Goal: Task Accomplishment & Management: Complete application form

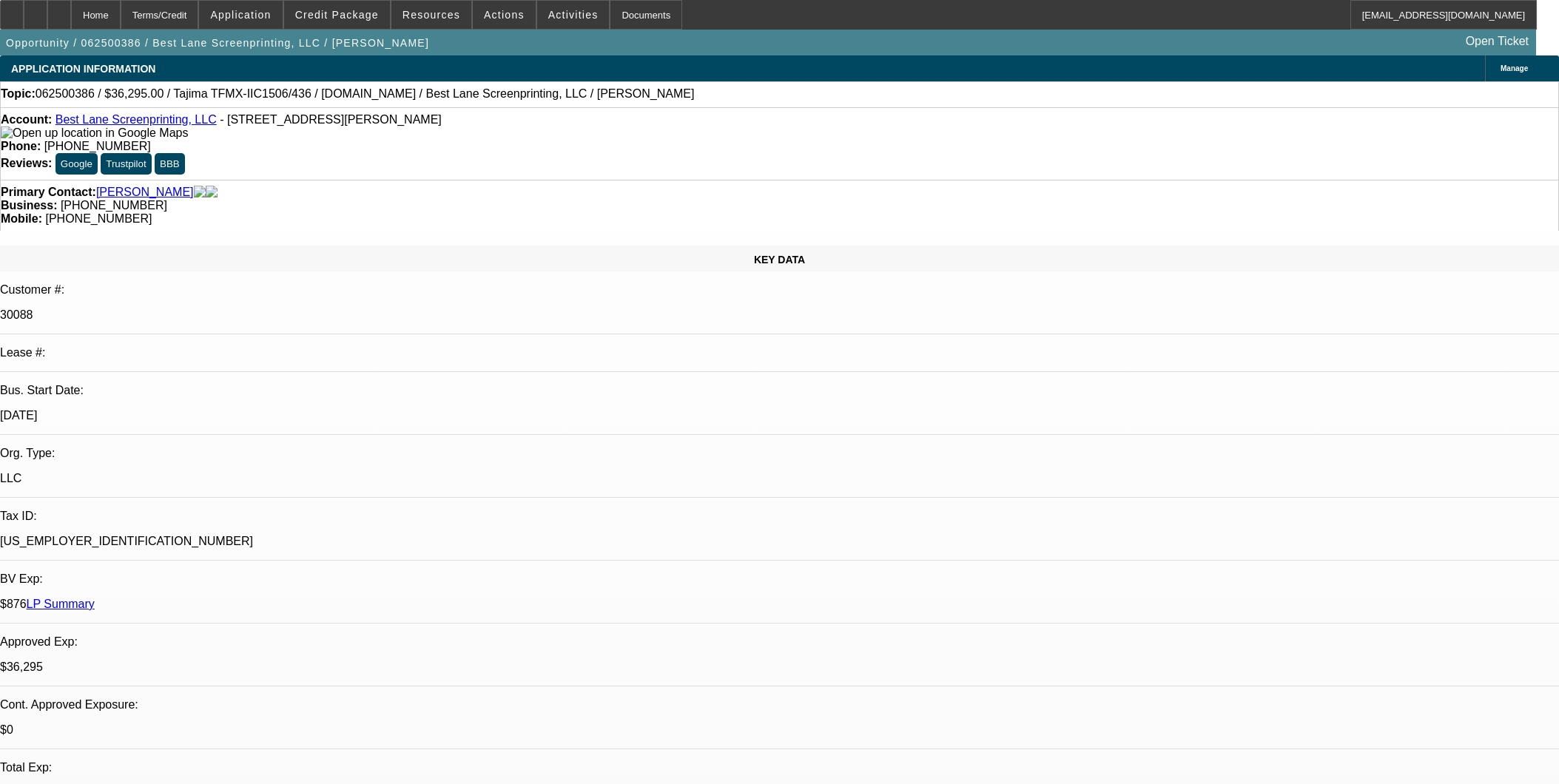
select select "0"
select select "2"
select select "0"
select select "6"
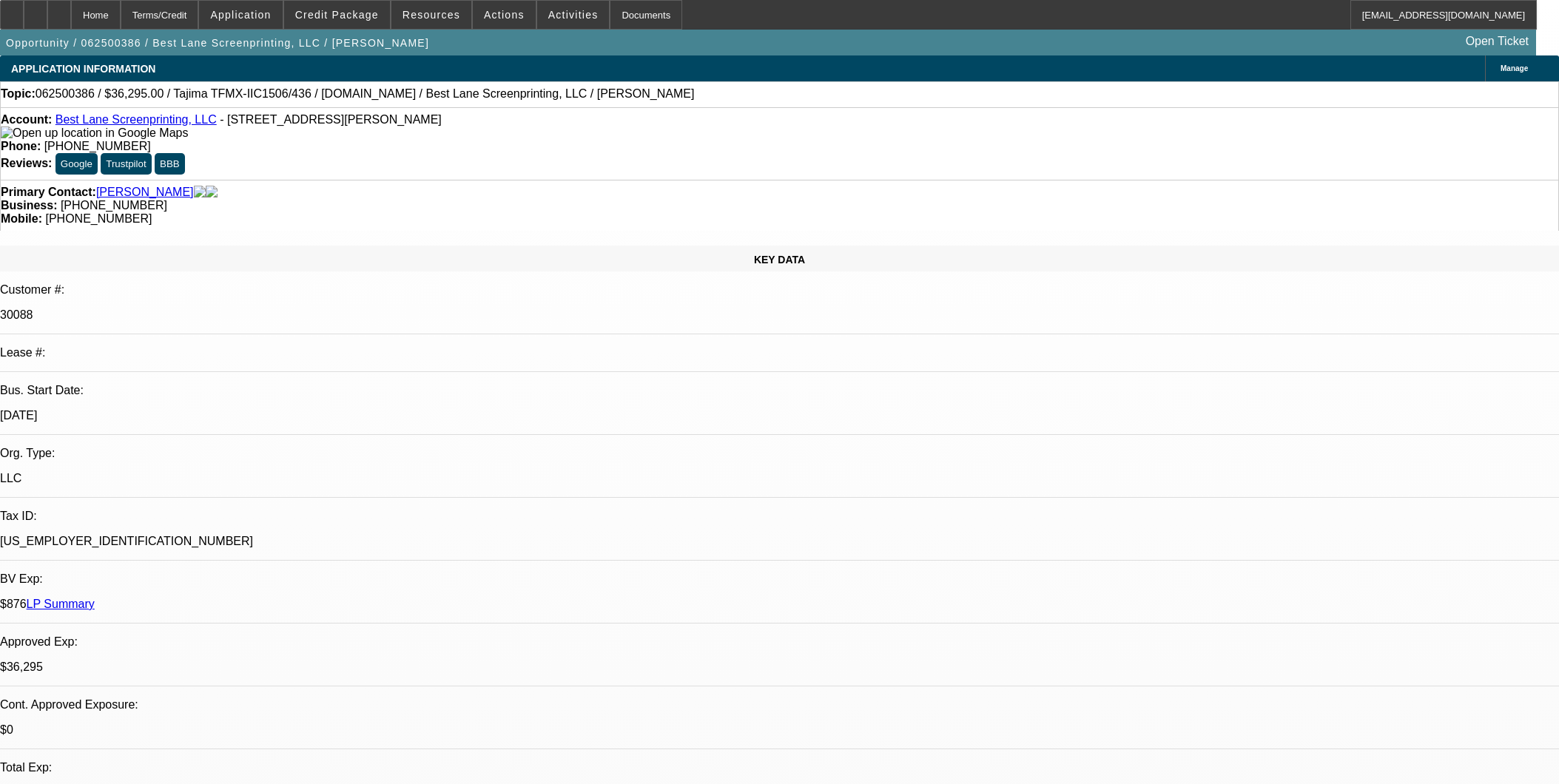
select select "0"
select select "2"
select select "0"
select select "6"
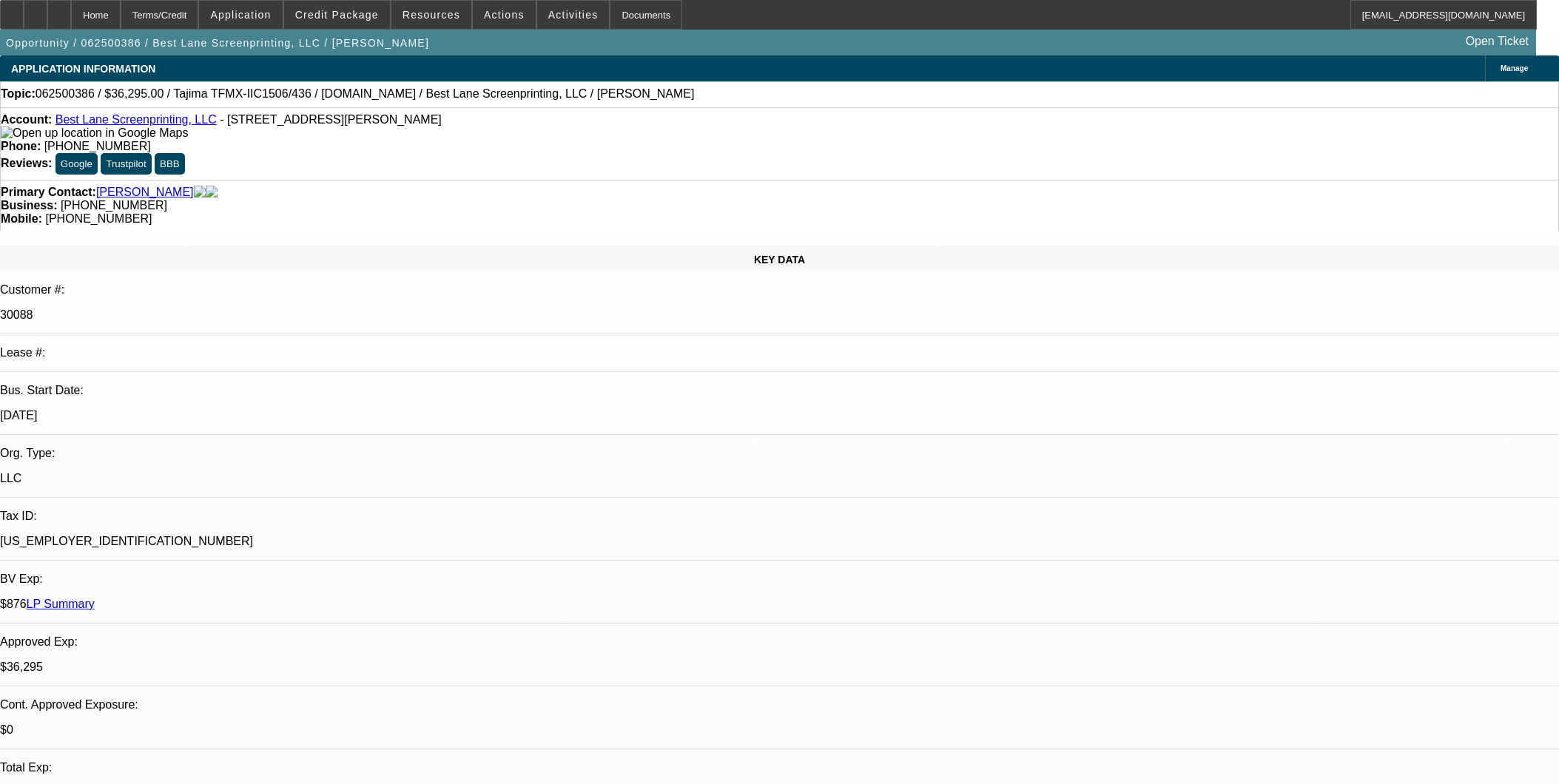
select select "0"
select select "2"
select select "0"
select select "6"
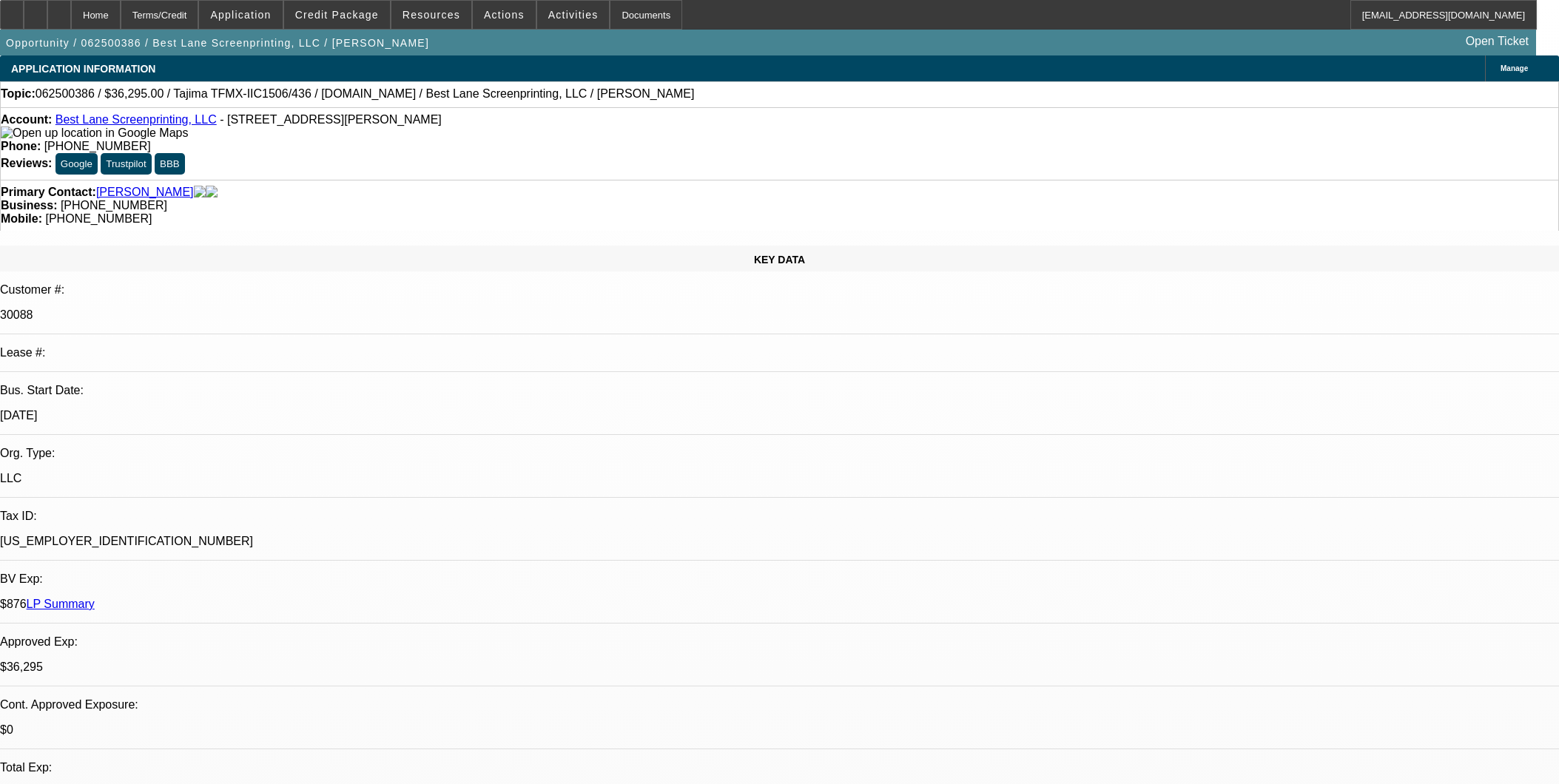
select select "0"
select select "2"
select select "0"
select select "6"
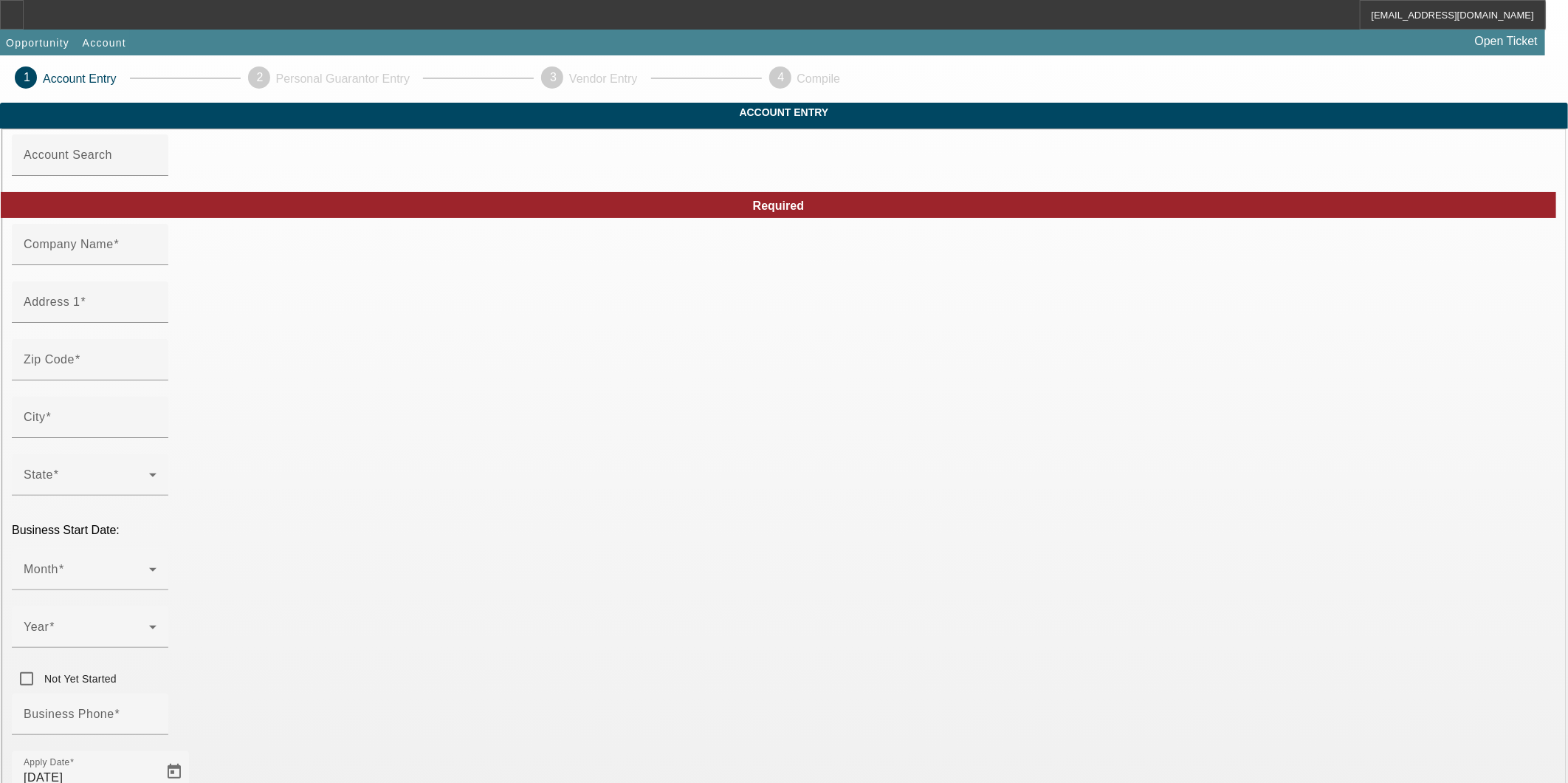
type input "Game On Sportswear, Inc."
type input "9104 NW 105th Way"
type input "33178"
type input "Medley"
type input "[PHONE_NUMBER]"
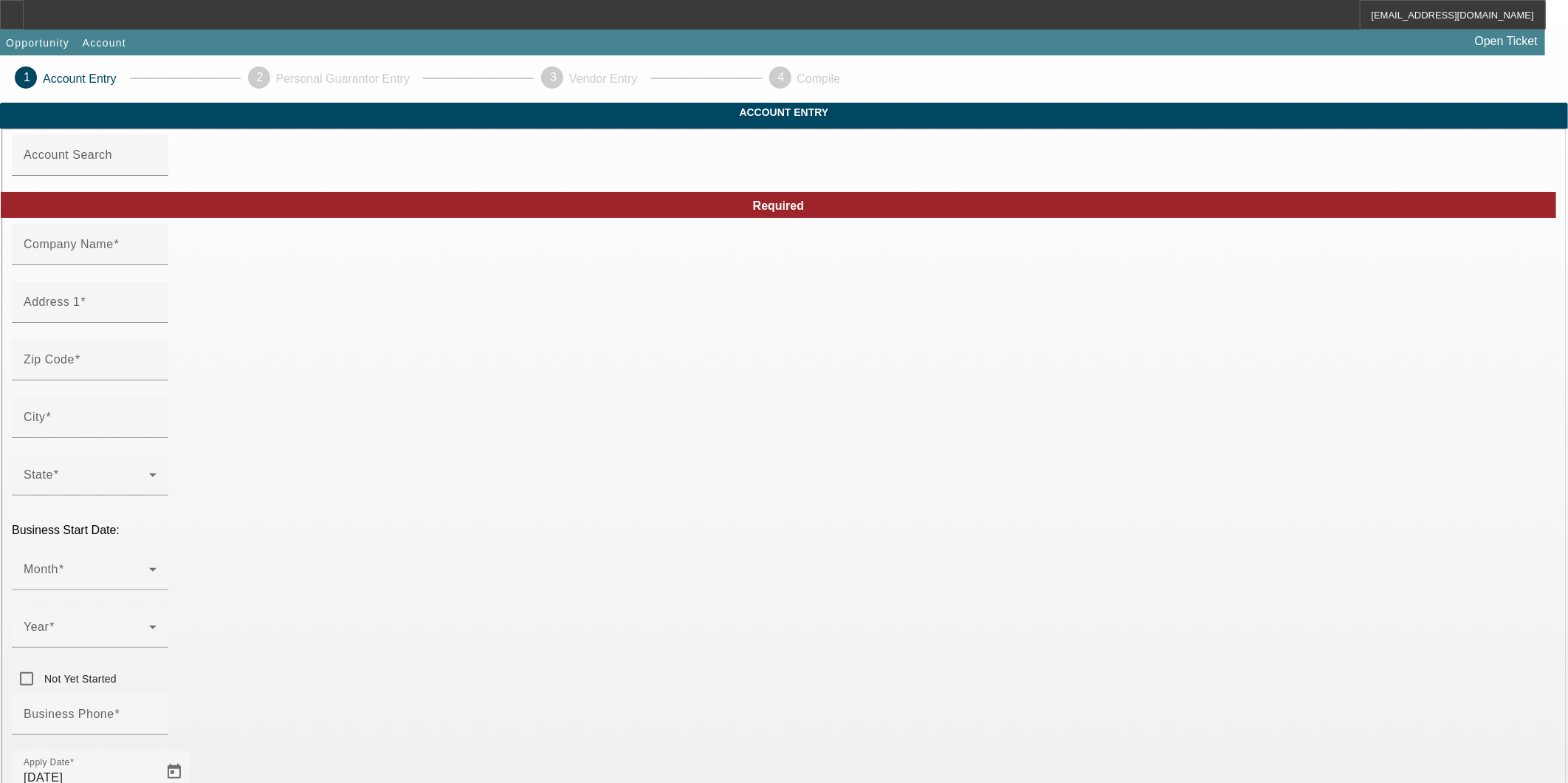
type input "gameonprinting@gmail.com"
type input "Miami-Dade"
type input "[US_EMPLOYER_IDENTIFICATION_NUMBER]"
type input "Contract Screen Printing"
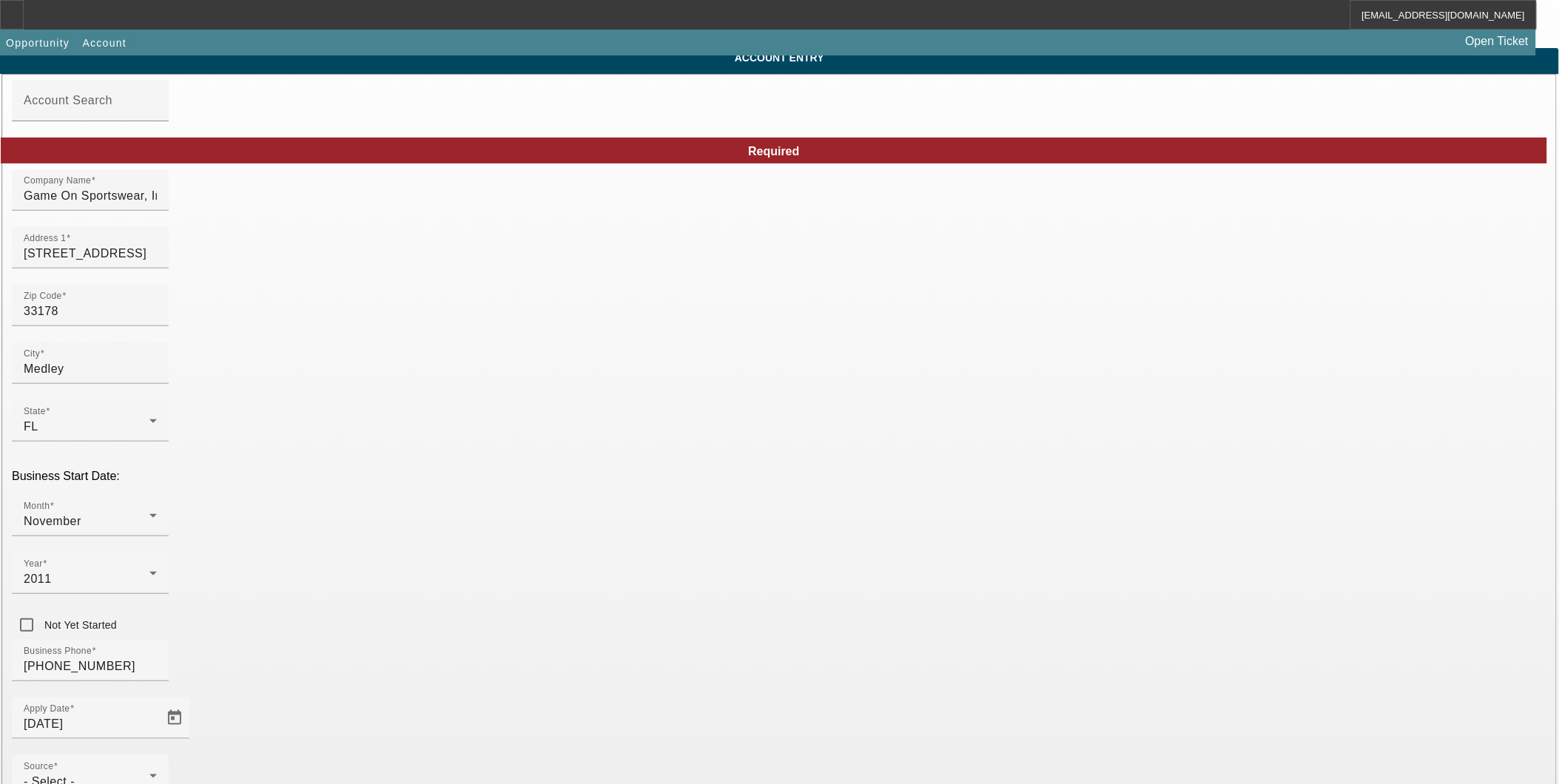
scroll to position [145, 0]
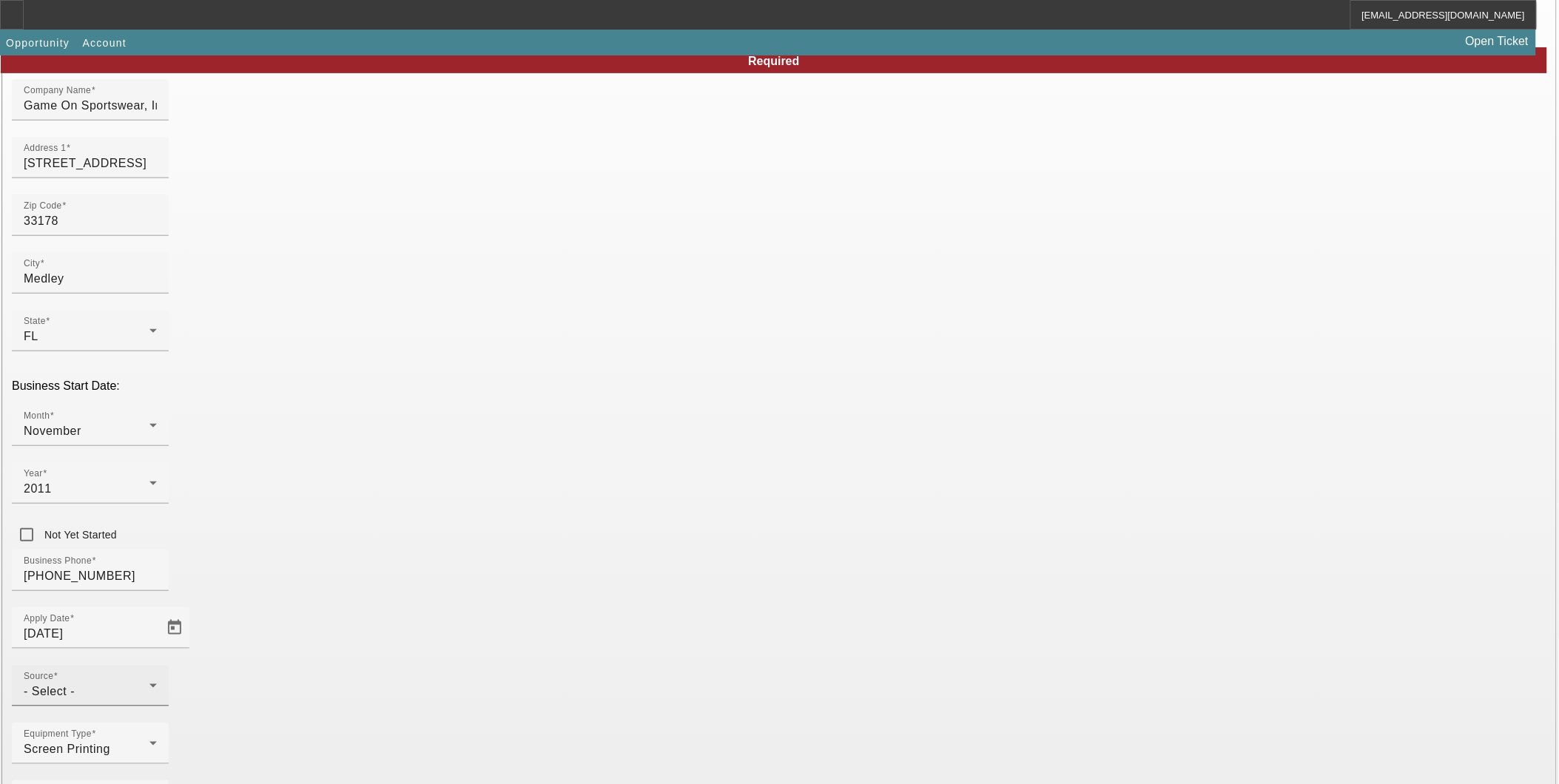
click at [157, 665] on div "Source - Select -" at bounding box center [90, 686] width 133 height 42
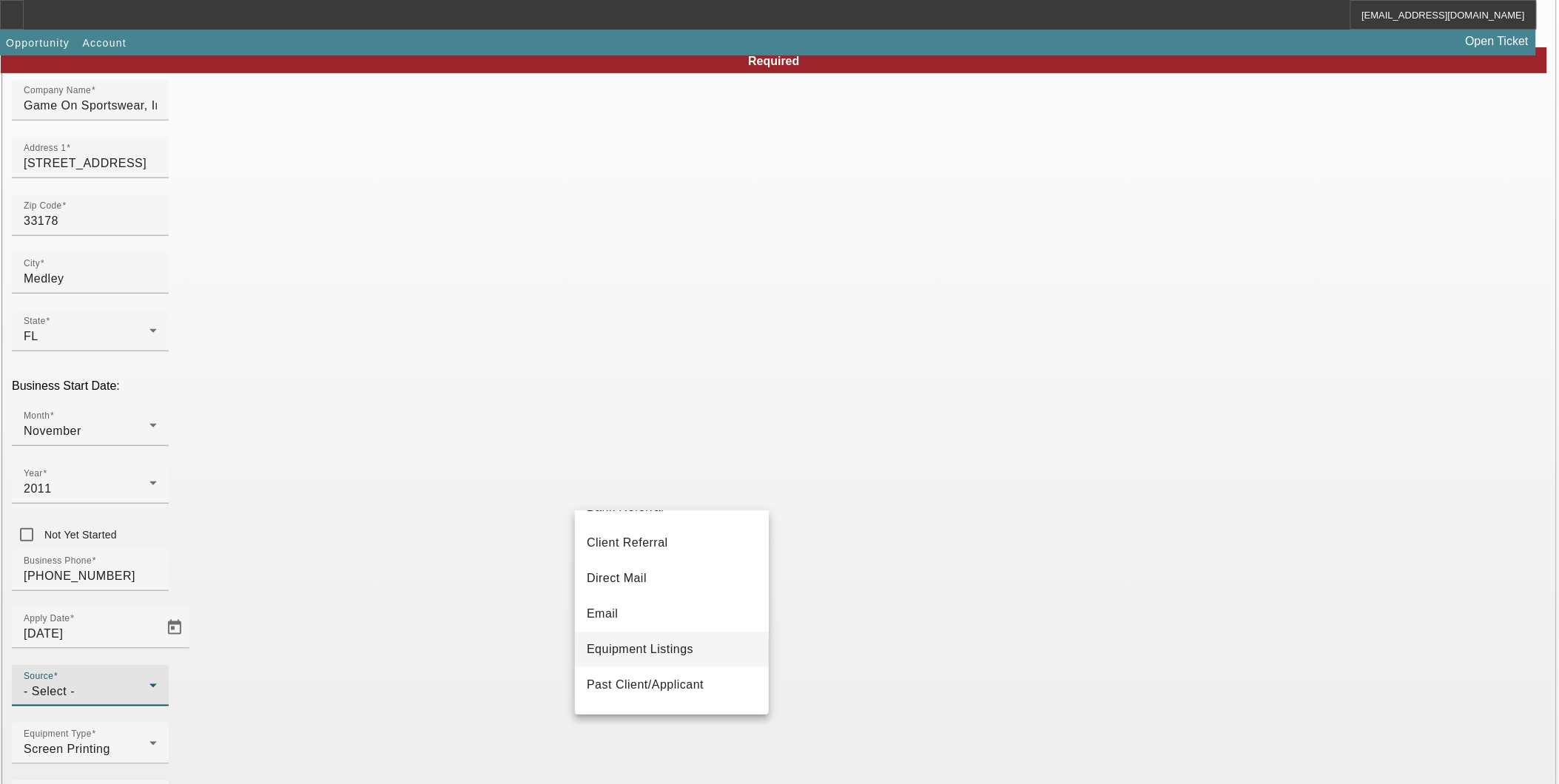
scroll to position [82, 0]
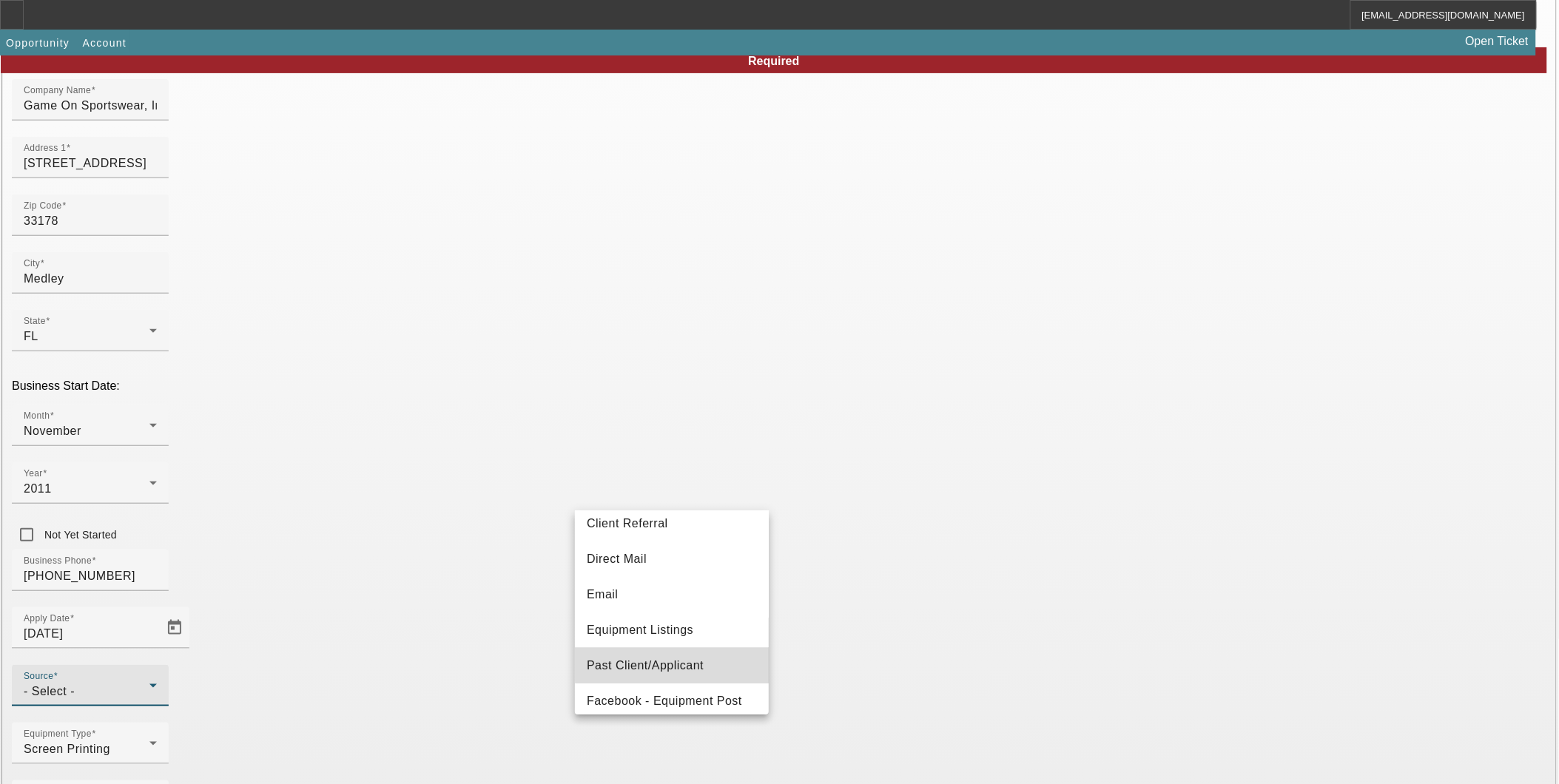
click at [681, 661] on span "Past Client/Applicant" at bounding box center [645, 666] width 117 height 18
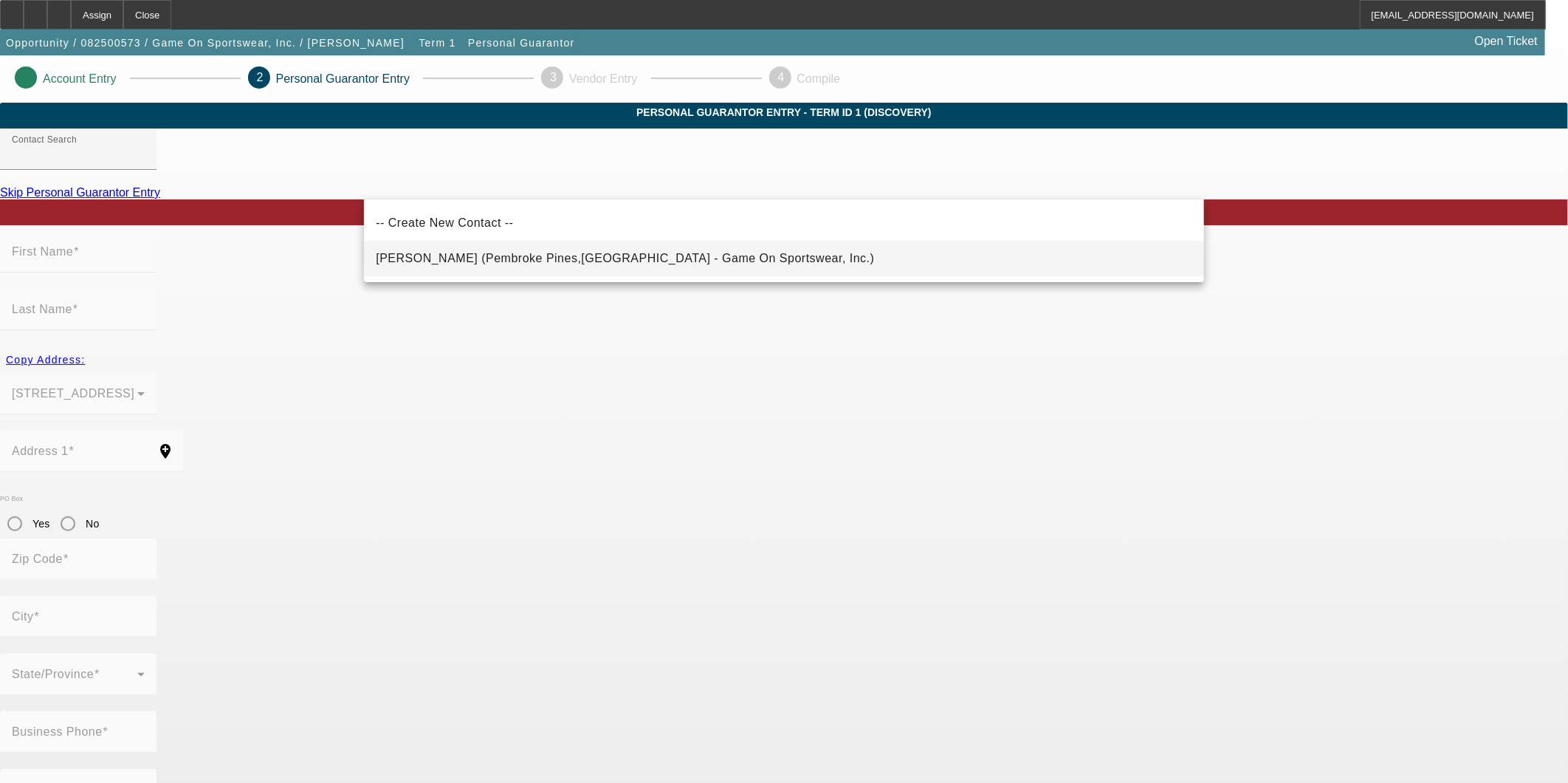
click at [591, 267] on mat-option "Scott, Rodney (Pembroke Pines,FL - Game On Sportswear, Inc.)" at bounding box center [784, 259] width 840 height 36
type input "Scott, Rodney (Pembroke Pines,FL - Game On Sportswear, Inc.)"
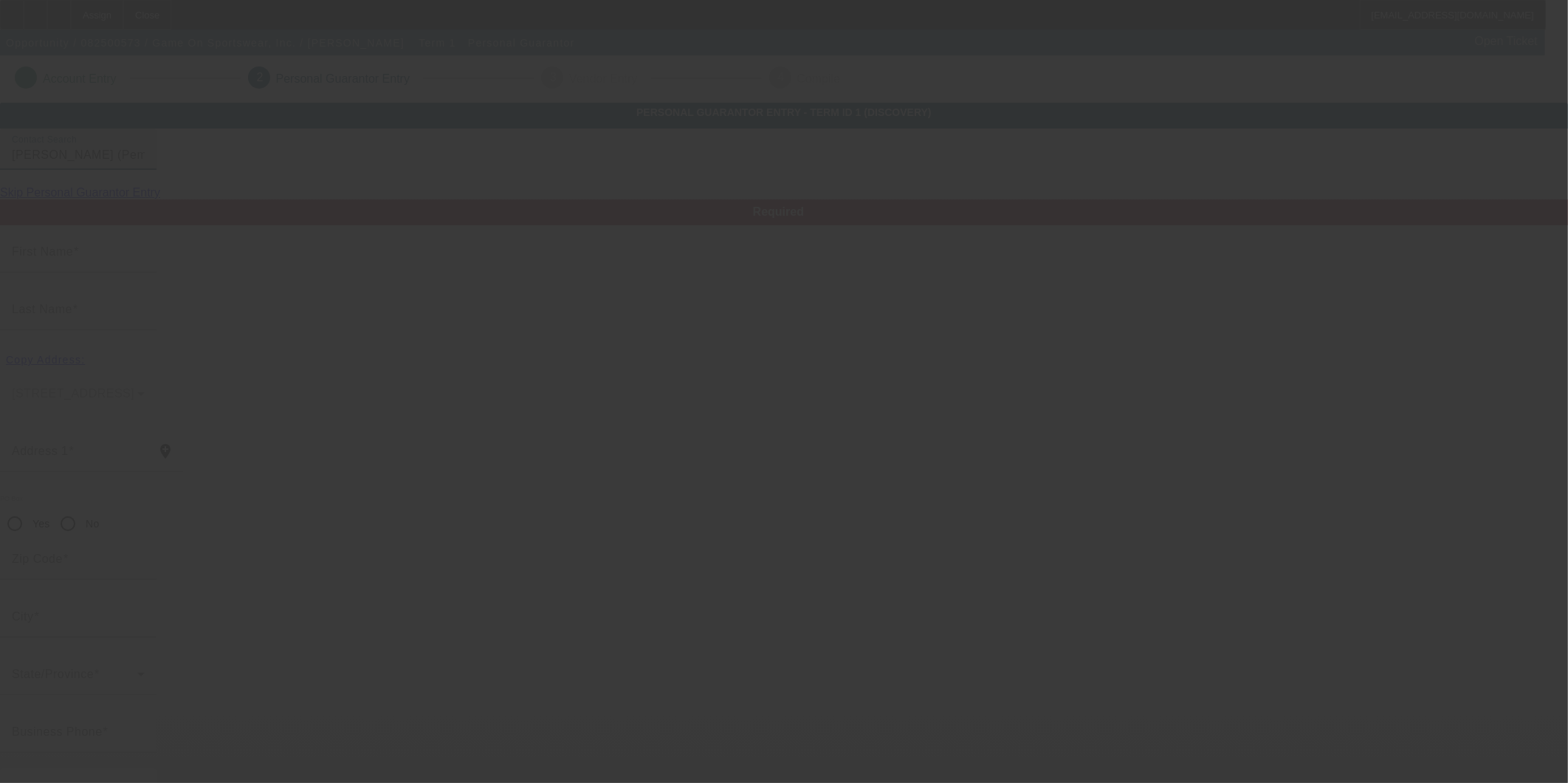
type input "Rodney"
type input "Scott"
type input "1478 Southwest 157th Avenue"
radio input "true"
type input "33027"
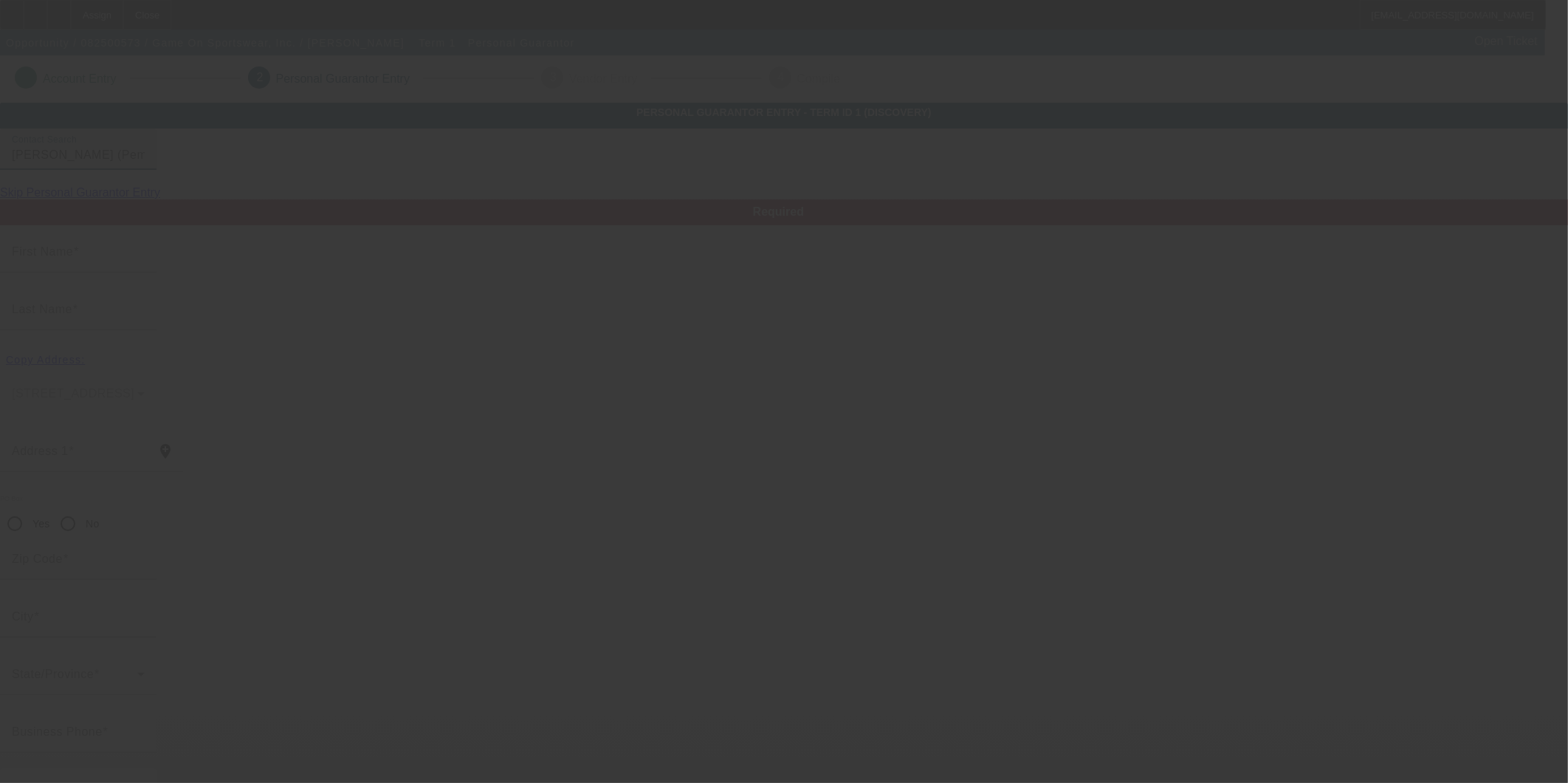
type input "Pembroke Pines"
type input "(954) 270-4258"
type input "100"
type input "595-20-7515"
type input "championrodney@gmail.com"
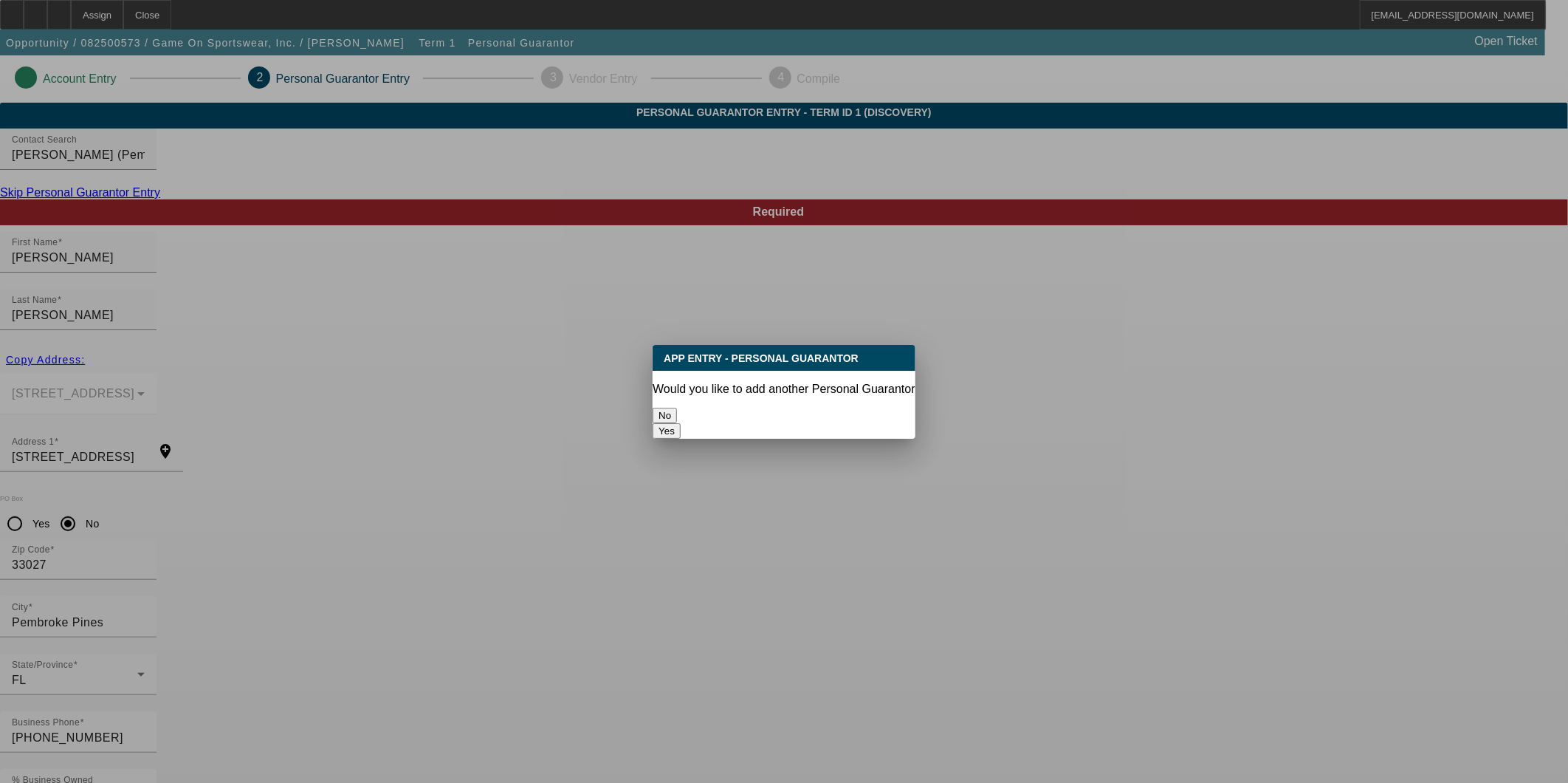
click at [677, 408] on button "No" at bounding box center [665, 415] width 24 height 16
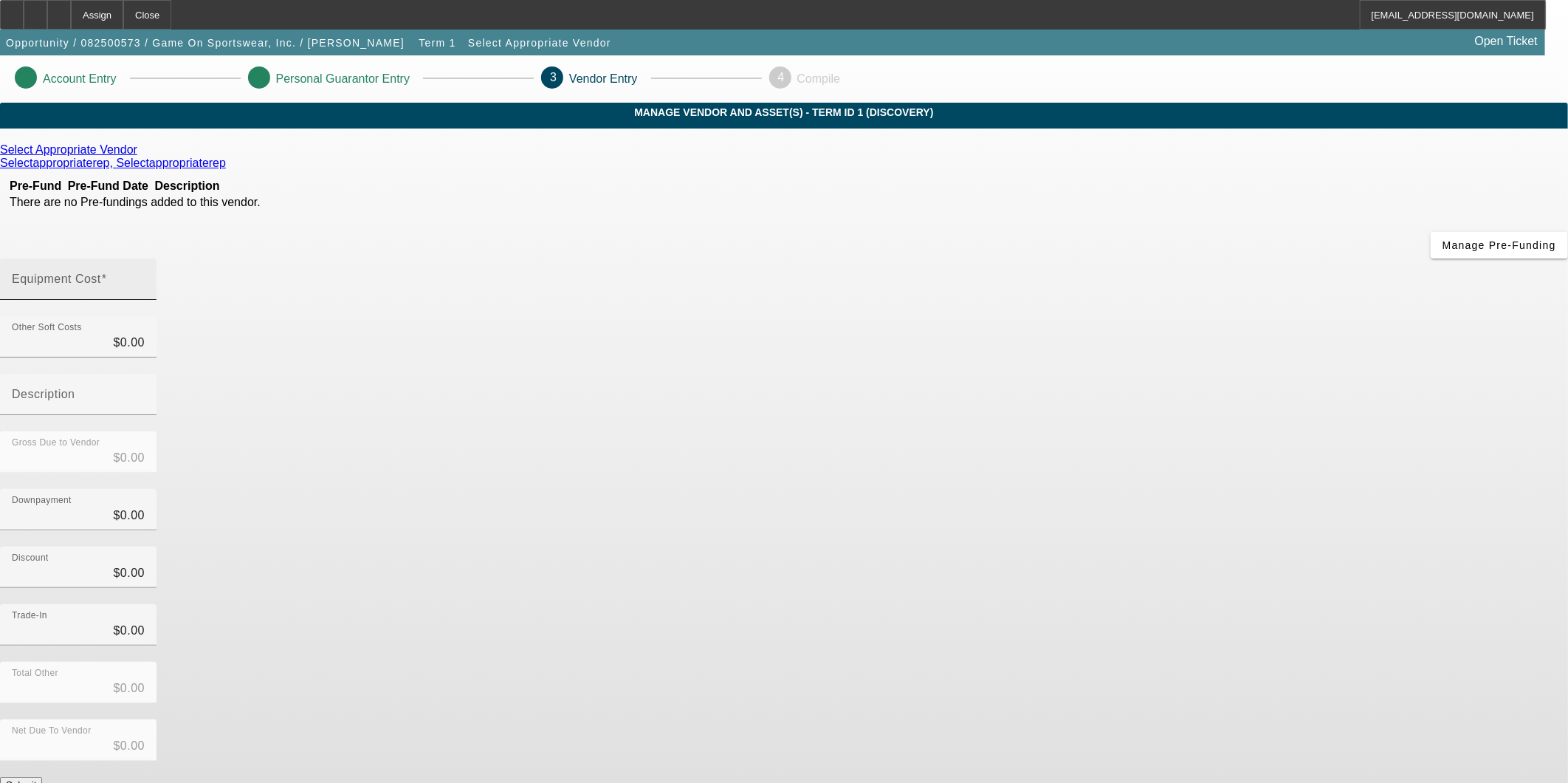
click at [145, 258] on div "Equipment Cost" at bounding box center [78, 279] width 133 height 42
type input "4"
type input "$4.00"
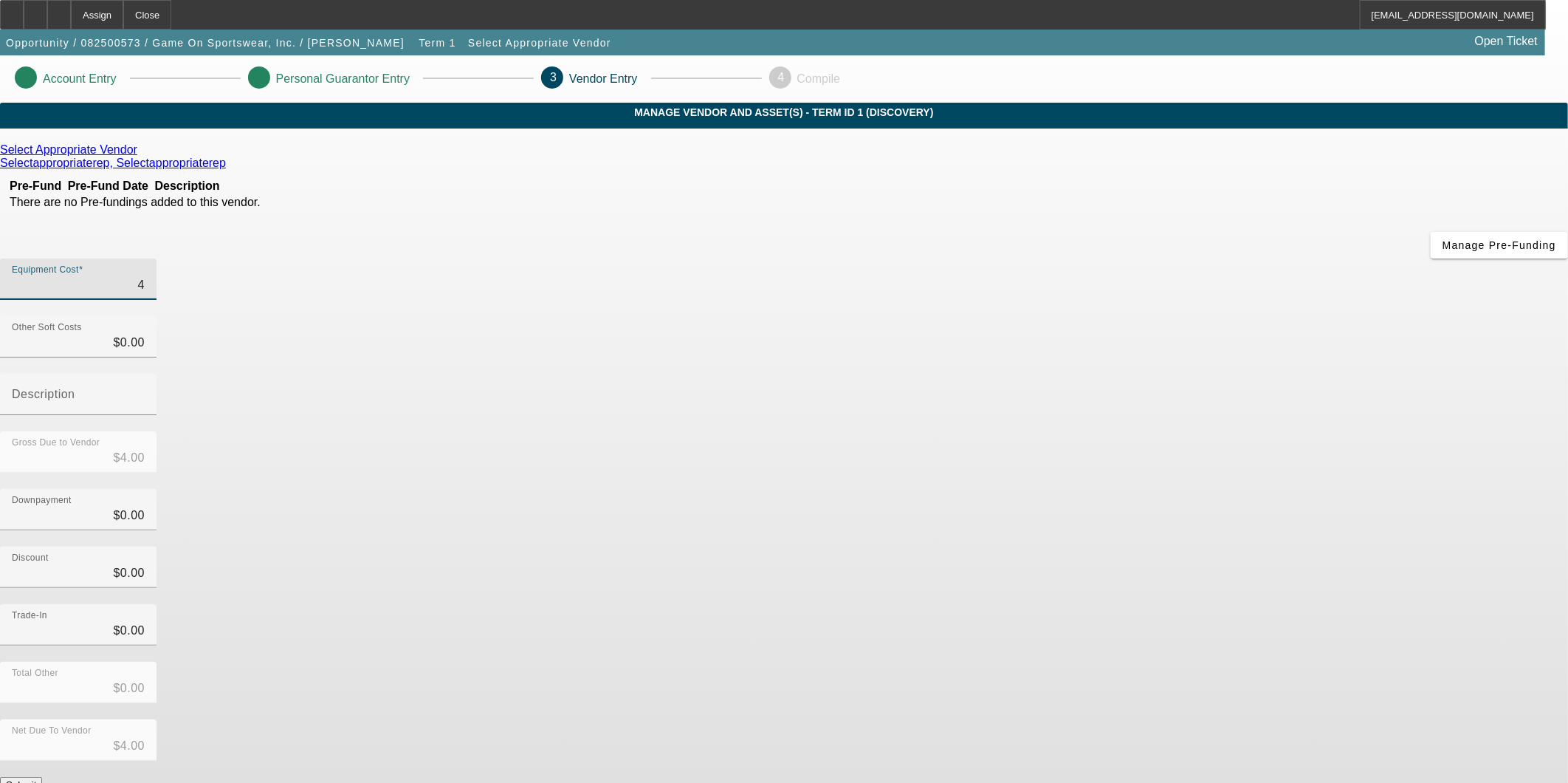
type input "42"
type input "$42.00"
type input "420"
type input "$420.00"
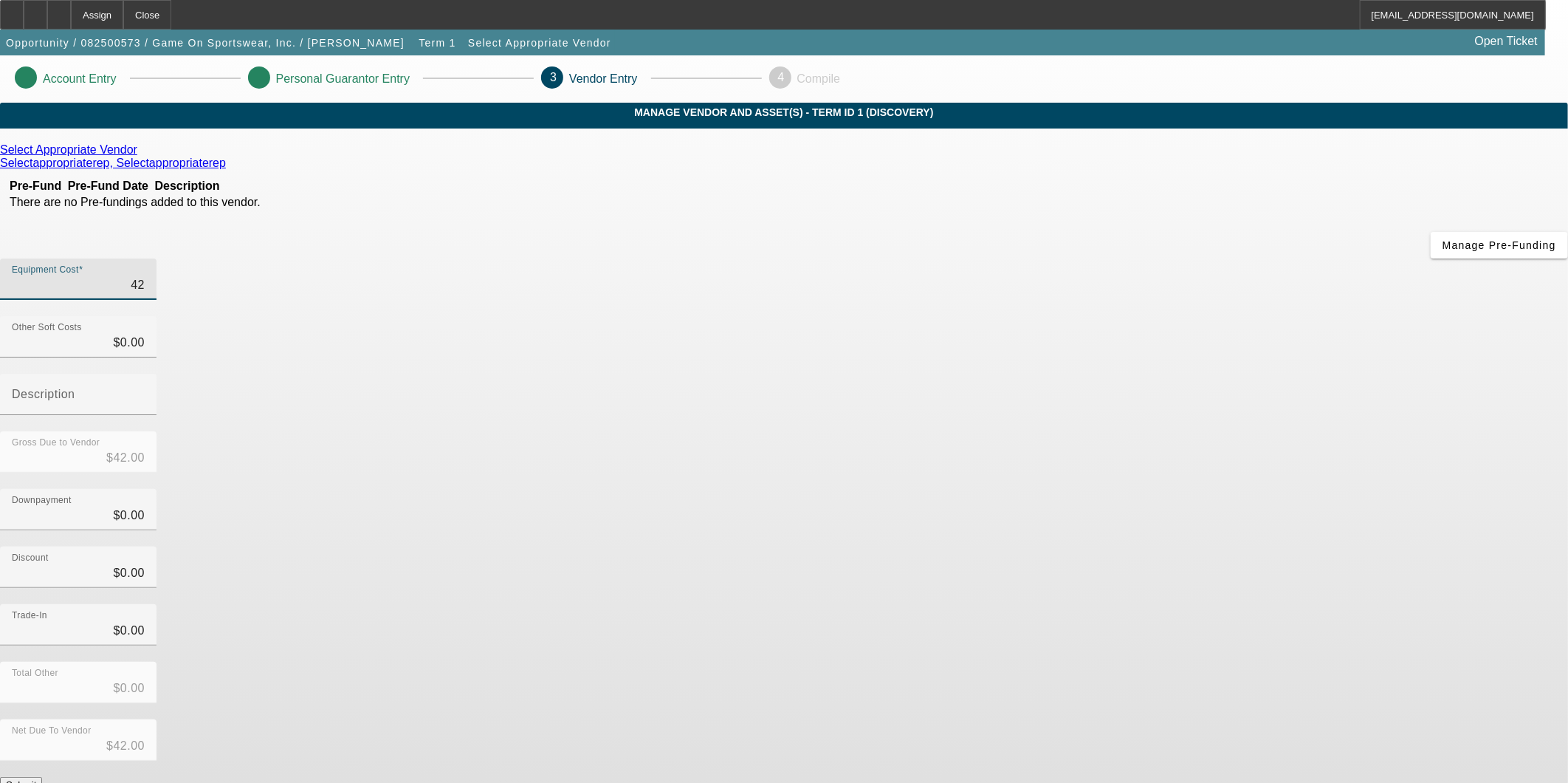
type input "$420.00"
type input "4200"
type input "$4,200.00"
type input "42000"
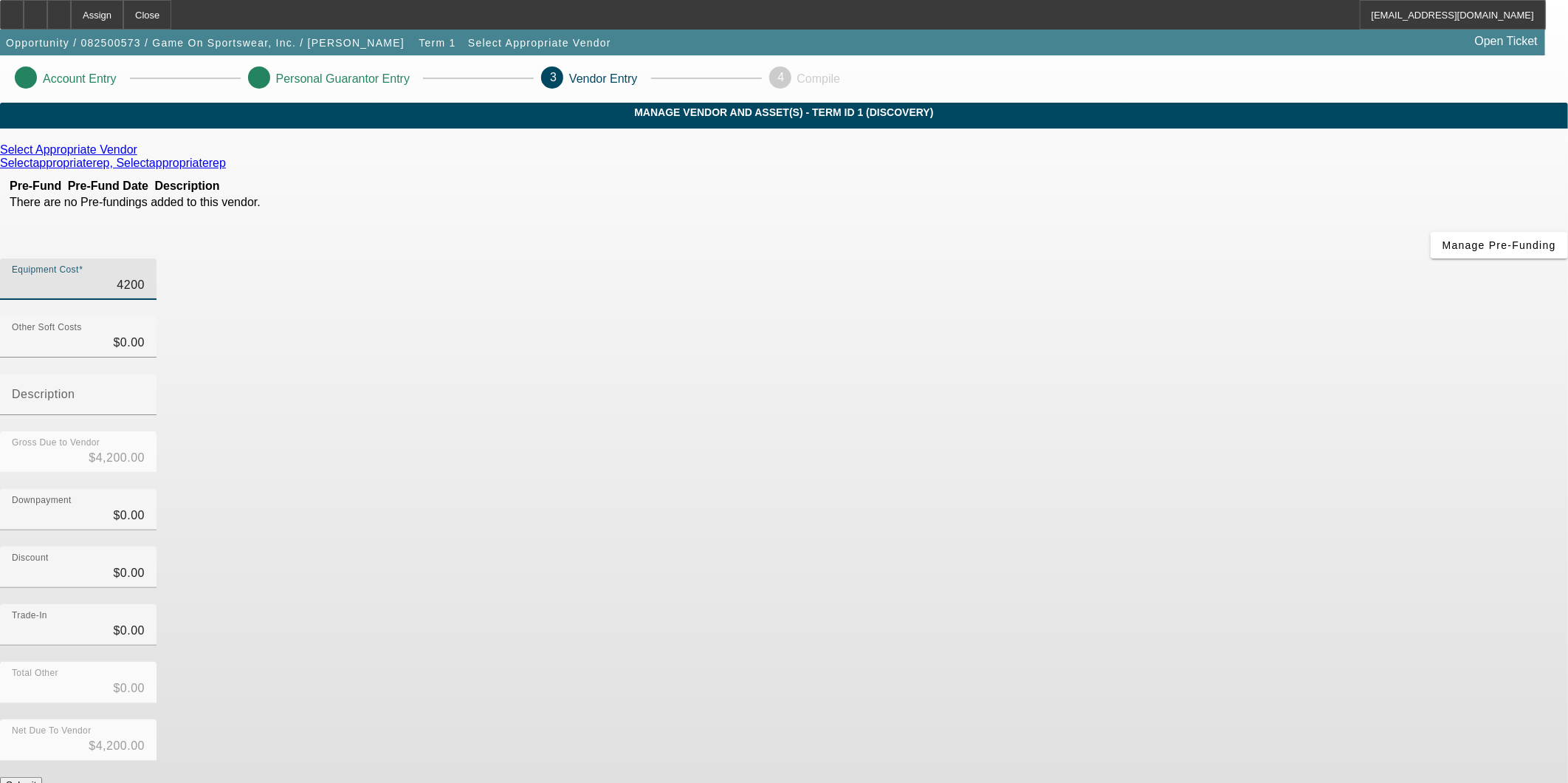
type input "$42,000.00"
click at [1140, 547] on div "Discount $0.00" at bounding box center [784, 576] width 1568 height 58
click at [42, 777] on button "Submit" at bounding box center [21, 784] width 42 height 16
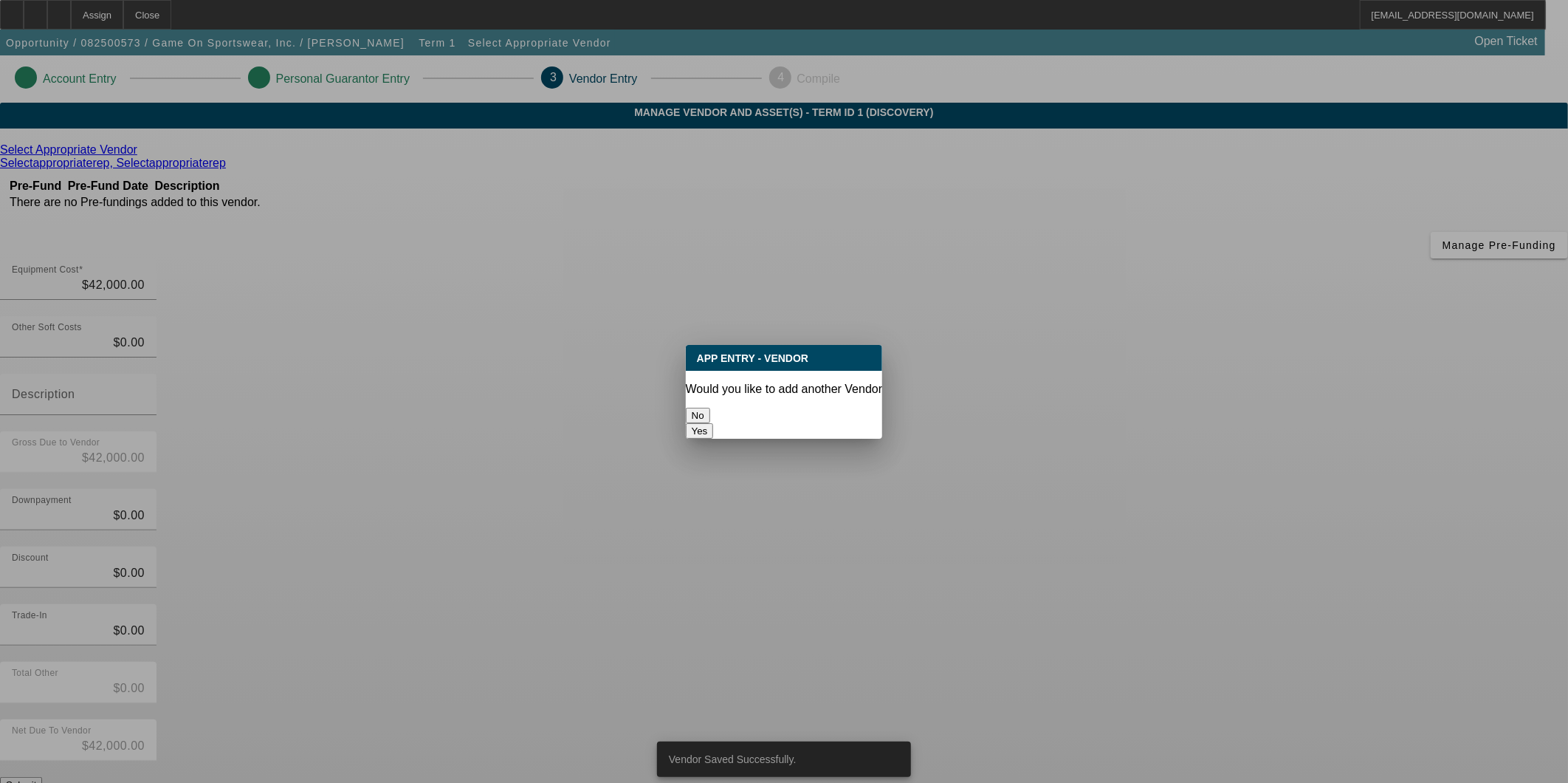
click at [1091, 626] on div at bounding box center [784, 391] width 1568 height 783
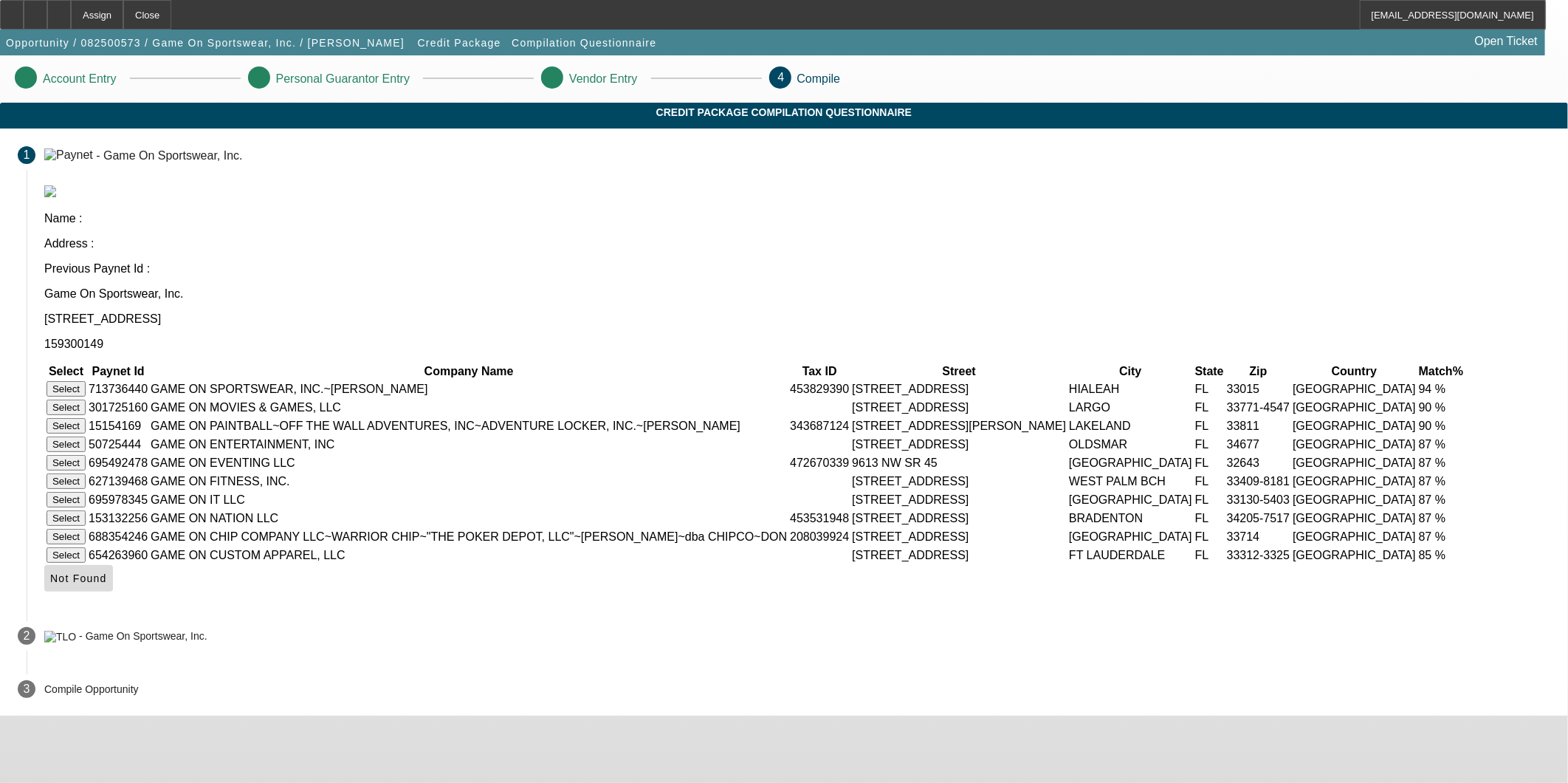
click at [107, 584] on span "Not Found" at bounding box center [79, 578] width 57 height 12
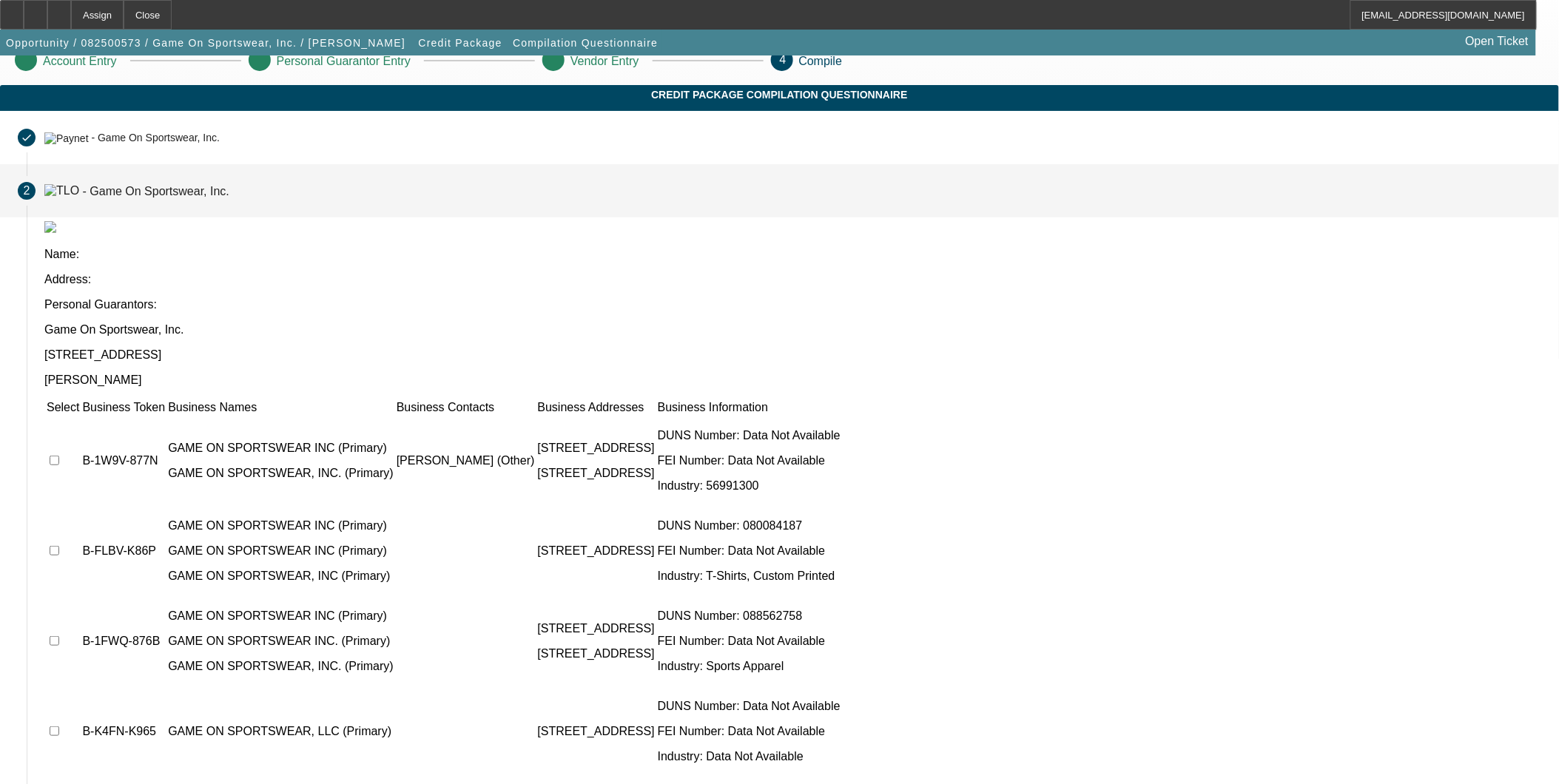
scroll to position [32, 0]
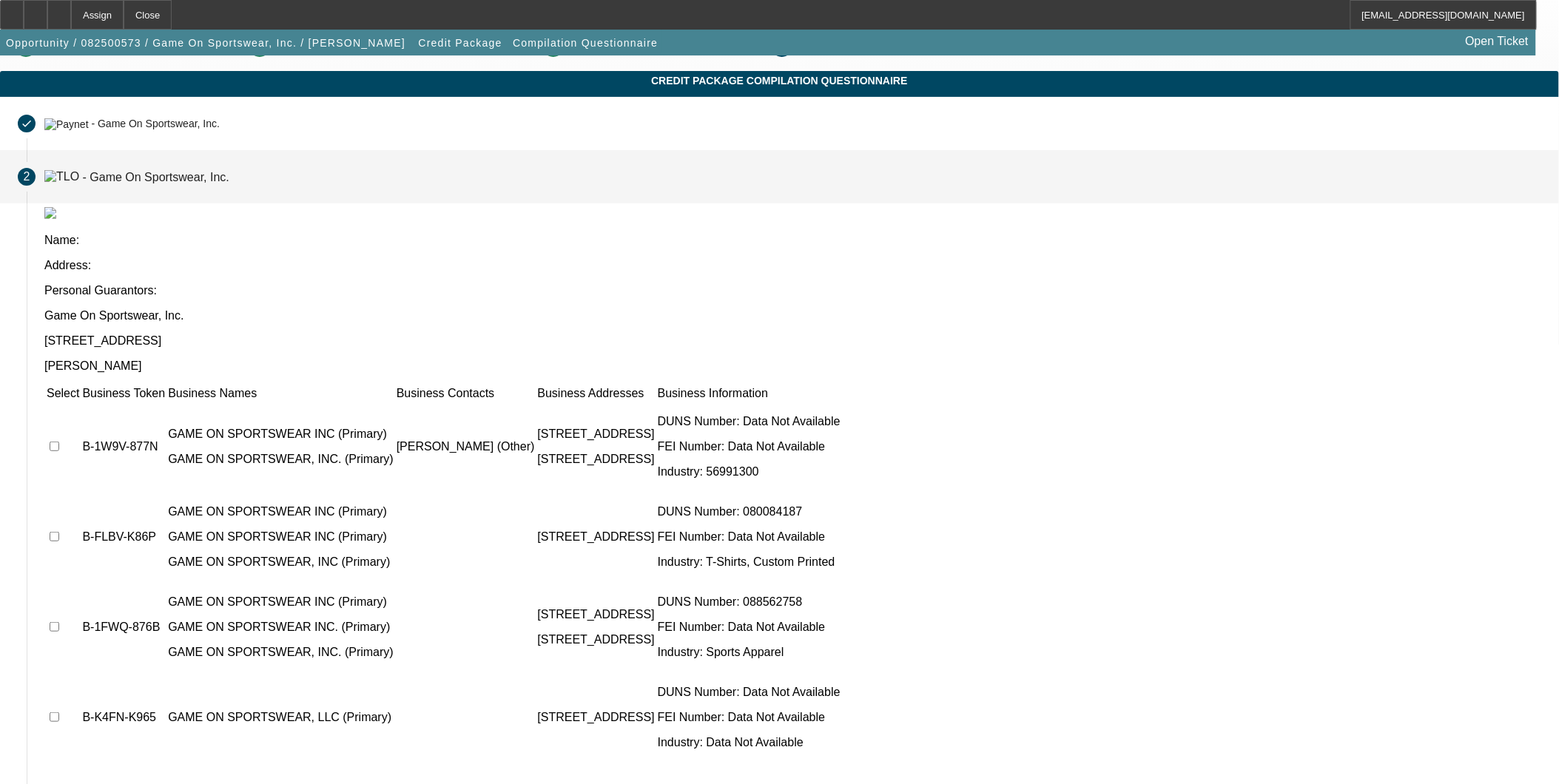
click at [230, 183] on div "- Game On Sportswear, Inc." at bounding box center [155, 176] width 146 height 13
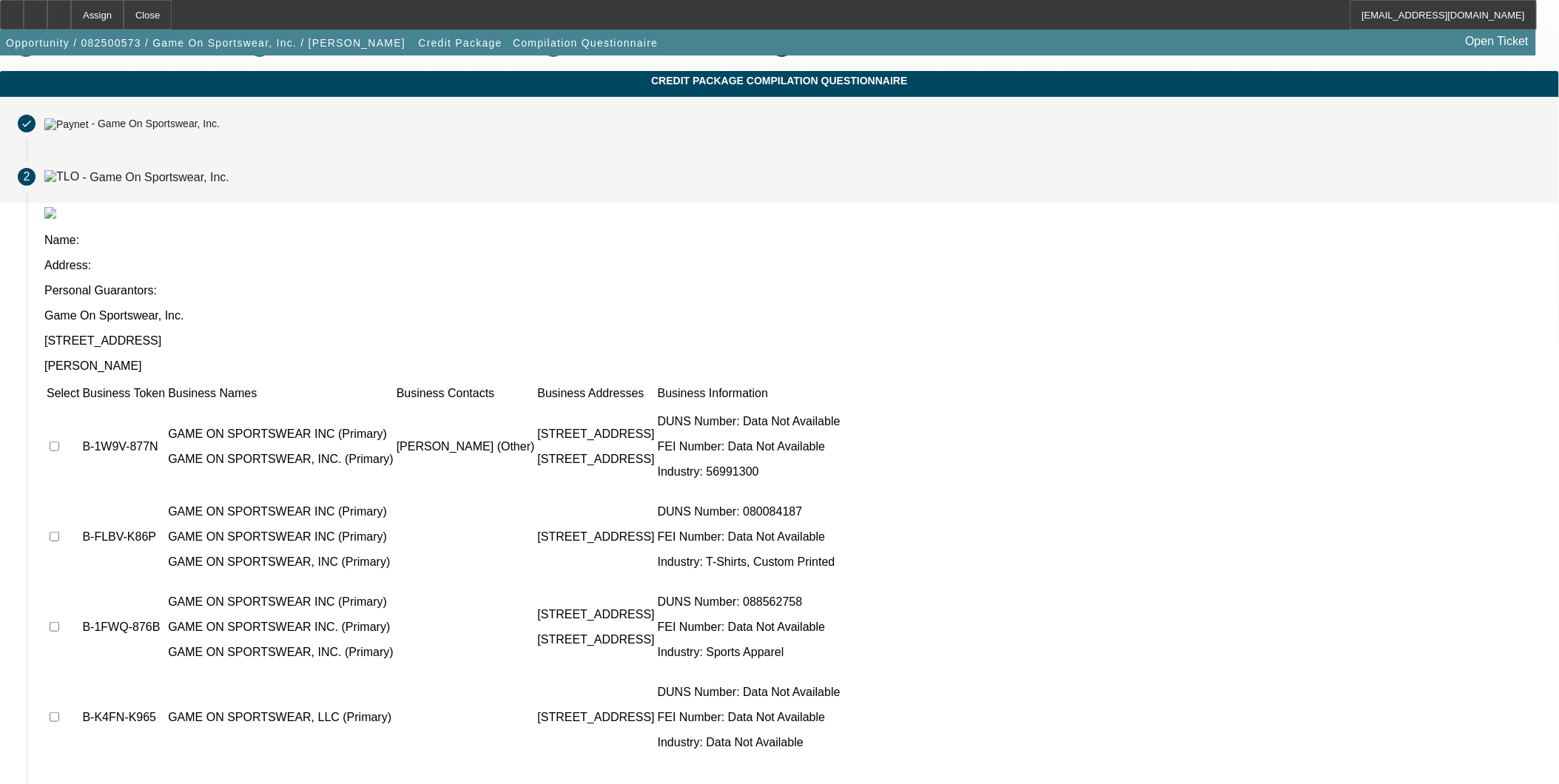
click at [220, 130] on div "- Game On Sportswear, Inc." at bounding box center [155, 124] width 129 height 12
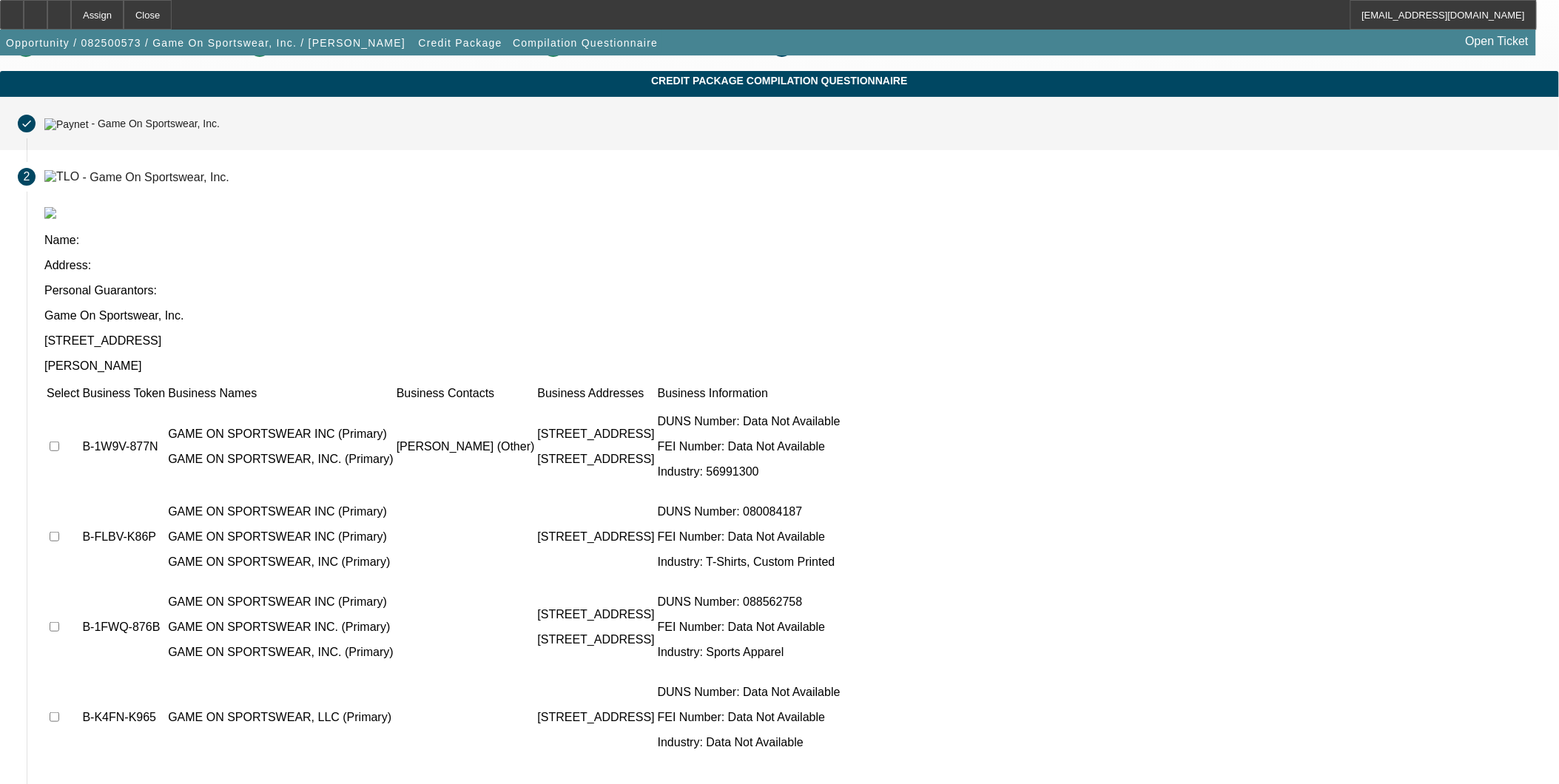
click at [430, 150] on mat-step-header "Completed done - Game On Sportswear, Inc." at bounding box center [779, 123] width 1559 height 54
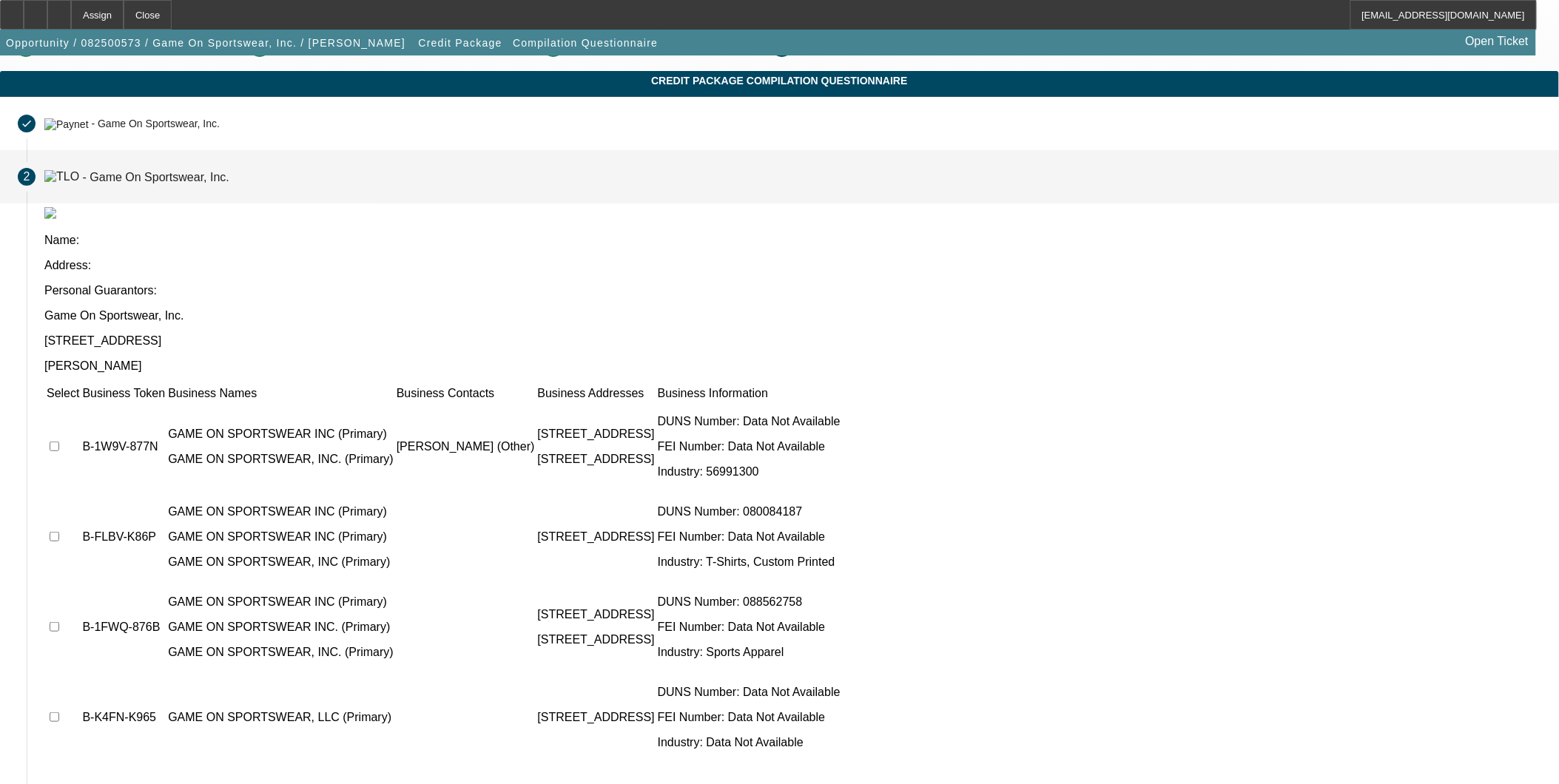
click at [30, 184] on span "2" at bounding box center [27, 177] width 7 height 13
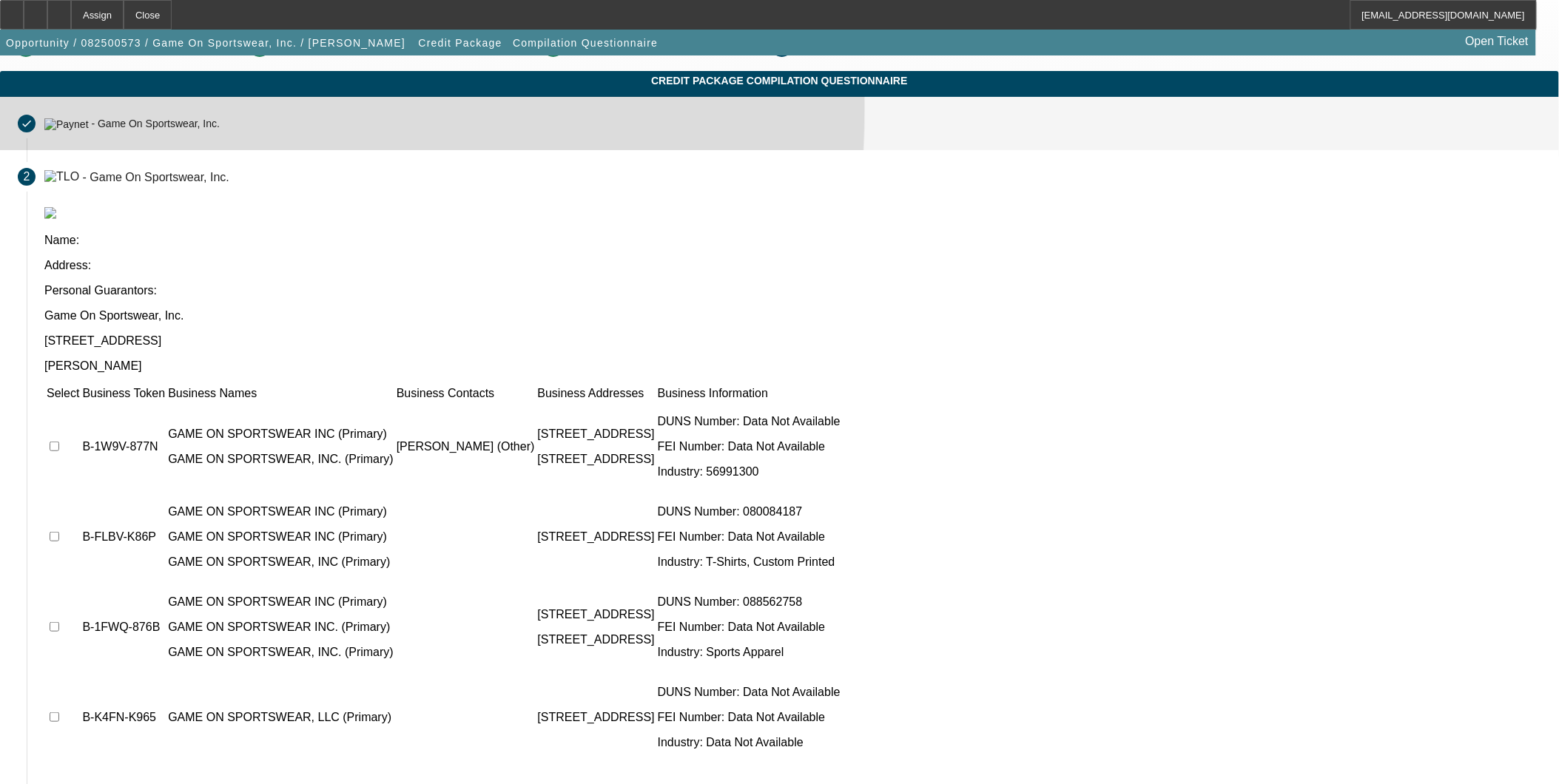
click at [439, 123] on mat-step-header "Completed done - Game On Sportswear, Inc." at bounding box center [779, 123] width 1559 height 54
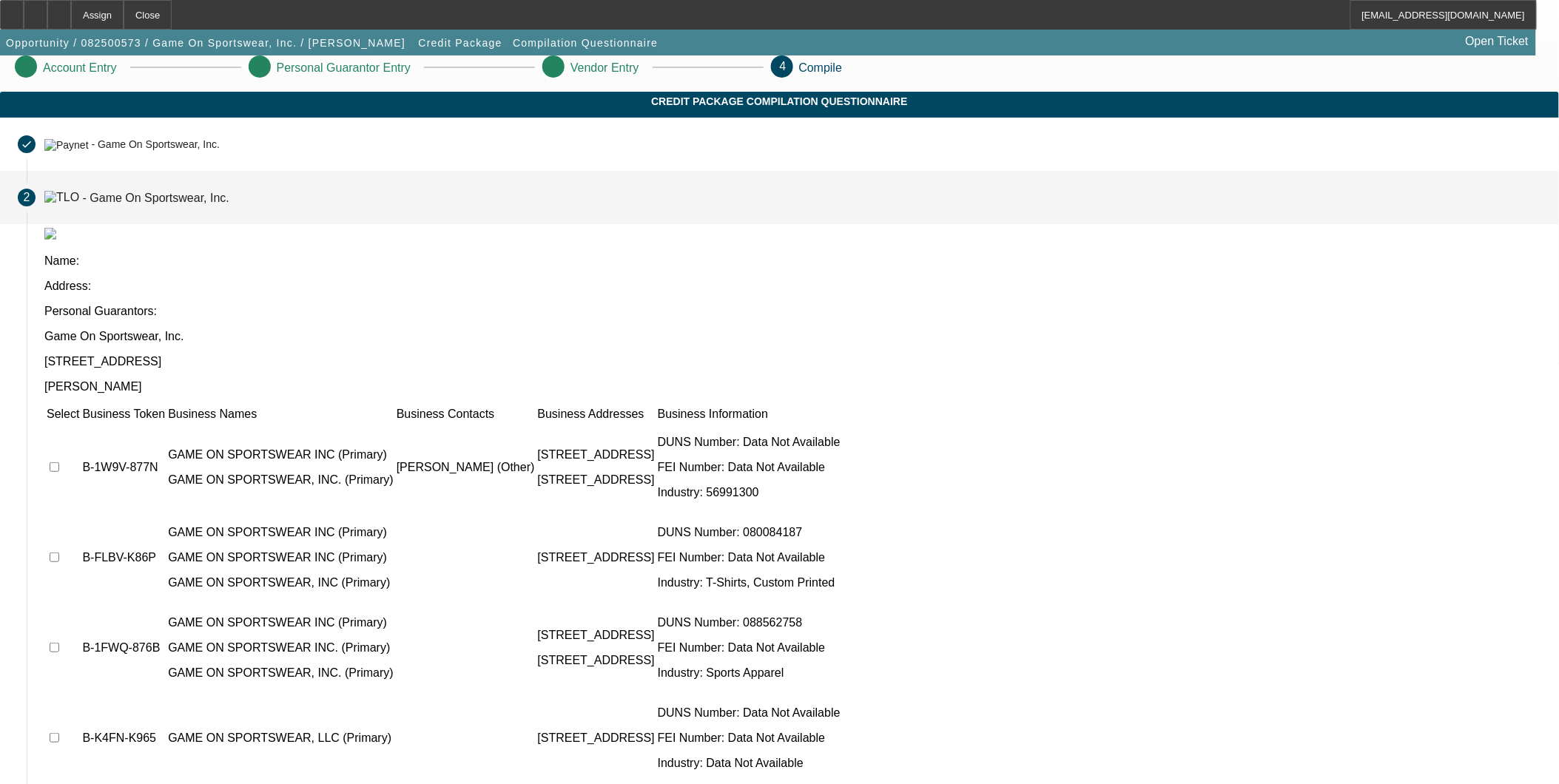
scroll to position [0, 0]
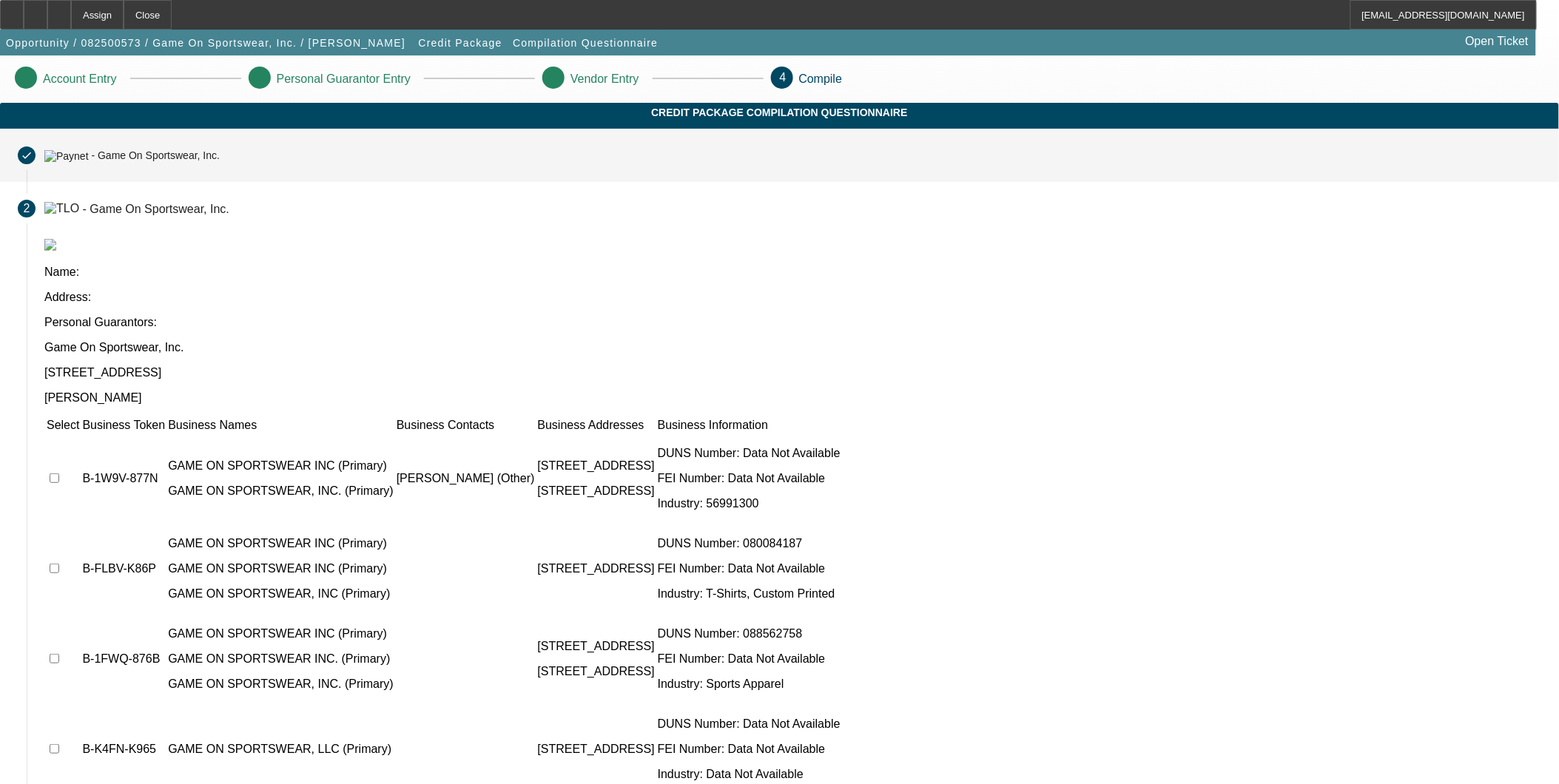
click at [220, 162] on div "- Game On Sportswear, Inc." at bounding box center [155, 156] width 129 height 12
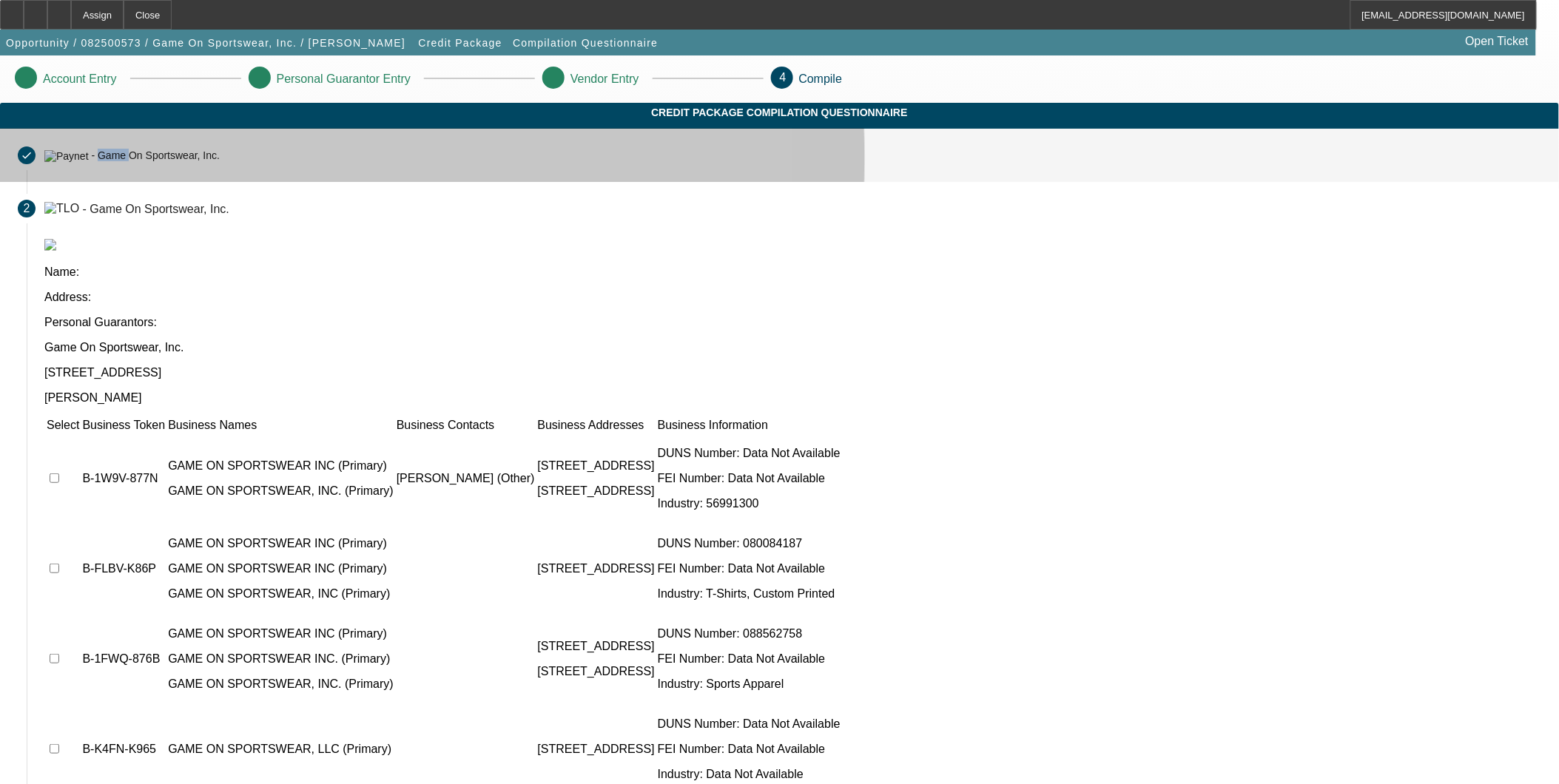
click at [220, 162] on div "- Game On Sportswear, Inc." at bounding box center [155, 156] width 129 height 12
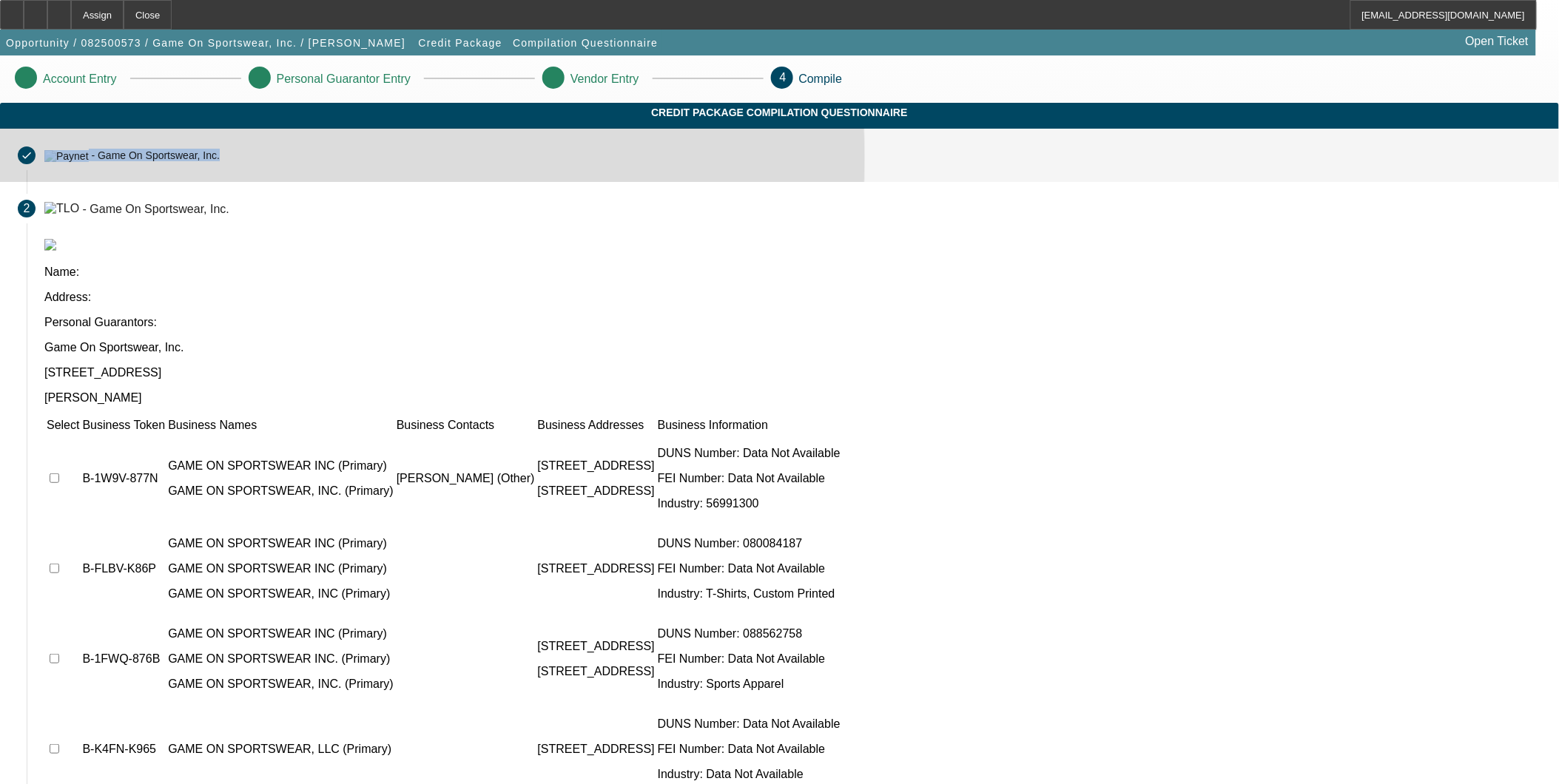
click at [220, 162] on div "- Game On Sportswear, Inc." at bounding box center [155, 156] width 129 height 12
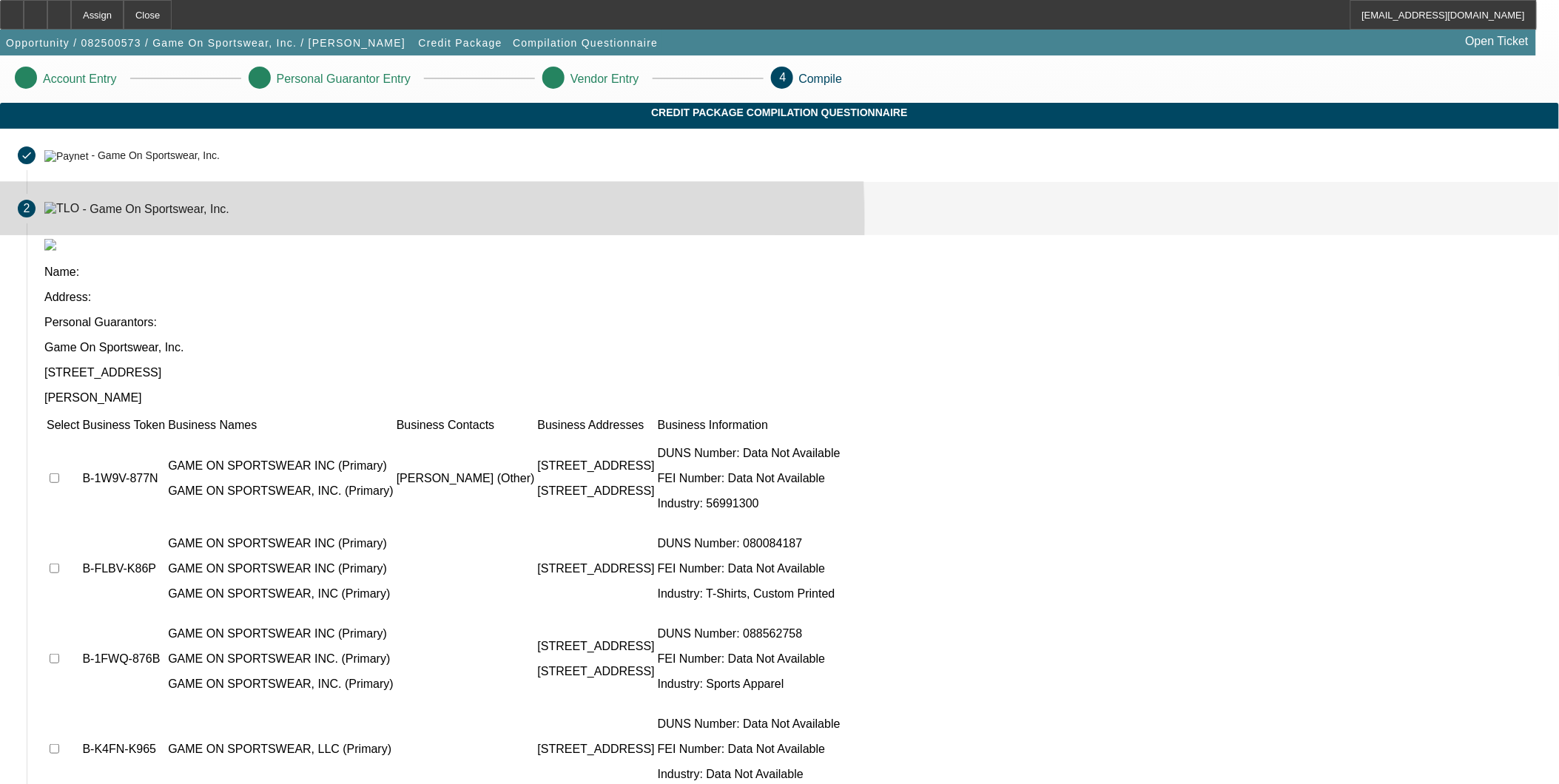
drag, startPoint x: 424, startPoint y: 172, endPoint x: 416, endPoint y: 238, distance: 66.5
click at [416, 236] on mat-step-header "2 - Game On Sportswear, Inc." at bounding box center [779, 209] width 1559 height 54
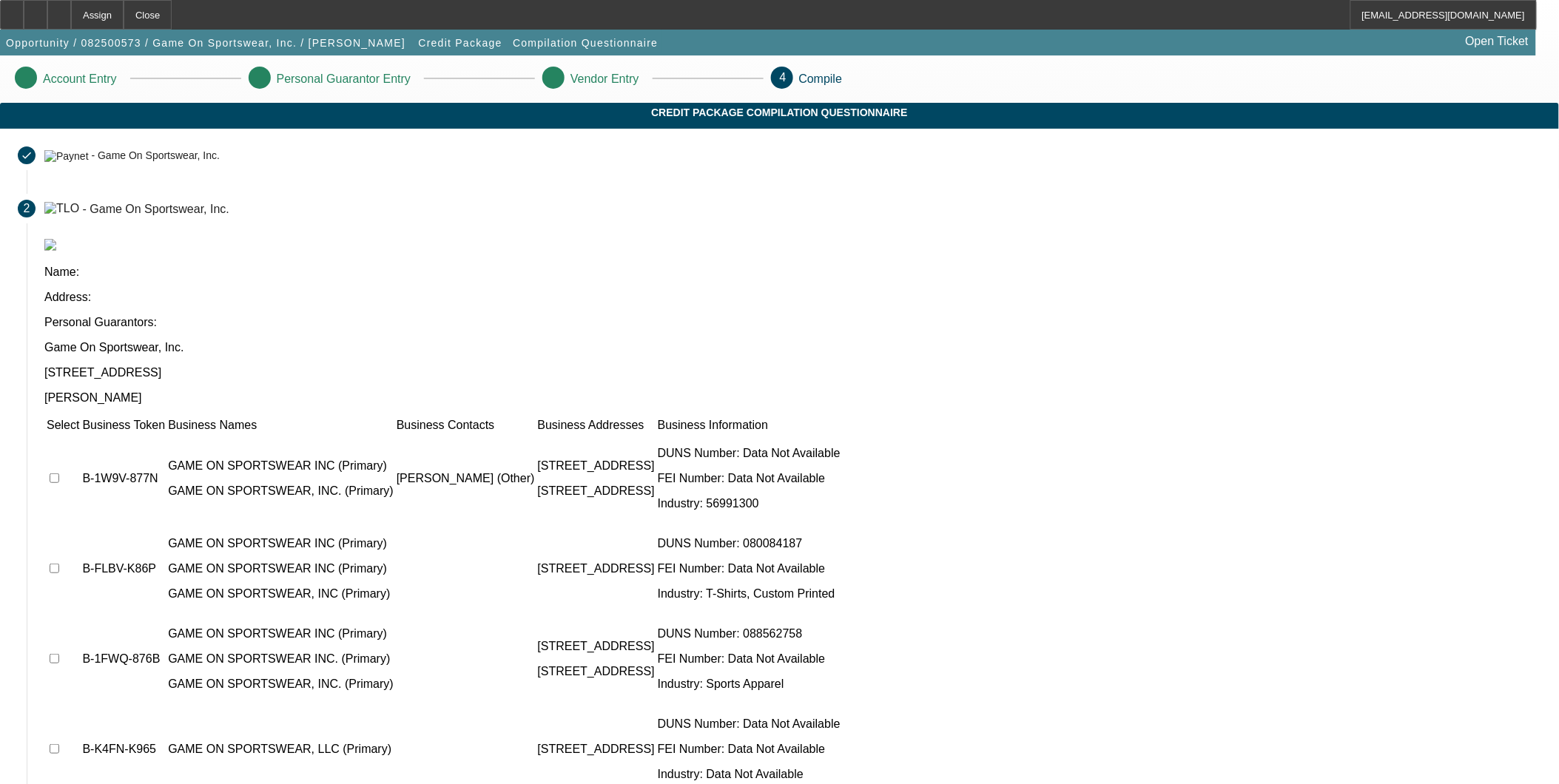
click at [80, 434] on td at bounding box center [63, 478] width 34 height 88
click at [59, 563] on input "checkbox" at bounding box center [54, 568] width 10 height 10
checkbox input "true"
click at [80, 615] on td at bounding box center [63, 658] width 34 height 88
click at [59, 654] on input "checkbox" at bounding box center [54, 658] width 10 height 10
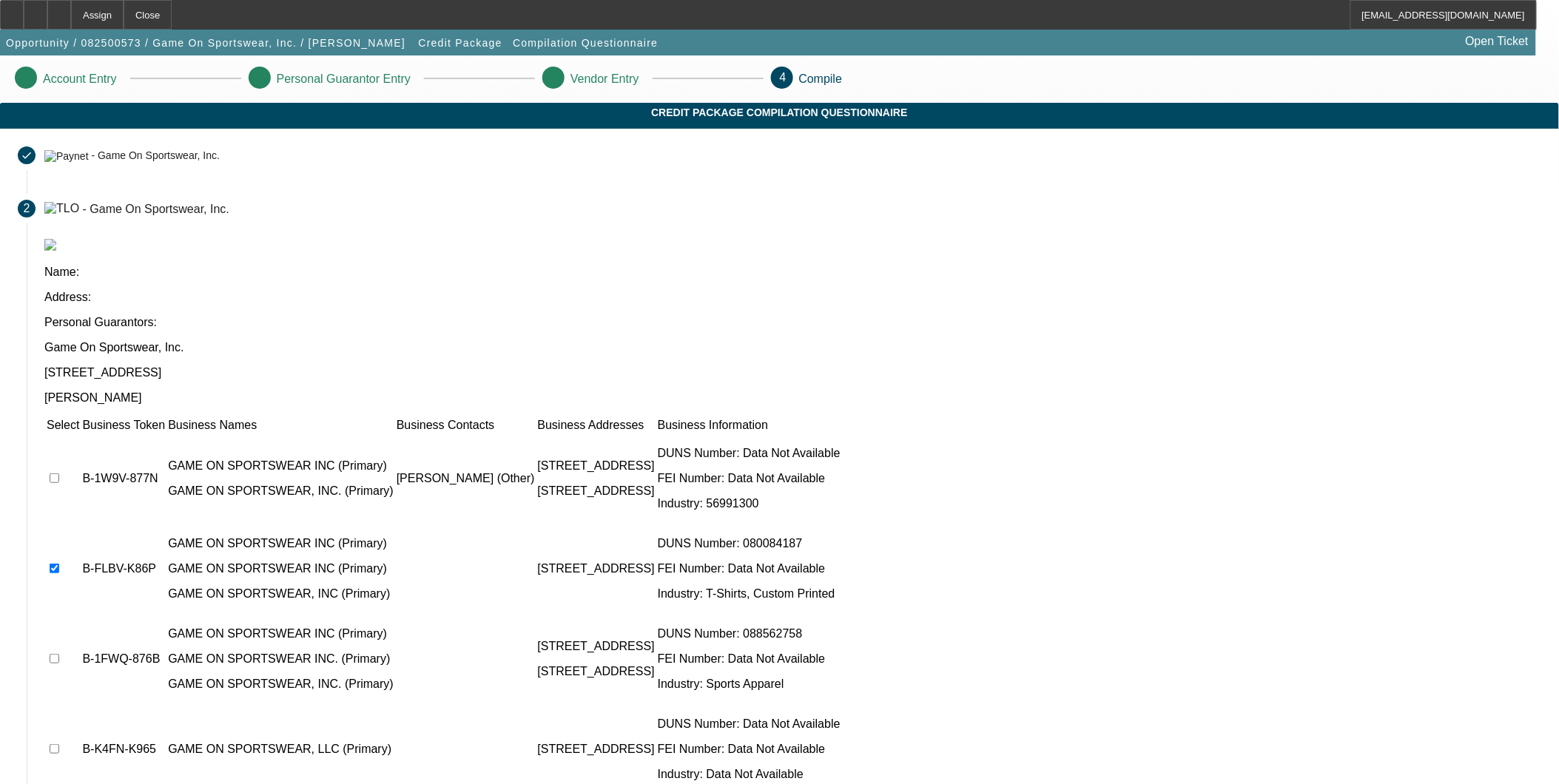
checkbox input "true"
click at [59, 473] on input "checkbox" at bounding box center [54, 478] width 10 height 10
checkbox input "true"
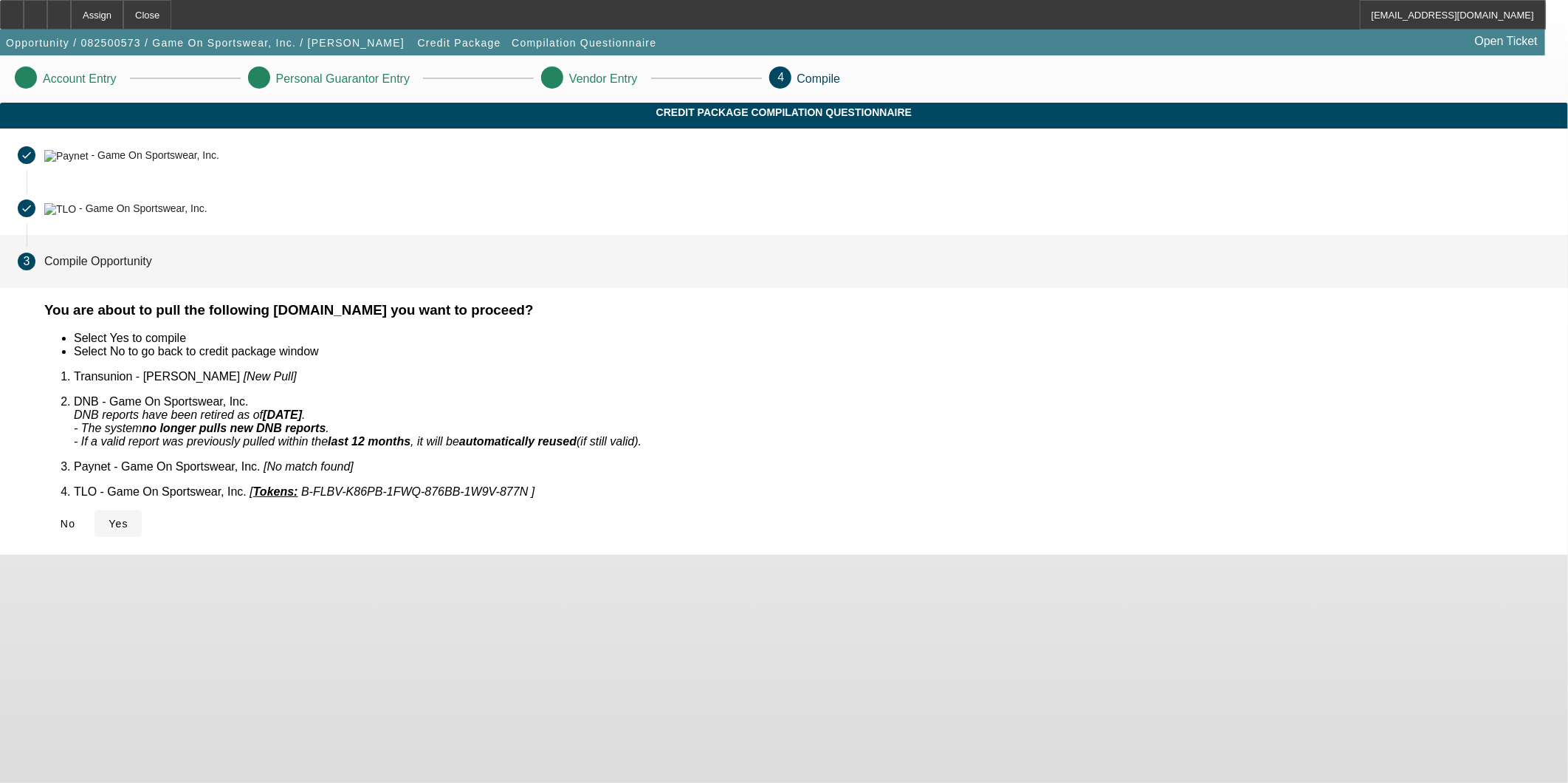
click at [108, 518] on icon at bounding box center [108, 524] width 0 height 12
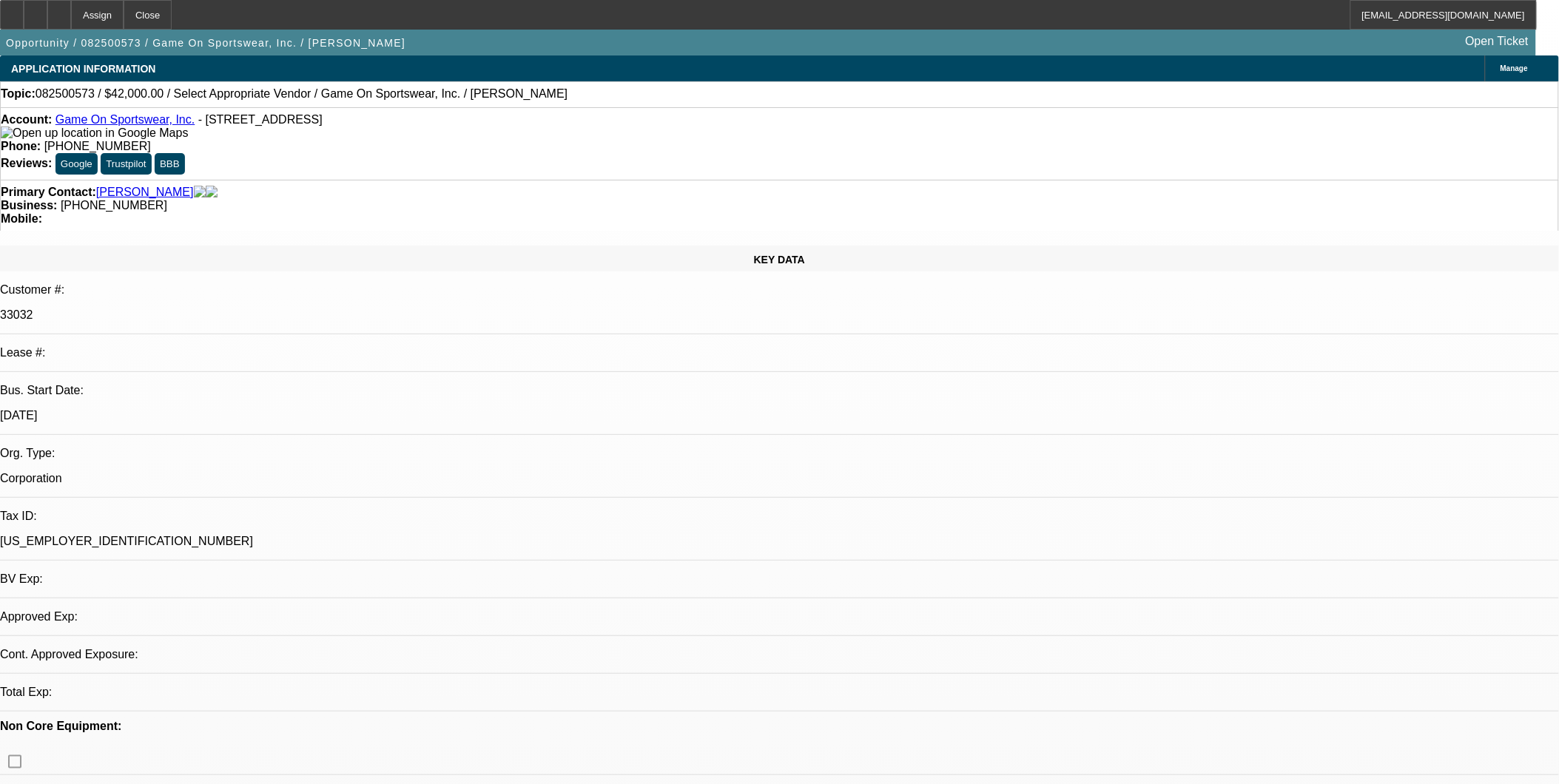
select select "0"
select select "2"
select select "0.1"
select select "1"
select select "2"
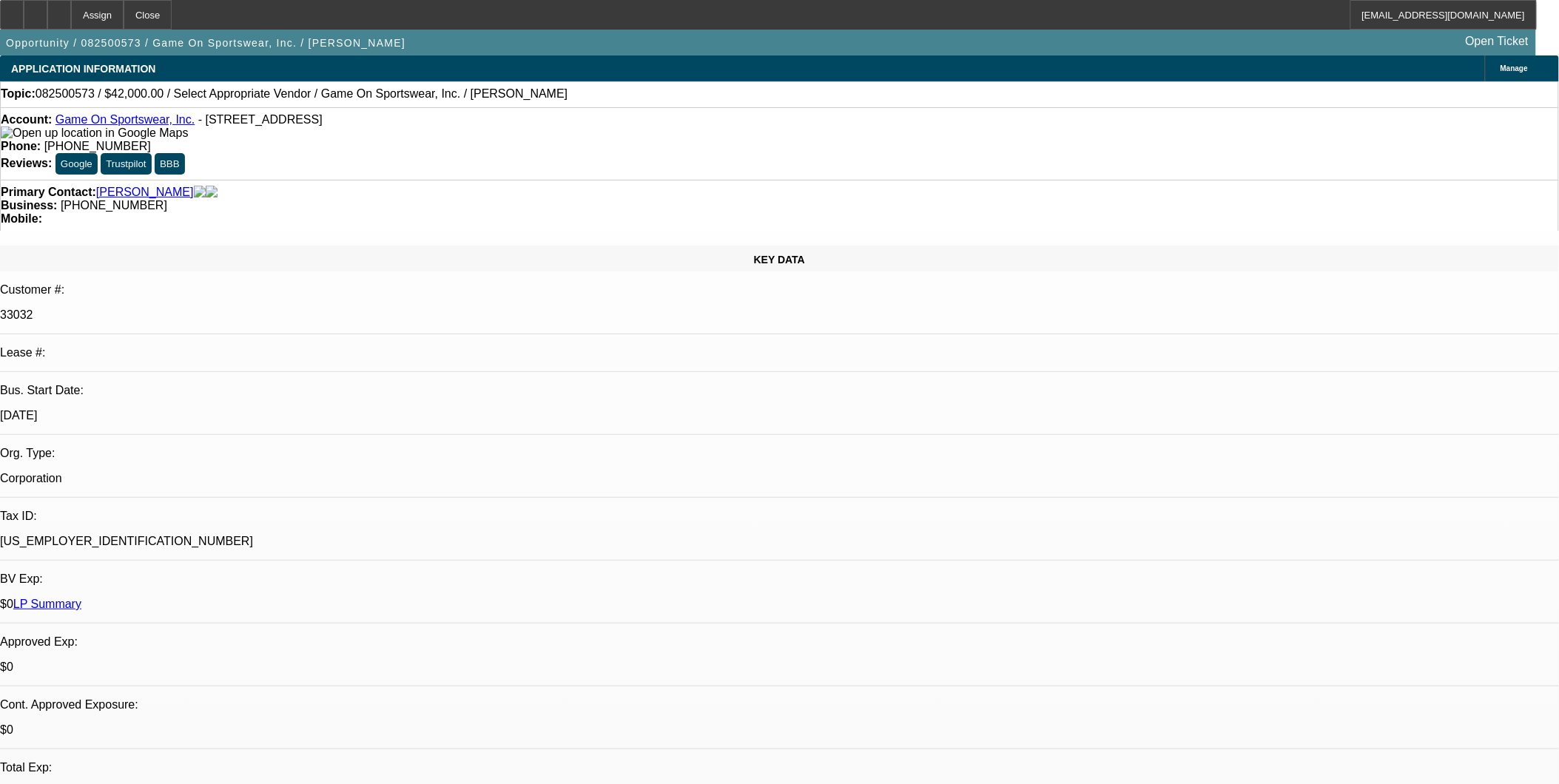
select select "4"
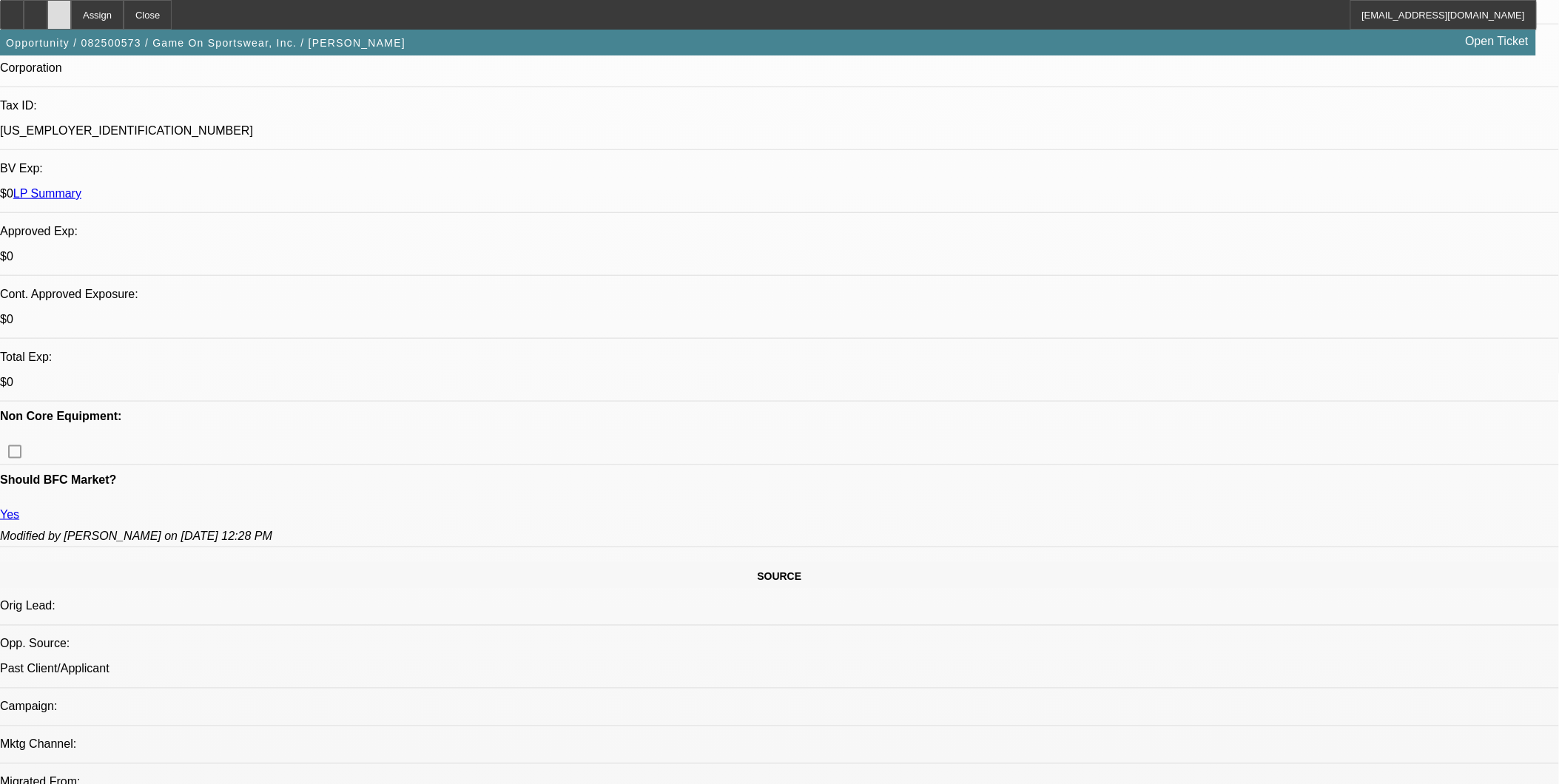
click at [71, 13] on div at bounding box center [59, 15] width 24 height 30
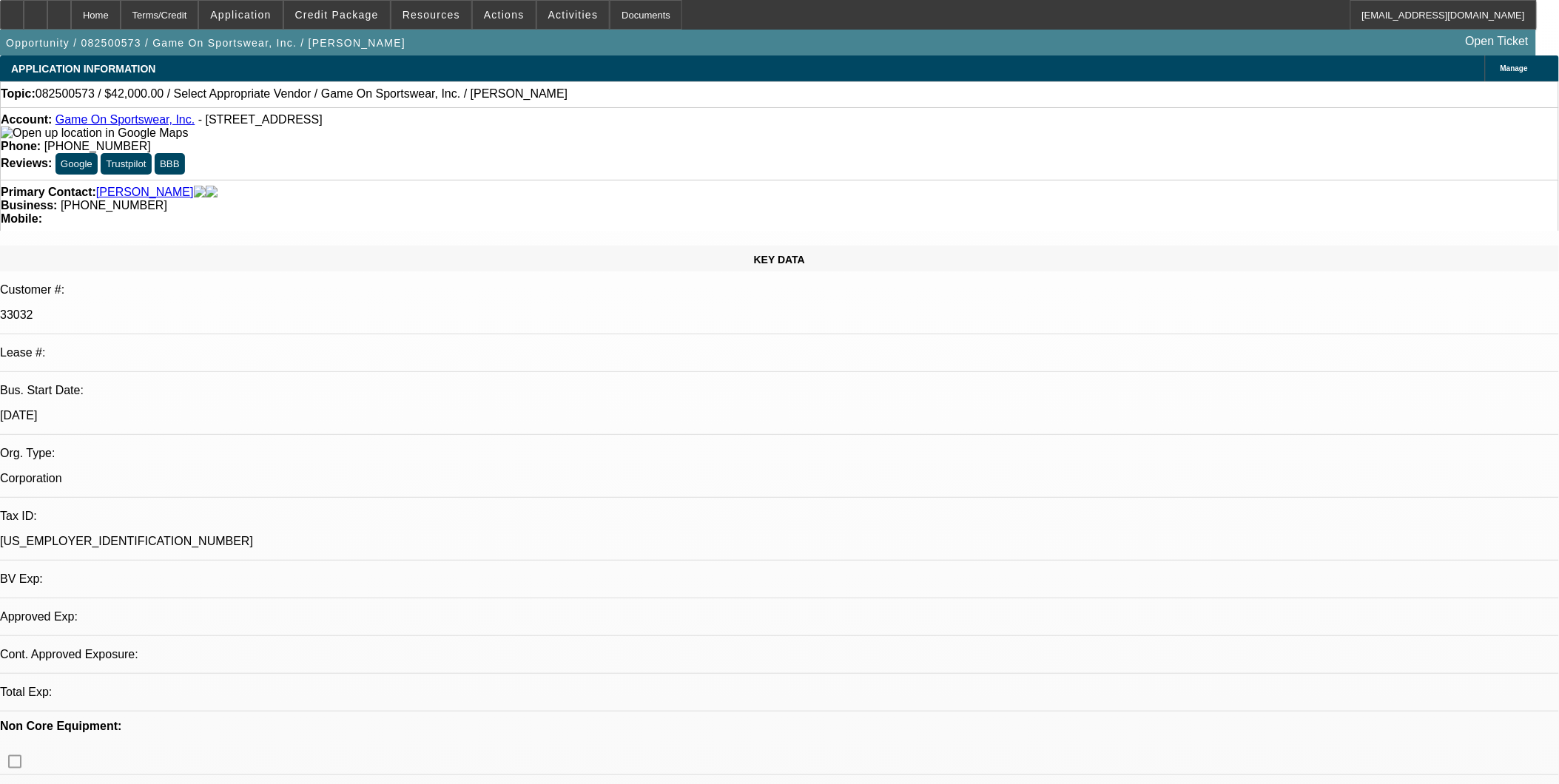
select select "0"
select select "2"
select select "0.1"
select select "4"
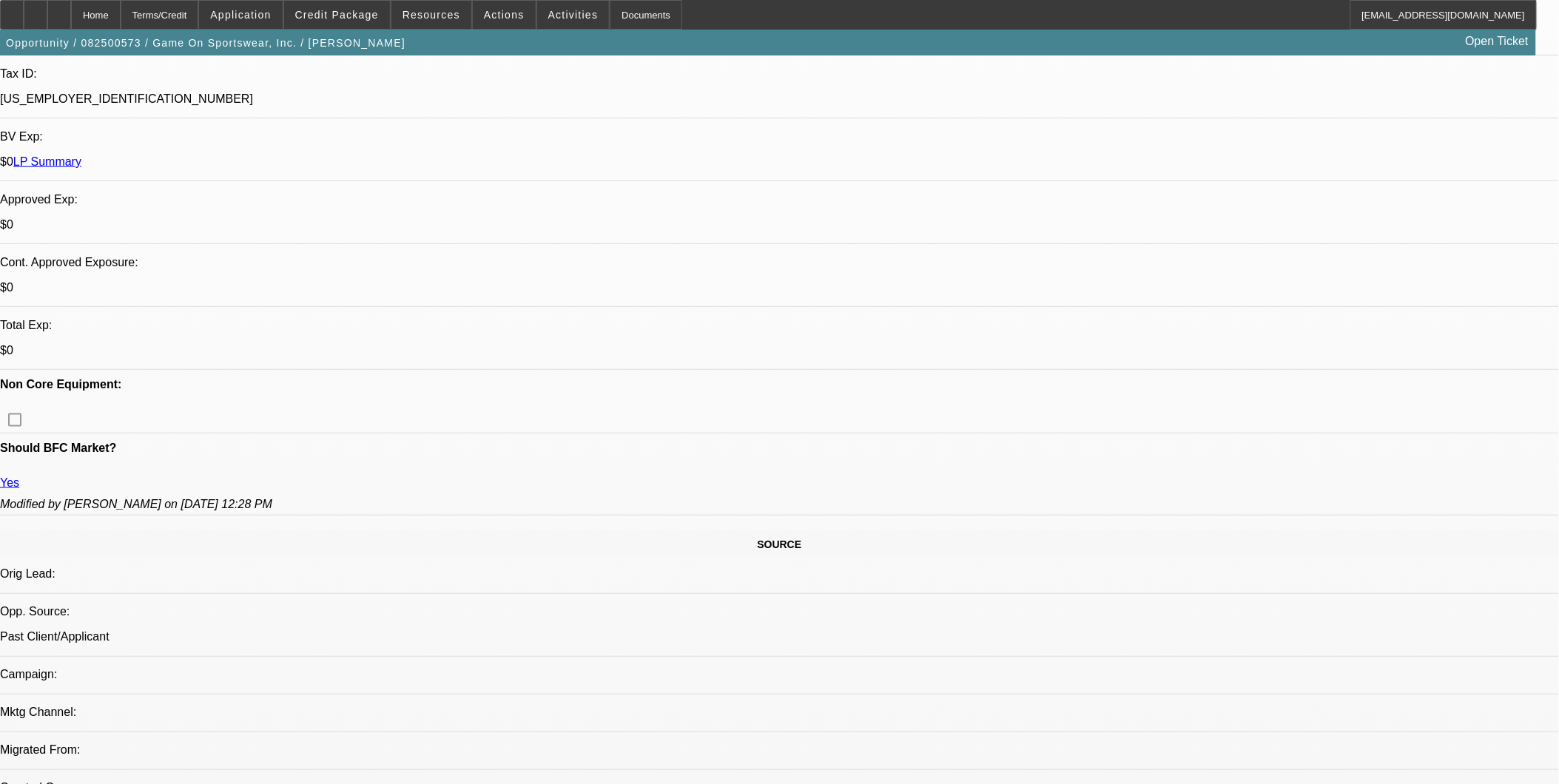
scroll to position [493, 0]
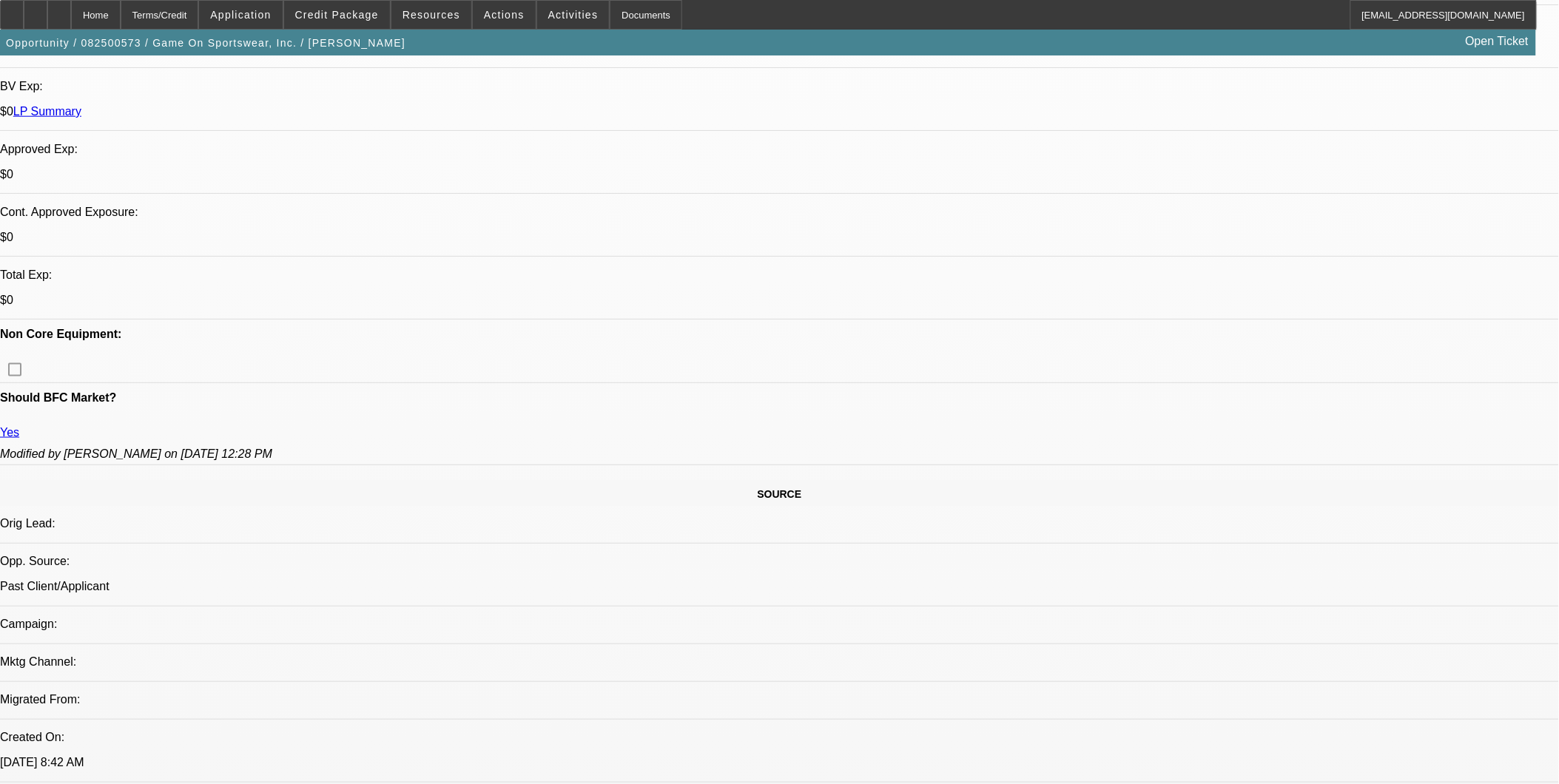
click at [331, 9] on span "Credit Package" at bounding box center [337, 15] width 83 height 12
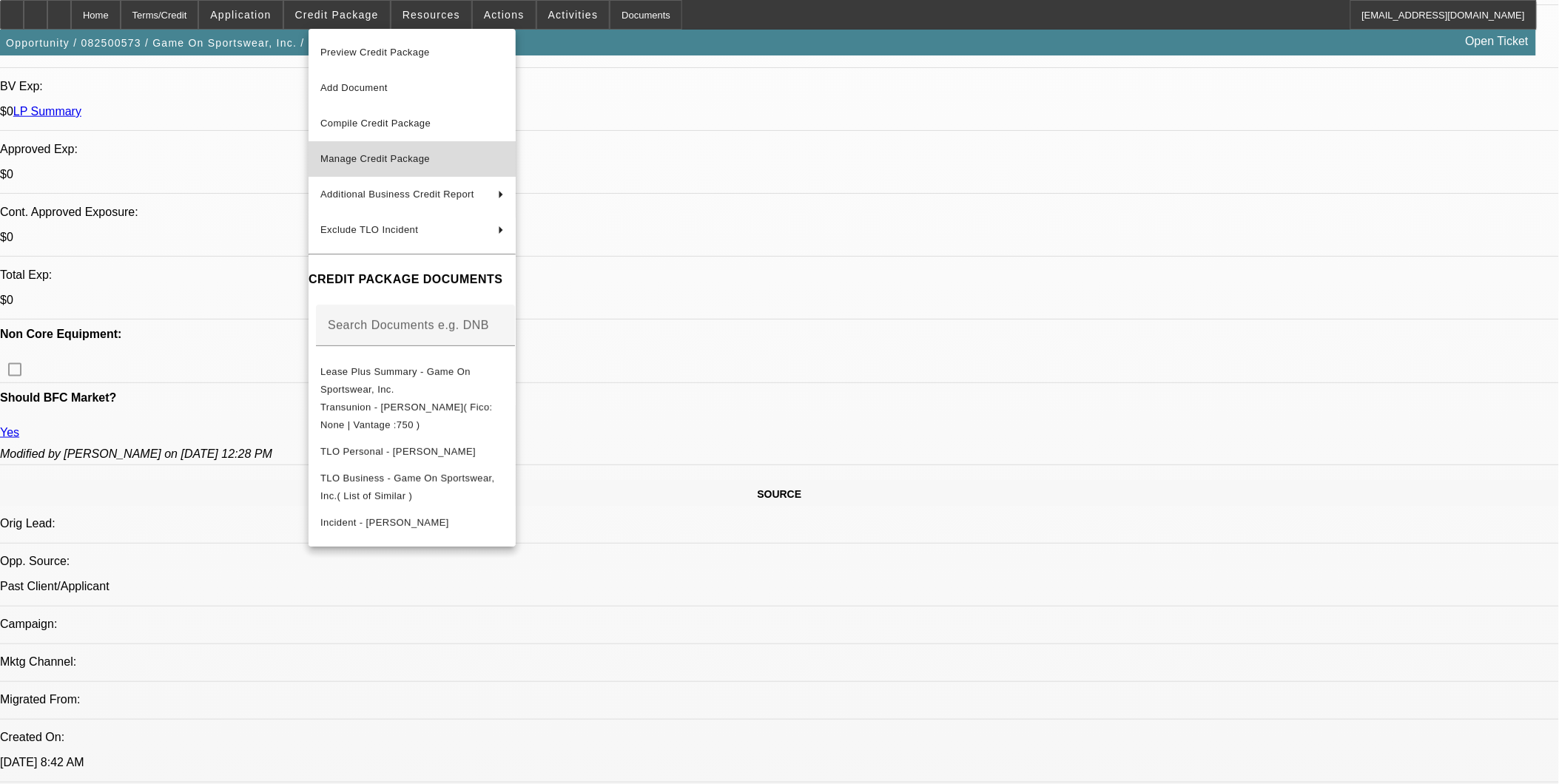
click at [393, 165] on span "Manage Credit Package" at bounding box center [412, 159] width 184 height 18
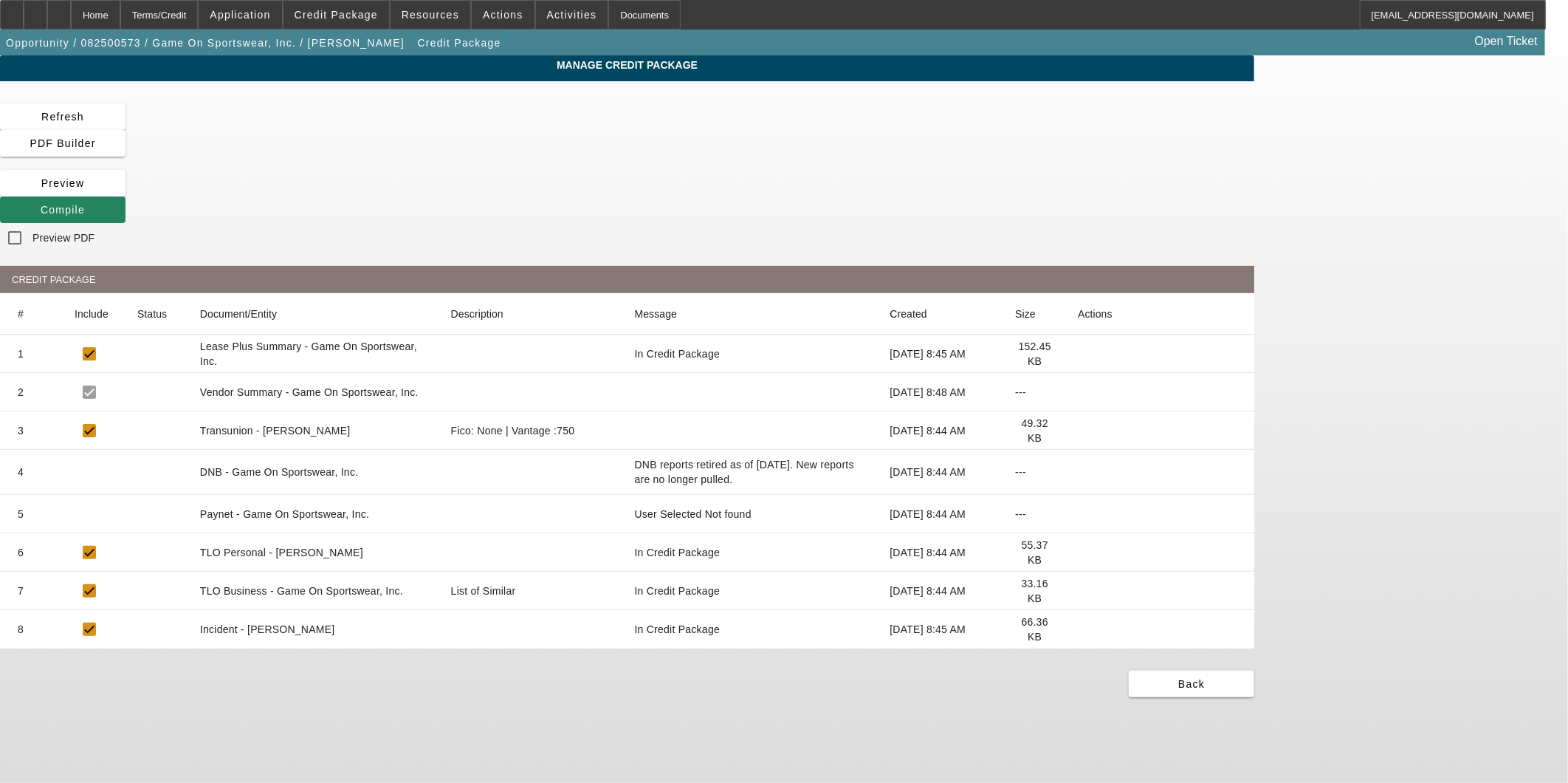
click at [1078, 514] on icon at bounding box center [1078, 514] width 0 height 0
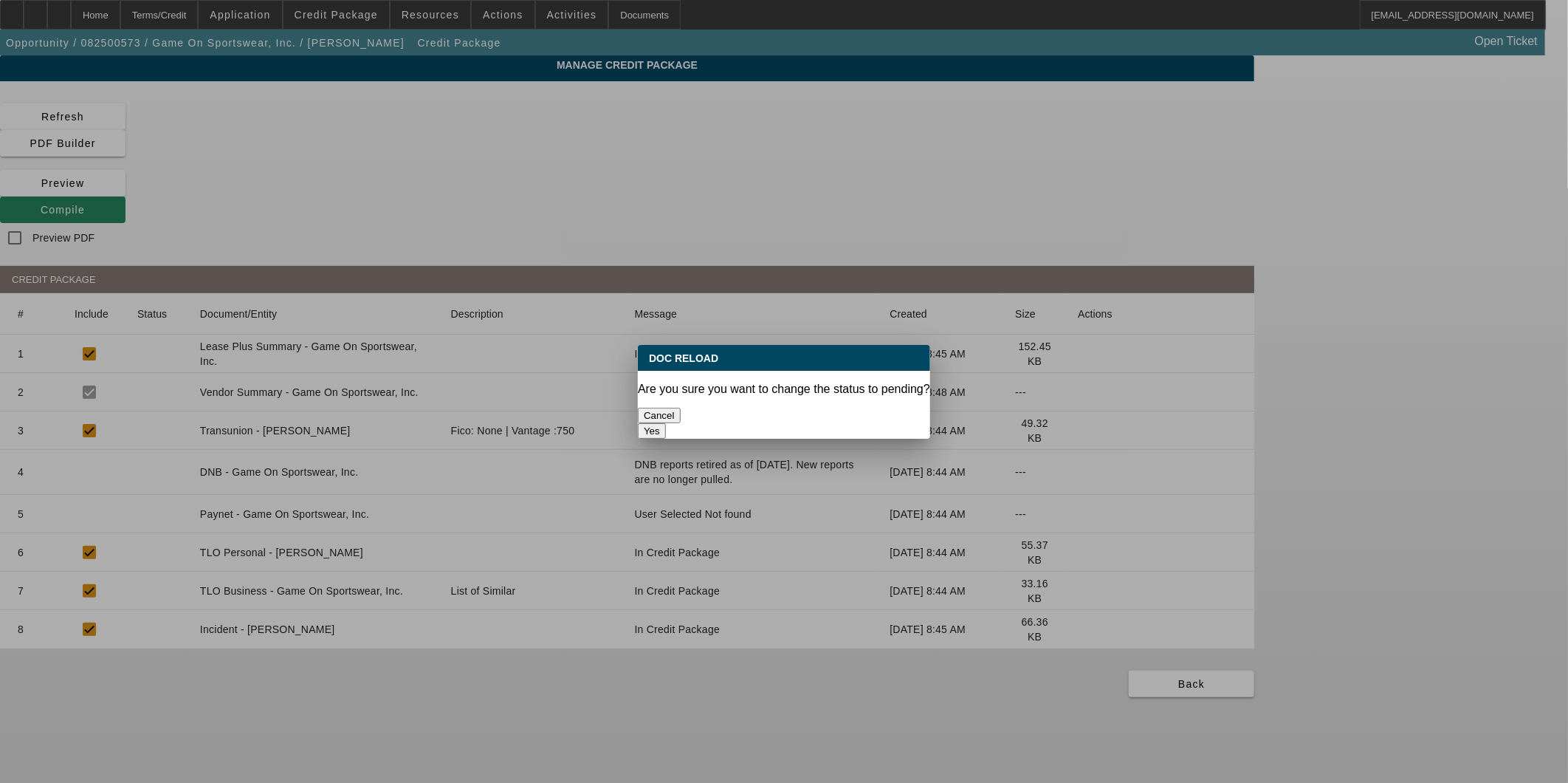
click at [666, 423] on button "Yes" at bounding box center [652, 430] width 28 height 16
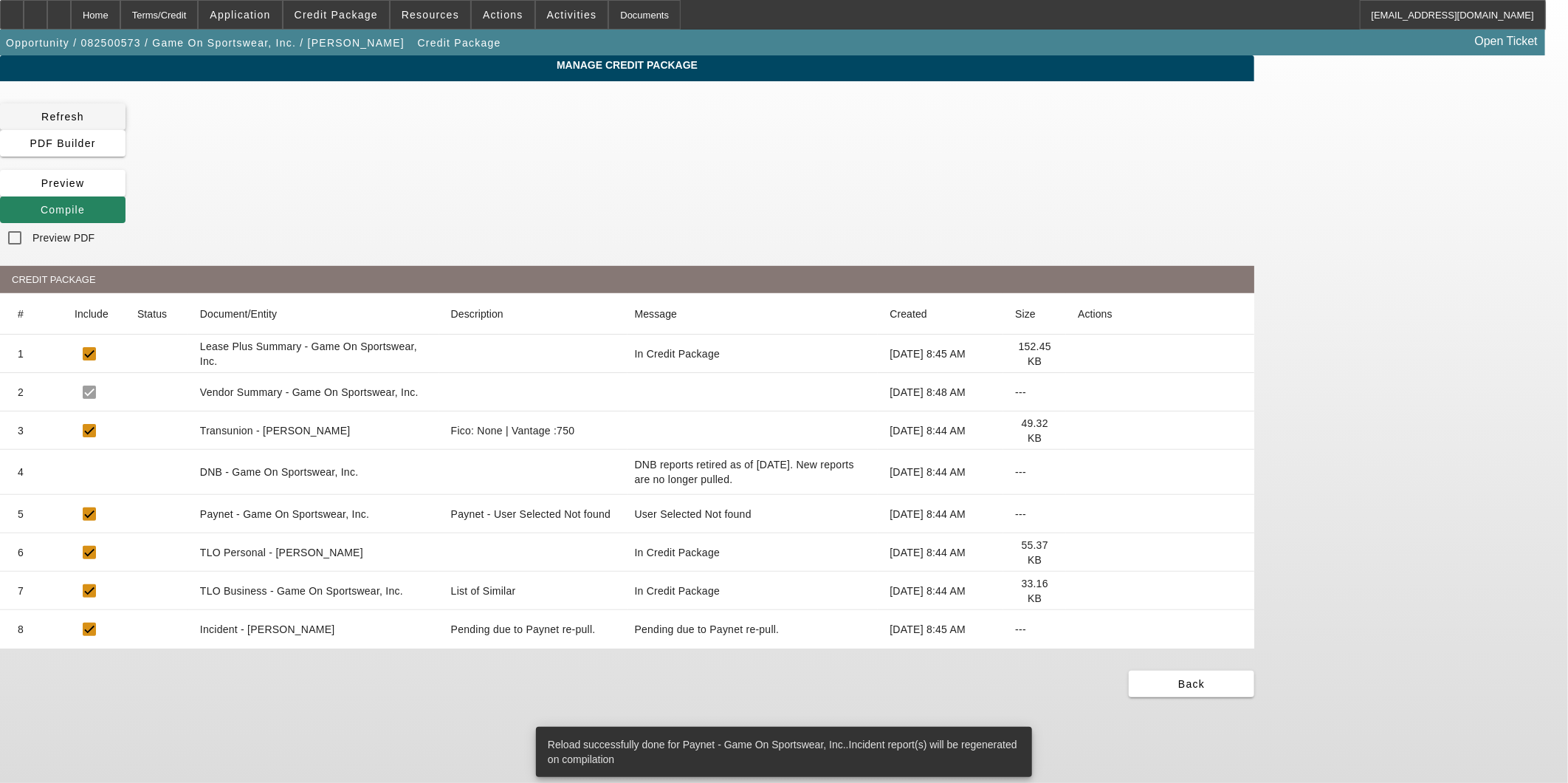
click at [125, 128] on span at bounding box center [62, 117] width 125 height 36
click at [41, 204] on icon at bounding box center [41, 210] width 0 height 12
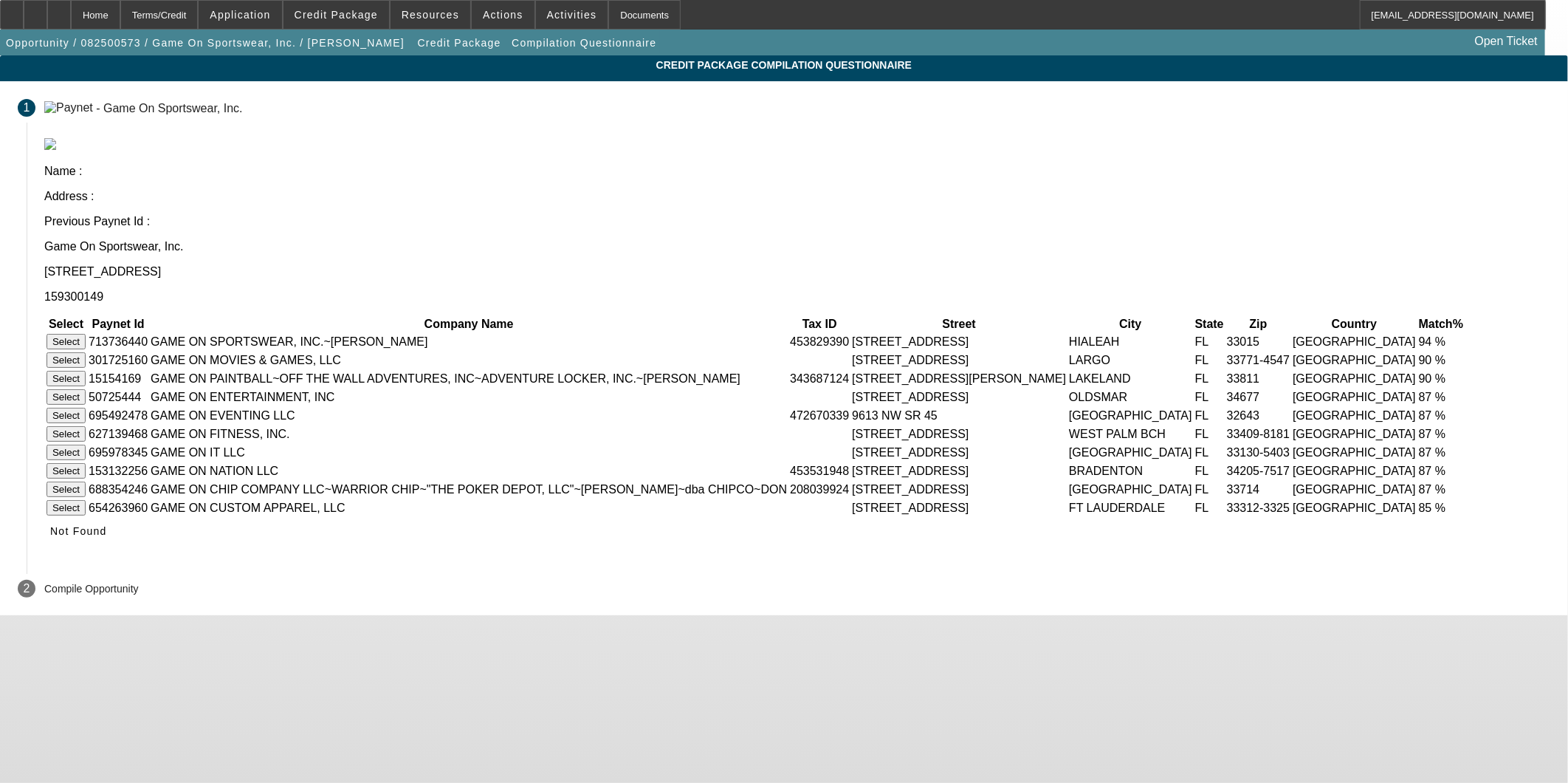
click at [85, 334] on button "Select" at bounding box center [66, 341] width 39 height 16
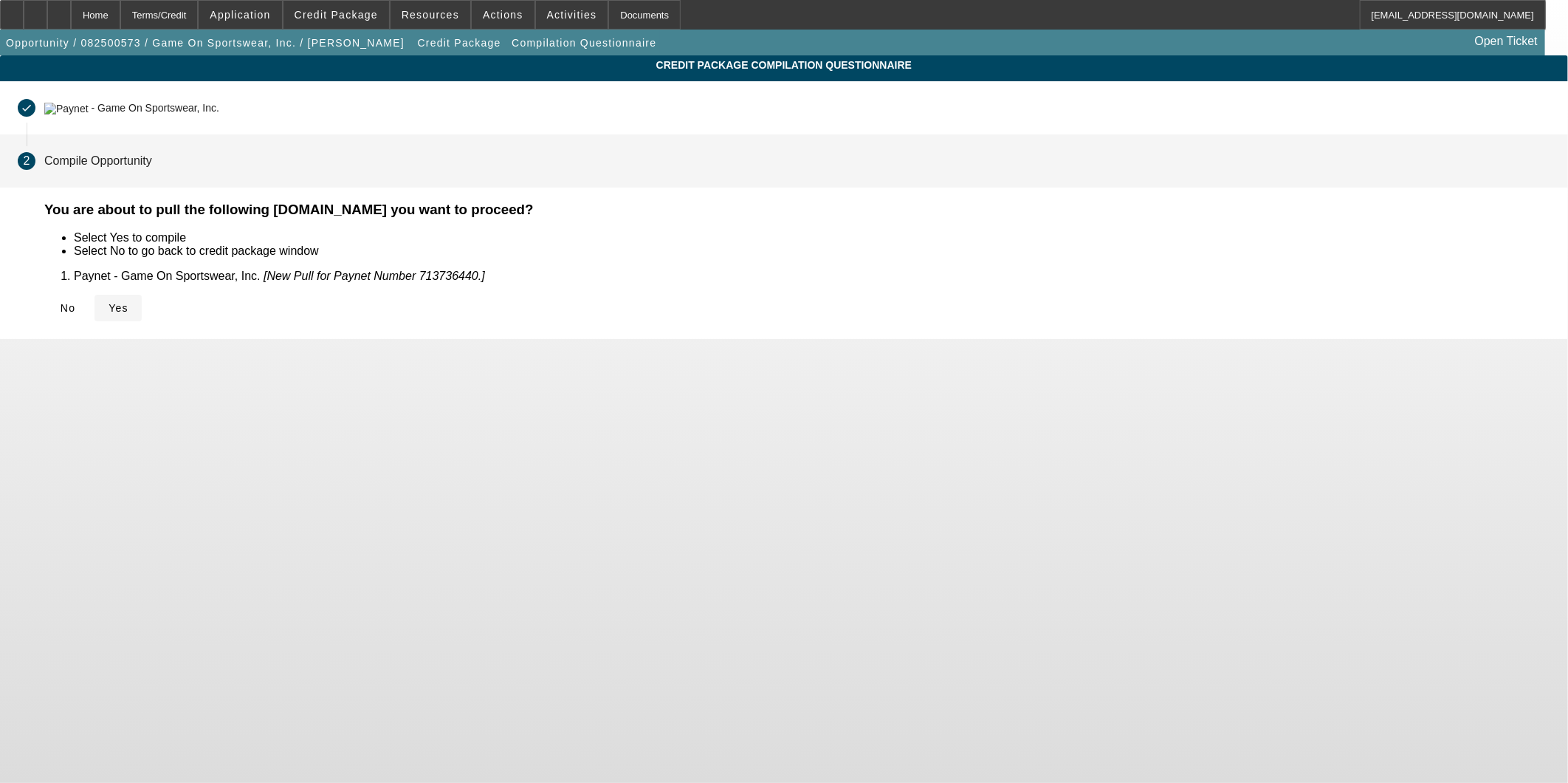
click at [128, 302] on span "Yes" at bounding box center [118, 308] width 20 height 12
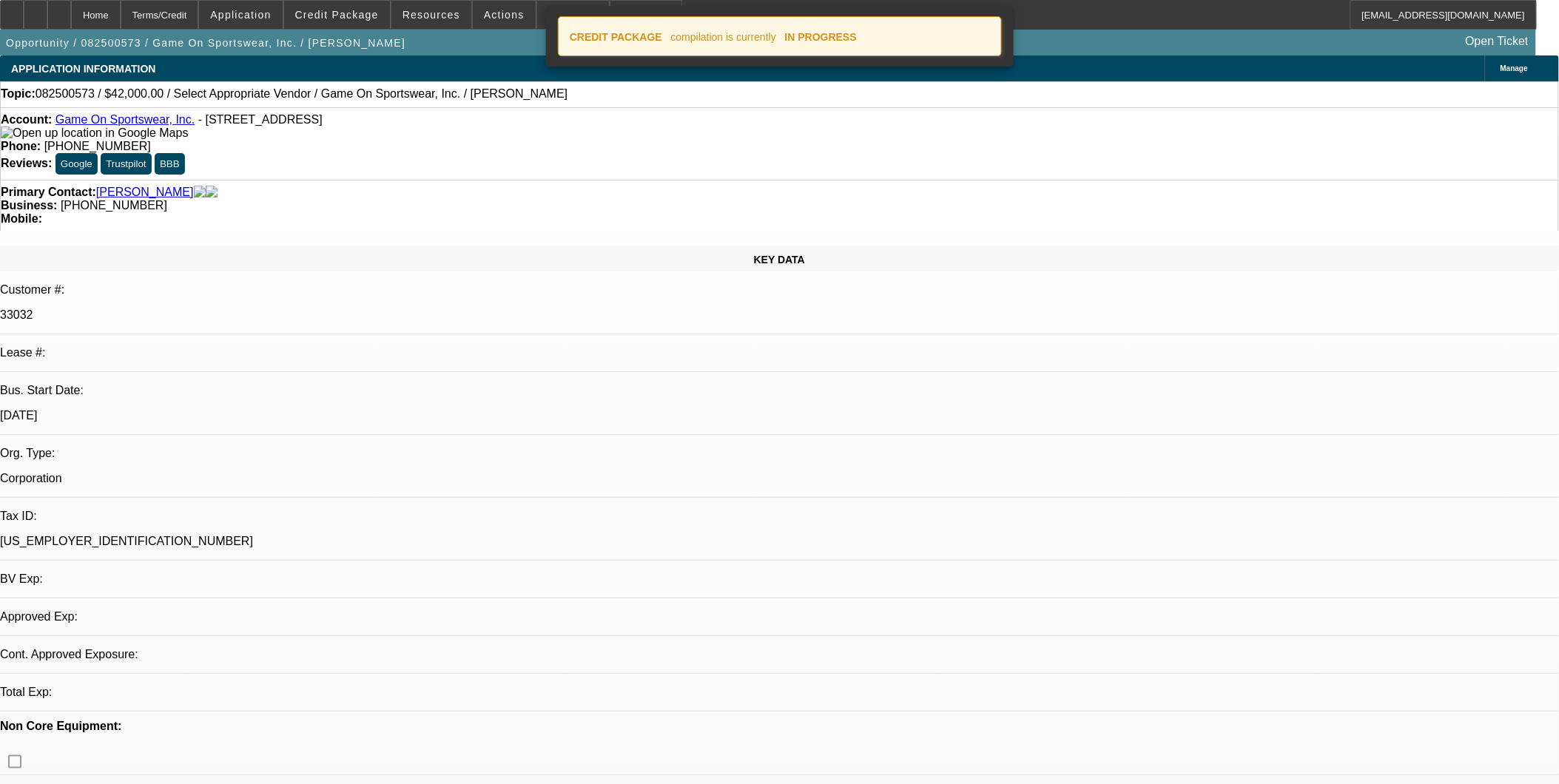
select select "0"
select select "2"
select select "0.1"
select select "4"
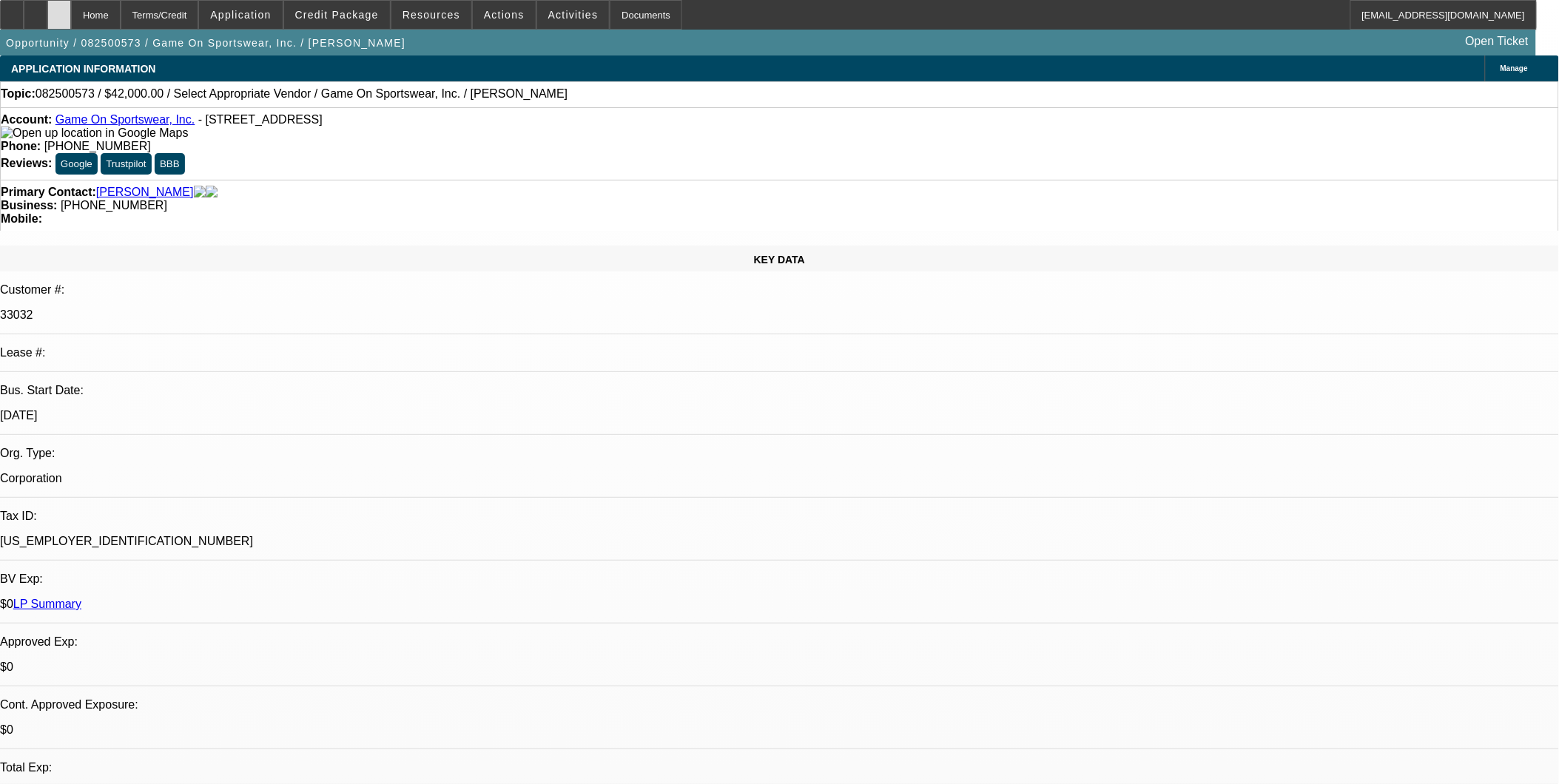
click at [71, 27] on div at bounding box center [59, 15] width 24 height 30
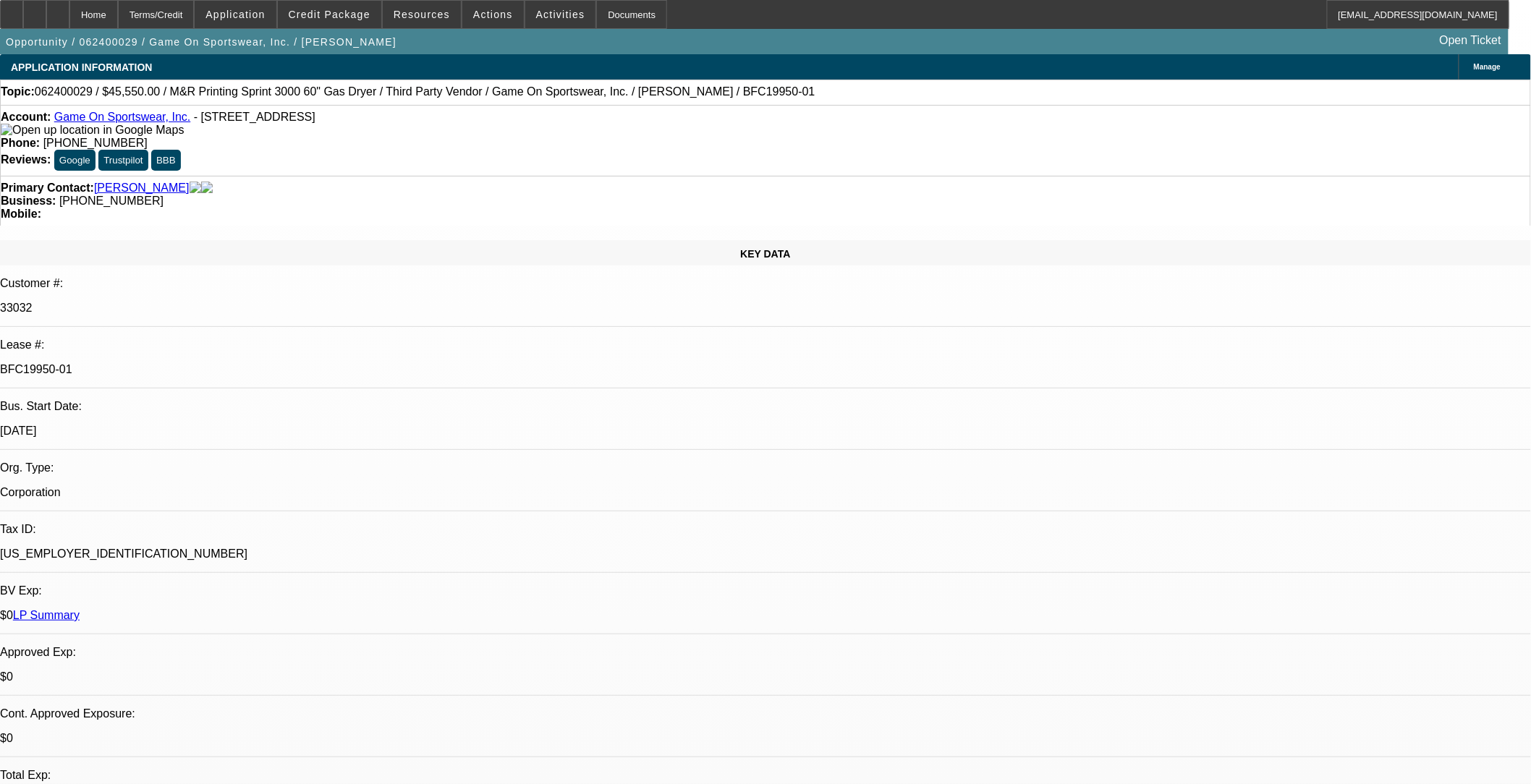
select select "0"
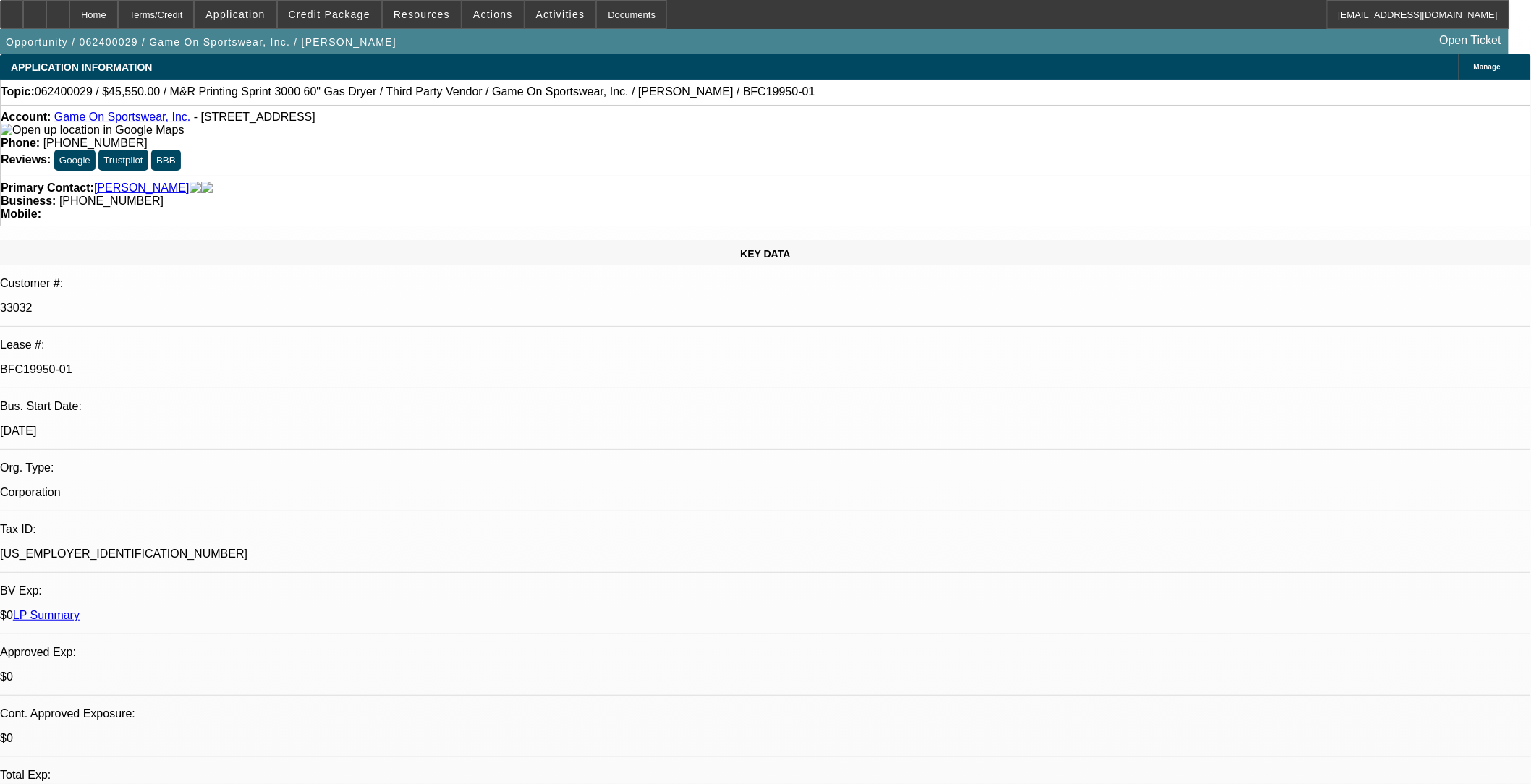
select select "0"
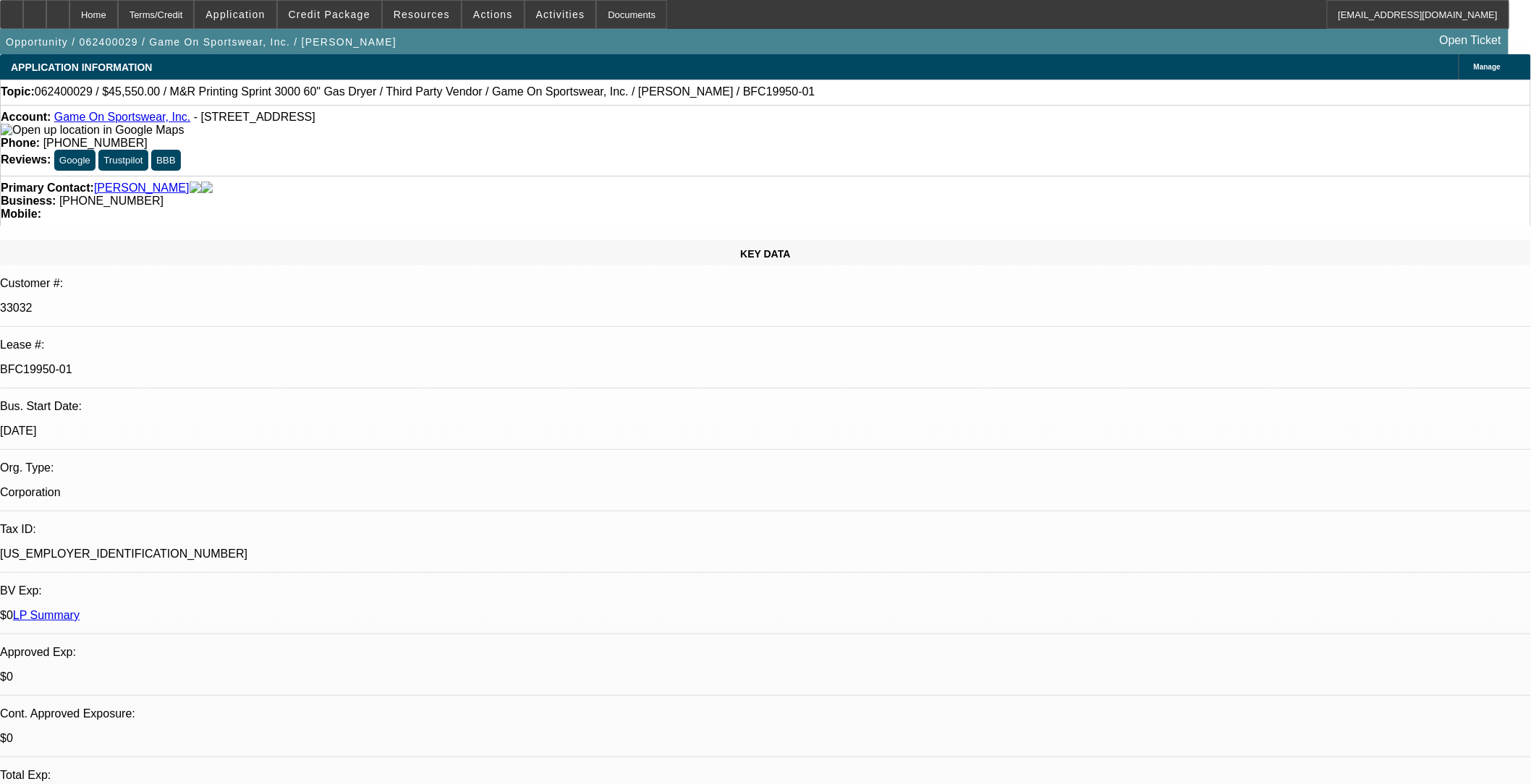
select select "0"
select select "1"
select select "6"
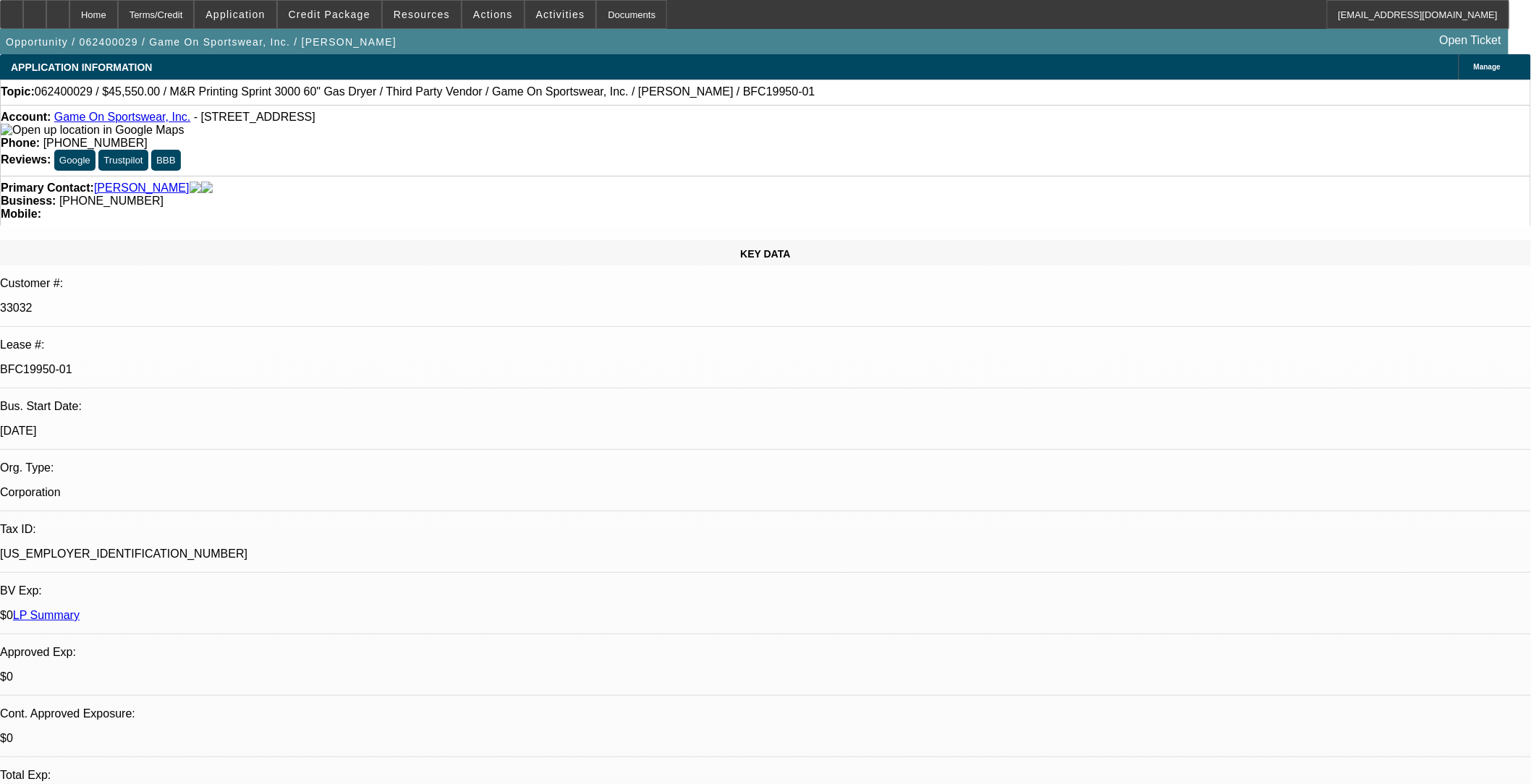
select select "1"
select select "6"
select select "1"
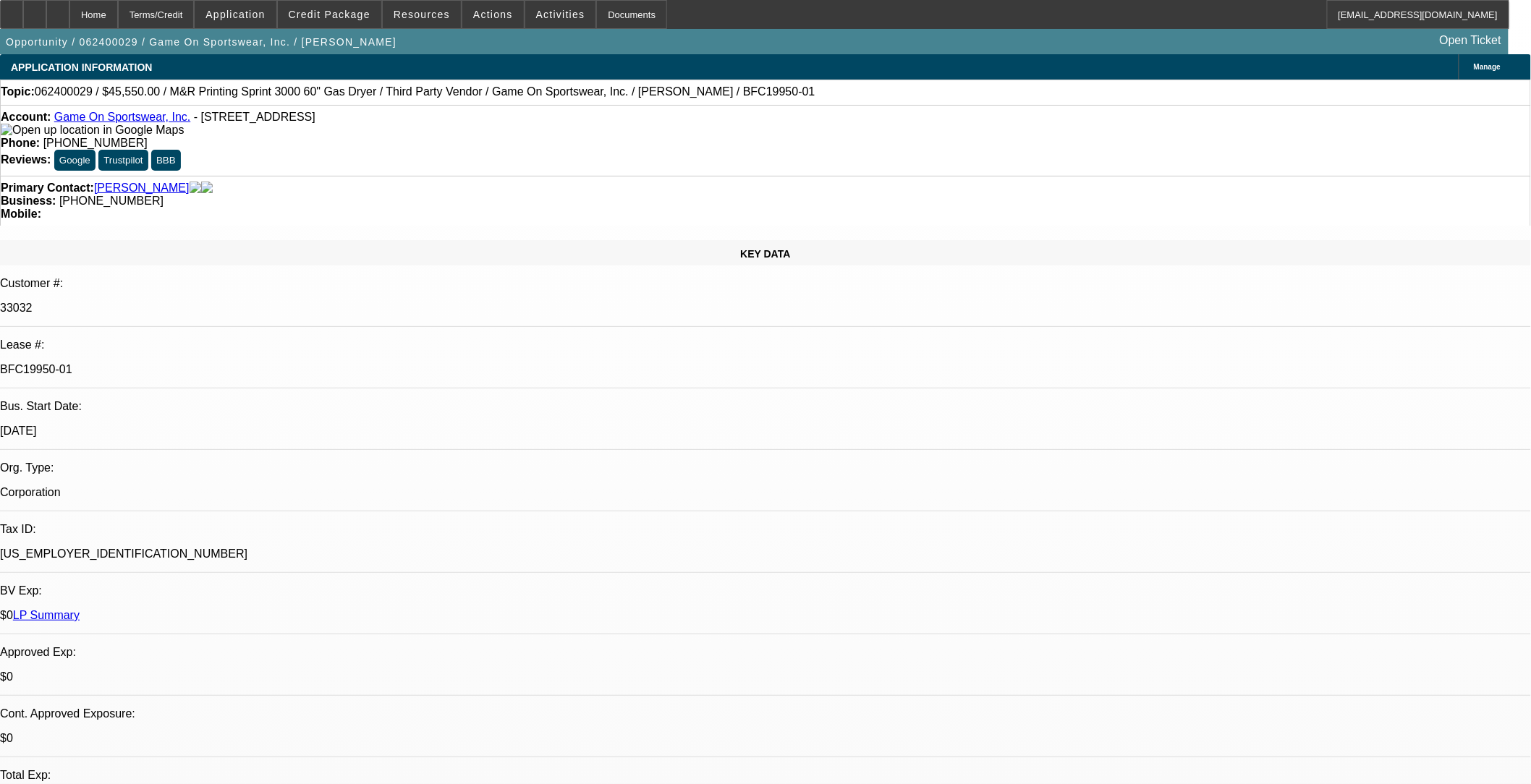
select select "6"
select select "1"
select select "6"
click at [339, 17] on span "Credit Package" at bounding box center [329, 15] width 81 height 12
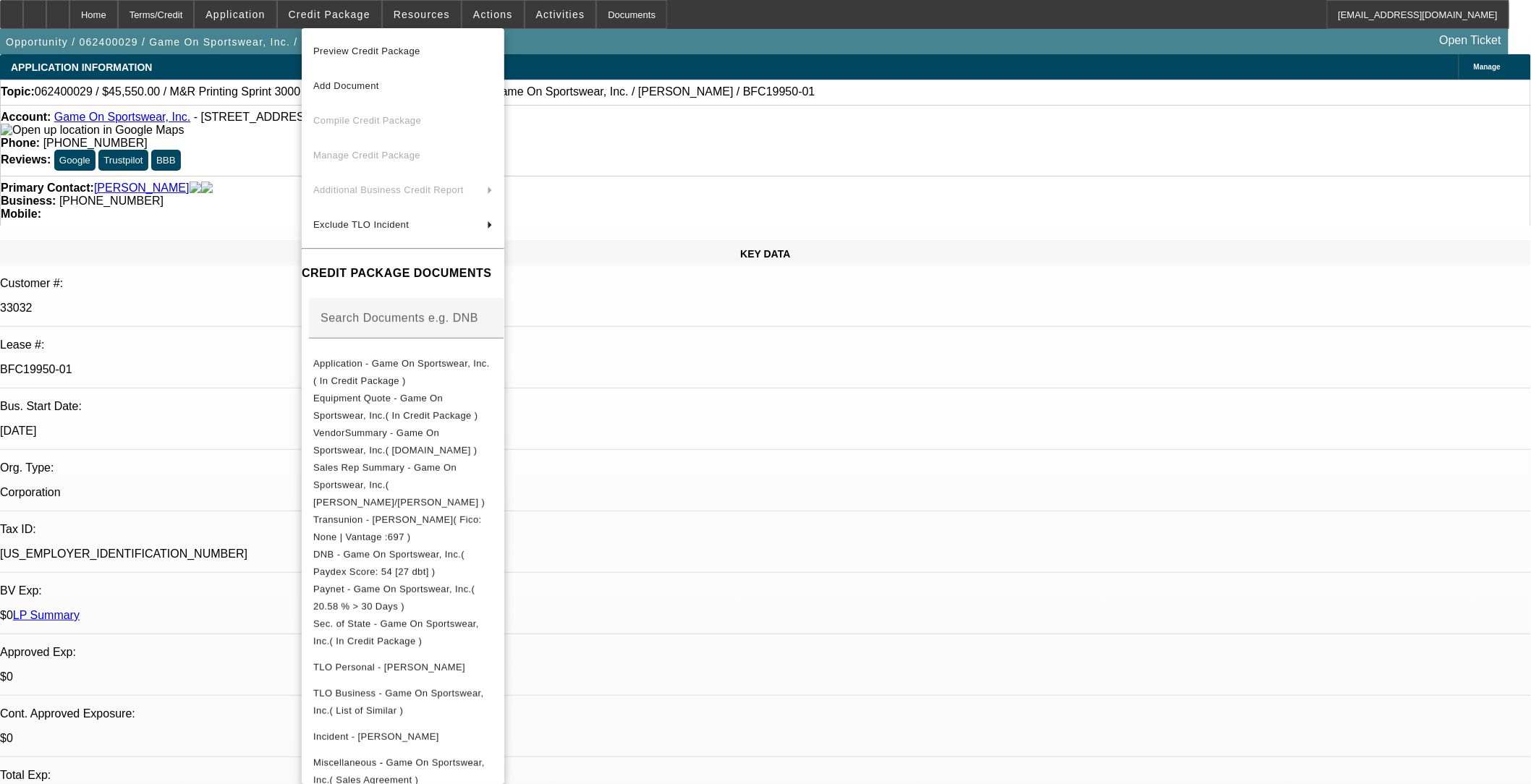
click at [355, 46] on span "Preview Credit Package" at bounding box center [366, 51] width 107 height 11
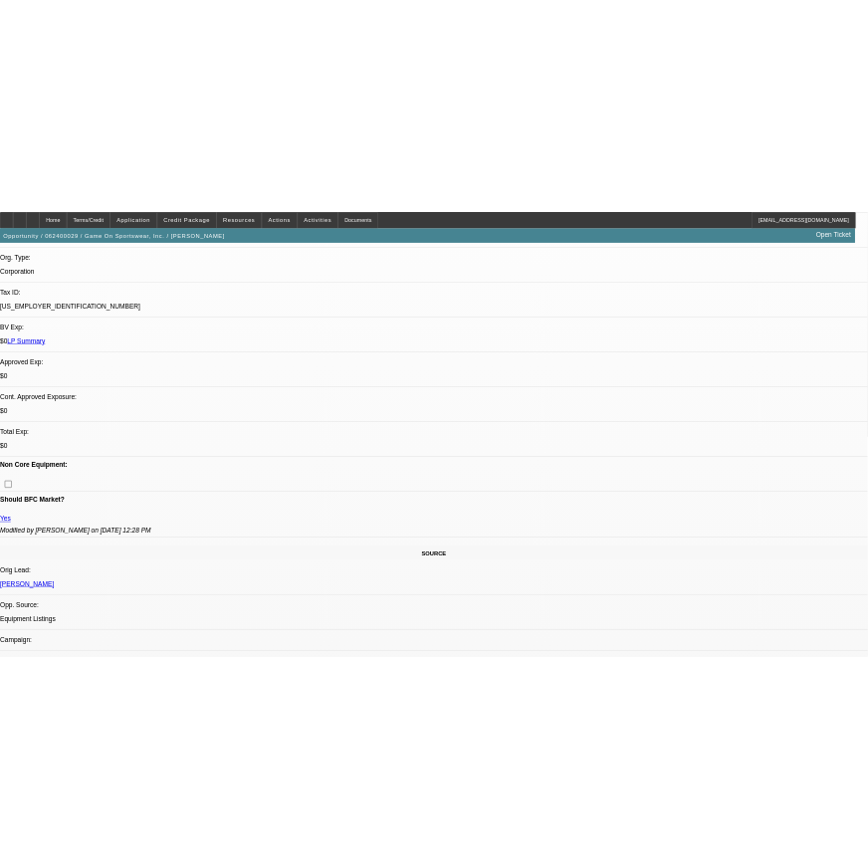
scroll to position [552, 0]
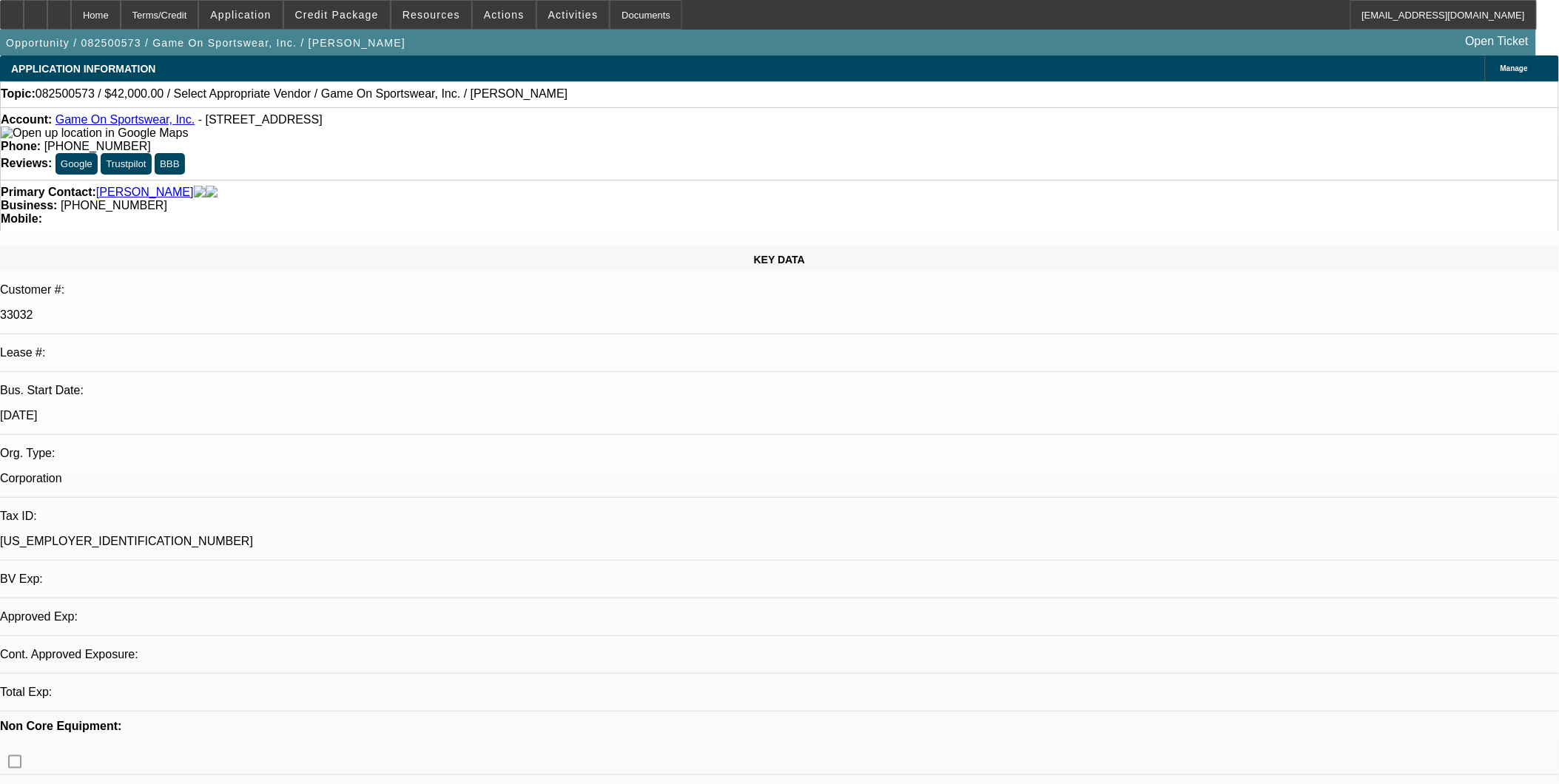
select select "0"
select select "2"
select select "0.1"
select select "1"
select select "2"
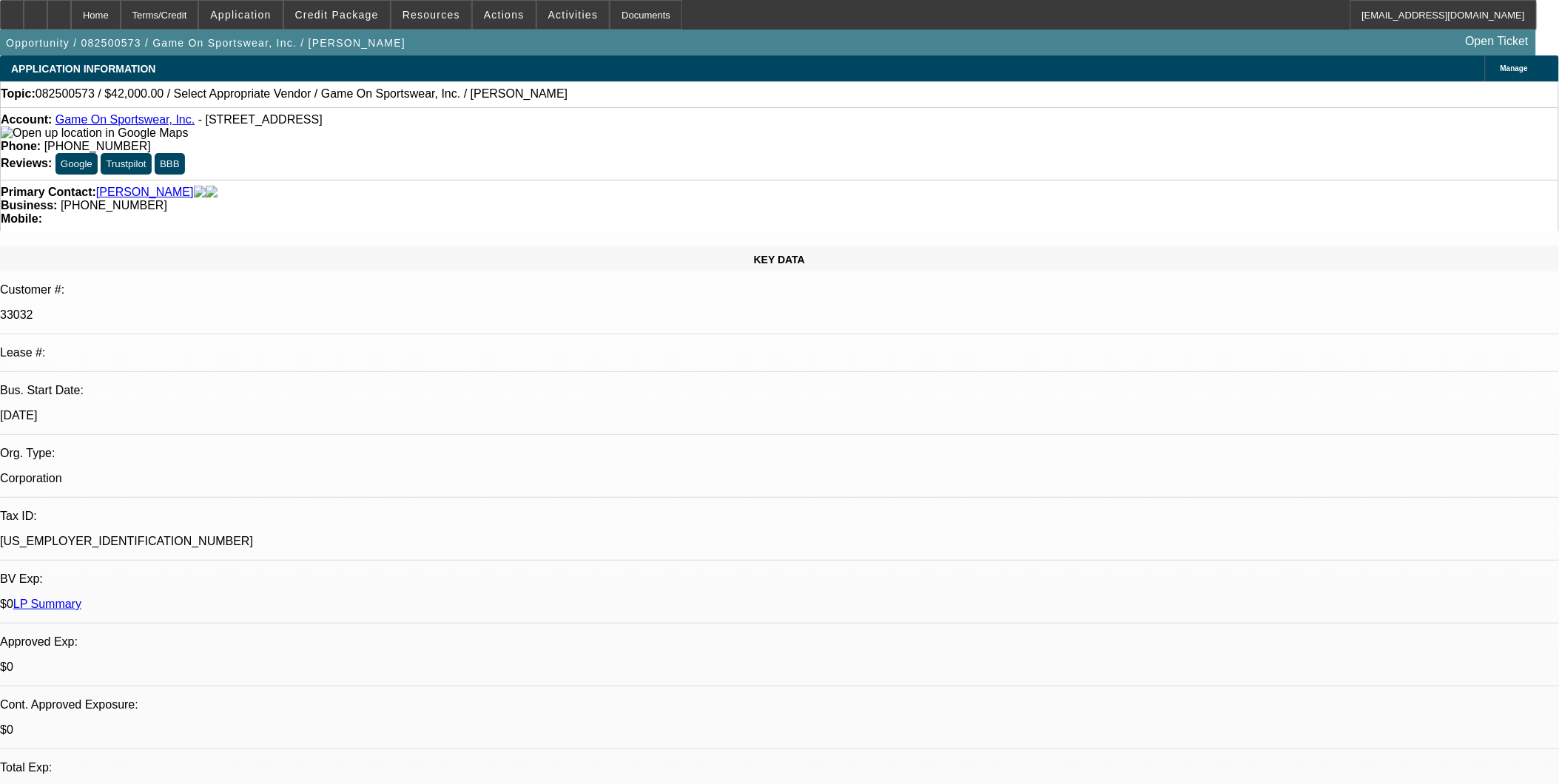
select select "4"
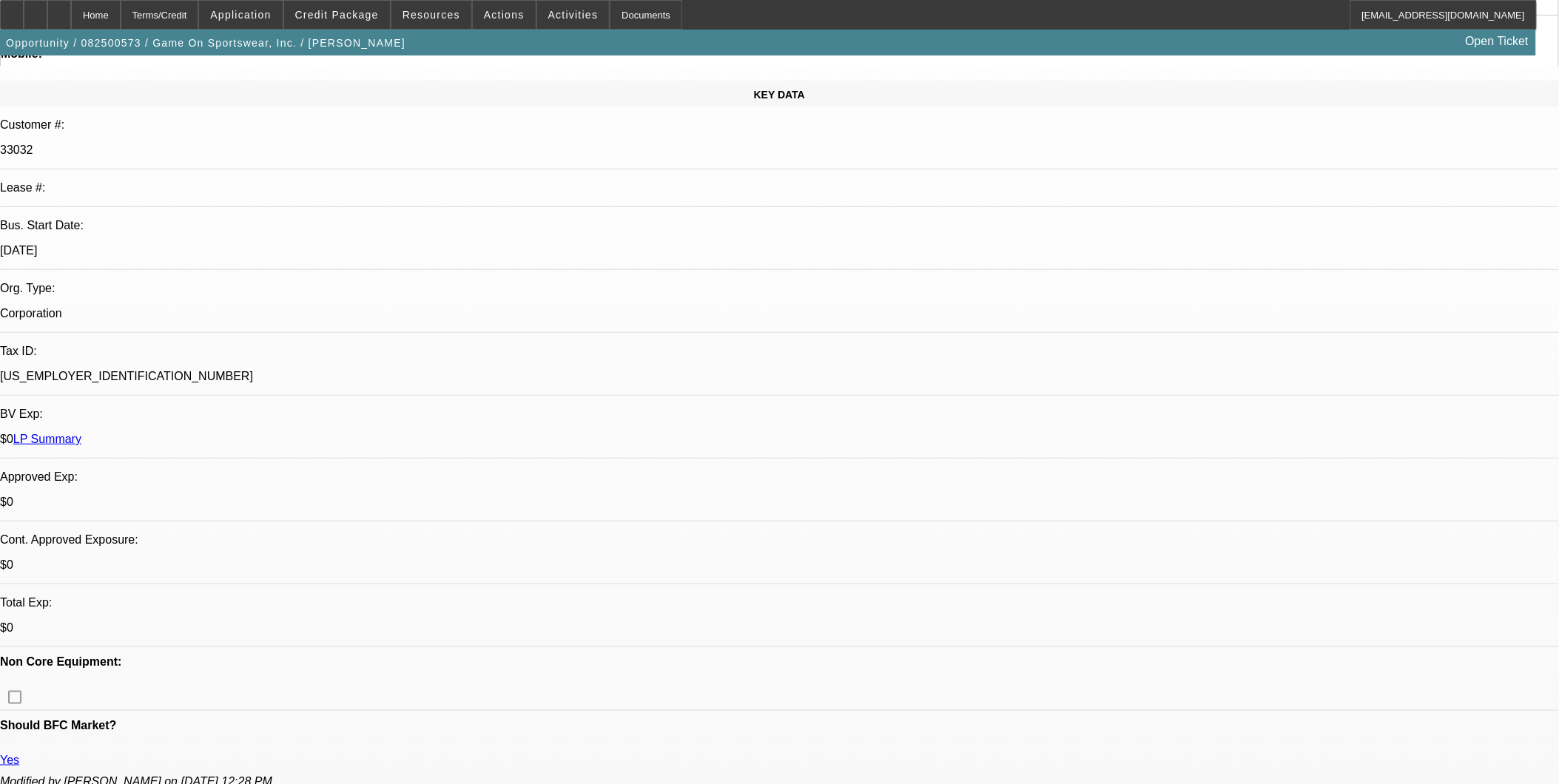
scroll to position [164, 0]
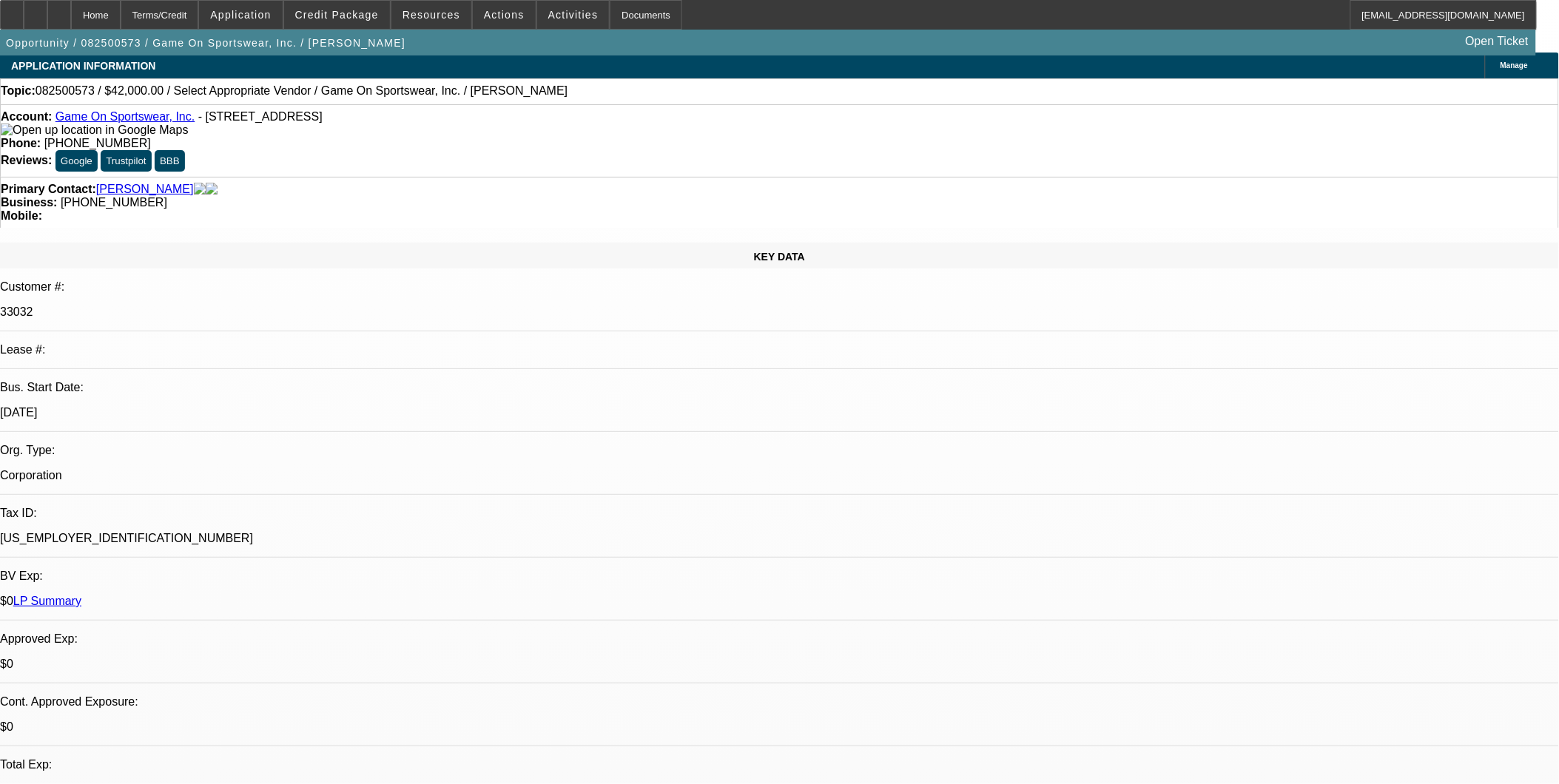
scroll to position [0, 0]
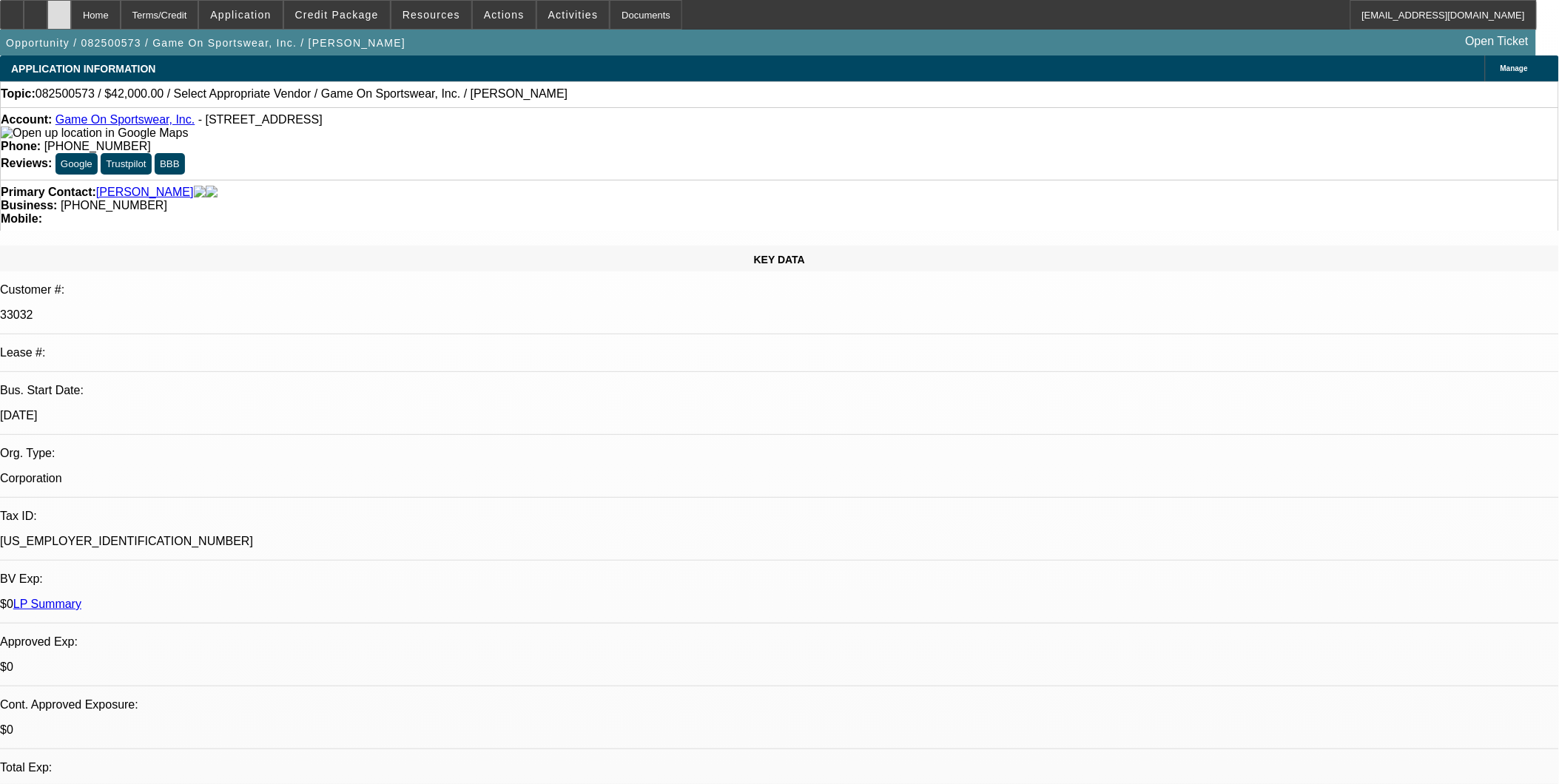
click at [59, 10] on icon at bounding box center [59, 10] width 0 height 0
select select "0"
select select "2"
select select "0.1"
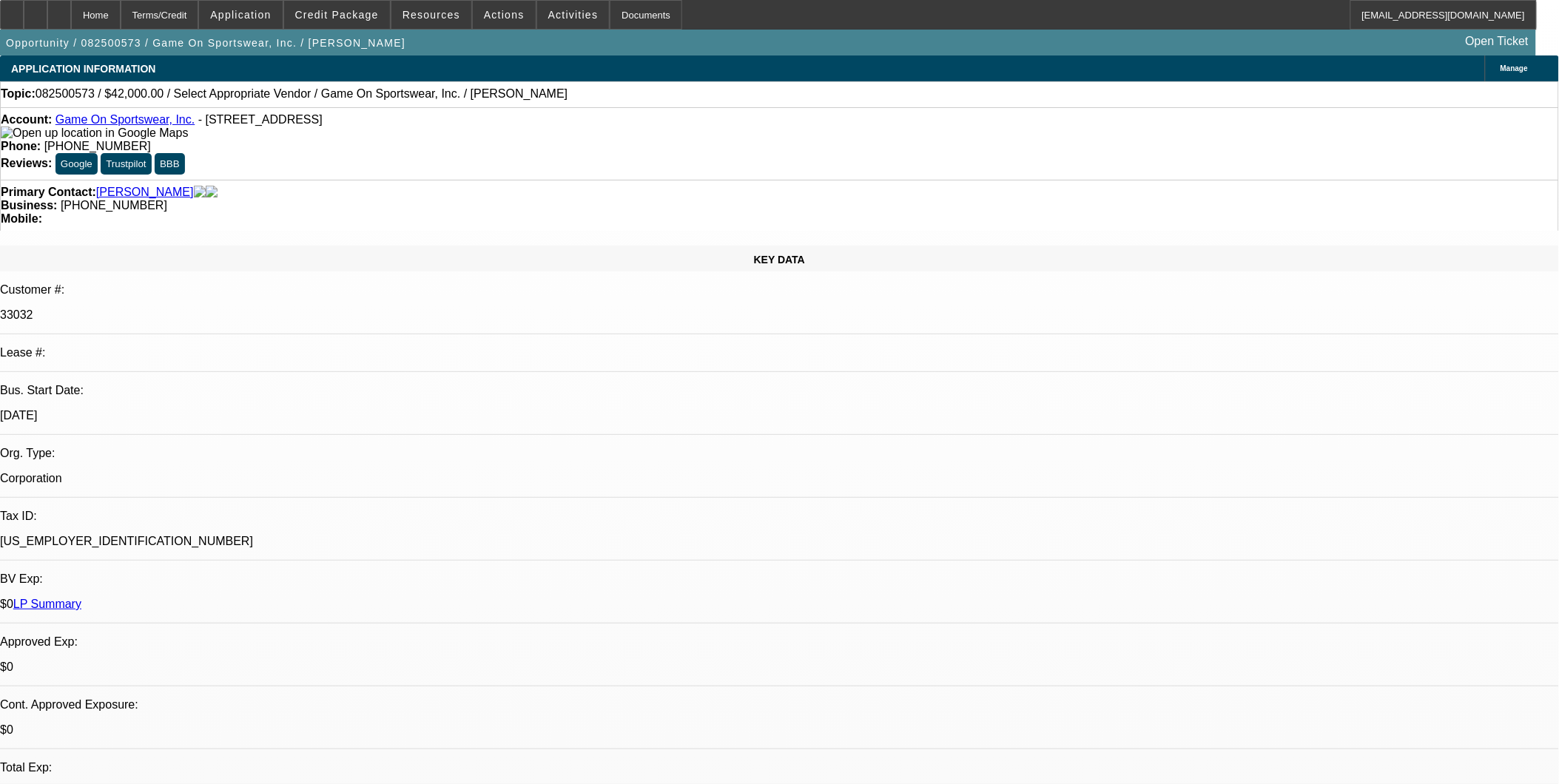
select select "4"
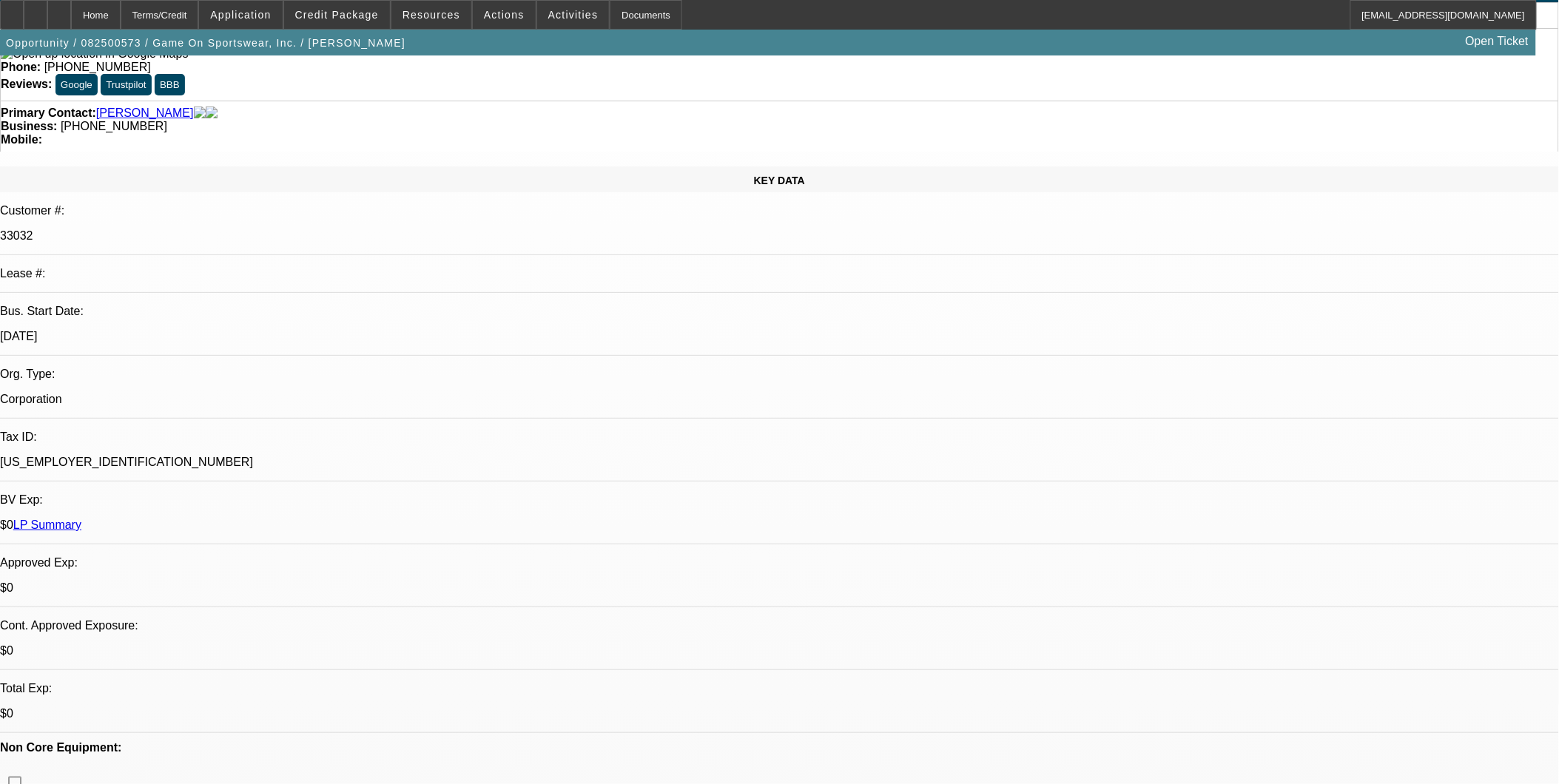
scroll to position [493, 0]
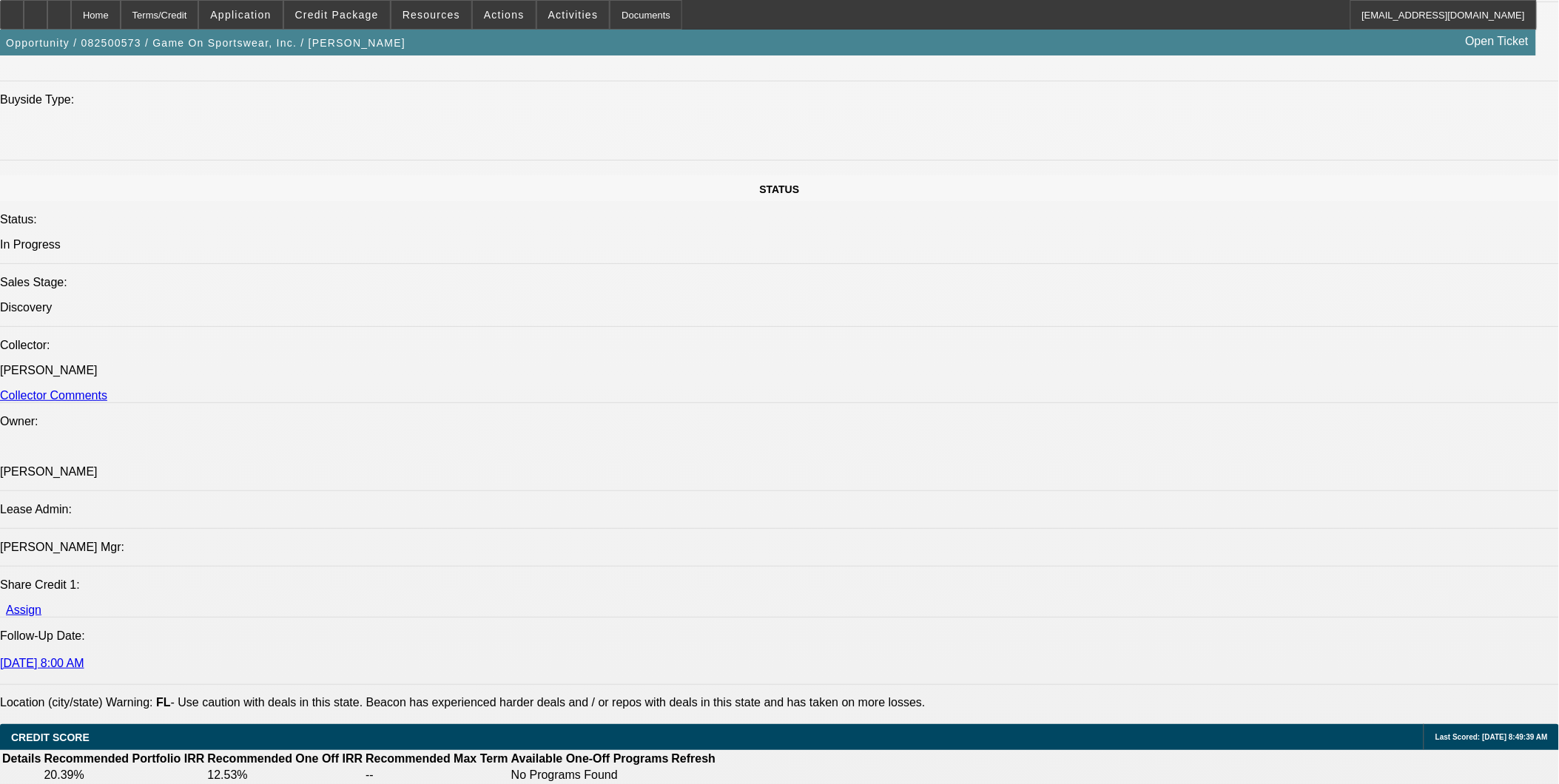
scroll to position [1644, 0]
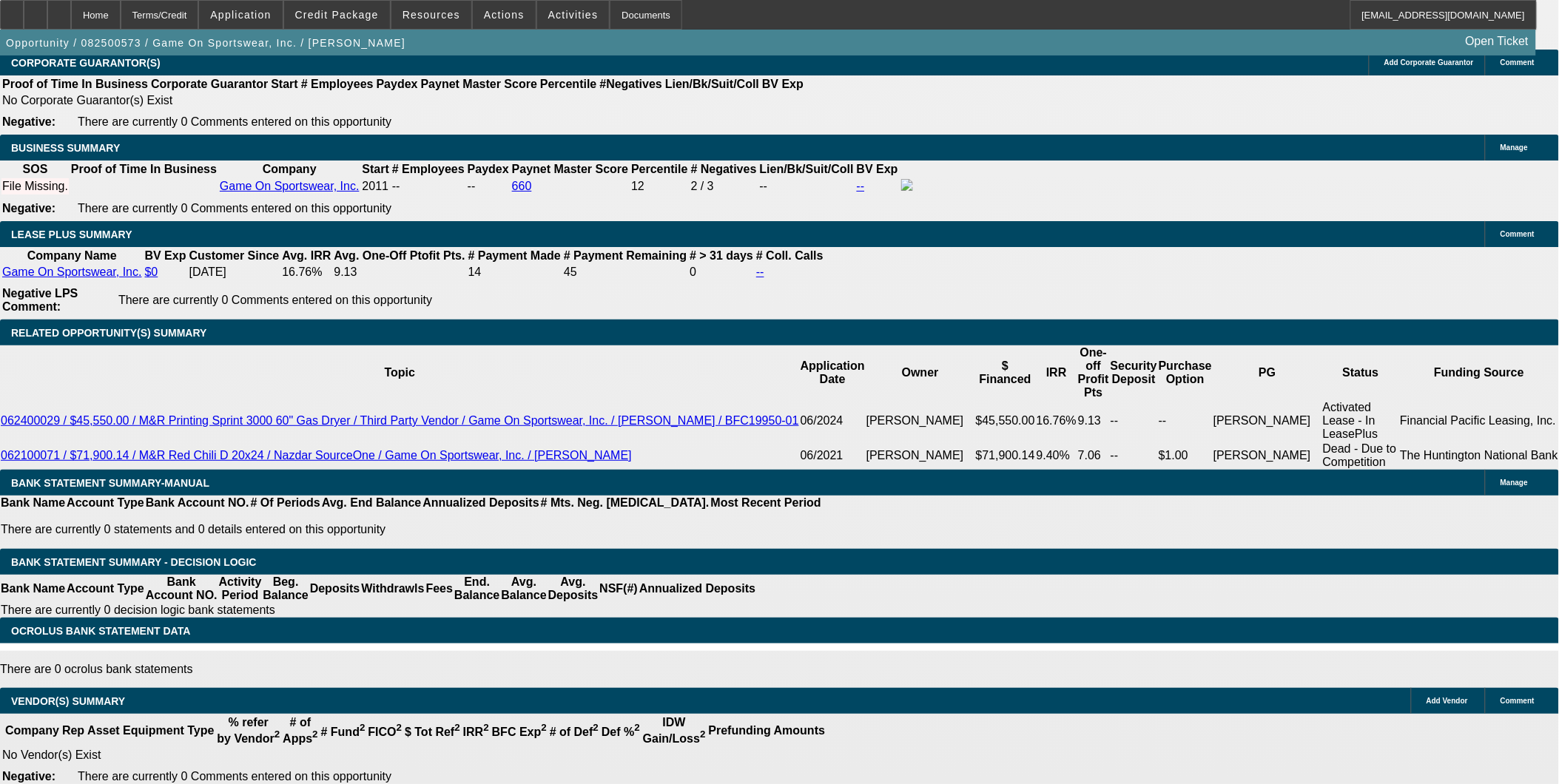
scroll to position [2273, 0]
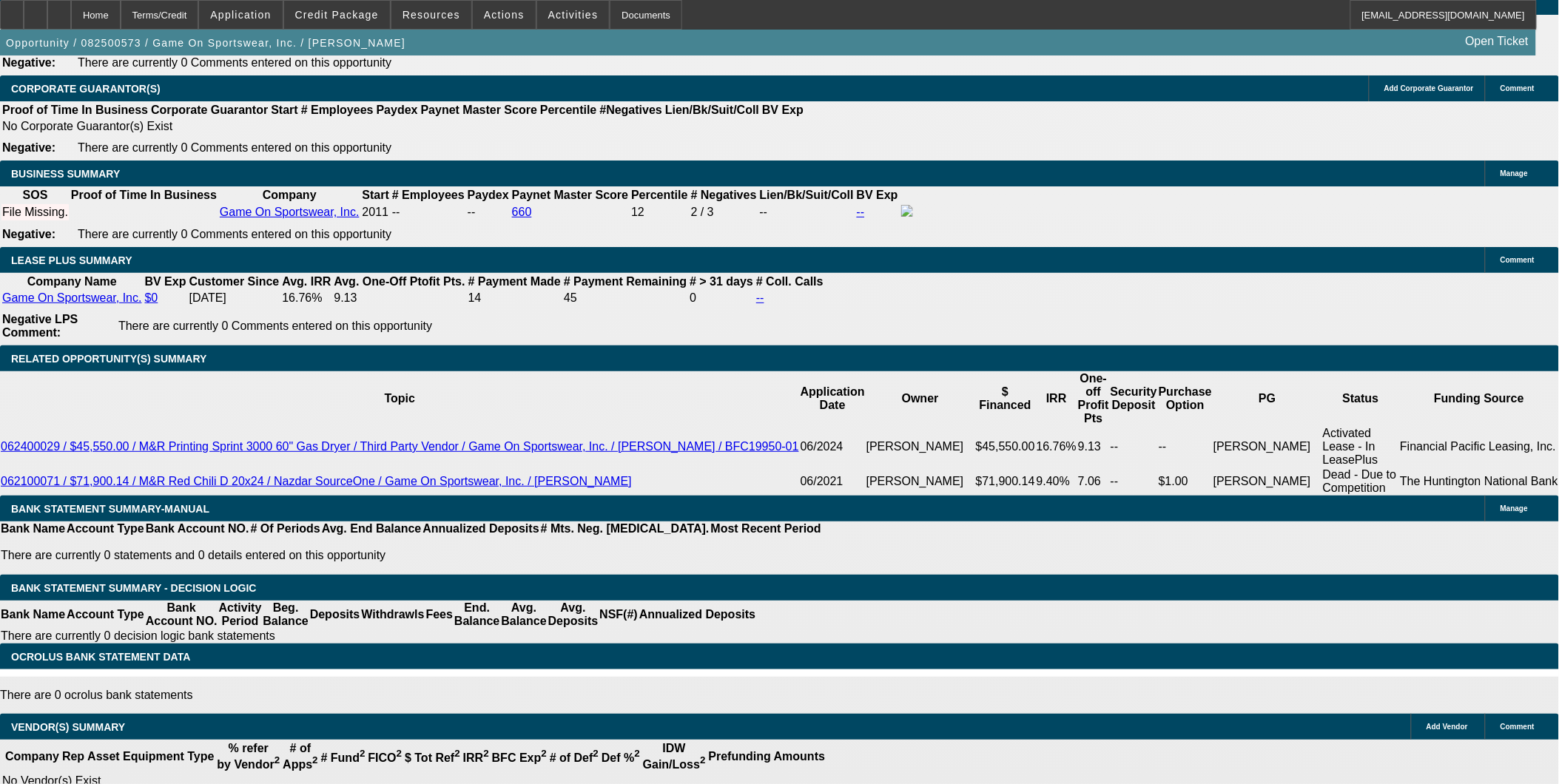
click at [59, 10] on icon at bounding box center [59, 10] width 0 height 0
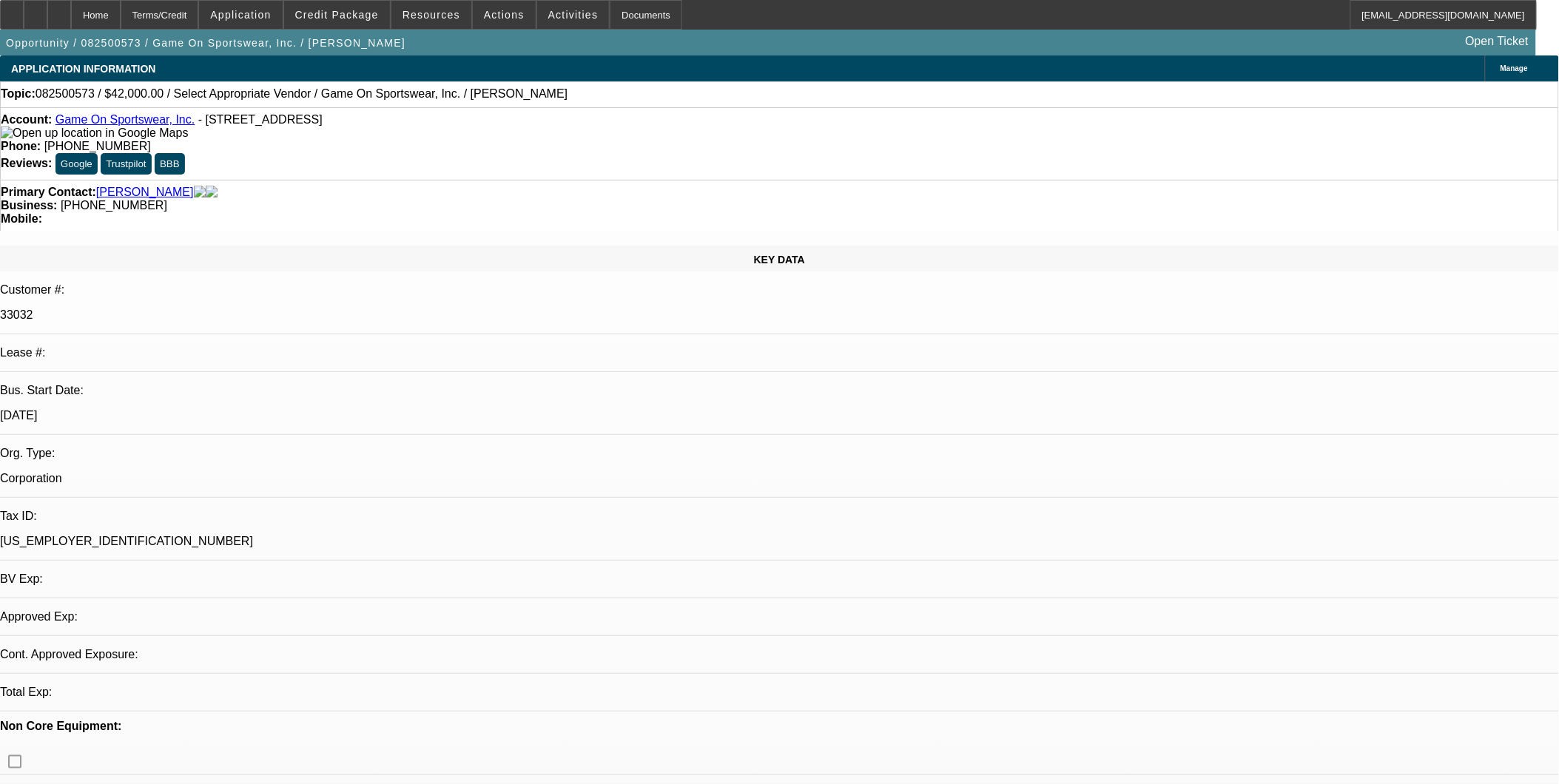
select select "0"
select select "2"
select select "0.1"
select select "1"
select select "2"
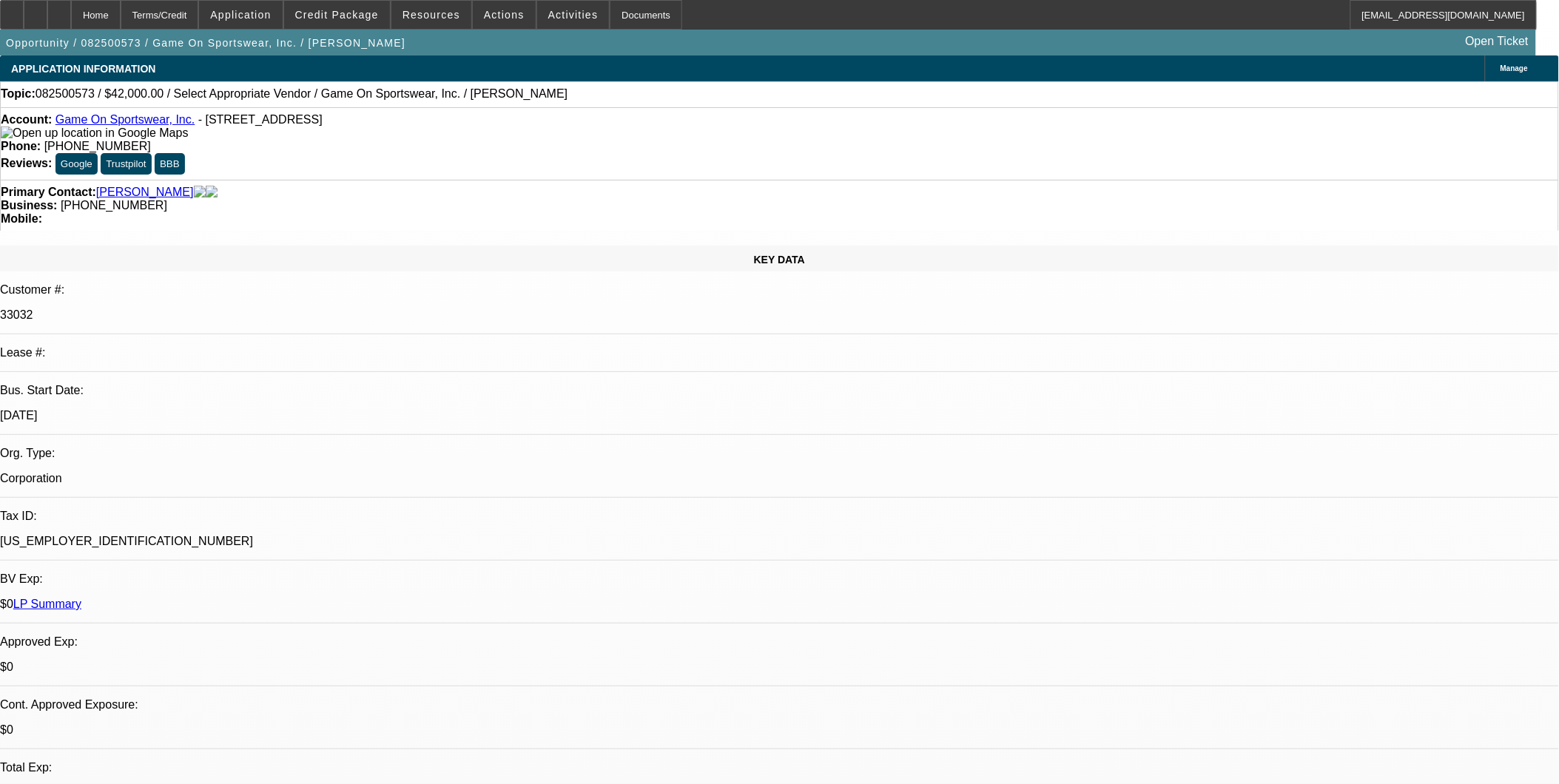
select select "4"
select select "0"
select select "2"
select select "0.1"
select select "1"
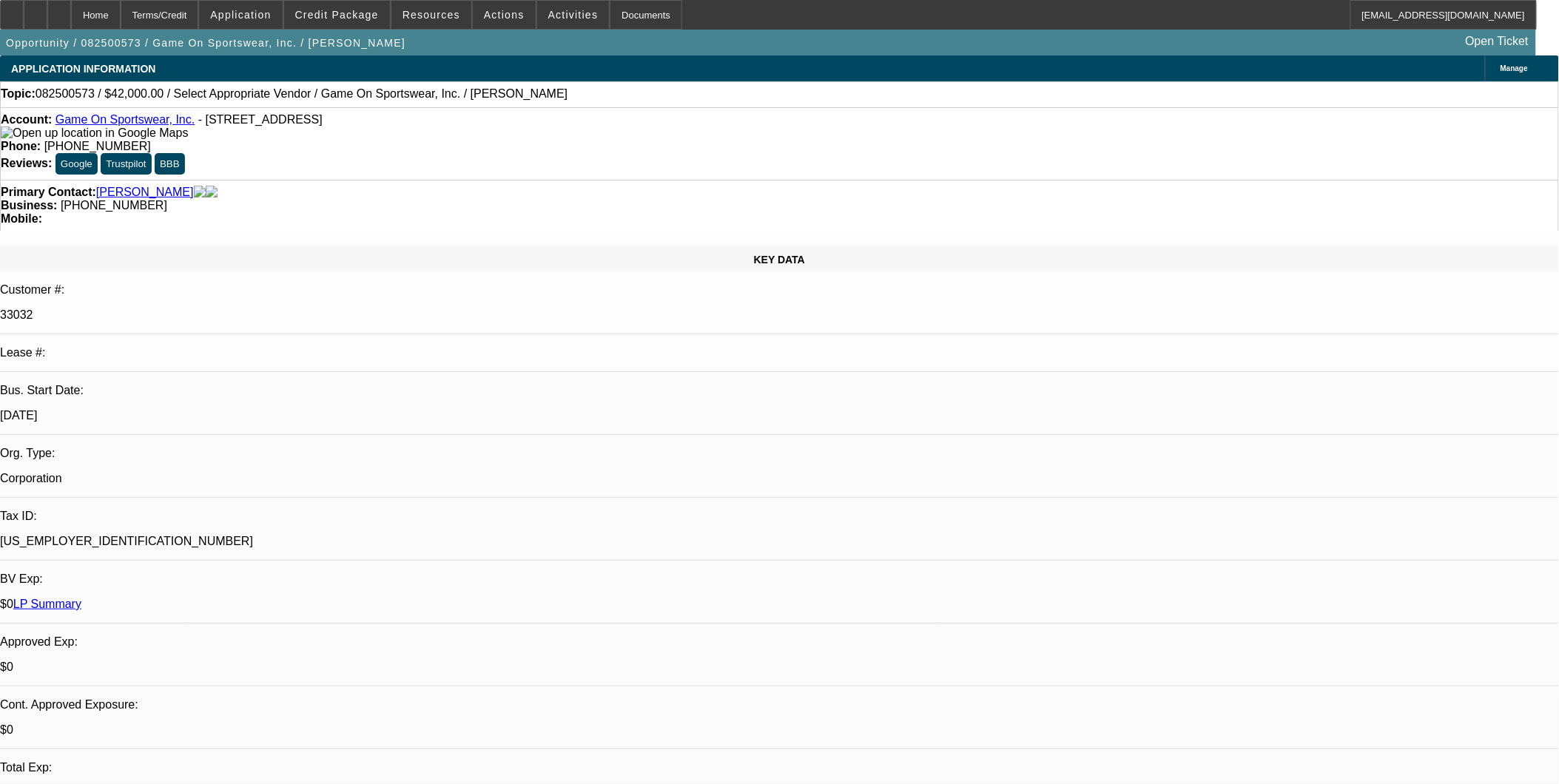
select select "2"
select select "4"
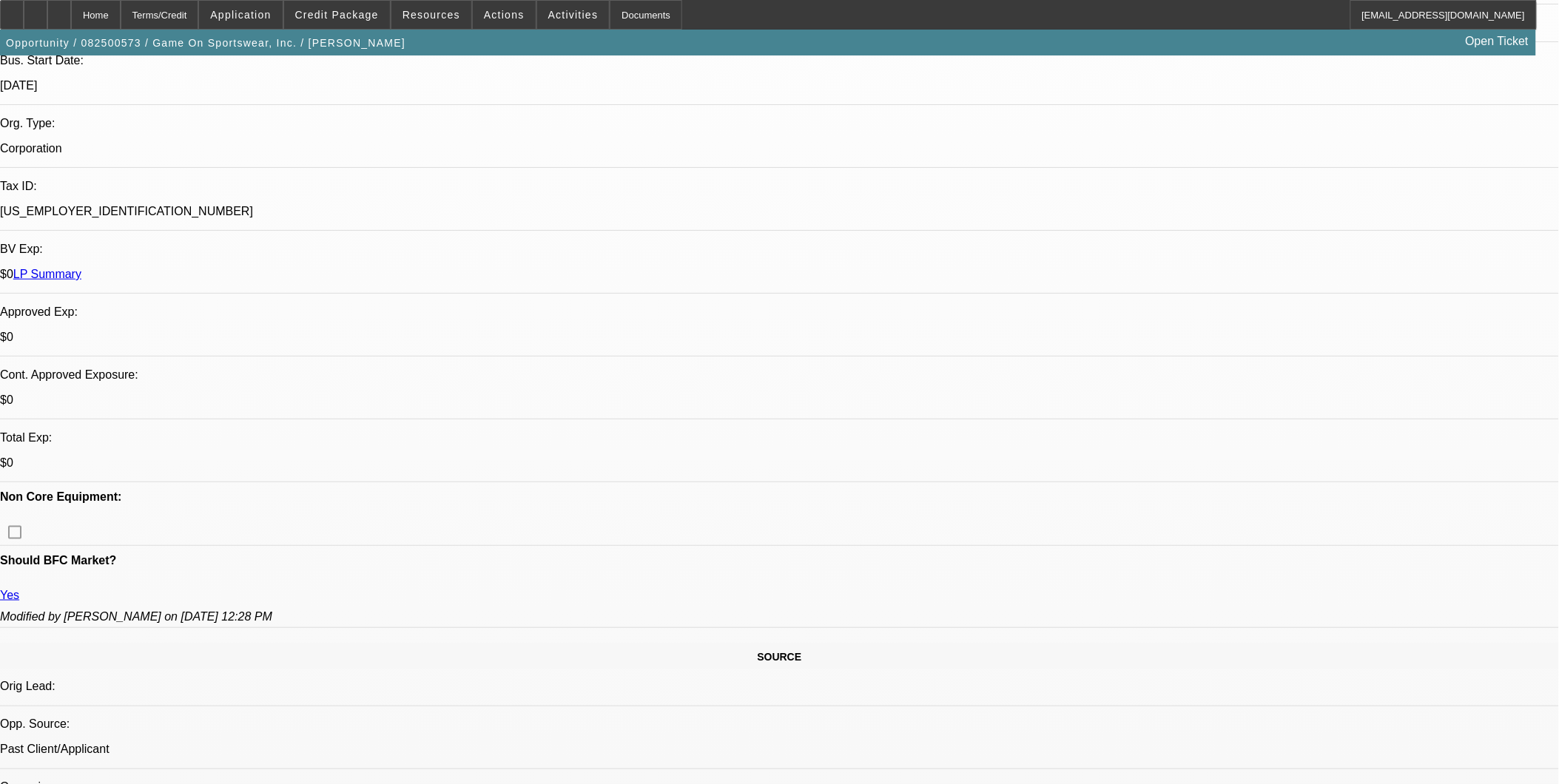
scroll to position [328, 0]
click at [338, 15] on span "Credit Package" at bounding box center [337, 15] width 83 height 12
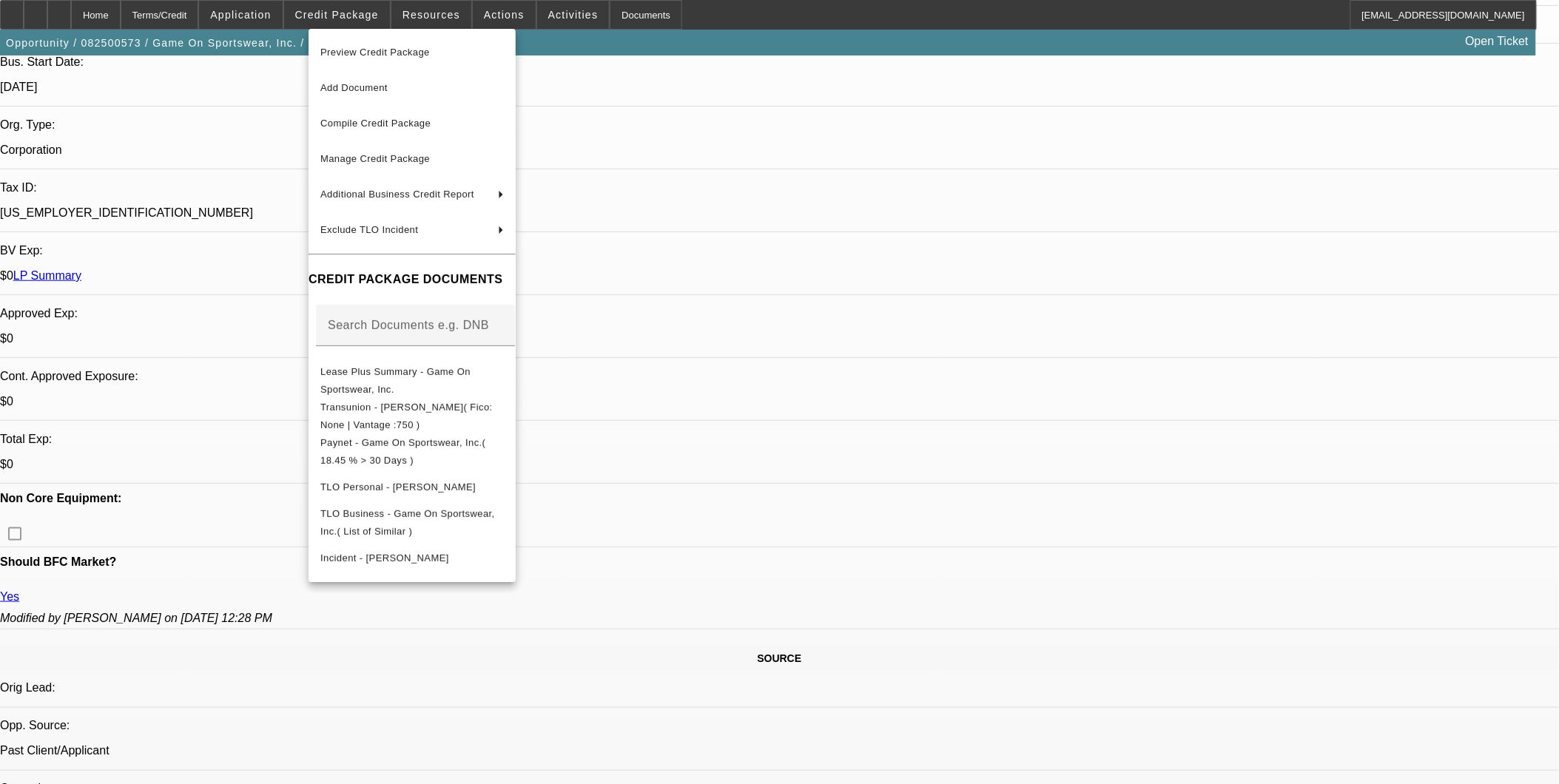
click at [338, 13] on div at bounding box center [779, 392] width 1559 height 784
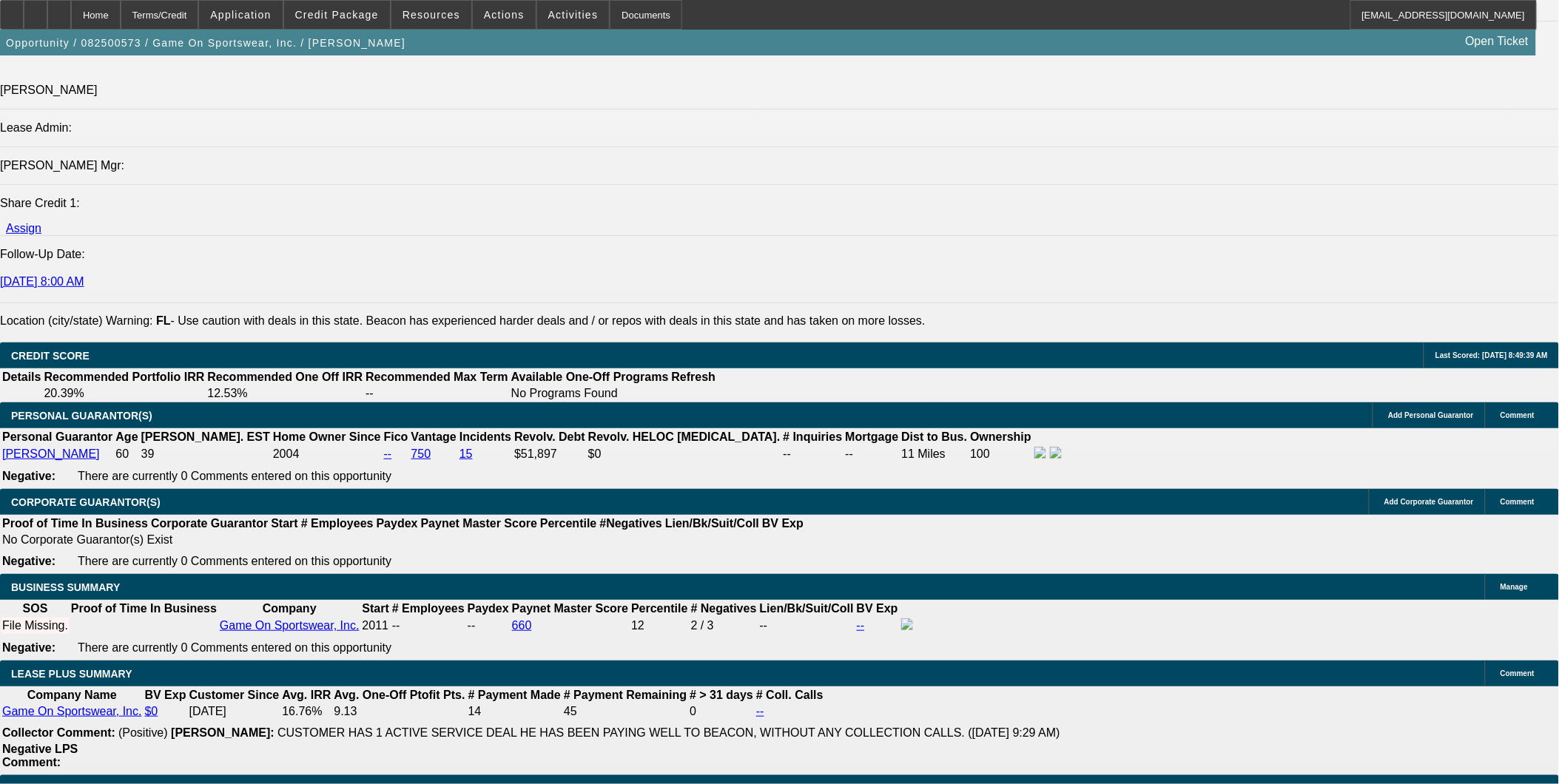
scroll to position [1890, 0]
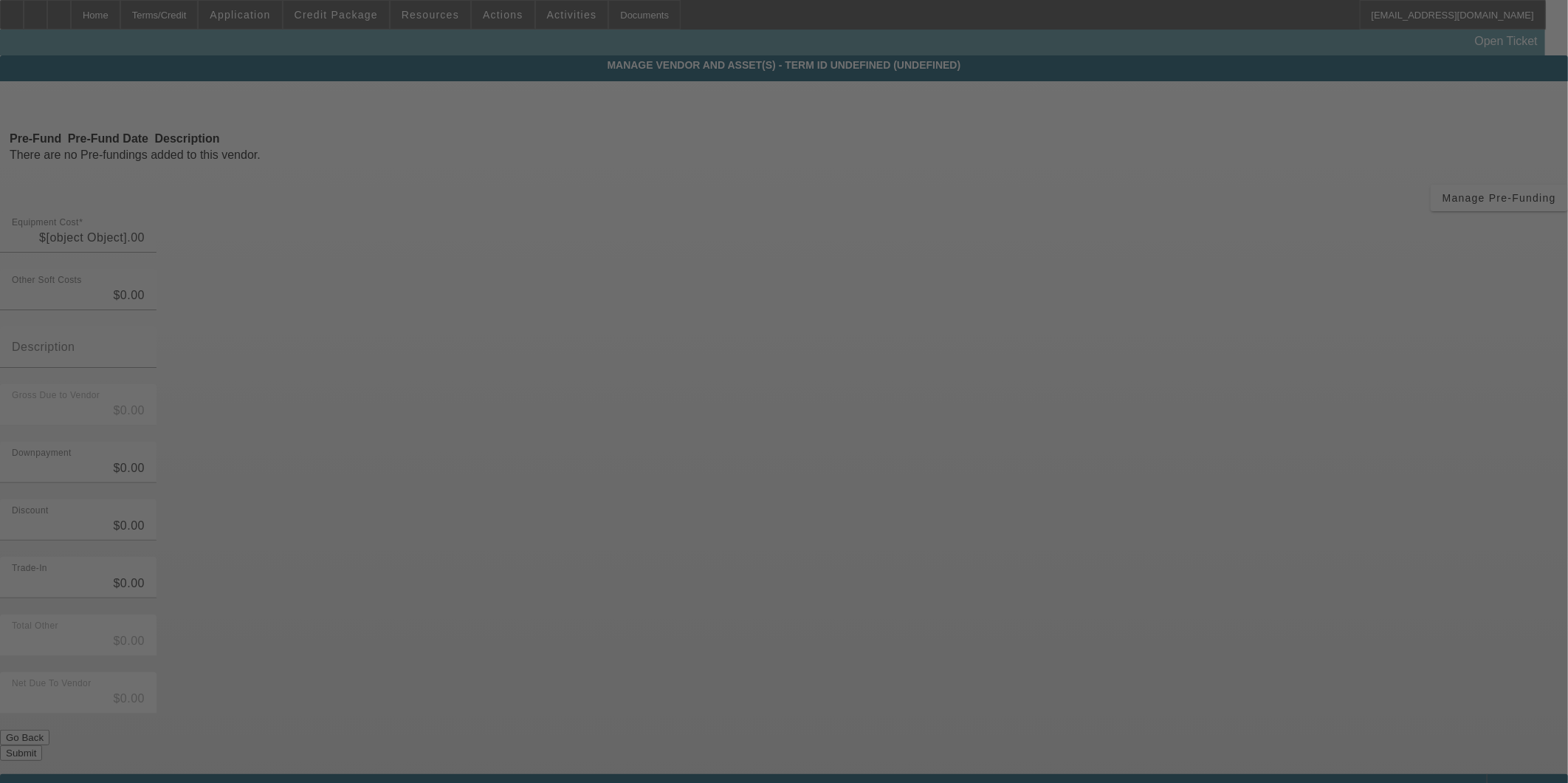
type input "$42,000.00"
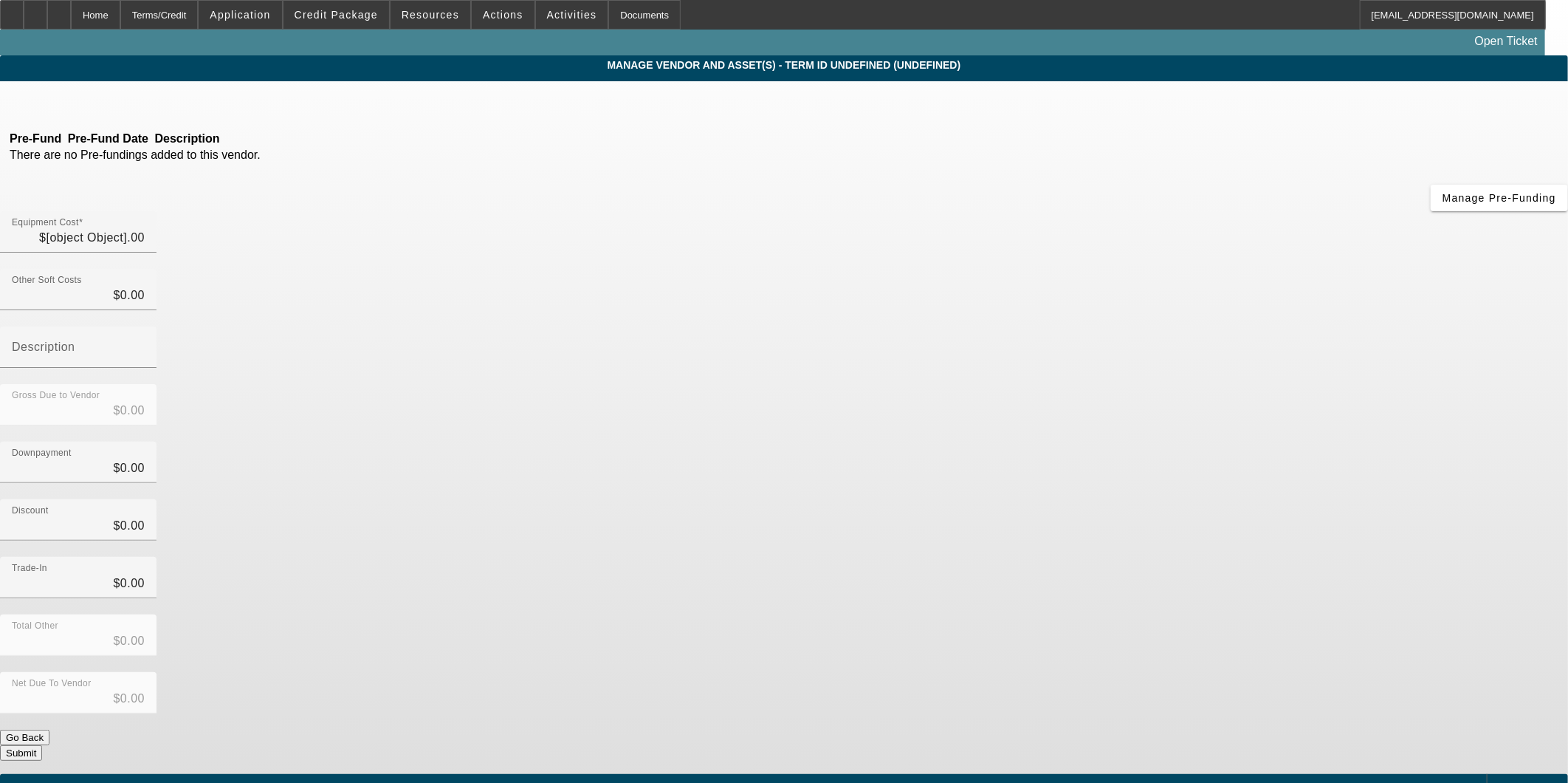
type input "$42,000.00"
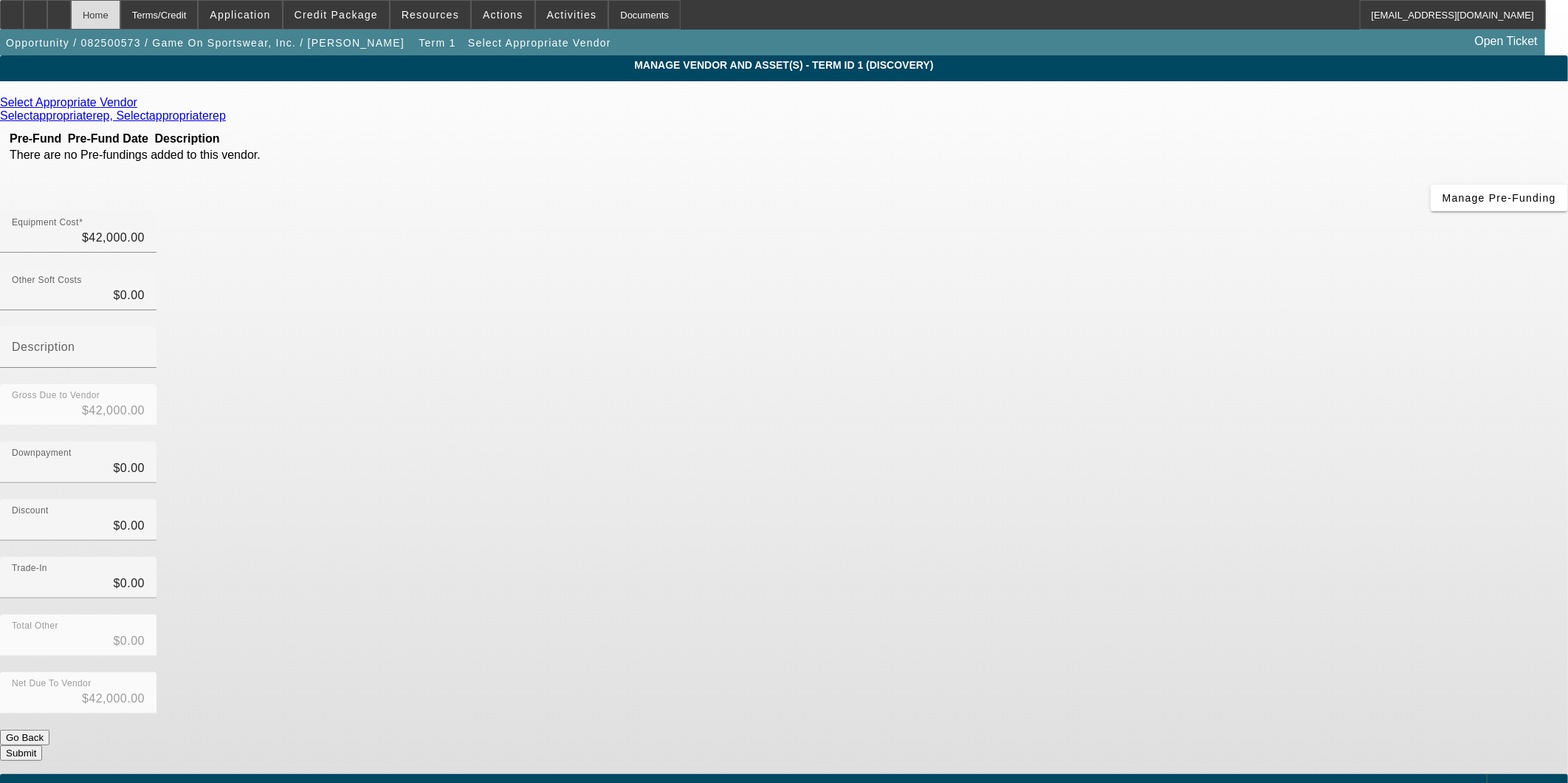
click at [120, 16] on div "Home" at bounding box center [96, 15] width 50 height 30
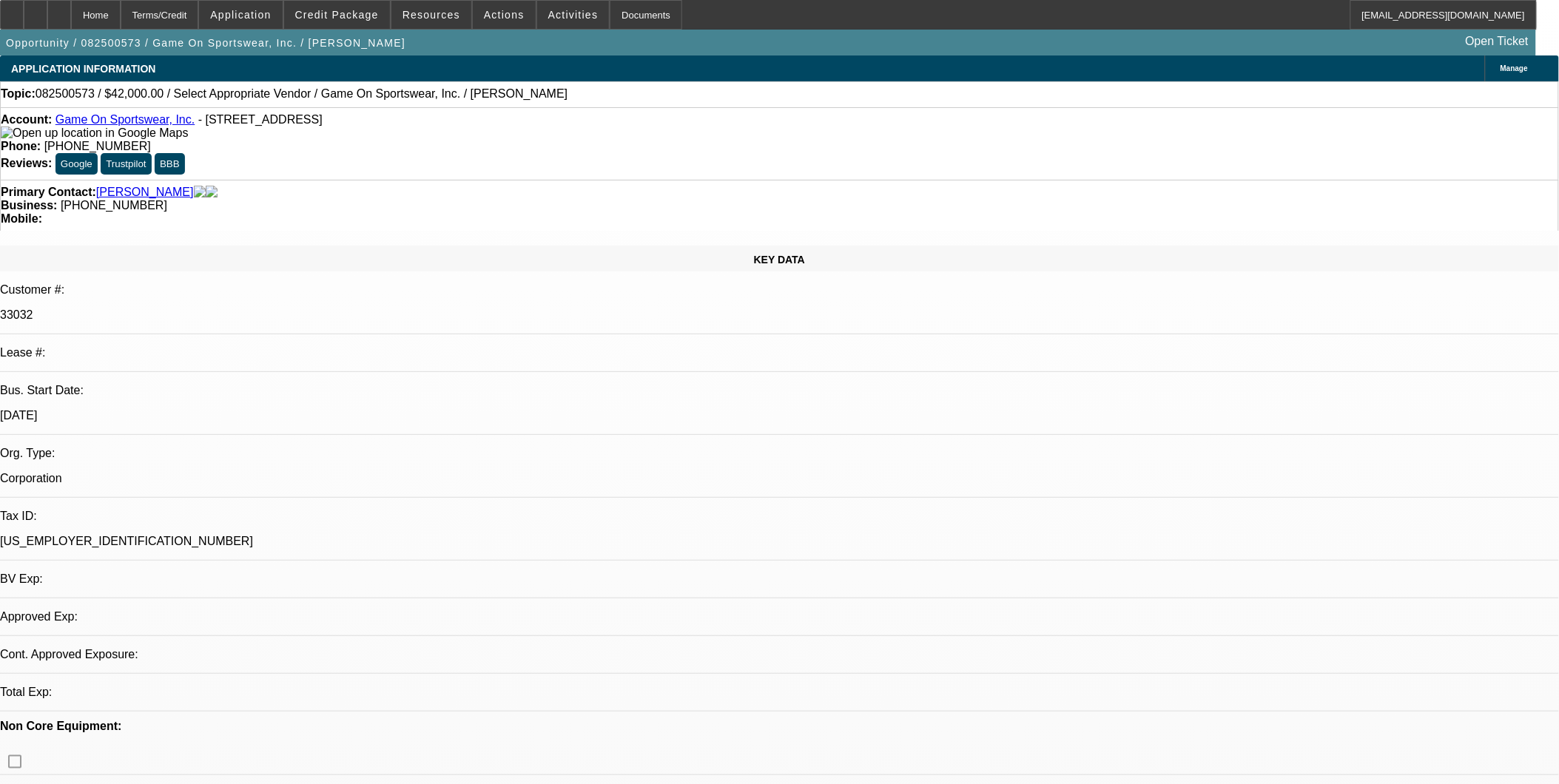
select select "0"
select select "2"
select select "0.1"
select select "4"
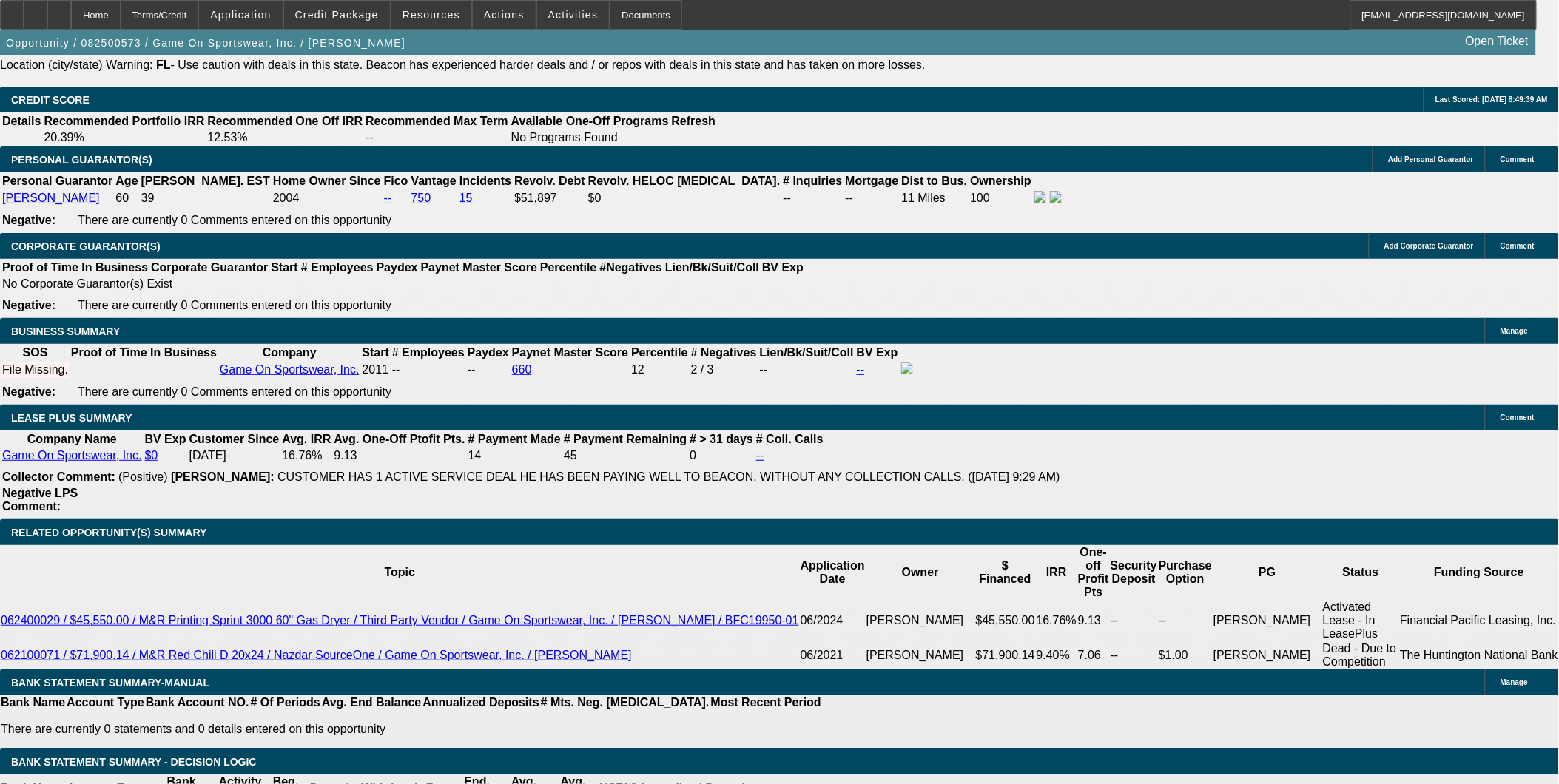
scroll to position [2136, 0]
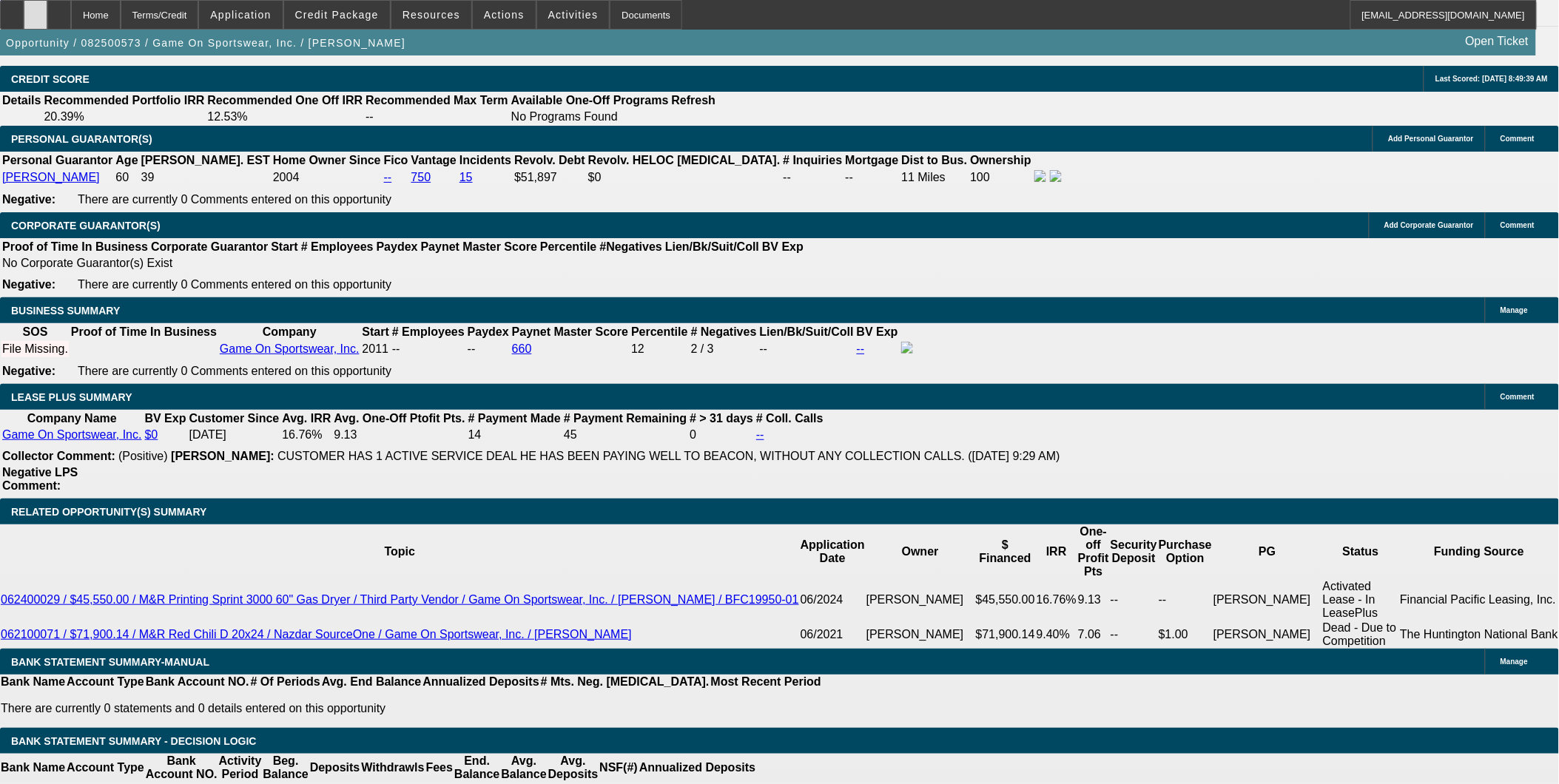
click at [36, 10] on icon at bounding box center [36, 10] width 0 height 0
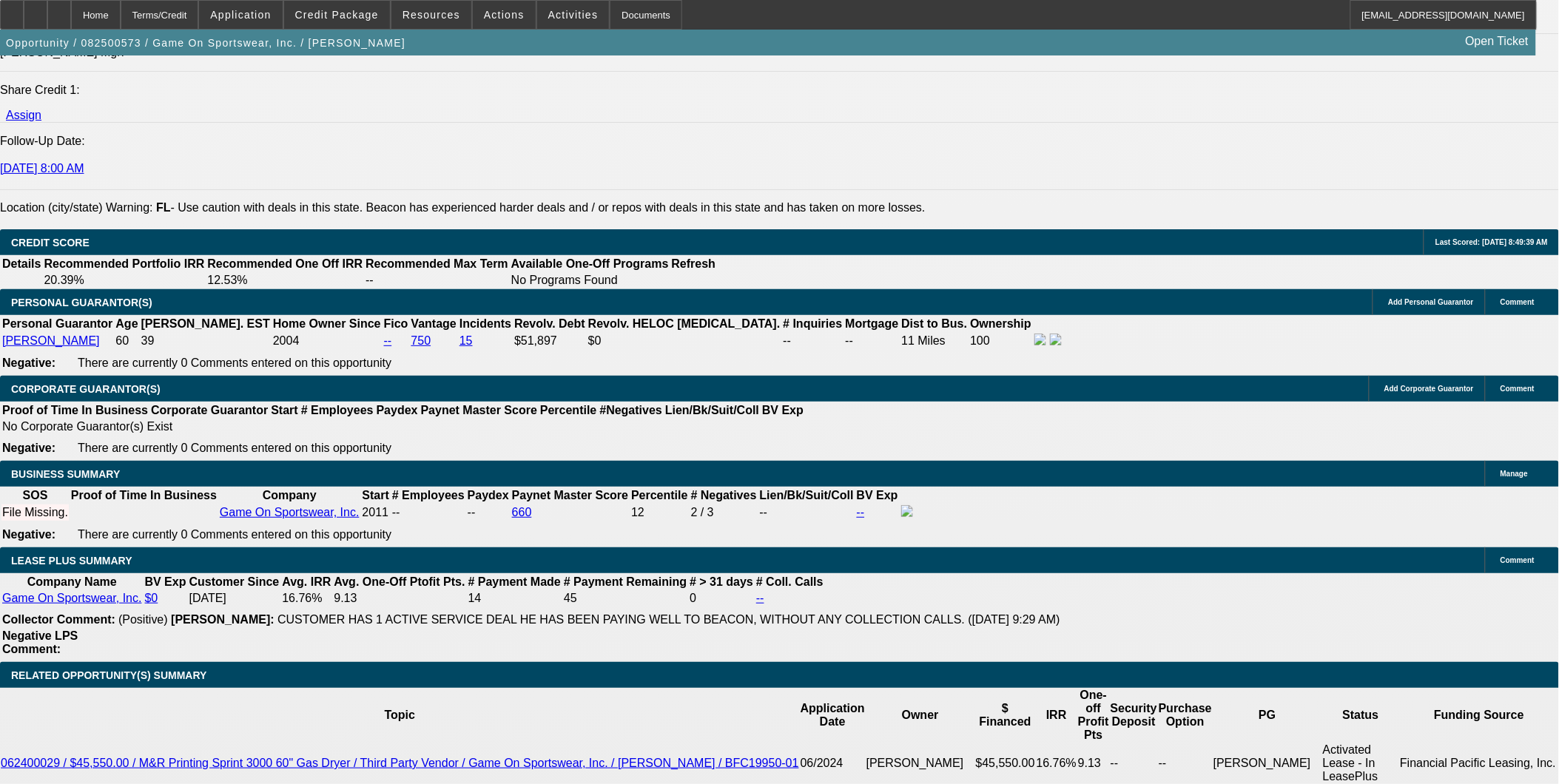
scroll to position [1972, 0]
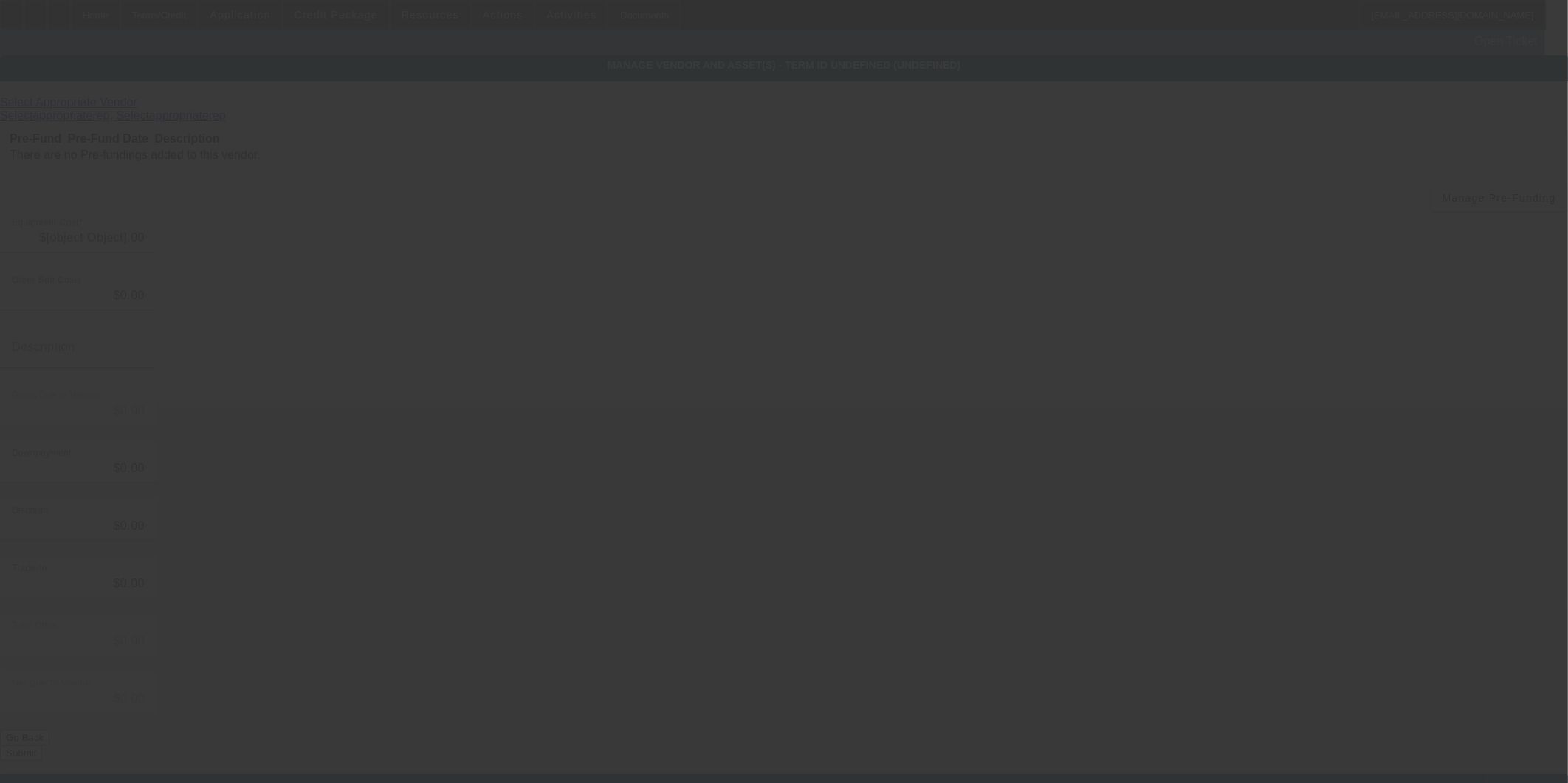
type input "$42,000.00"
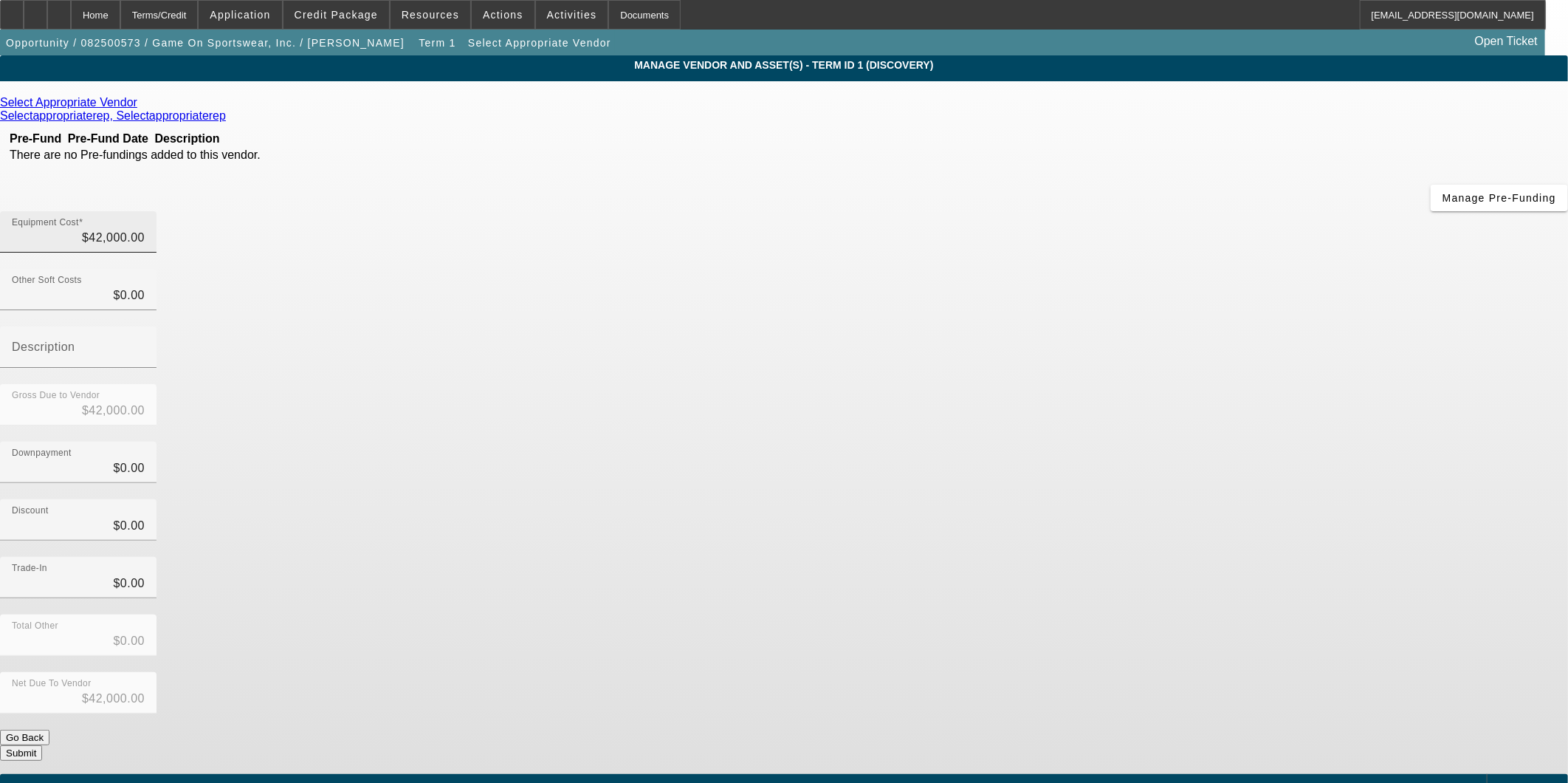
type input "42000"
click at [145, 229] on input "42000" at bounding box center [78, 238] width 133 height 18
type input "$0.00"
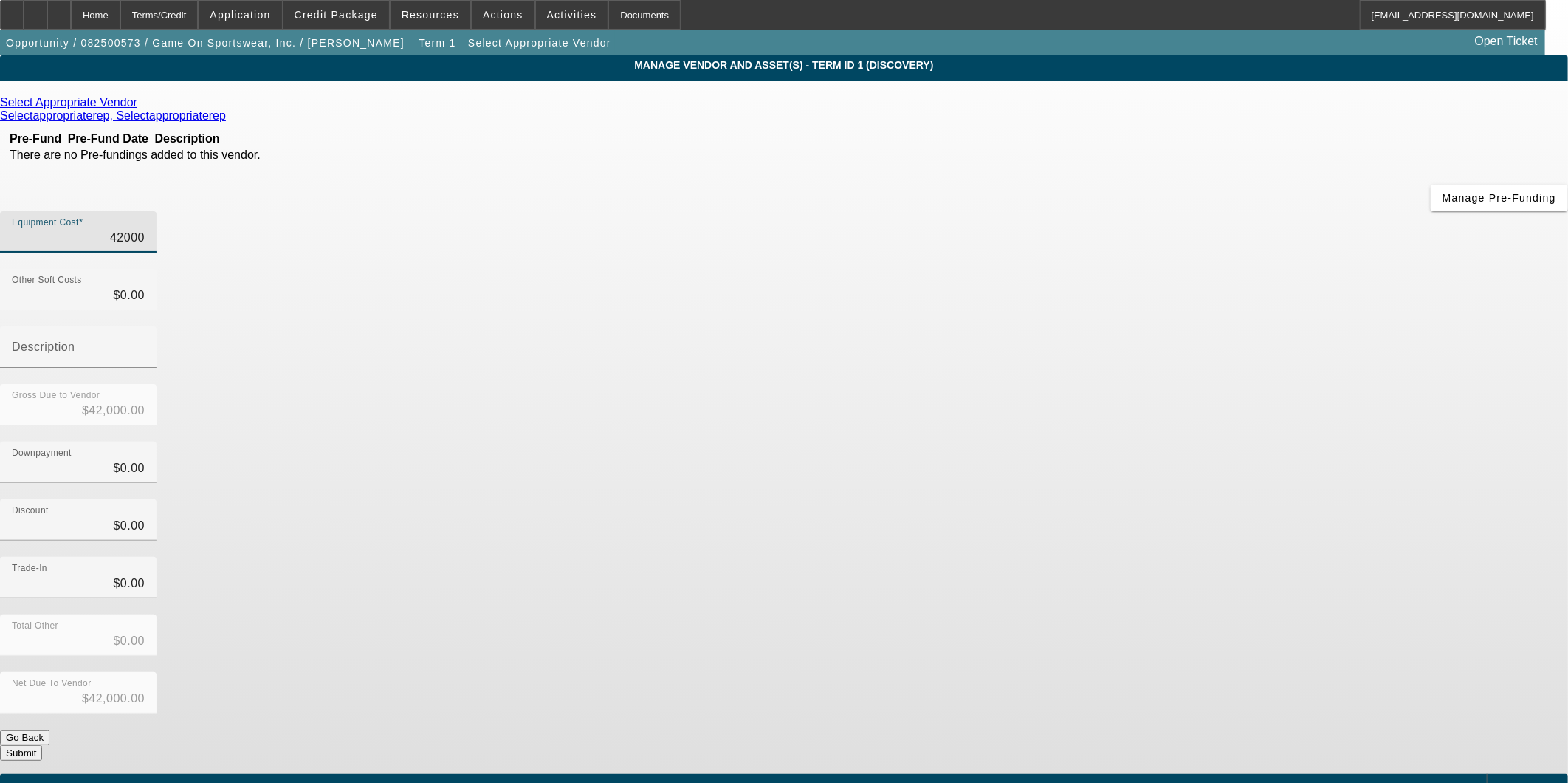
type input "$0.00"
type input "1"
type input "$1.00"
type input "17"
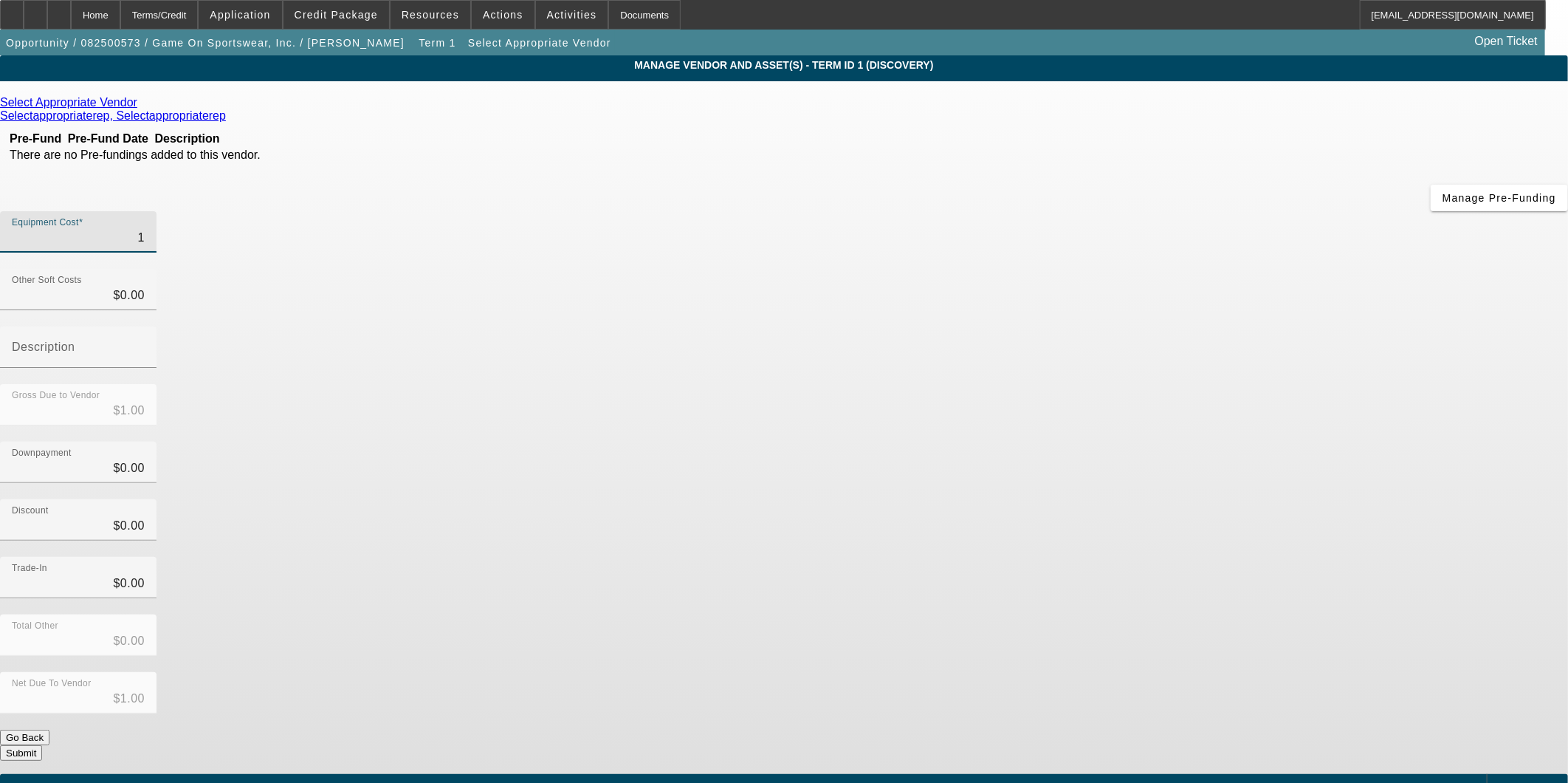
type input "$17.00"
type input "170"
type input "$170.00"
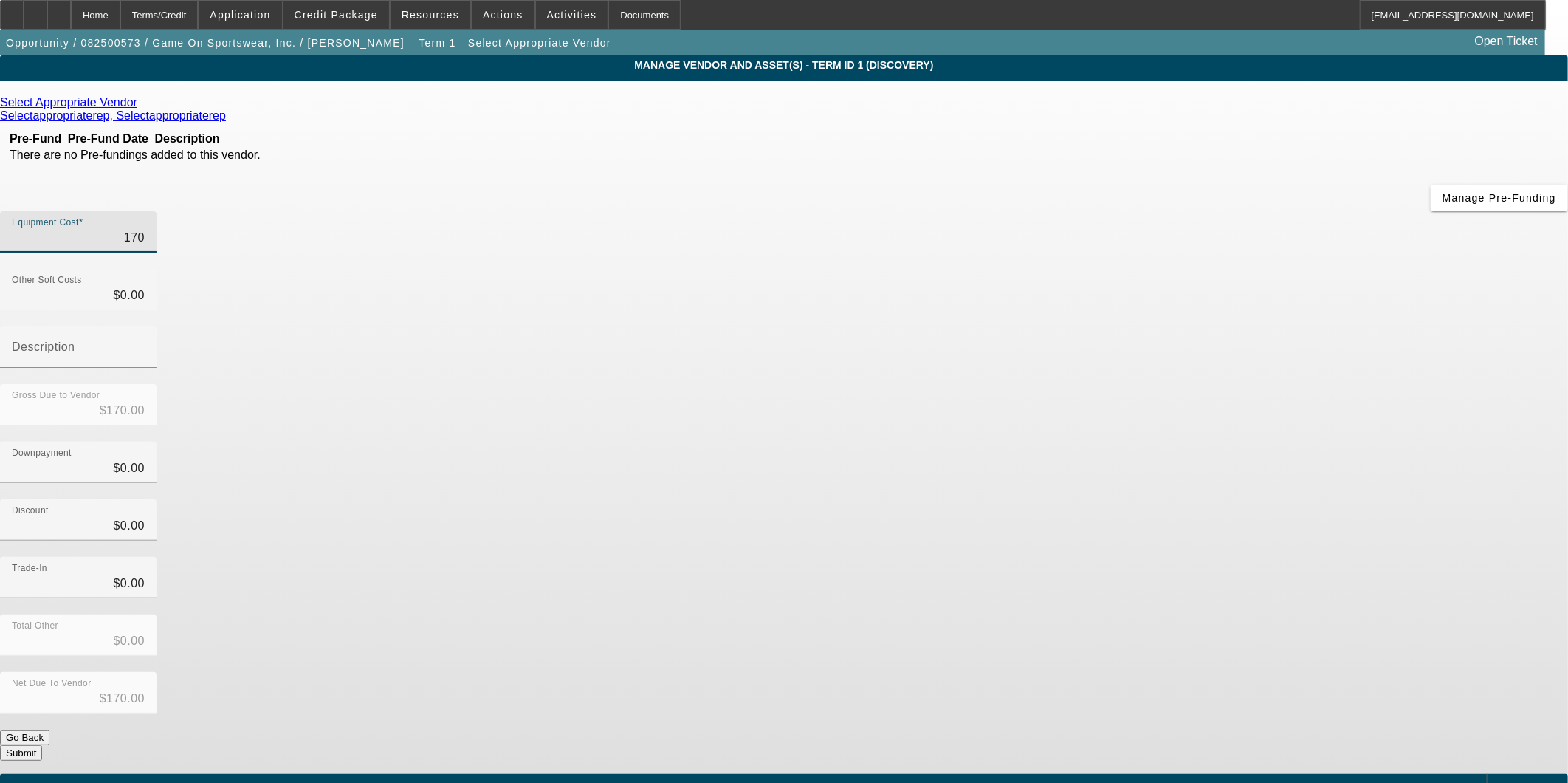
type input "1700"
type input "$1,700.00"
type input "17000"
type input "$17,000.00"
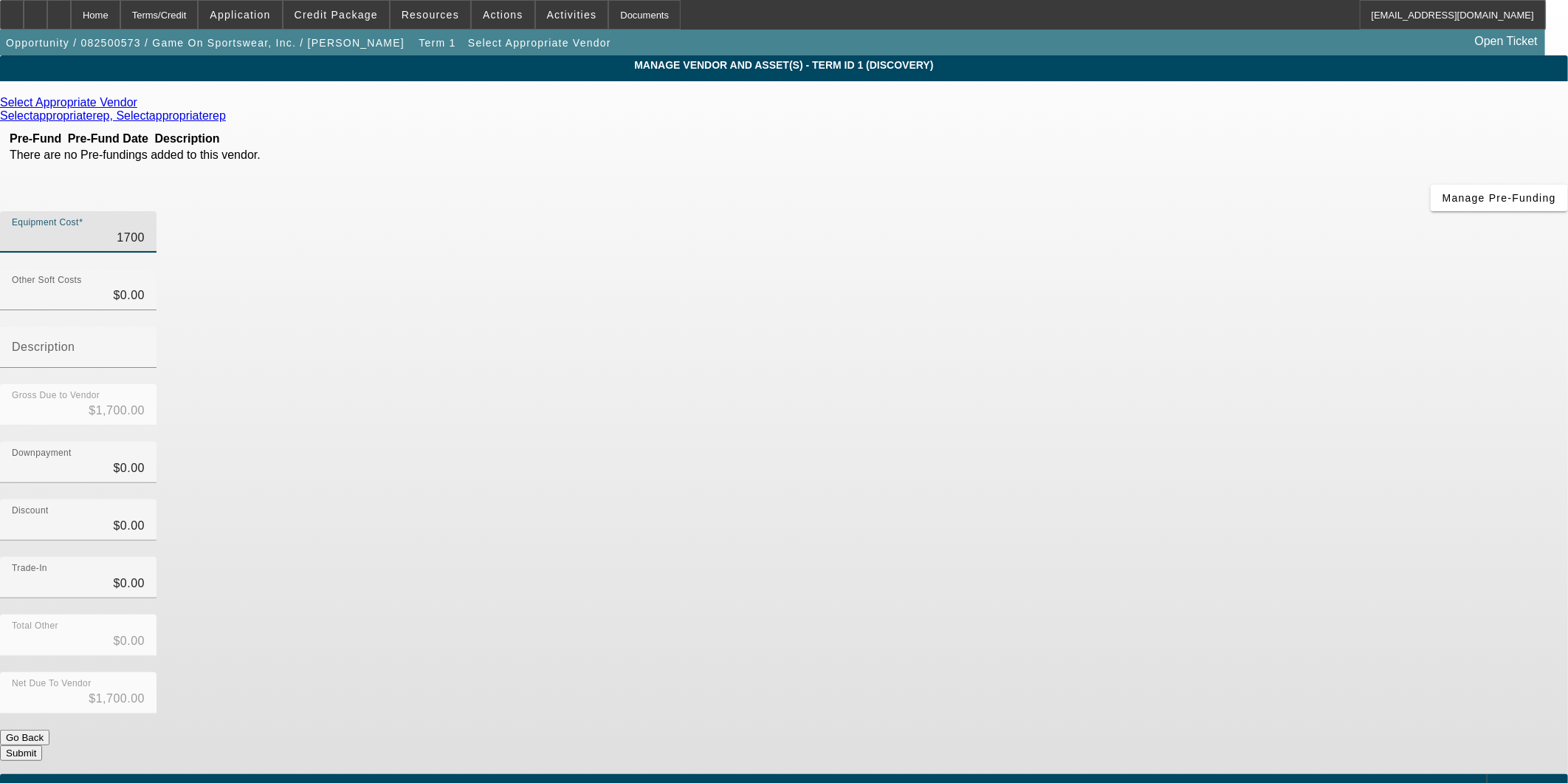
type input "$17,000.00"
click at [1058, 442] on div "Downpayment $0.00" at bounding box center [784, 471] width 1568 height 58
type input "0"
click at [145, 286] on input "0" at bounding box center [78, 295] width 133 height 18
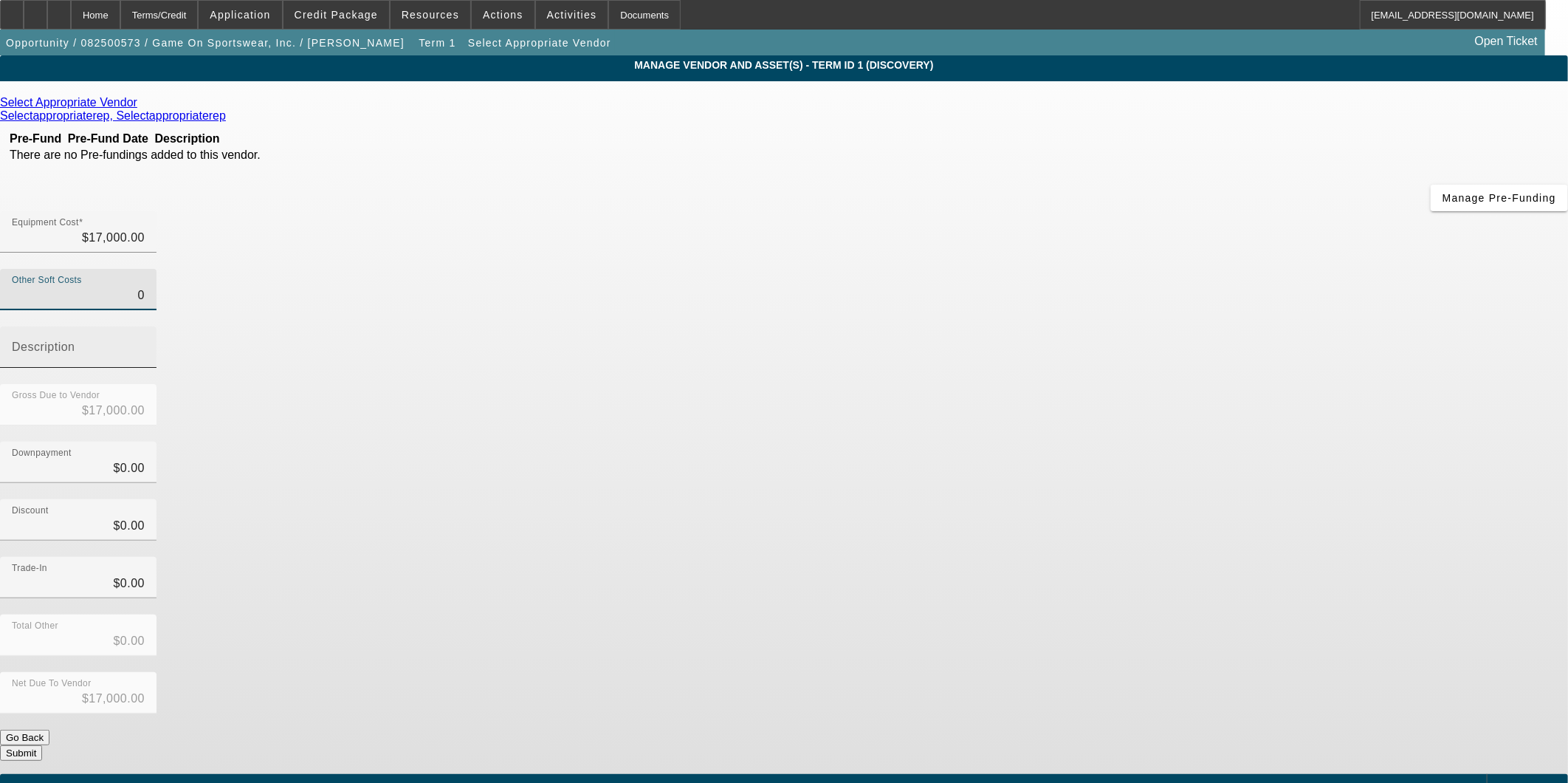
drag, startPoint x: 953, startPoint y: 182, endPoint x: 1020, endPoint y: 190, distance: 67.5
click at [1020, 269] on div "Other Soft Costs 0 Description" at bounding box center [784, 326] width 1568 height 115
paste input "1,229"
type input "1,229"
type input "$18,229.00"
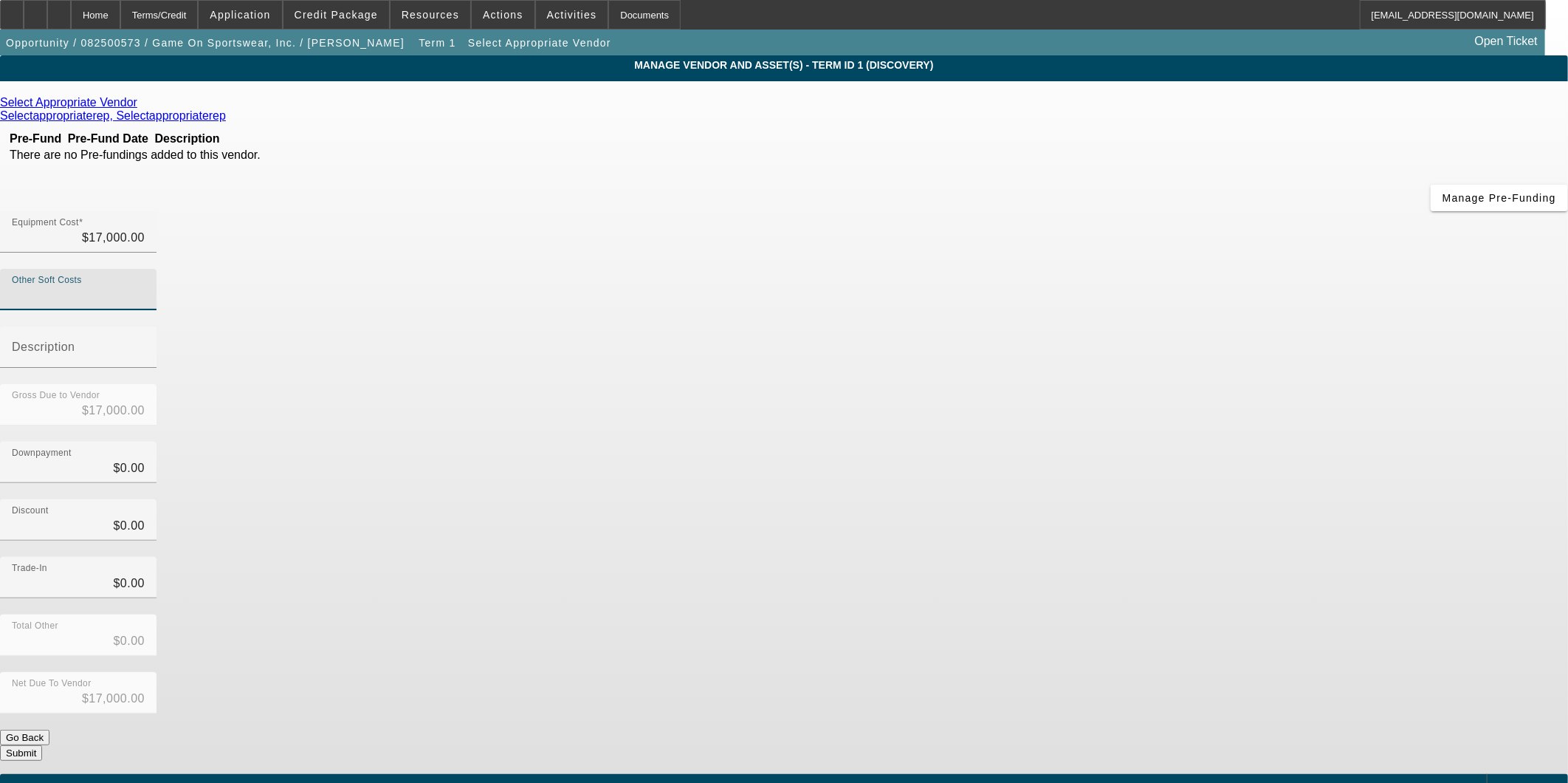
type input "$18,229.00"
click at [1069, 442] on div "Downpayment $0.00" at bounding box center [784, 471] width 1568 height 58
type input "1229"
click at [145, 286] on input "1229" at bounding box center [78, 295] width 133 height 18
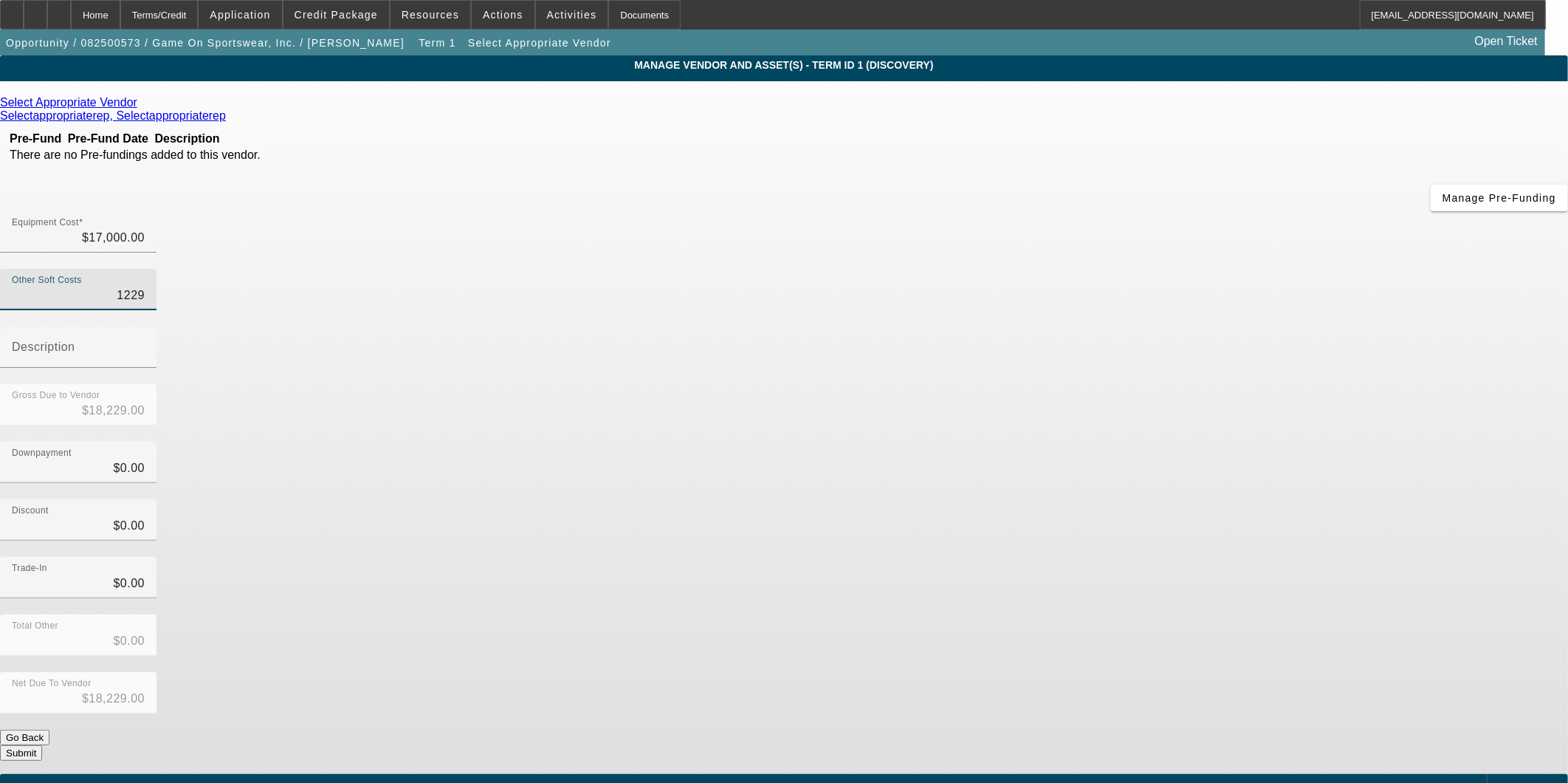
type input "$17,000.00"
type input "17000"
click at [145, 229] on input "17000" at bounding box center [78, 238] width 133 height 18
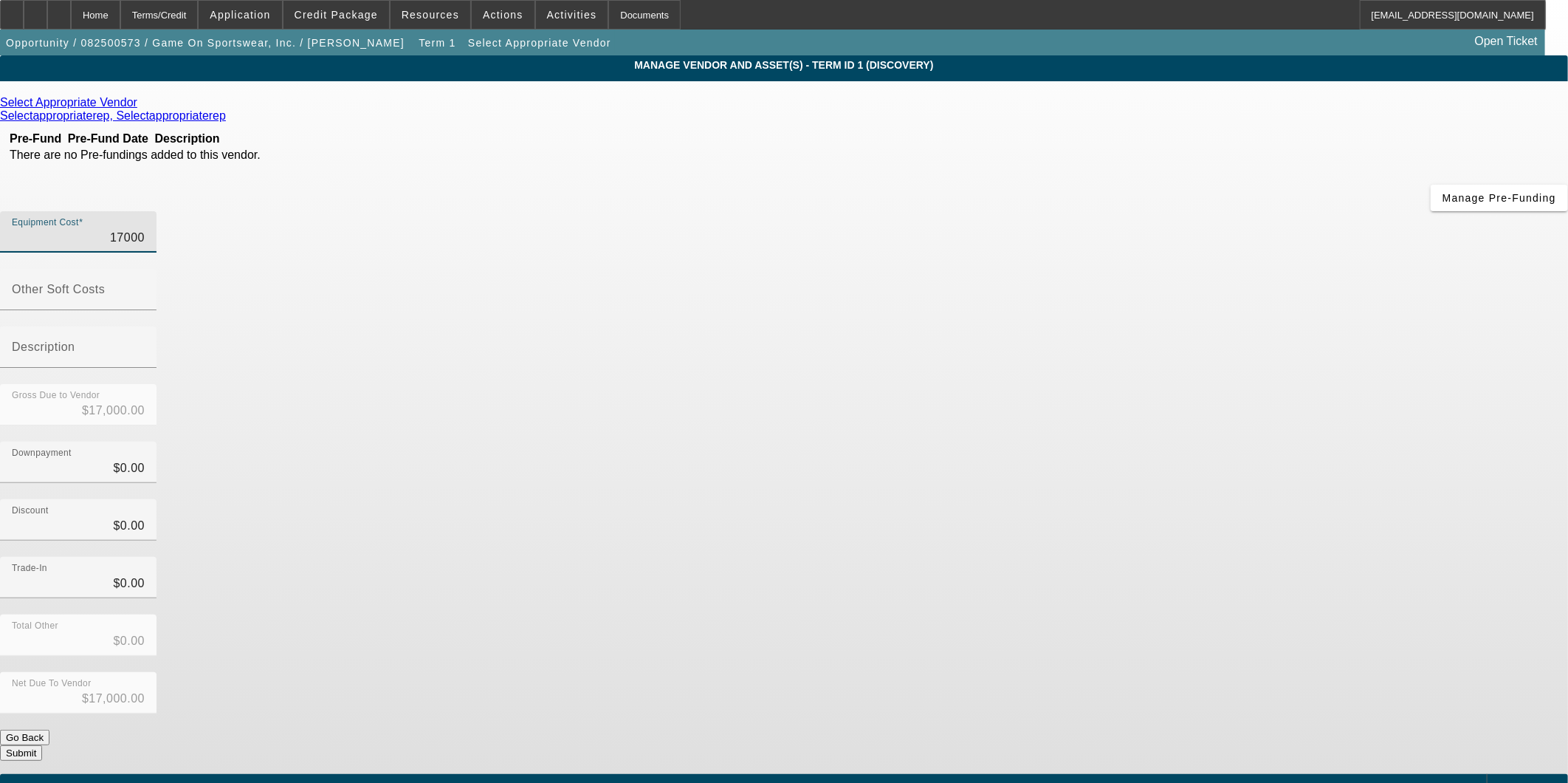
type input "$0.00"
paste input "18,070"
type input "18,070"
type input "$18,070.00"
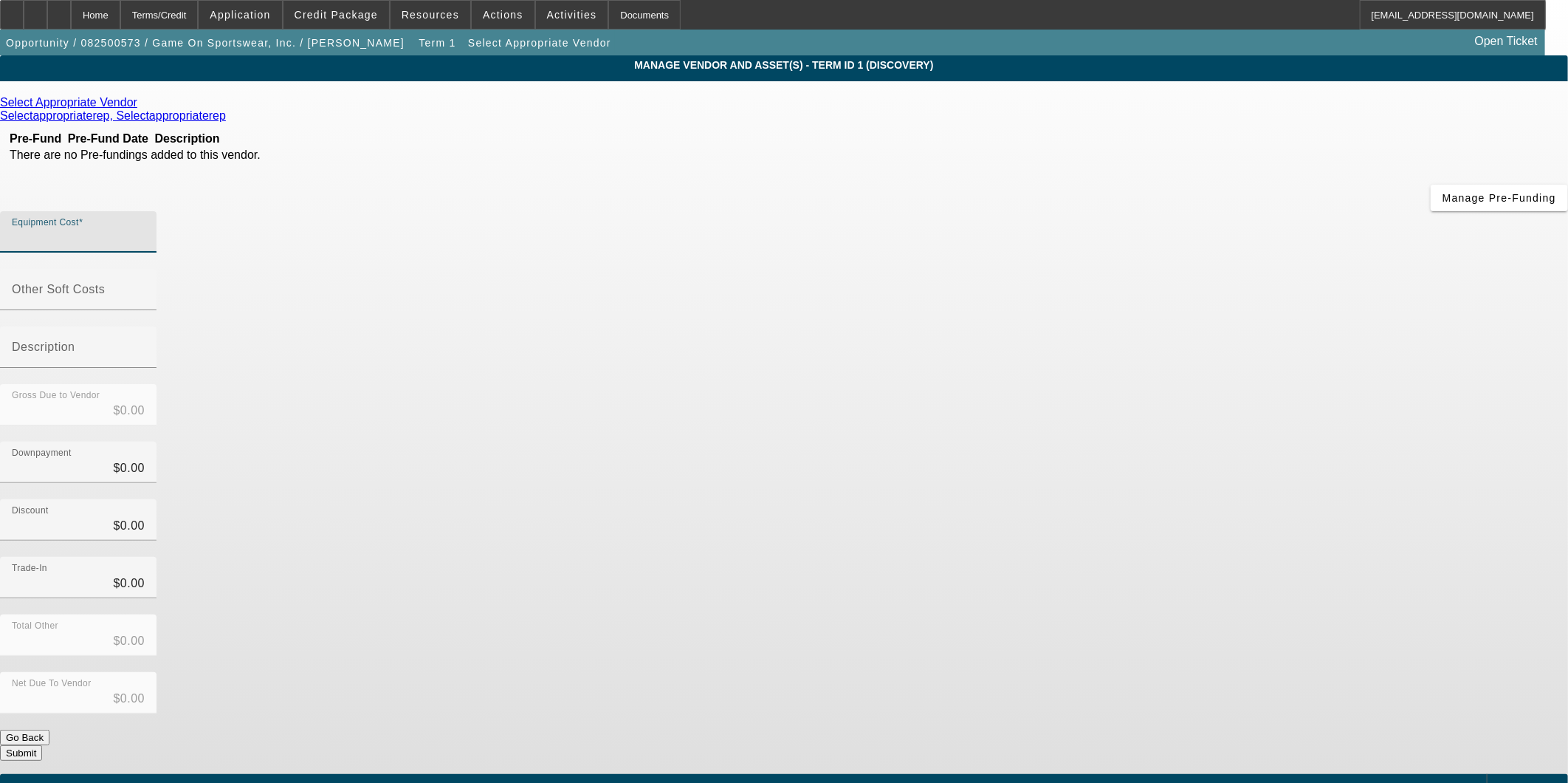
type input "$18,070.00"
click at [1057, 442] on div "Downpayment $0.00" at bounding box center [784, 471] width 1568 height 58
click at [145, 286] on input "Other Soft Costs" at bounding box center [78, 295] width 133 height 18
type input "1"
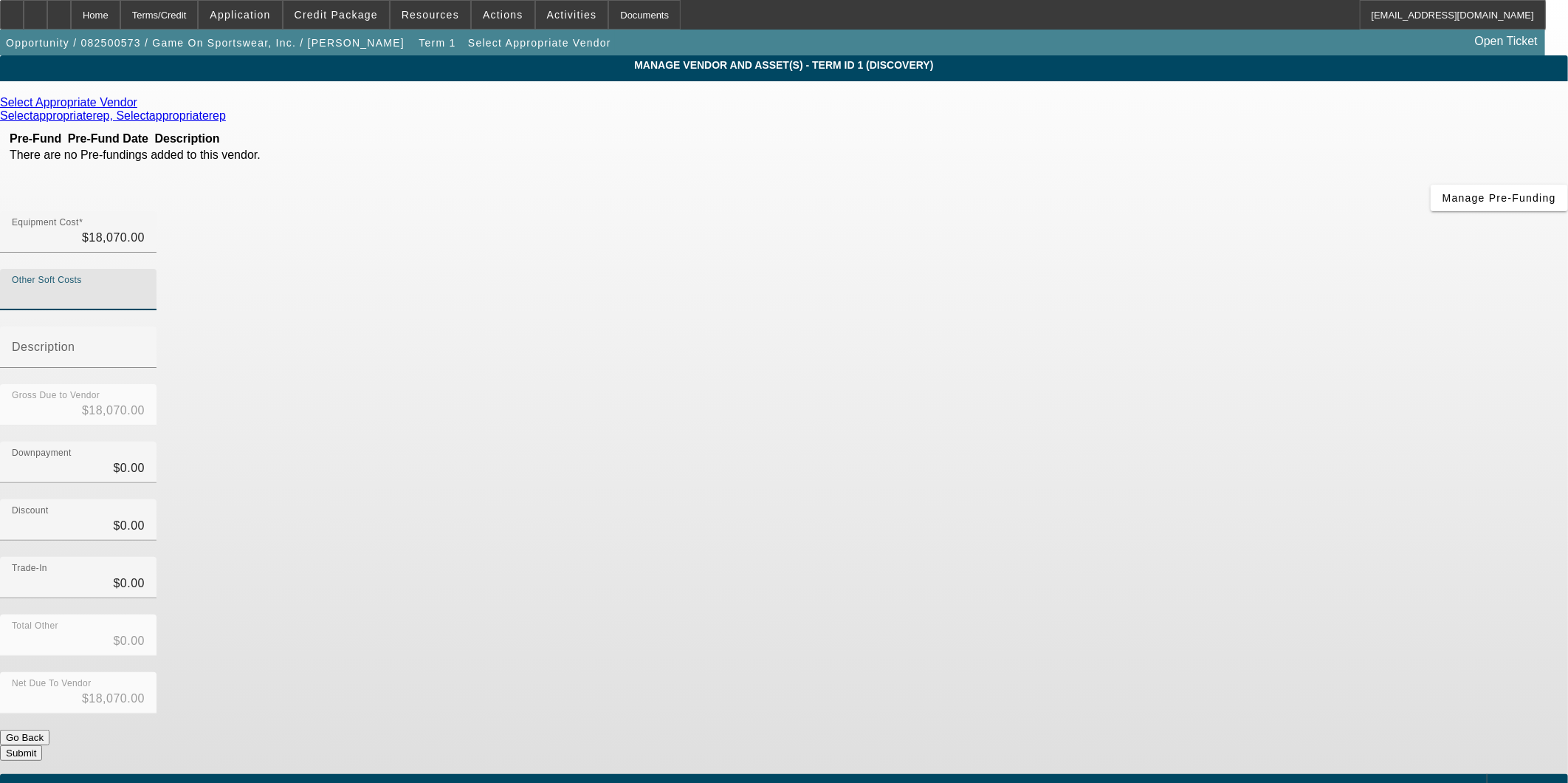
type input "$18,071.00"
type input "15"
type input "$18,085.00"
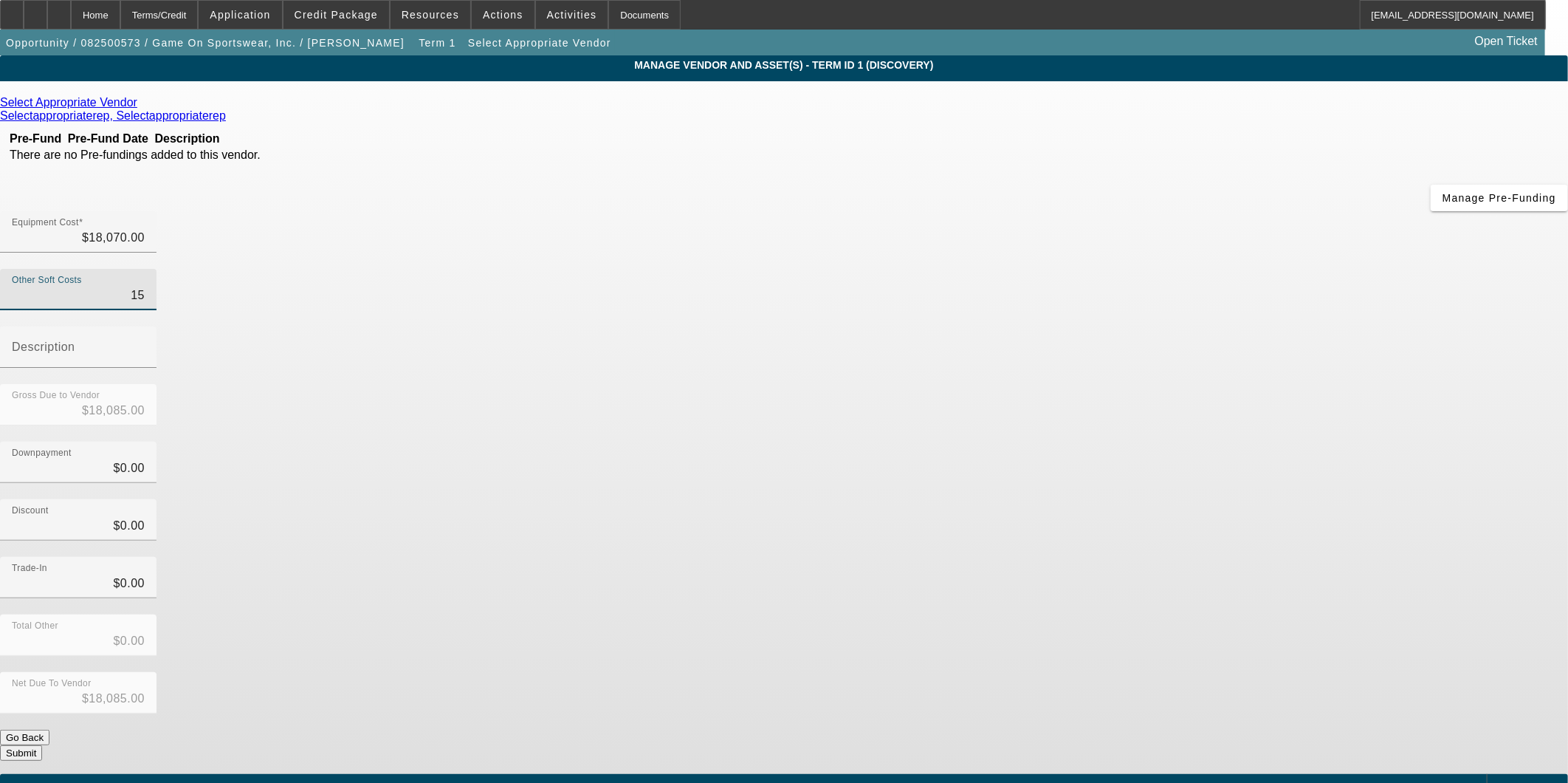
type input "159"
type input "$18,229.00"
type input "$159.00"
click at [1121, 384] on div "Gross Due to Vendor $18,229.00" at bounding box center [784, 413] width 1568 height 58
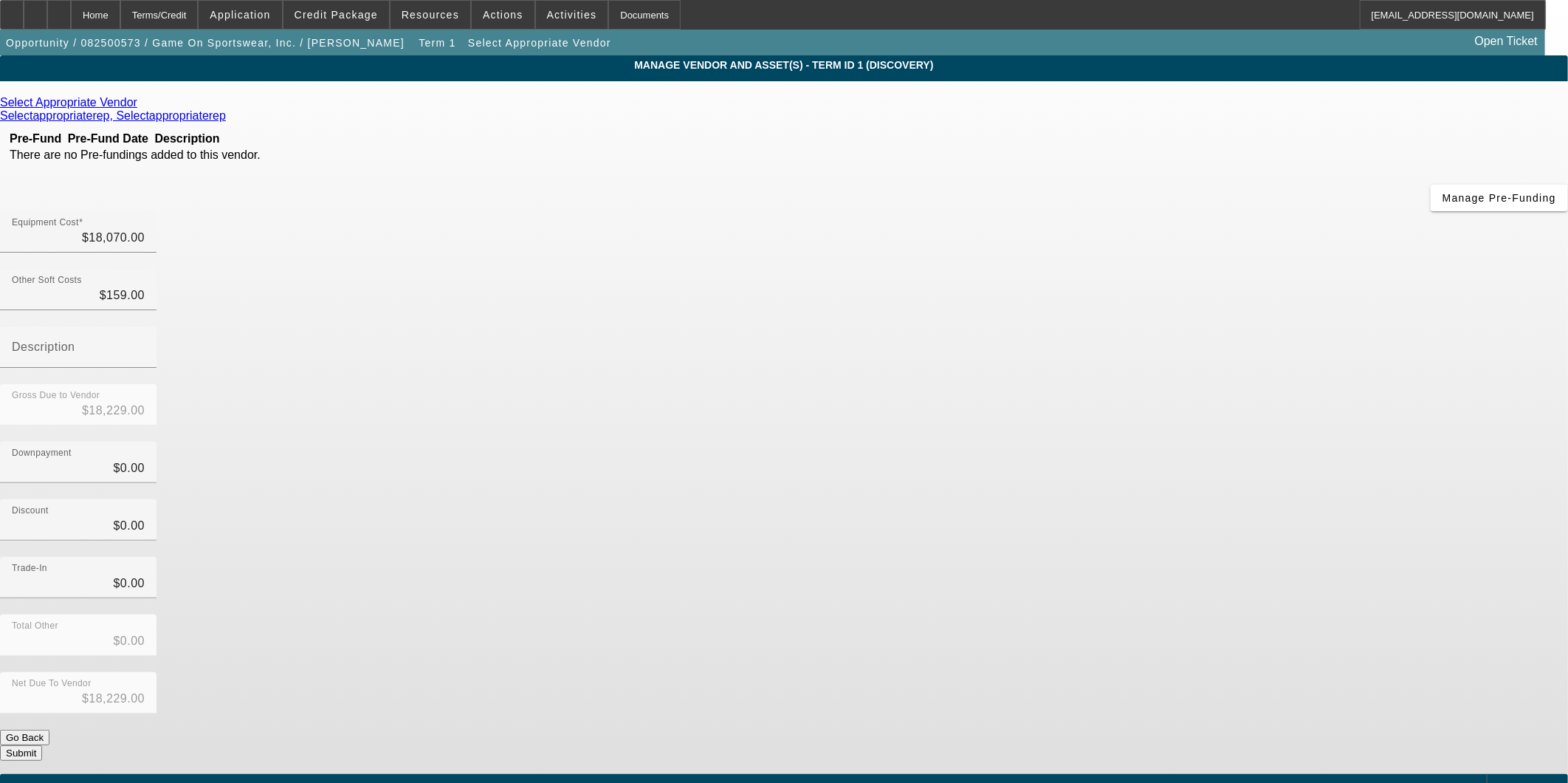
click at [42, 745] on button "Submit" at bounding box center [21, 753] width 42 height 16
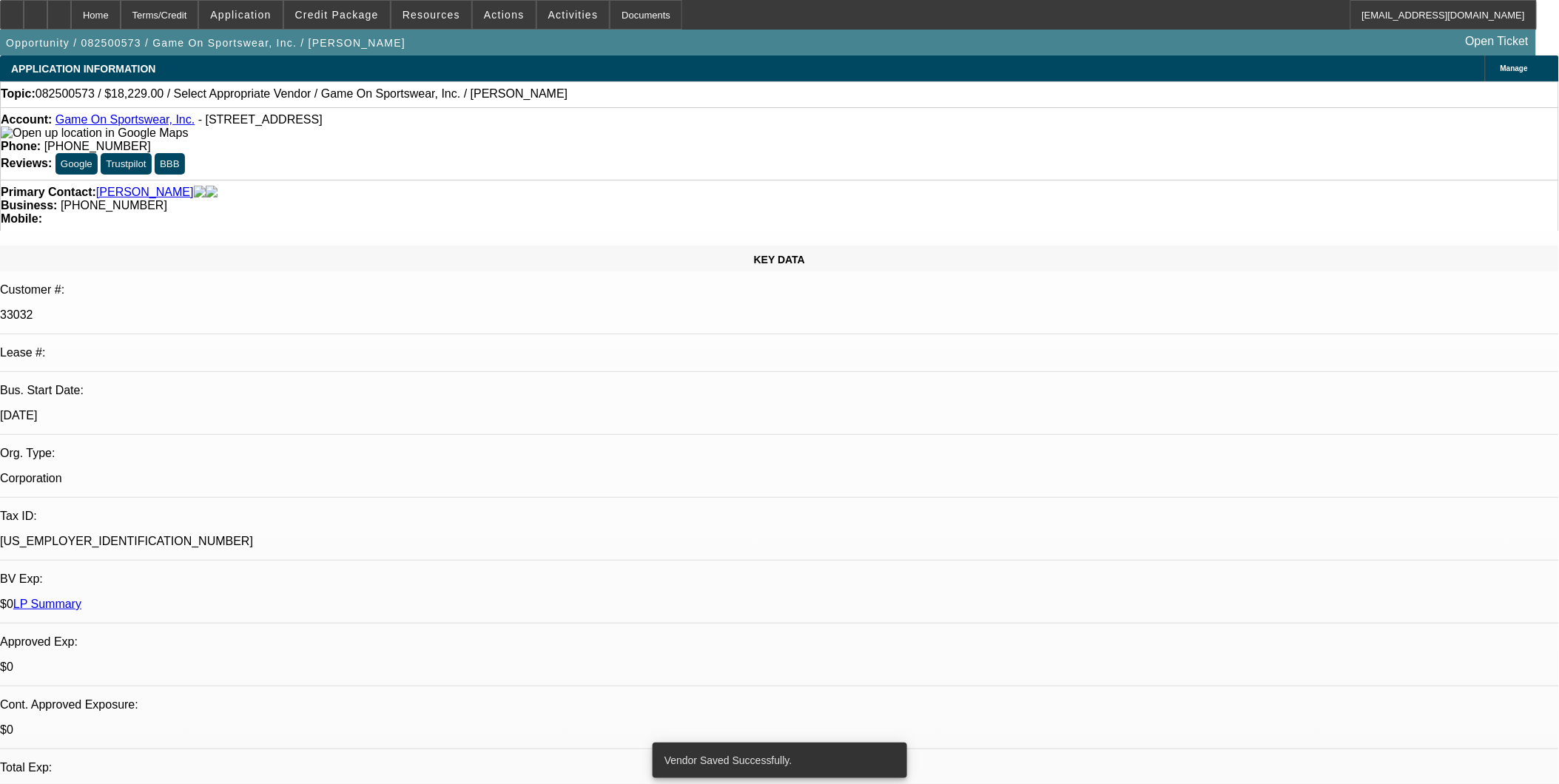
select select "0"
select select "2"
select select "0.1"
select select "4"
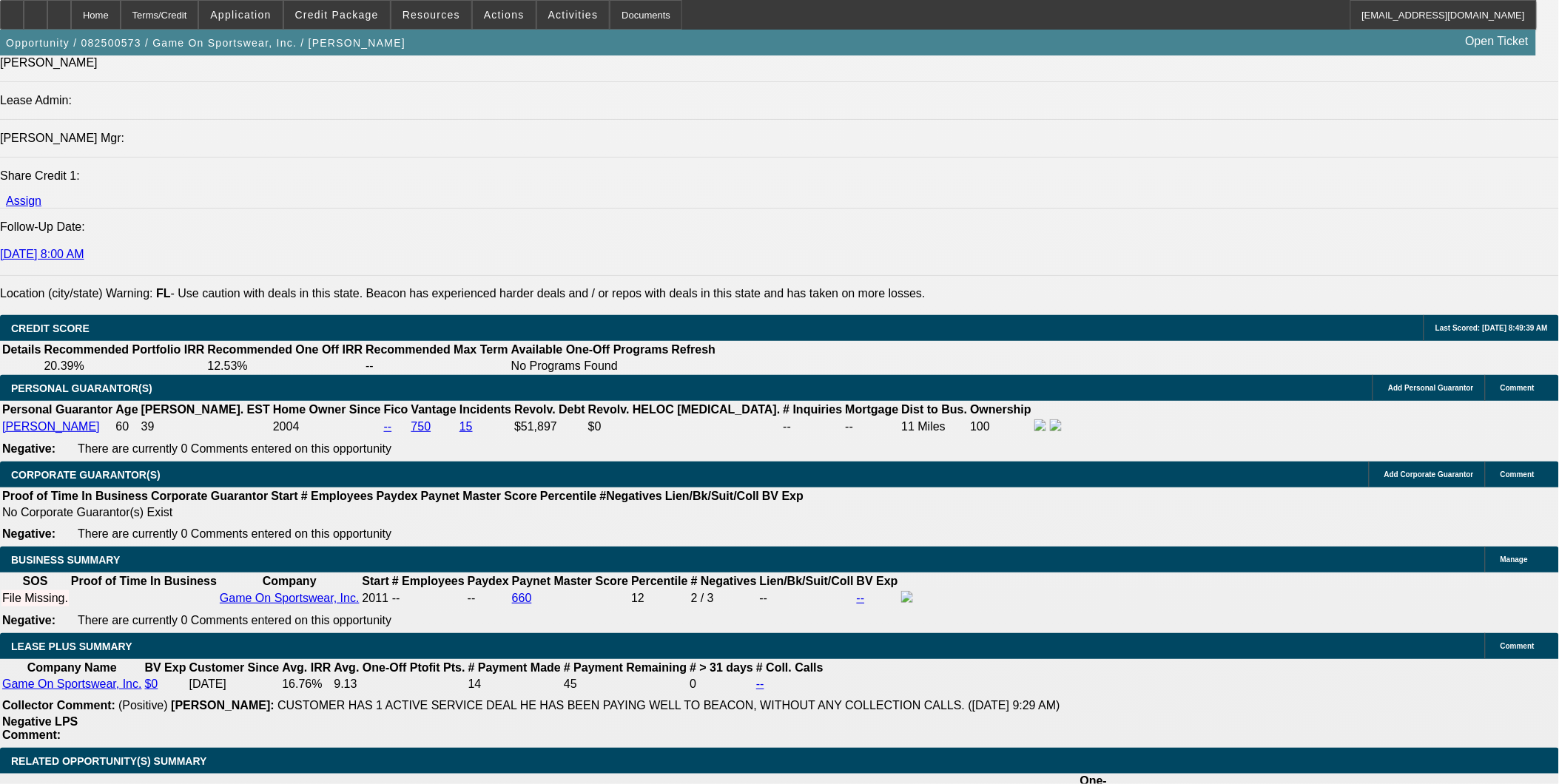
scroll to position [1890, 0]
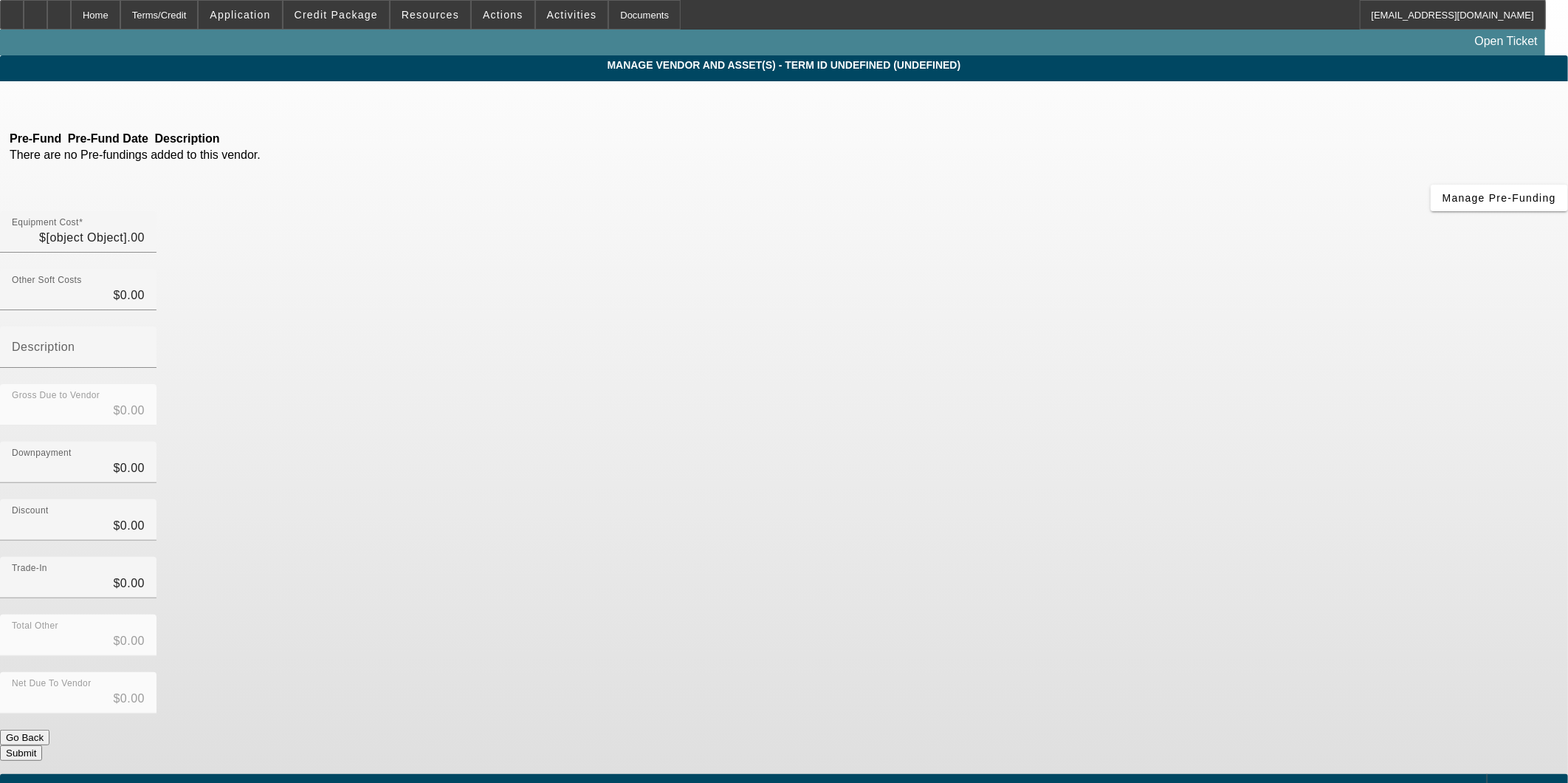
type input "$18,070.00"
type input "$159.00"
type input "$18,229.00"
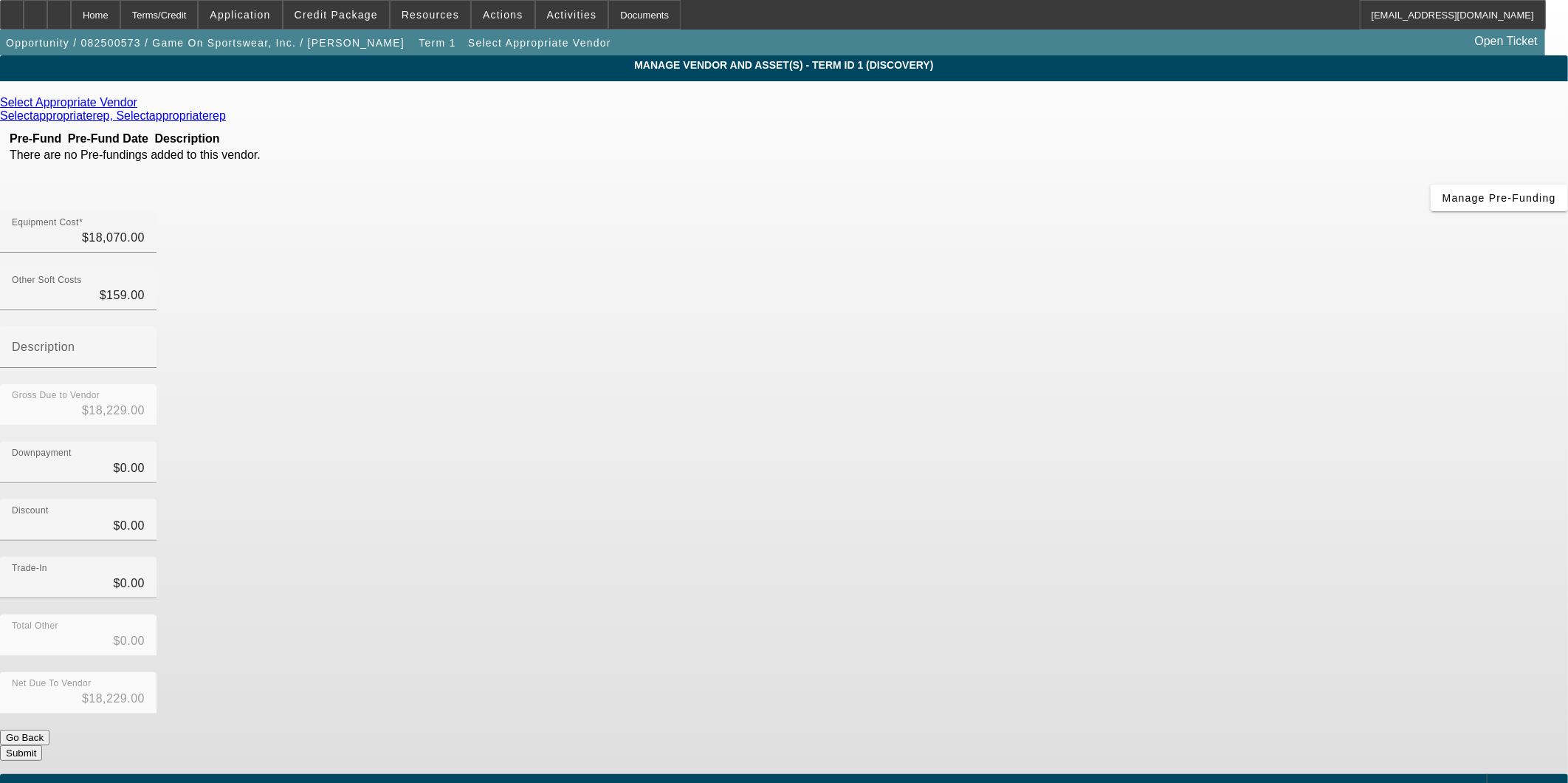
click at [1503, 782] on span "Add Equipment" at bounding box center [1530, 787] width 55 height 8
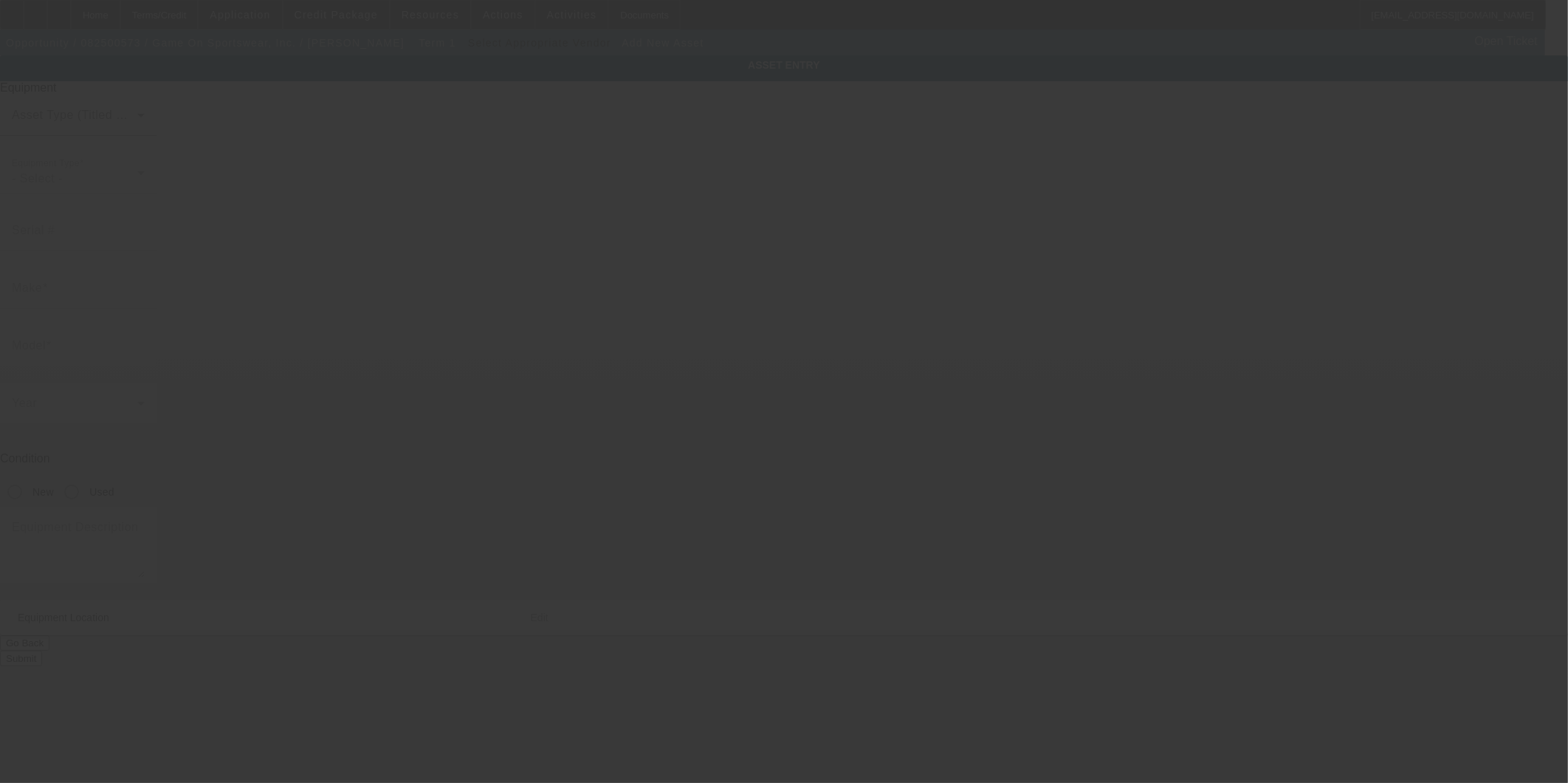
type input "9104 NW 105th Way"
type input "Medley"
type input "33178"
type input "Miami-Dade"
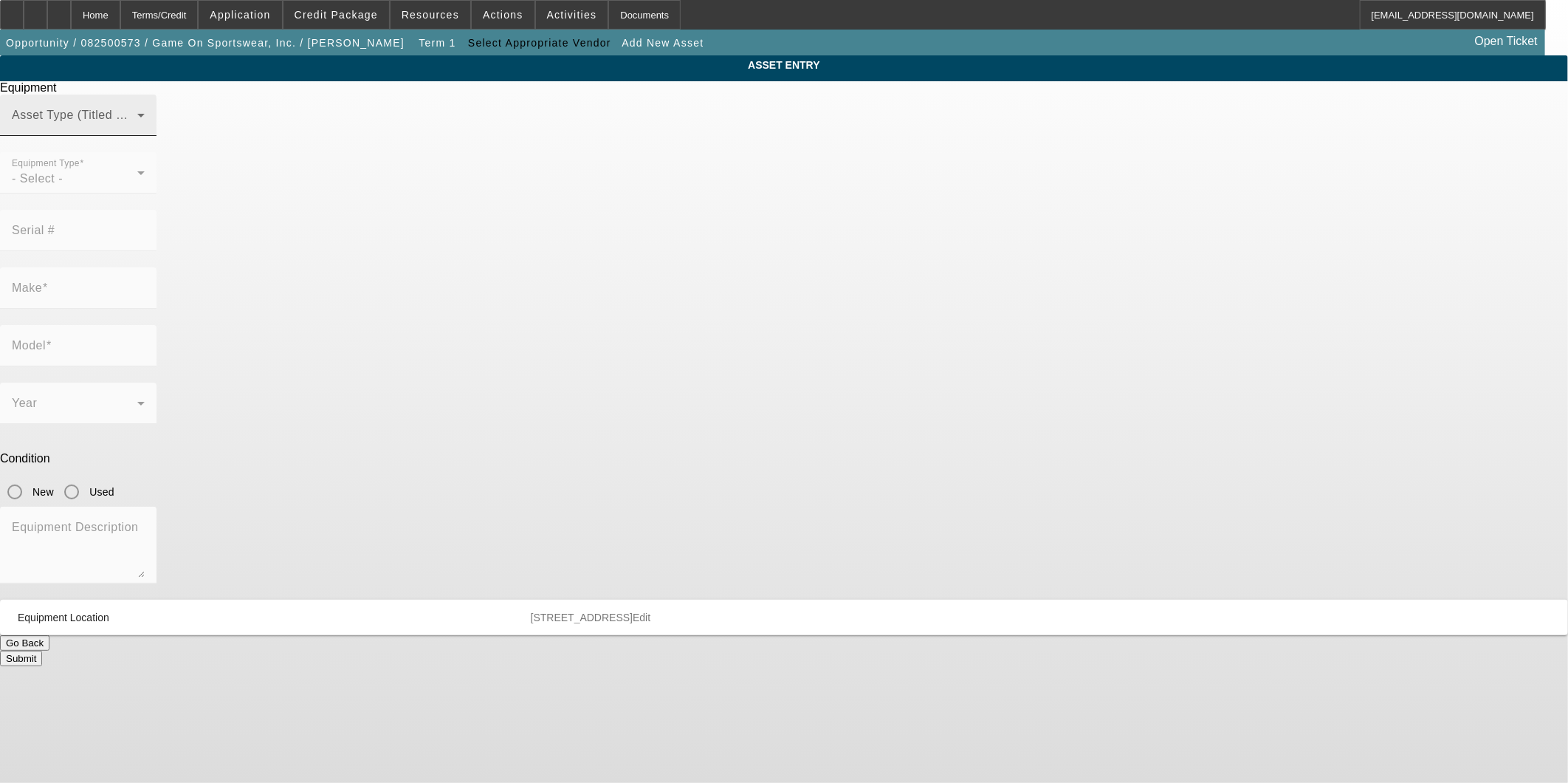
click at [137, 130] on span at bounding box center [74, 121] width 125 height 18
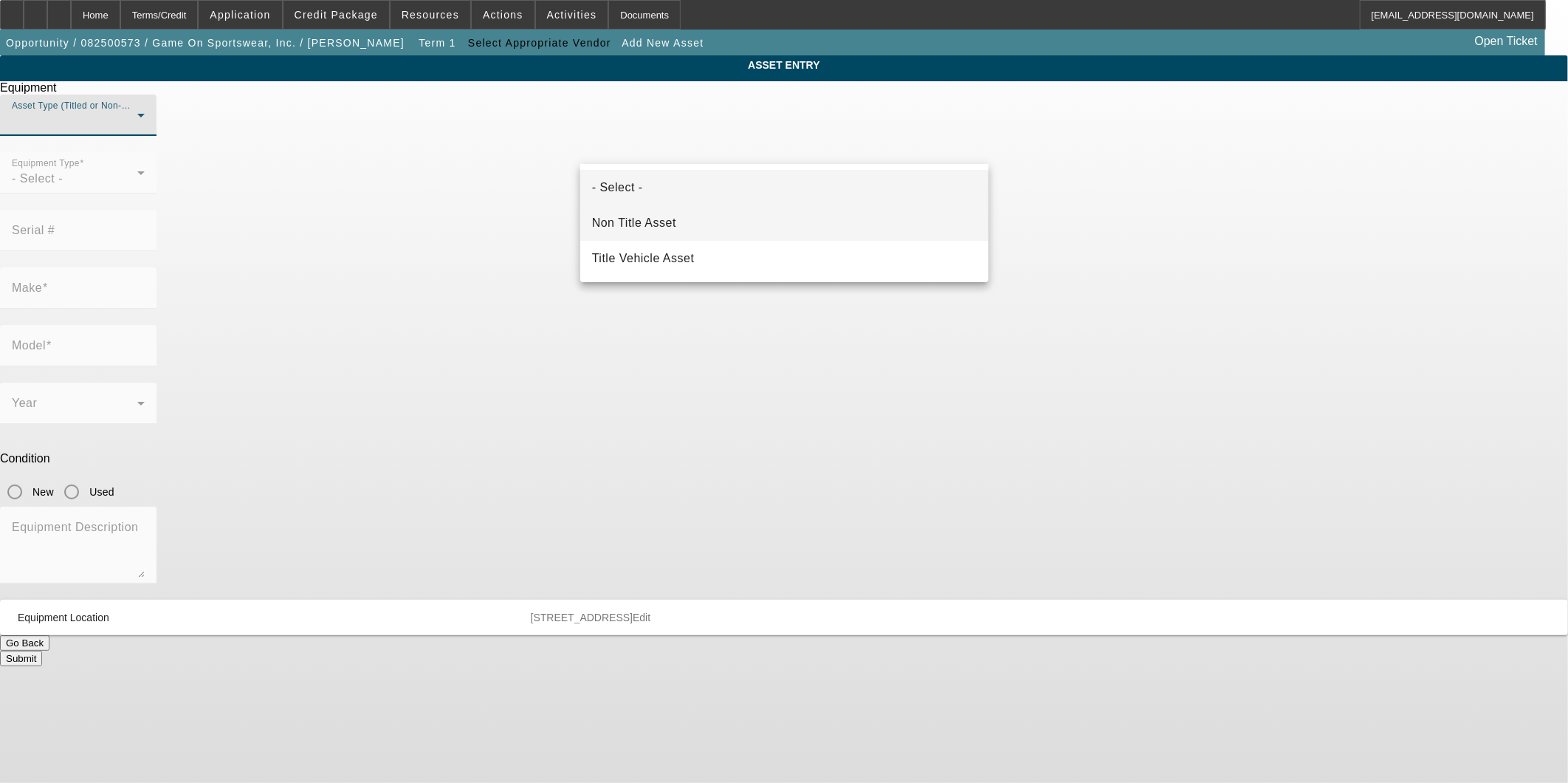
click at [641, 212] on mat-option "Non Title Asset" at bounding box center [784, 223] width 408 height 36
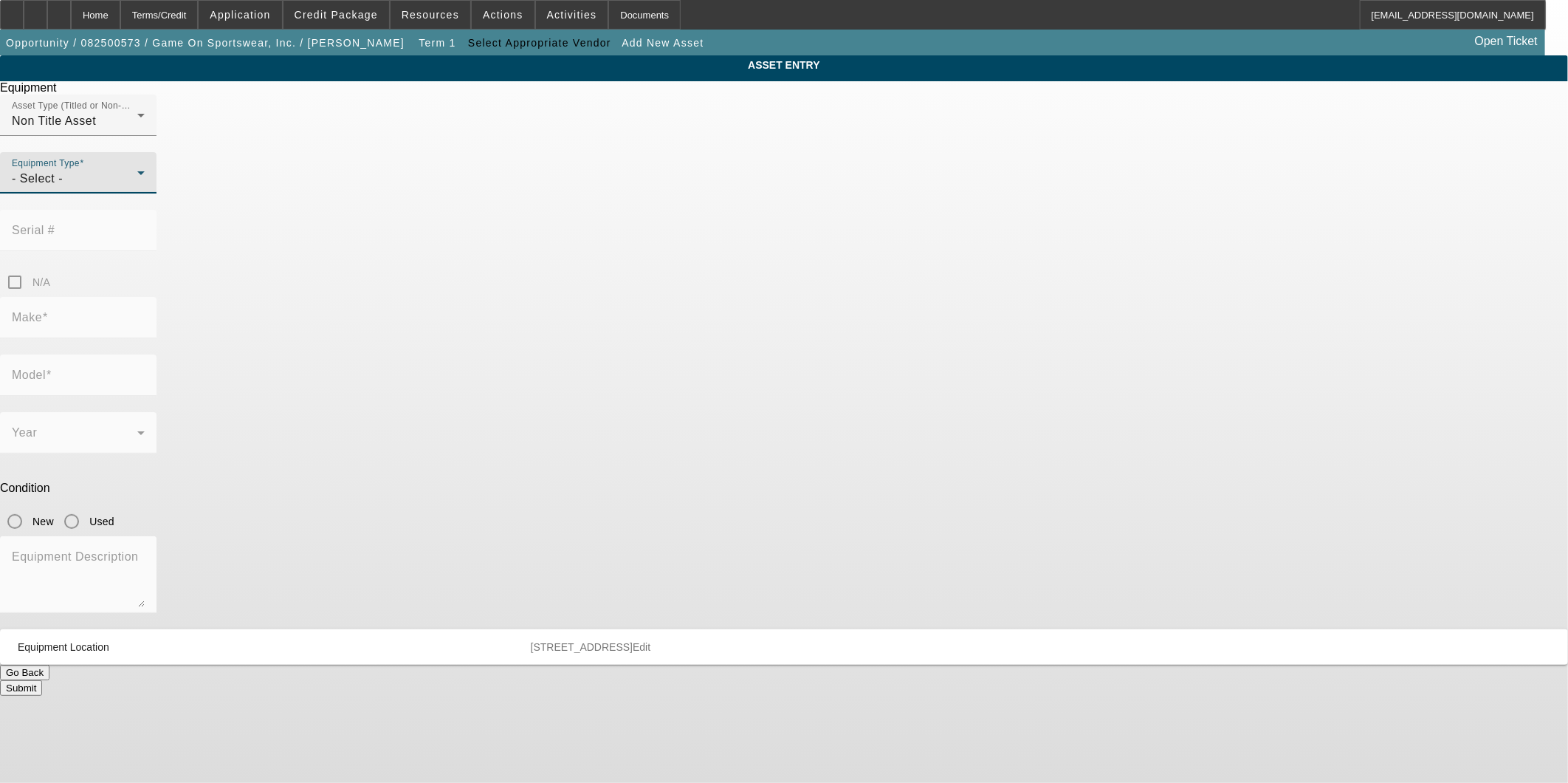
click at [137, 188] on div "- Select -" at bounding box center [74, 179] width 125 height 18
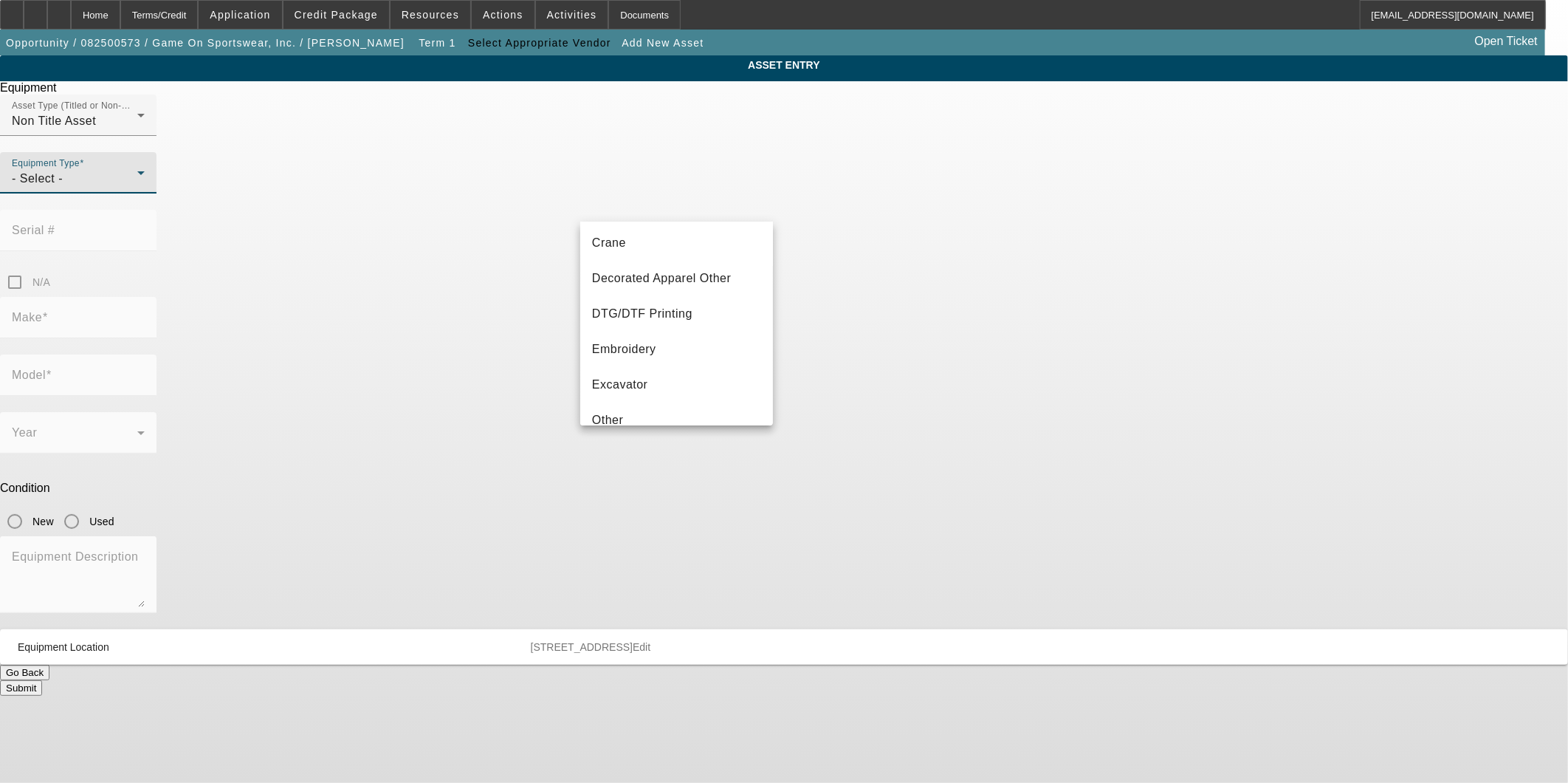
scroll to position [164, 0]
click at [665, 260] on span "Decorated Apparel Other" at bounding box center [662, 259] width 139 height 18
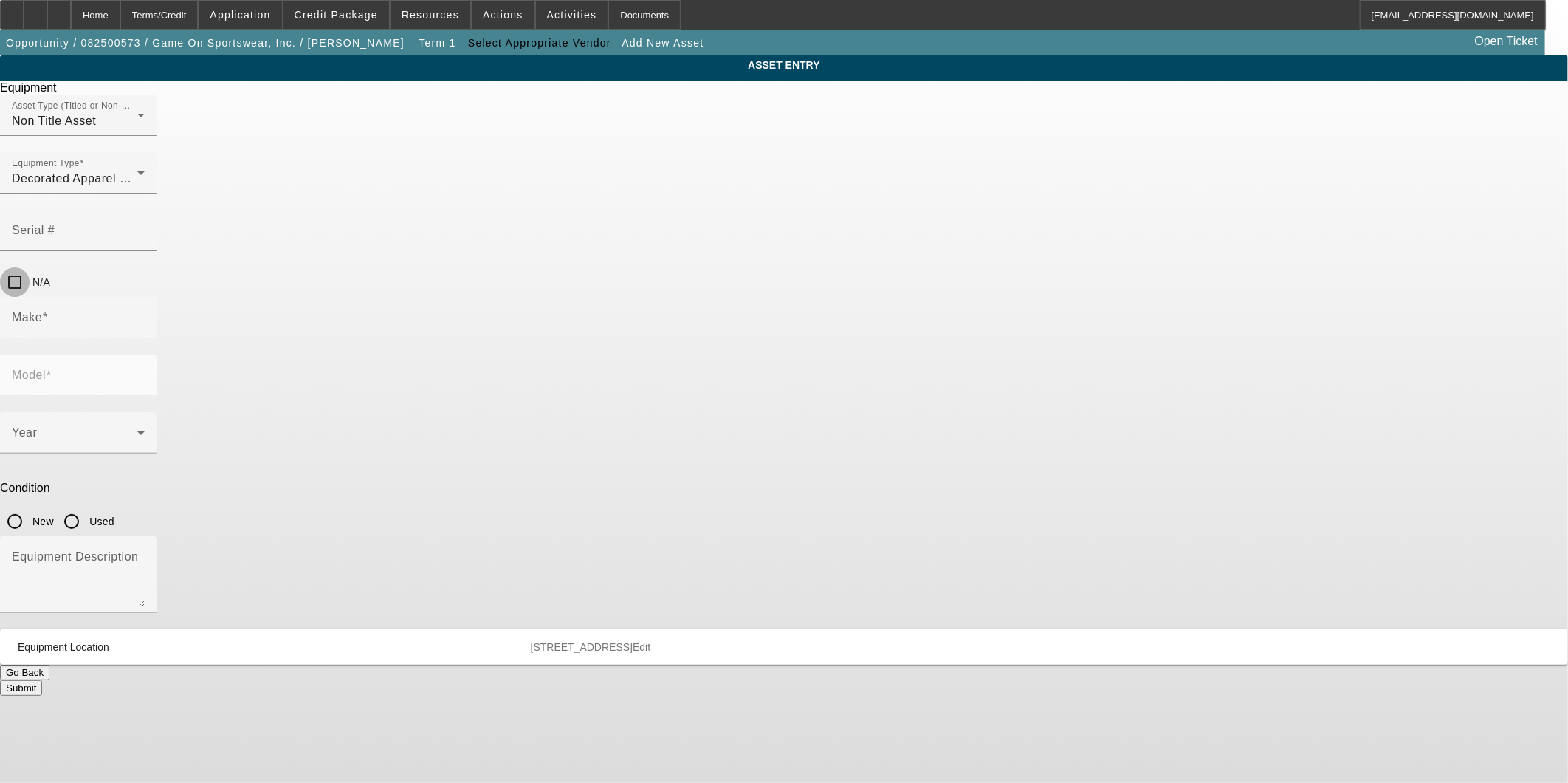
click at [30, 267] on input "N/A" at bounding box center [15, 282] width 30 height 30
checkbox input "false"
click at [145, 228] on input "Serial #" at bounding box center [78, 237] width 133 height 18
paste input "CBV1001181"
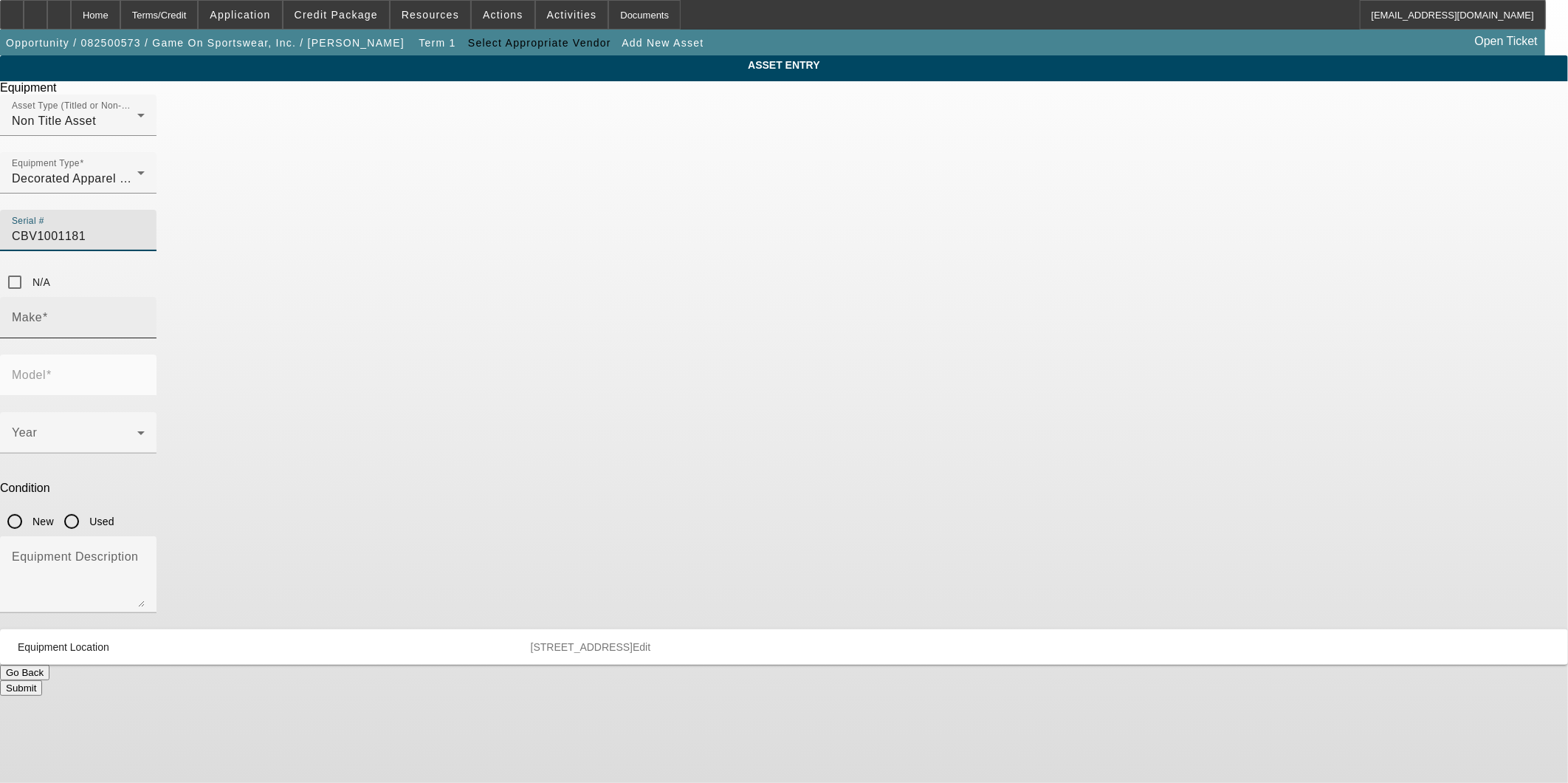
type input "CBV1001181"
click at [145, 315] on input "Make" at bounding box center [78, 324] width 133 height 18
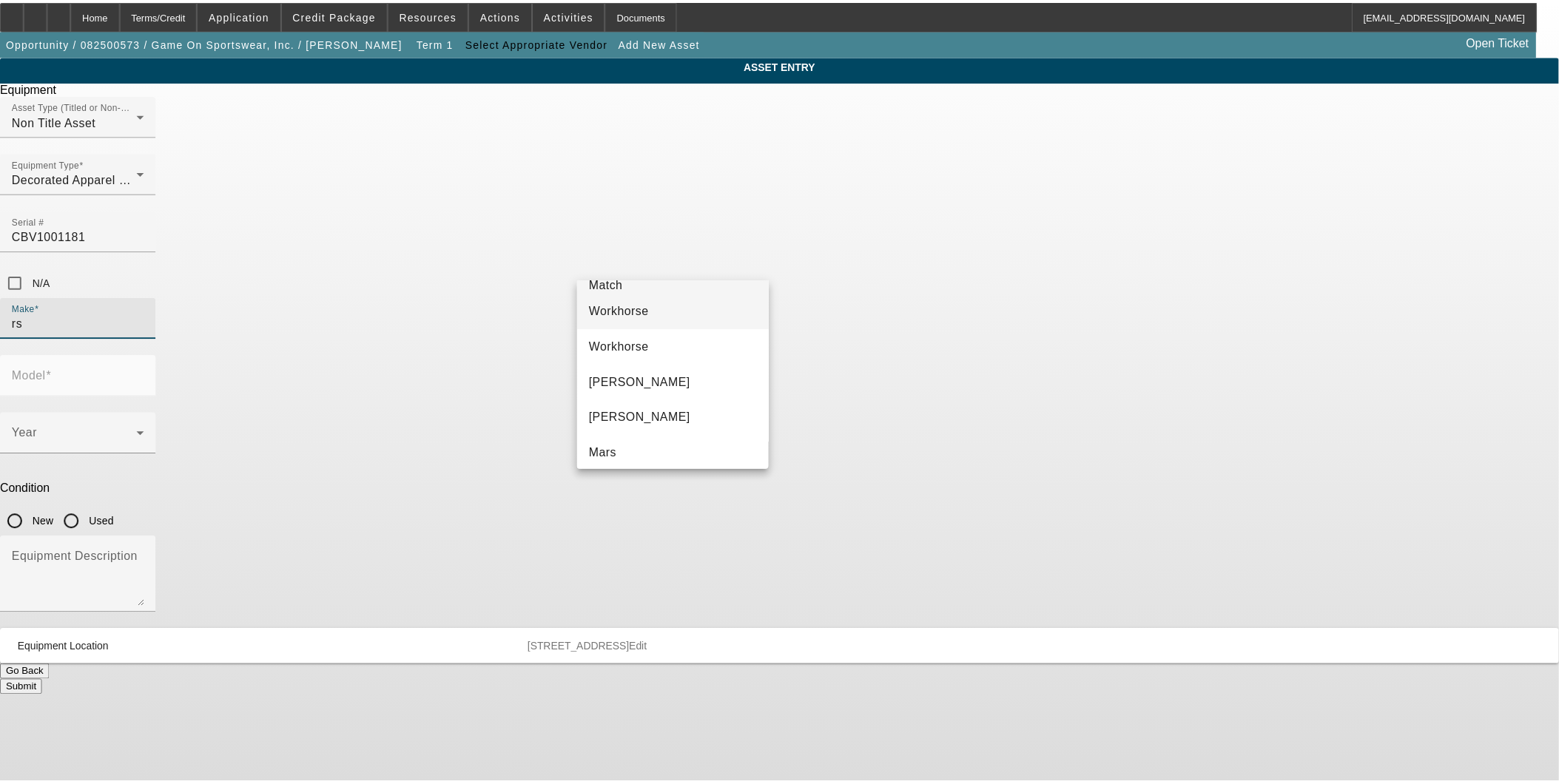
scroll to position [0, 0]
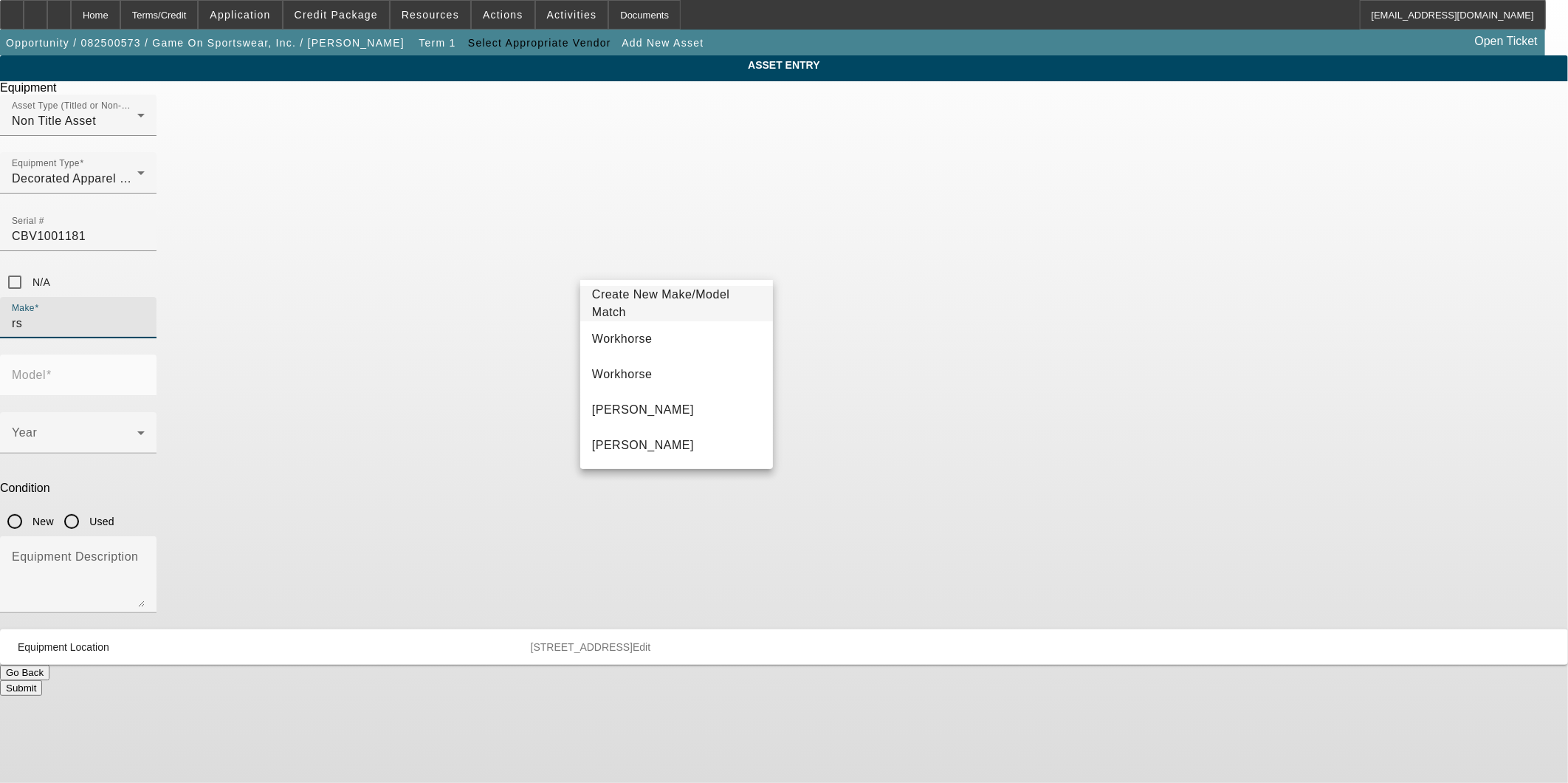
type input "rs"
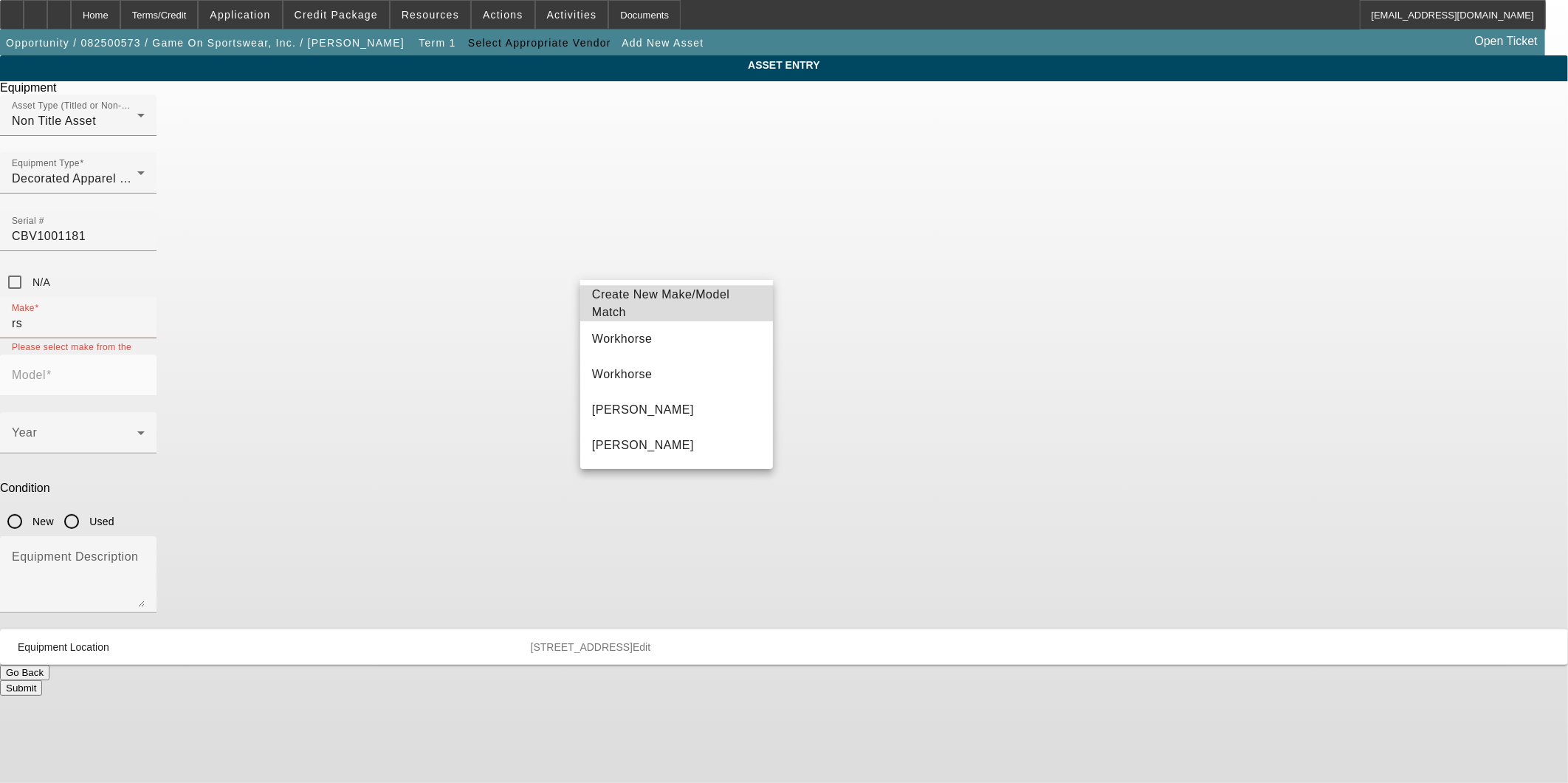
click at [726, 310] on mat-option "Create New Make/Model Match" at bounding box center [676, 304] width 193 height 36
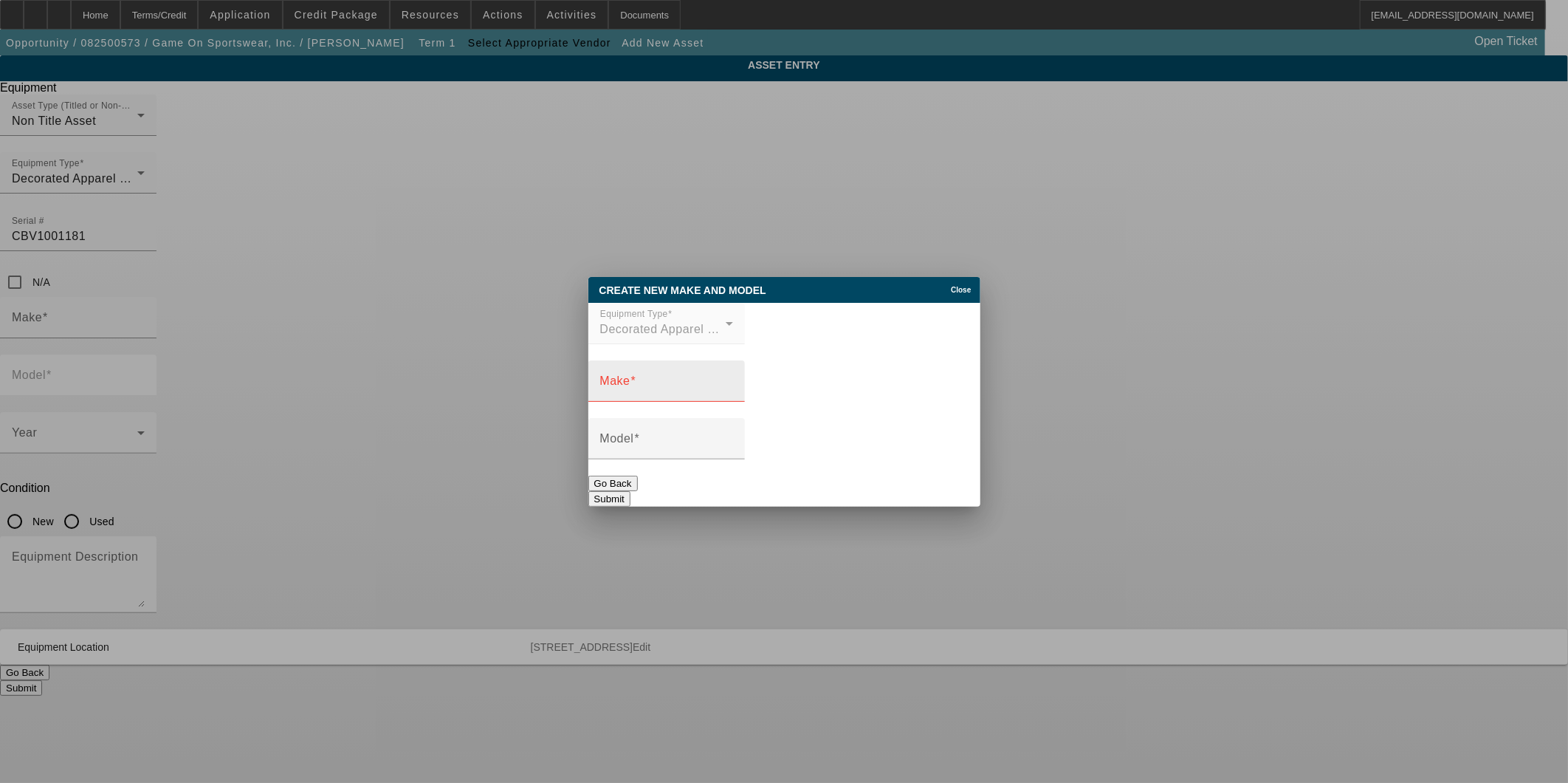
click at [733, 389] on input "Make" at bounding box center [666, 387] width 133 height 18
paste input "RSa18iA125"
click at [733, 453] on input "Model" at bounding box center [666, 445] width 133 height 18
drag, startPoint x: 633, startPoint y: 387, endPoint x: 671, endPoint y: 390, distance: 38.1
click at [671, 390] on input "RSa18iA125" at bounding box center [666, 387] width 133 height 18
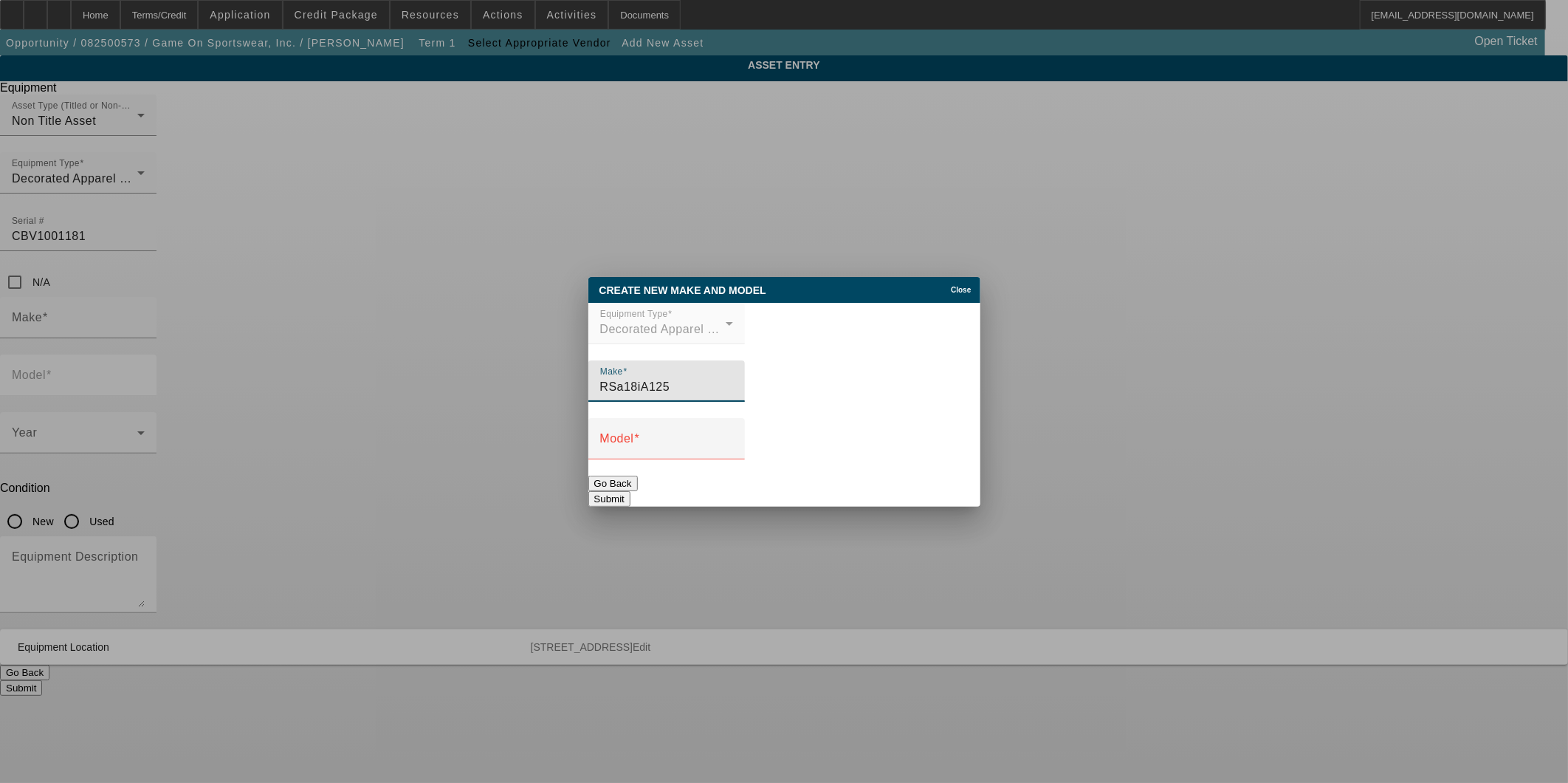
click at [639, 393] on input "RSa18iA125" at bounding box center [666, 387] width 133 height 18
drag, startPoint x: 630, startPoint y: 387, endPoint x: 676, endPoint y: 396, distance: 46.9
click at [676, 396] on input "RSa18iA125" at bounding box center [666, 387] width 133 height 18
type input "RSa"
paste input "18iA125"
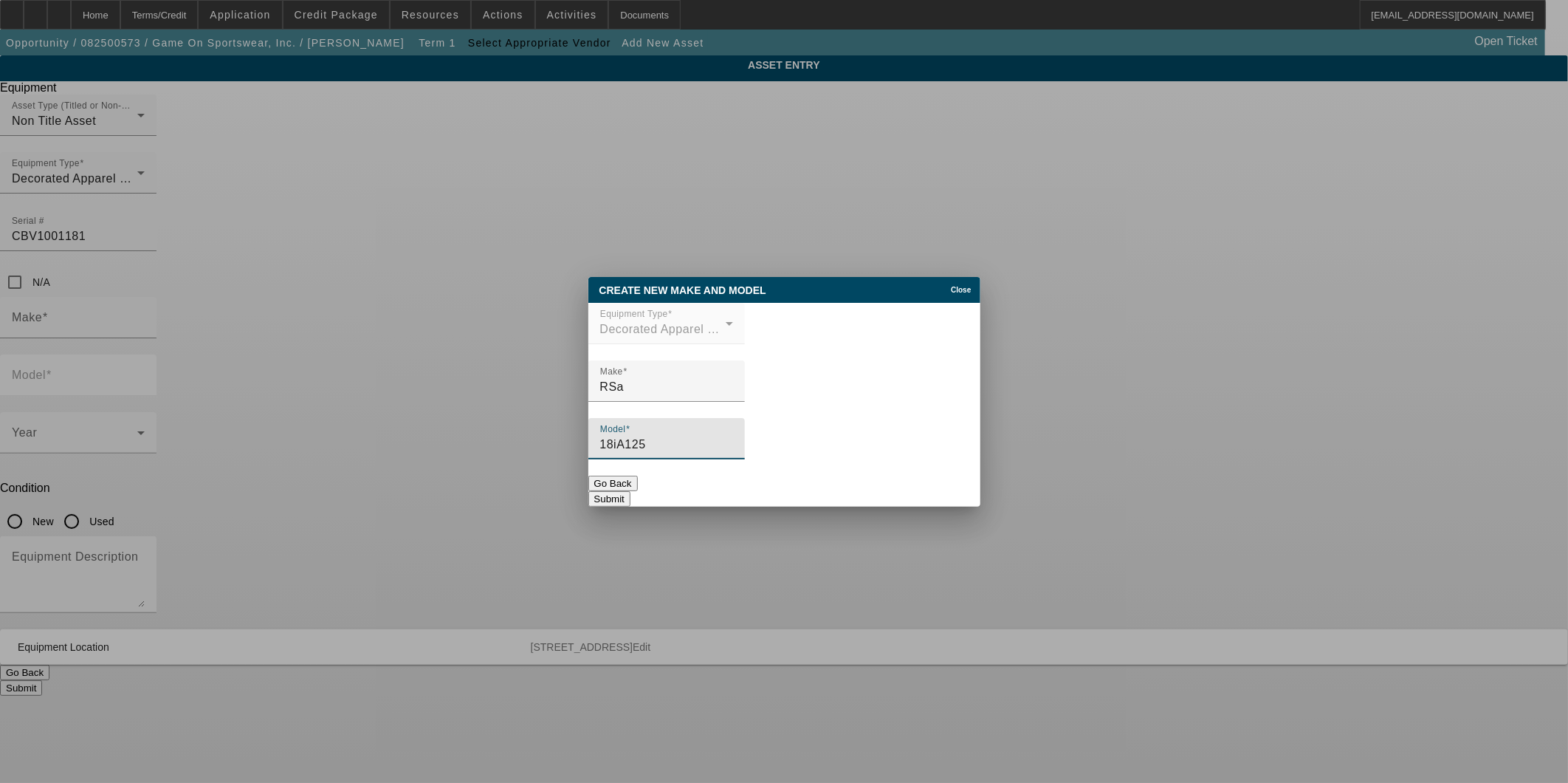
type input "18iA125"
click at [630, 500] on button "Submit" at bounding box center [609, 499] width 42 height 16
click at [630, 491] on button "Submit" at bounding box center [609, 499] width 42 height 16
type input "RSa"
type input "18iA125"
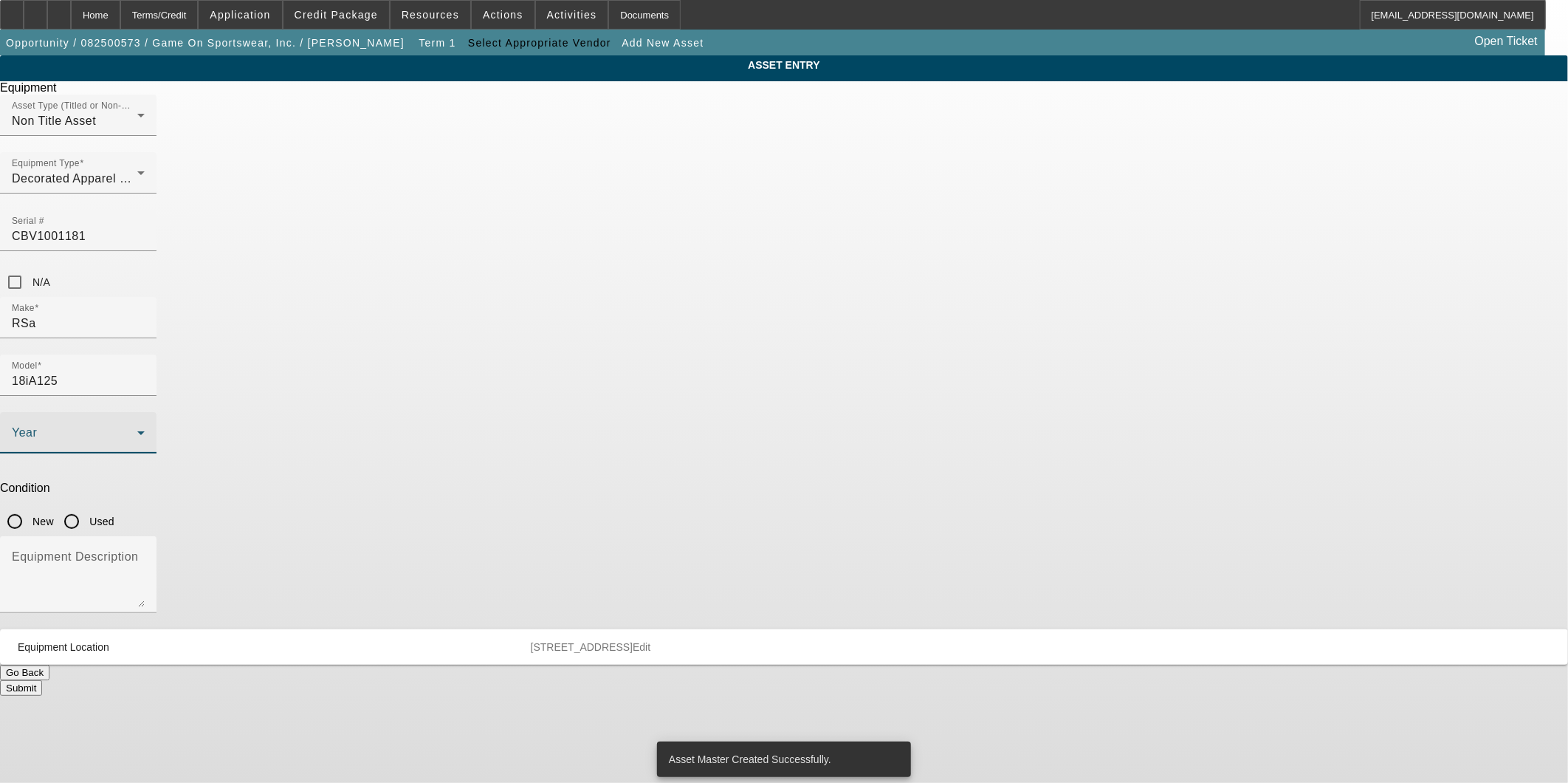
click at [137, 430] on span at bounding box center [74, 439] width 125 height 18
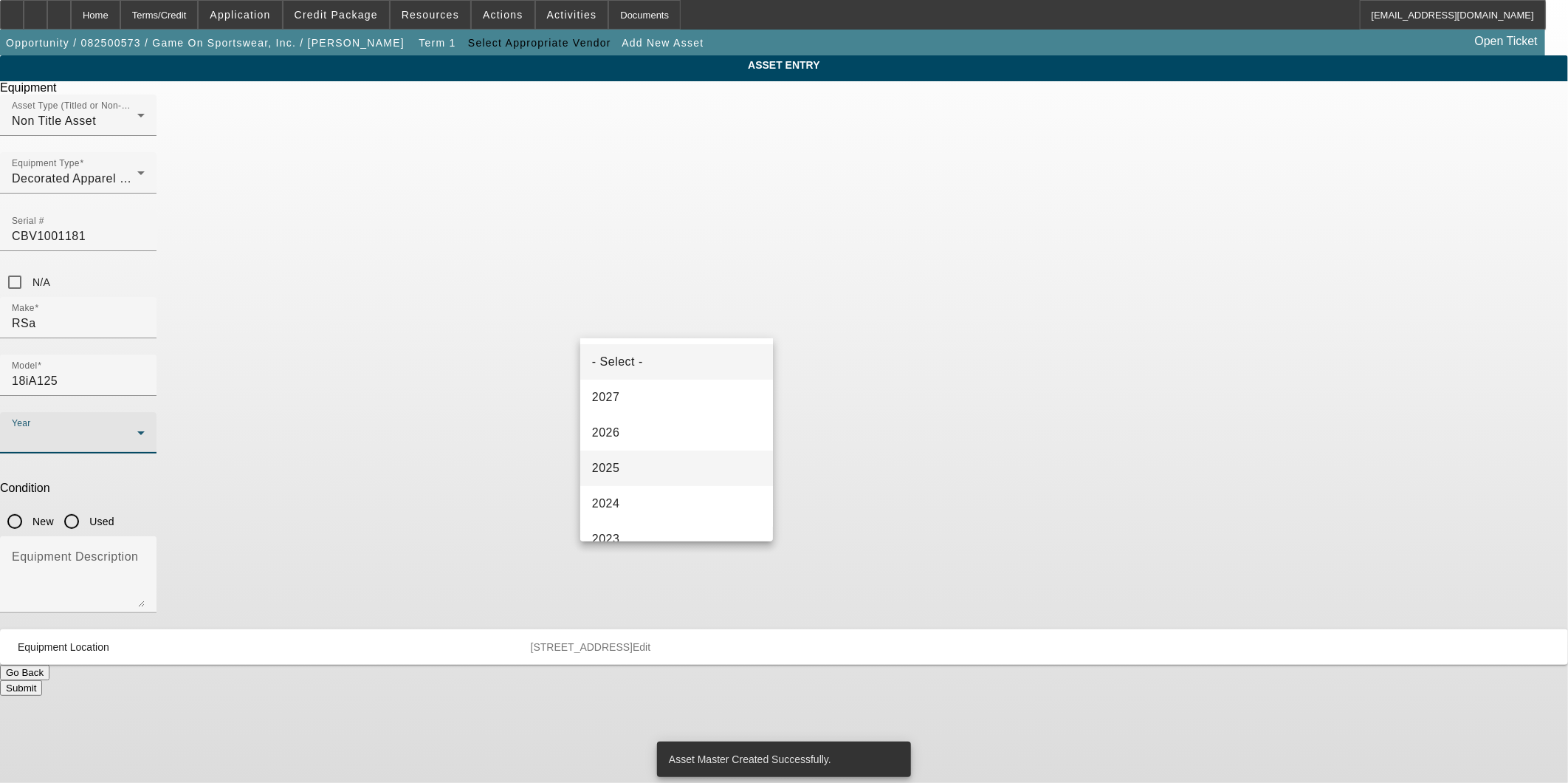
click at [642, 467] on mat-option "2025" at bounding box center [676, 468] width 193 height 36
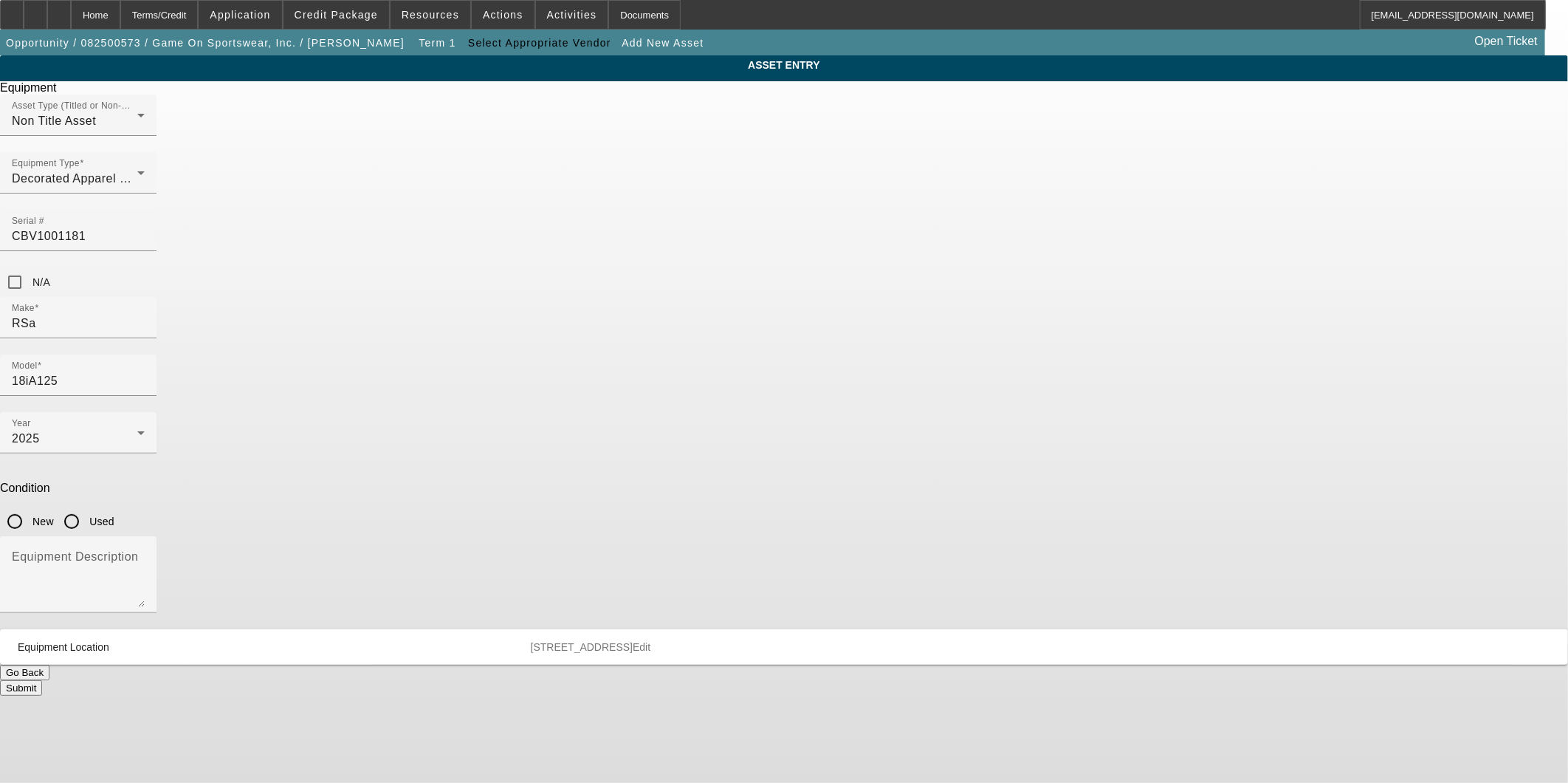
drag, startPoint x: 824, startPoint y: 329, endPoint x: 814, endPoint y: 348, distance: 21.5
click at [30, 507] on input "New" at bounding box center [15, 522] width 30 height 30
radio input "true"
click at [145, 554] on textarea "Equipment Description" at bounding box center [78, 581] width 133 height 53
type textarea "Compressor"
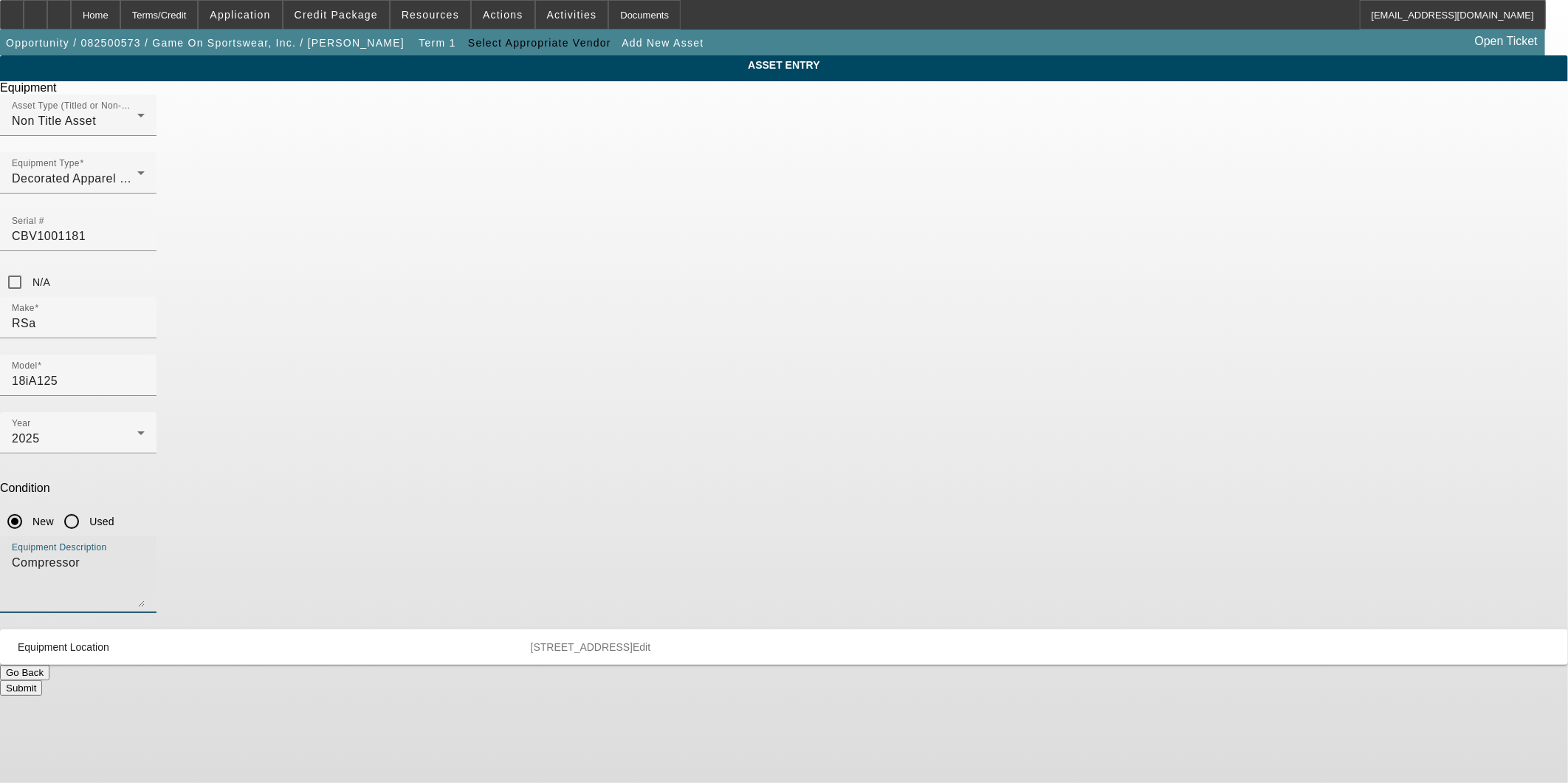
click at [861, 681] on div "Submit" at bounding box center [784, 688] width 1568 height 16
click at [42, 681] on button "Submit" at bounding box center [21, 688] width 42 height 16
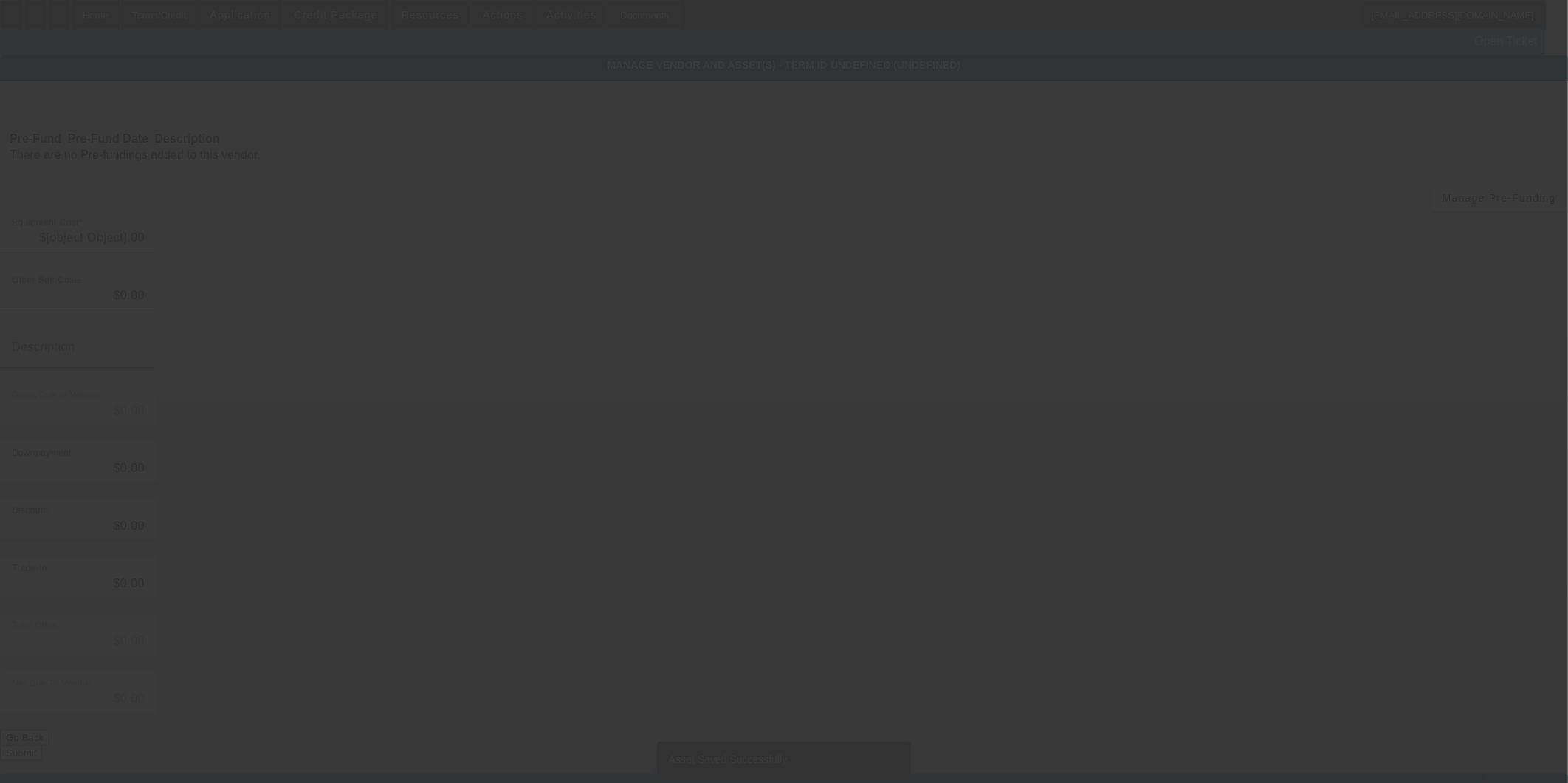
type input "$18,070.00"
type input "$159.00"
type input "$18,229.00"
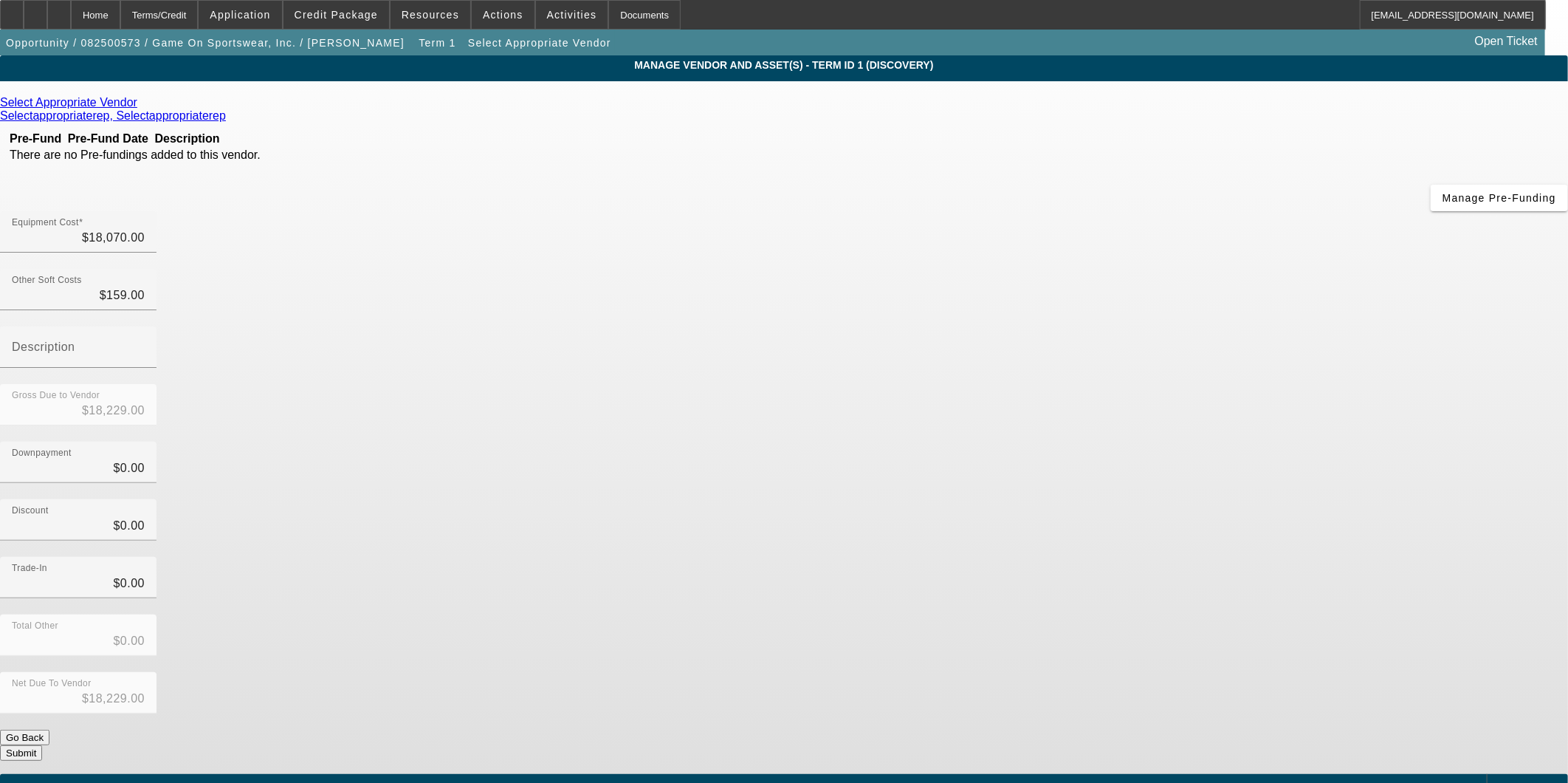
click at [141, 108] on icon at bounding box center [141, 102] width 0 height 13
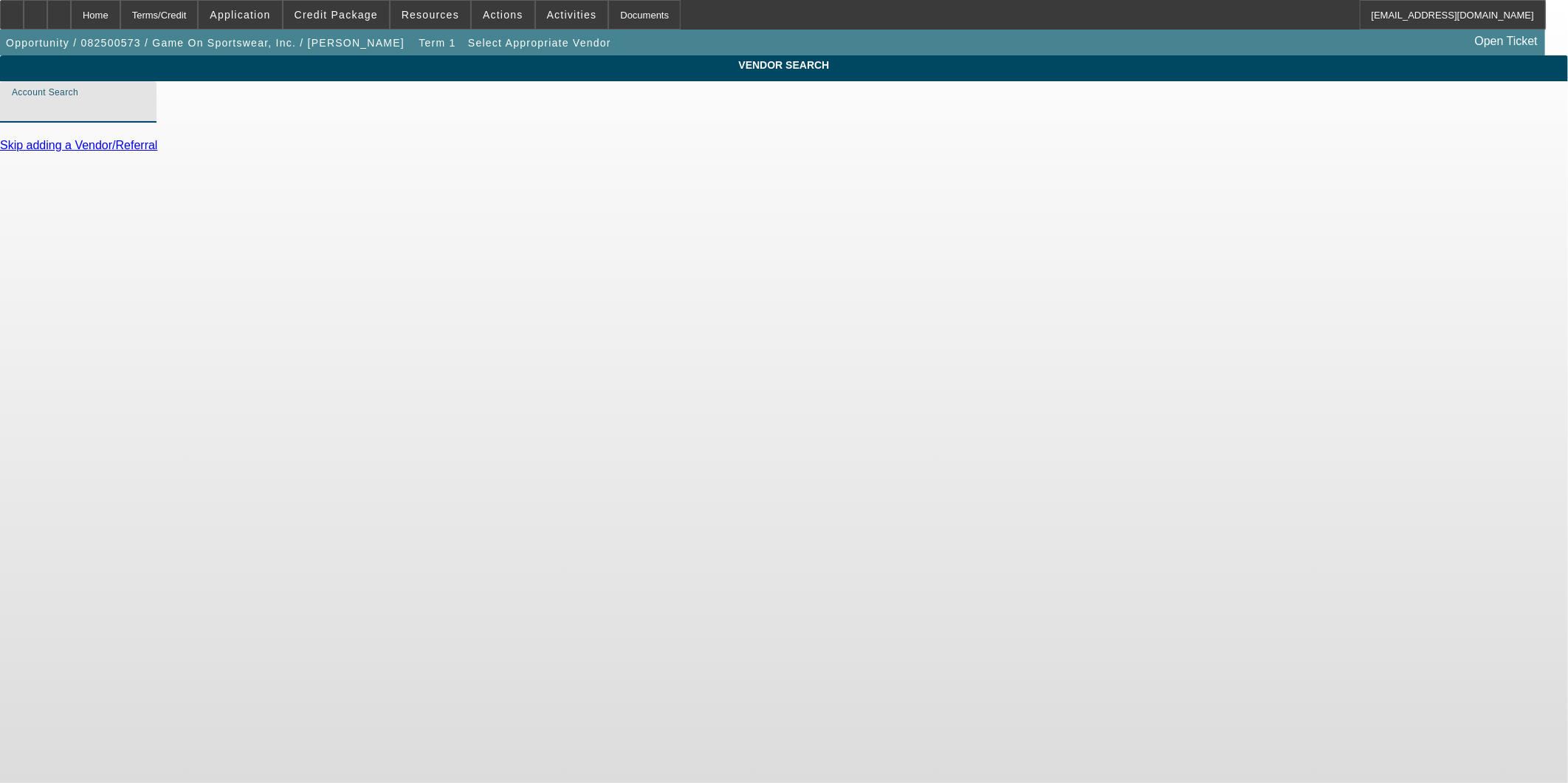
click at [145, 117] on input "Account Search" at bounding box center [78, 108] width 133 height 18
type input "arle compress"
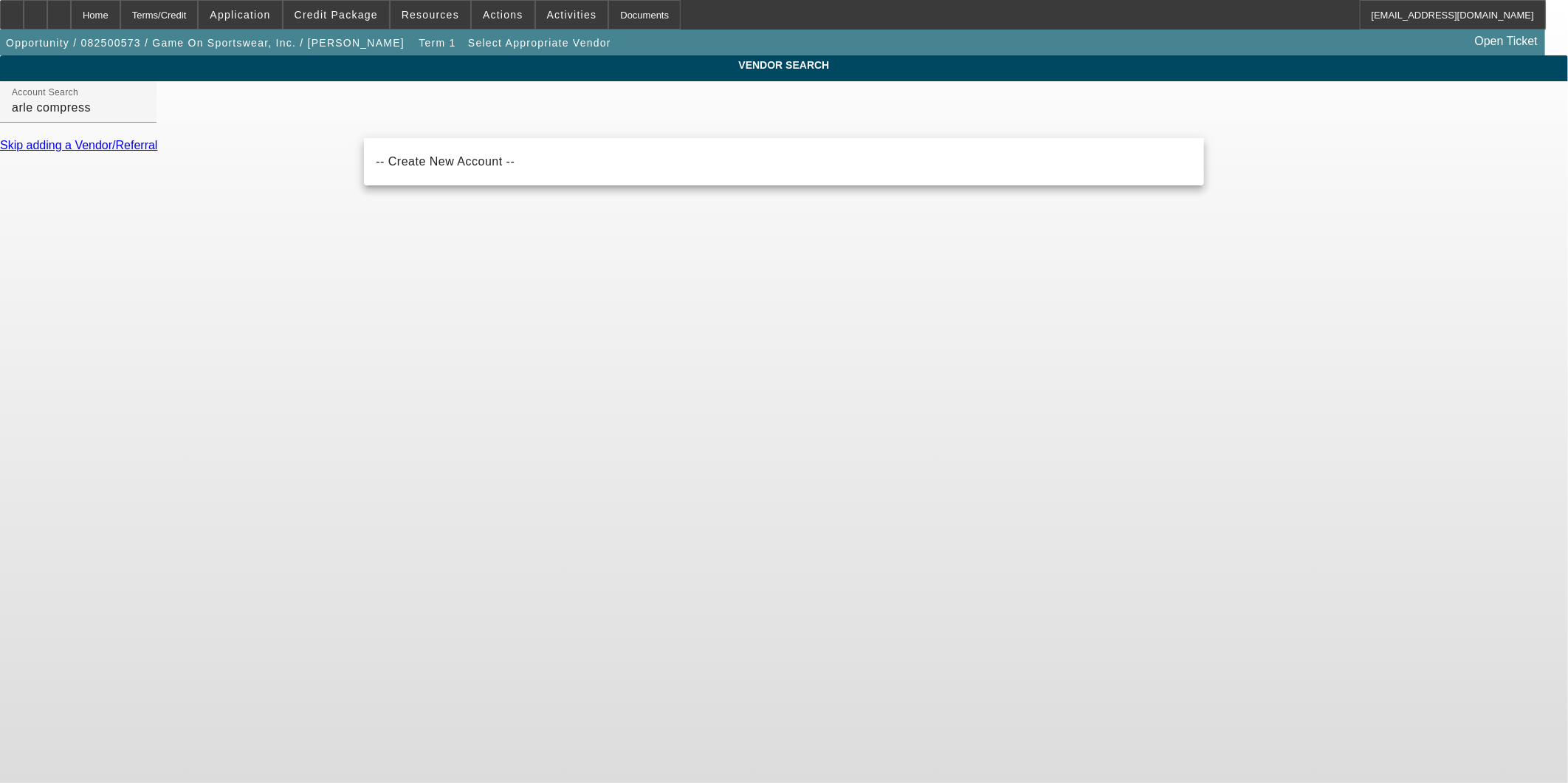
drag, startPoint x: 307, startPoint y: 433, endPoint x: 314, endPoint y: 426, distance: 9.9
click at [314, 426] on body "Home Terms/Credit Application Credit Package Resources Actions Activities Docum…" at bounding box center [784, 391] width 1568 height 783
click at [118, 15] on div "Home" at bounding box center [96, 15] width 50 height 30
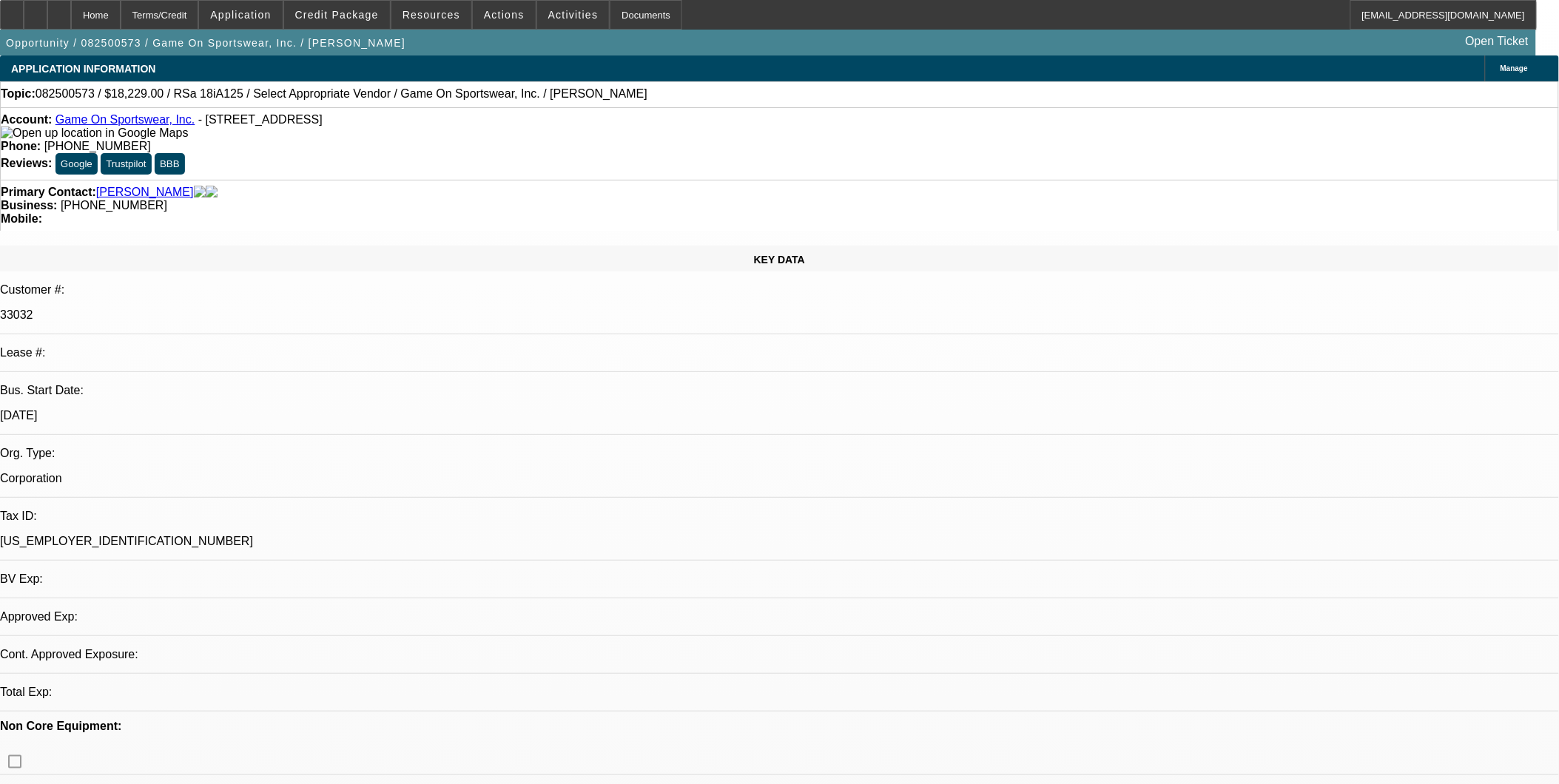
select select "0"
select select "2"
select select "0.1"
select select "4"
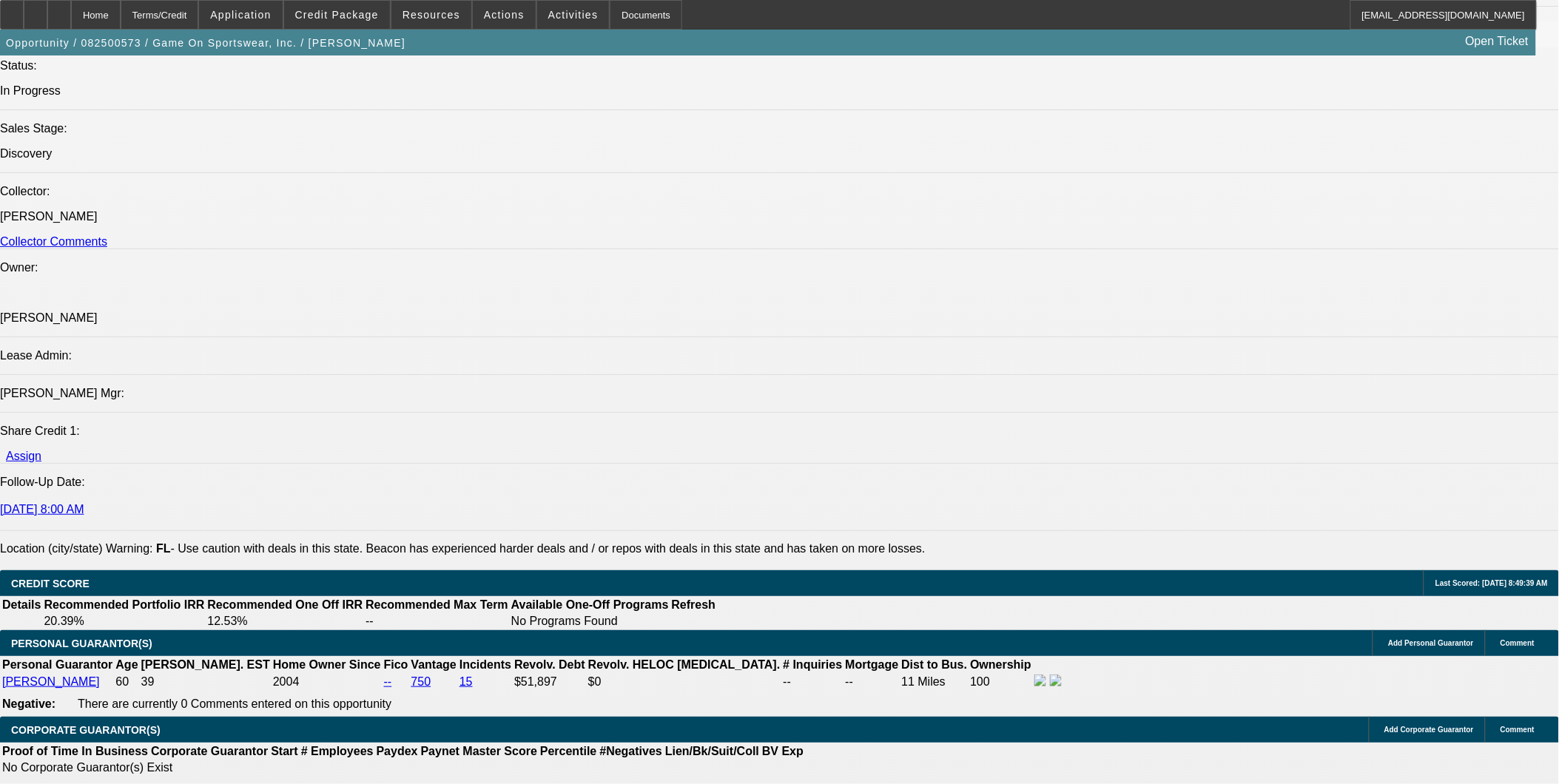
scroll to position [1636, 0]
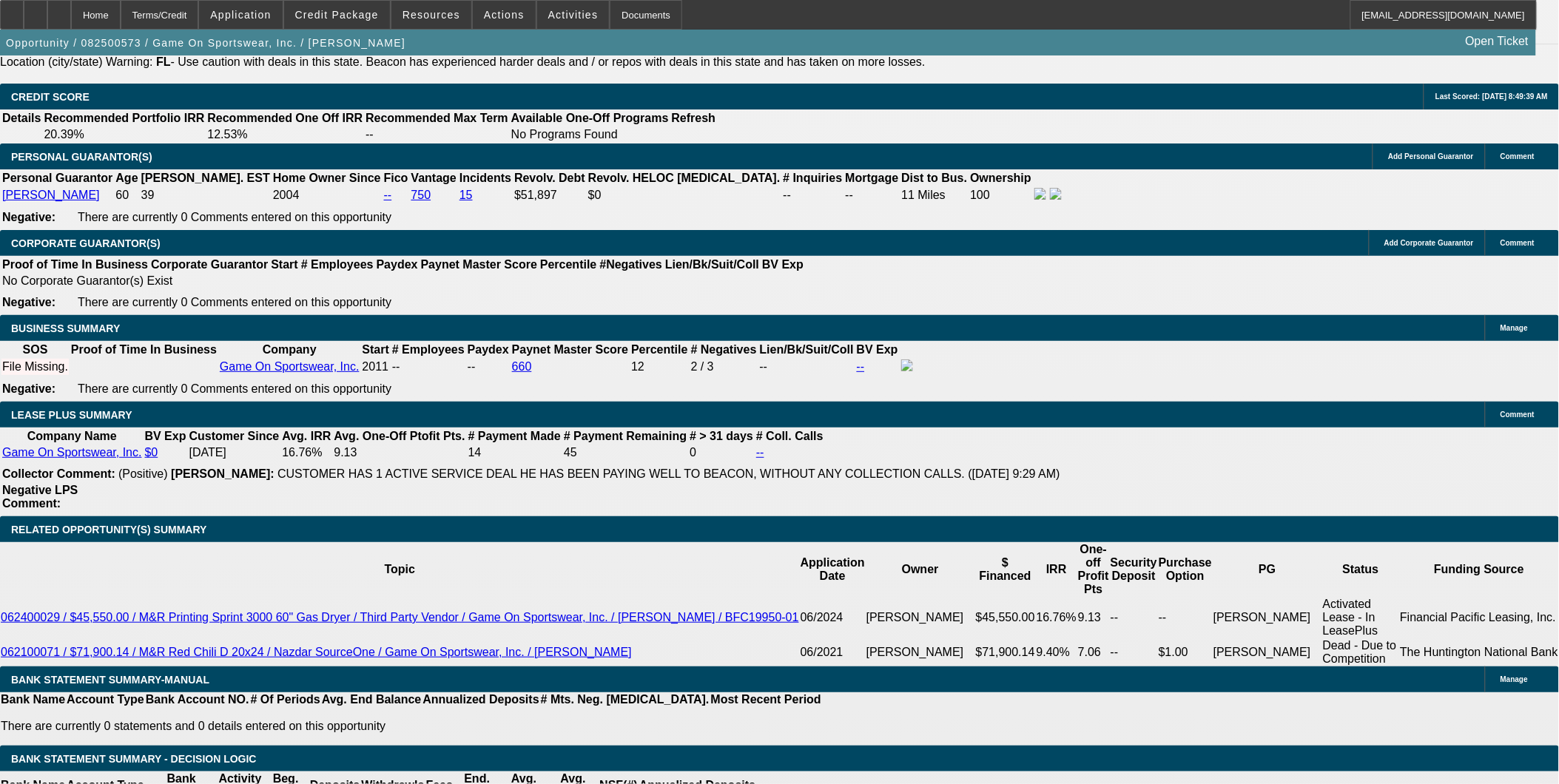
scroll to position [2129, 0]
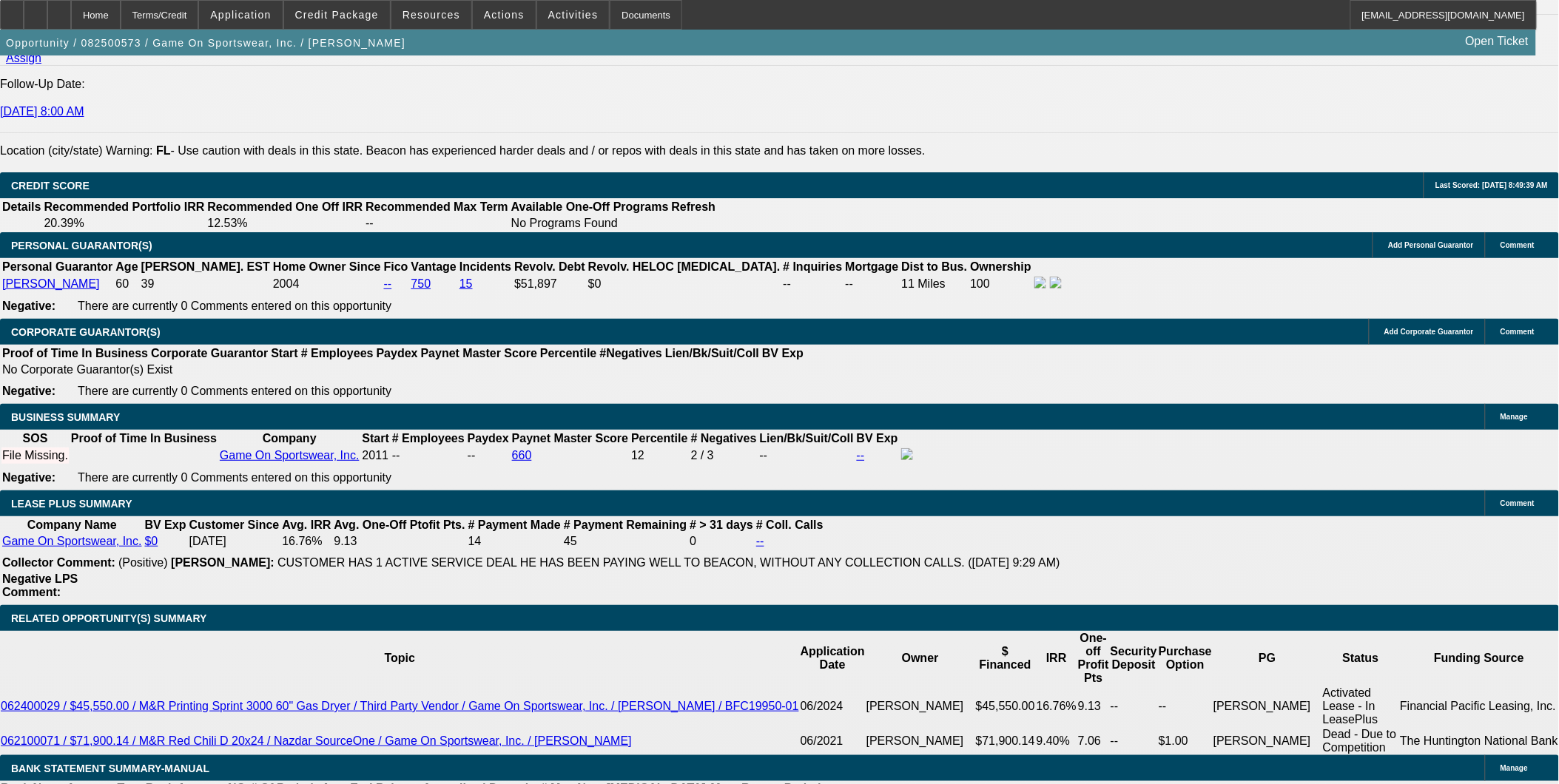
scroll to position [1965, 0]
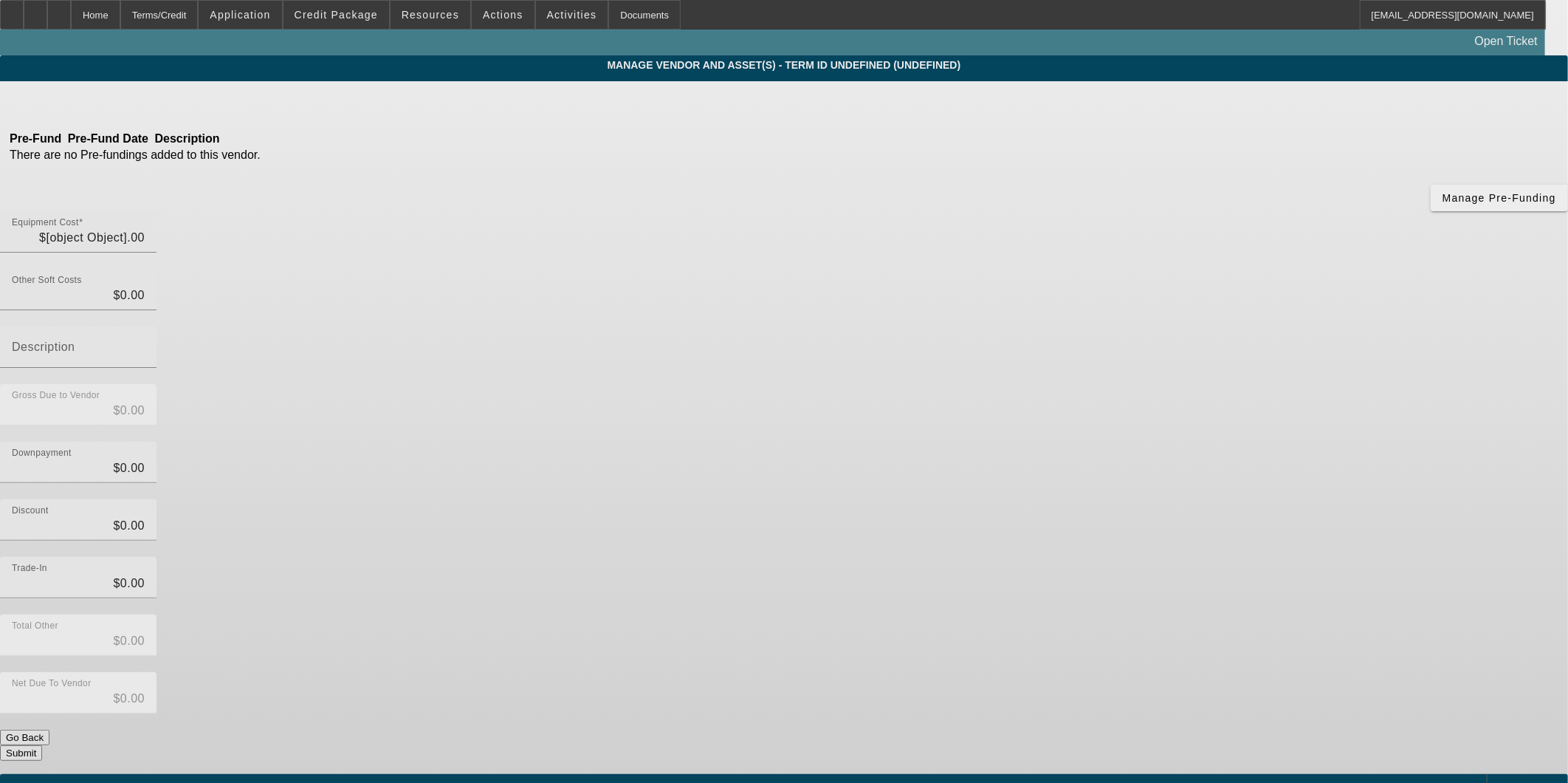
type input "$18,070.00"
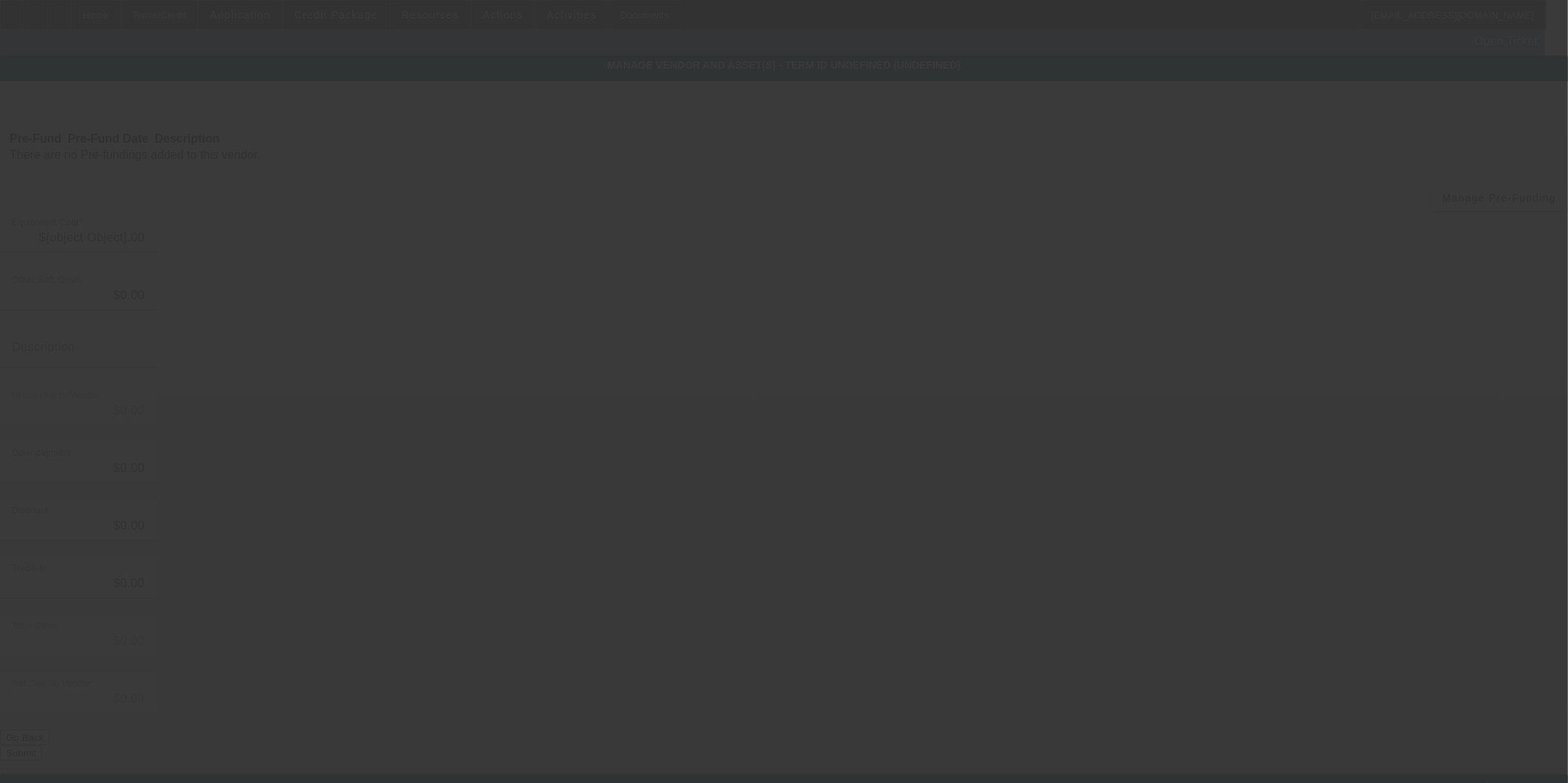
type input "$159.00"
type input "$18,229.00"
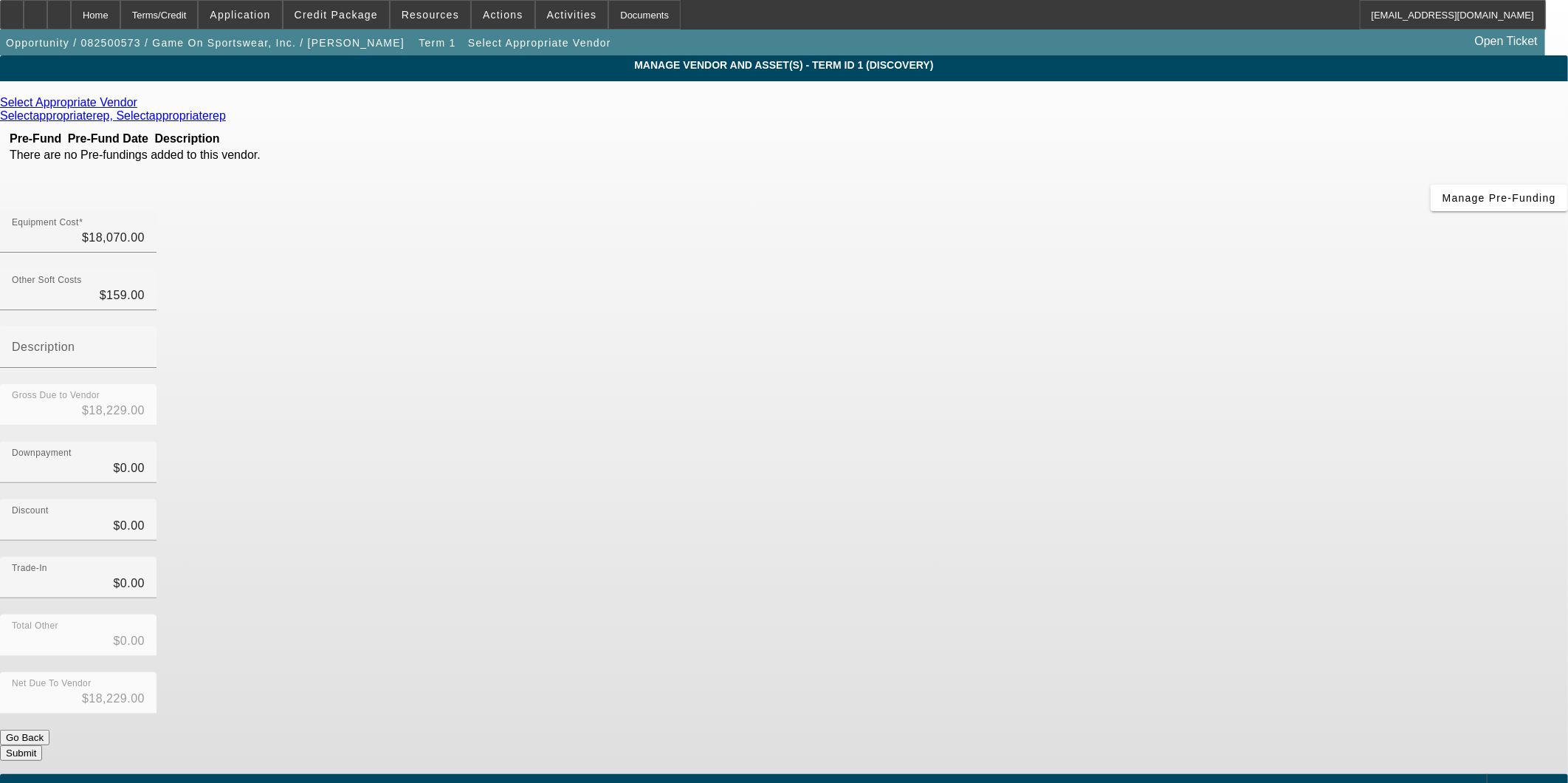
click at [489, 105] on div "Select Appropriate Vendor" at bounding box center [784, 102] width 1568 height 13
click at [485, 105] on div "Select Appropriate Vendor" at bounding box center [784, 102] width 1568 height 13
click at [141, 105] on icon at bounding box center [141, 102] width 0 height 13
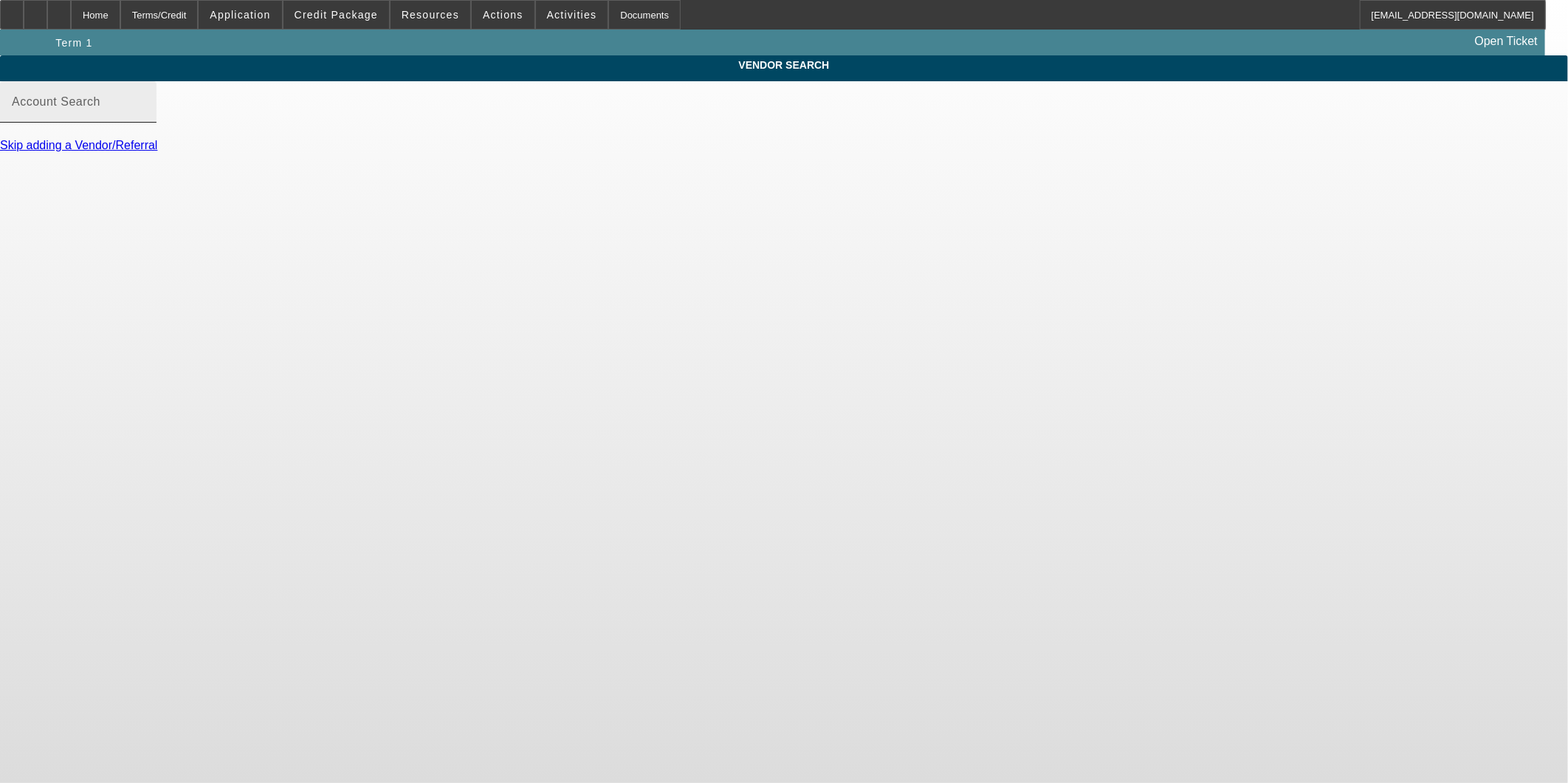
click at [145, 117] on input "Account Search" at bounding box center [78, 108] width 133 height 18
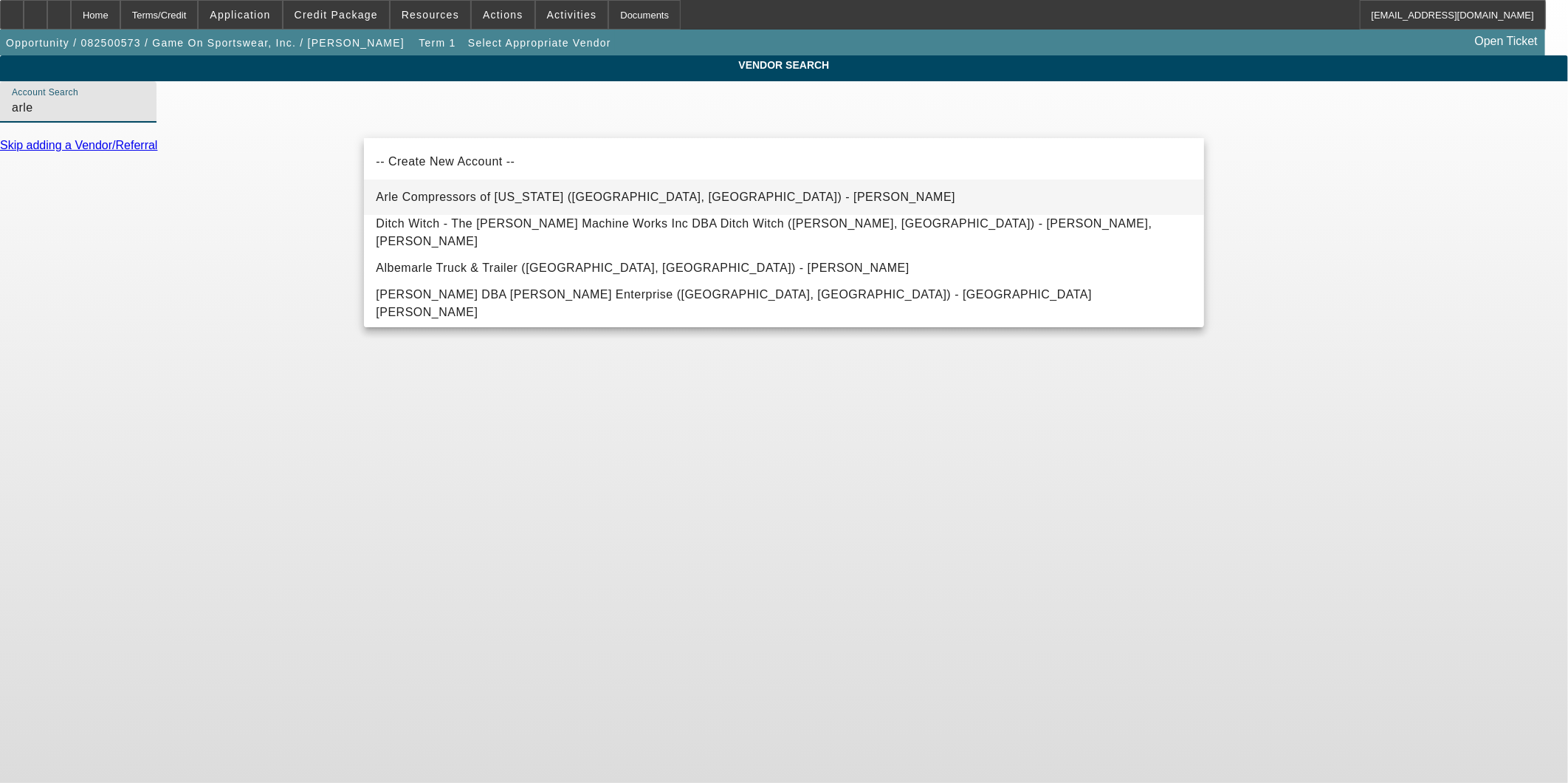
click at [482, 200] on span "Arle Compressors of Florida (Tampa, FL) - Alonso, Damiel" at bounding box center [665, 197] width 579 height 13
type input "Arle Compressors of Florida (Tampa, FL) - Alonso, Damiel"
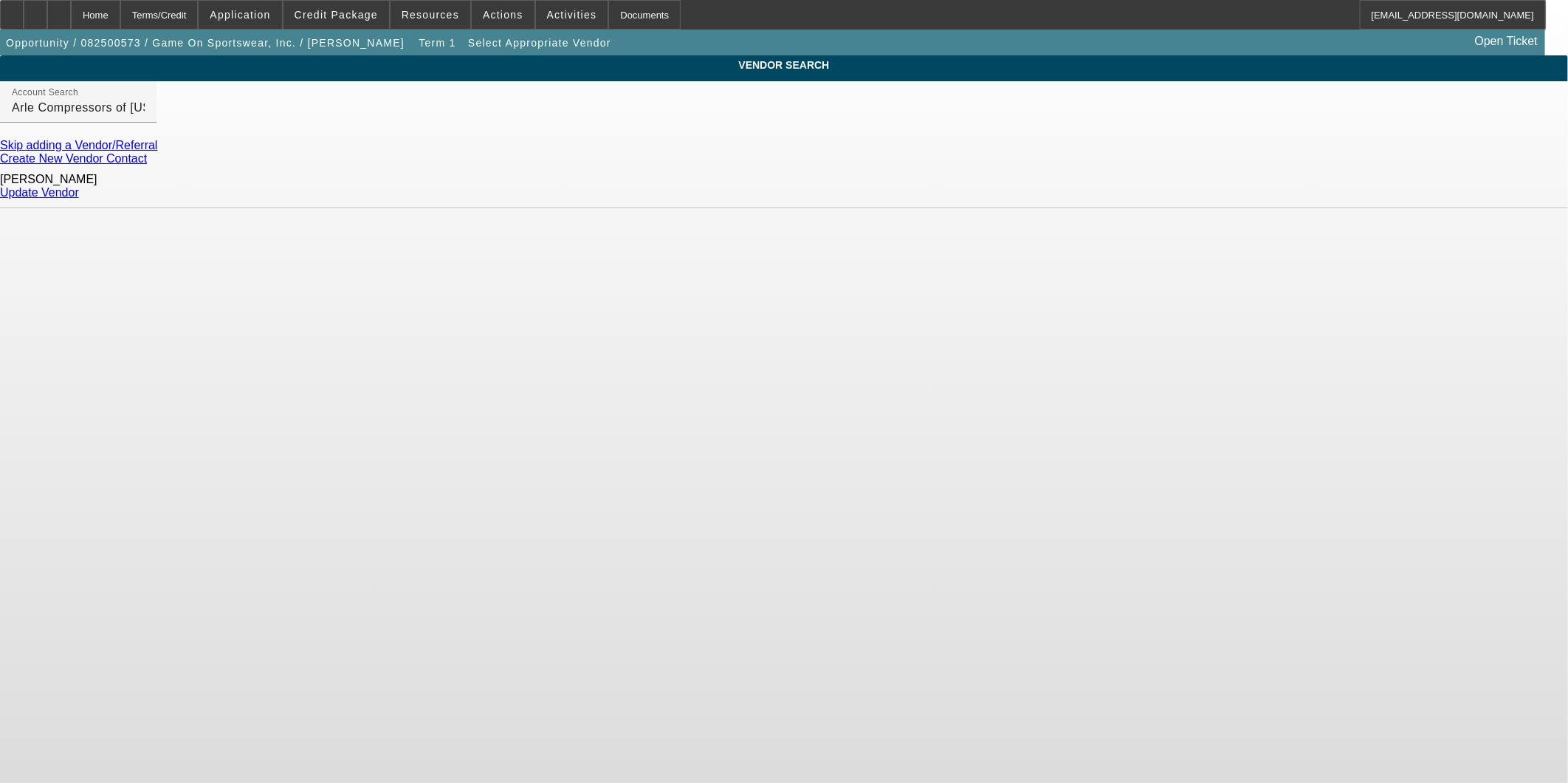
click at [79, 187] on link "Update Vendor" at bounding box center [39, 192] width 79 height 13
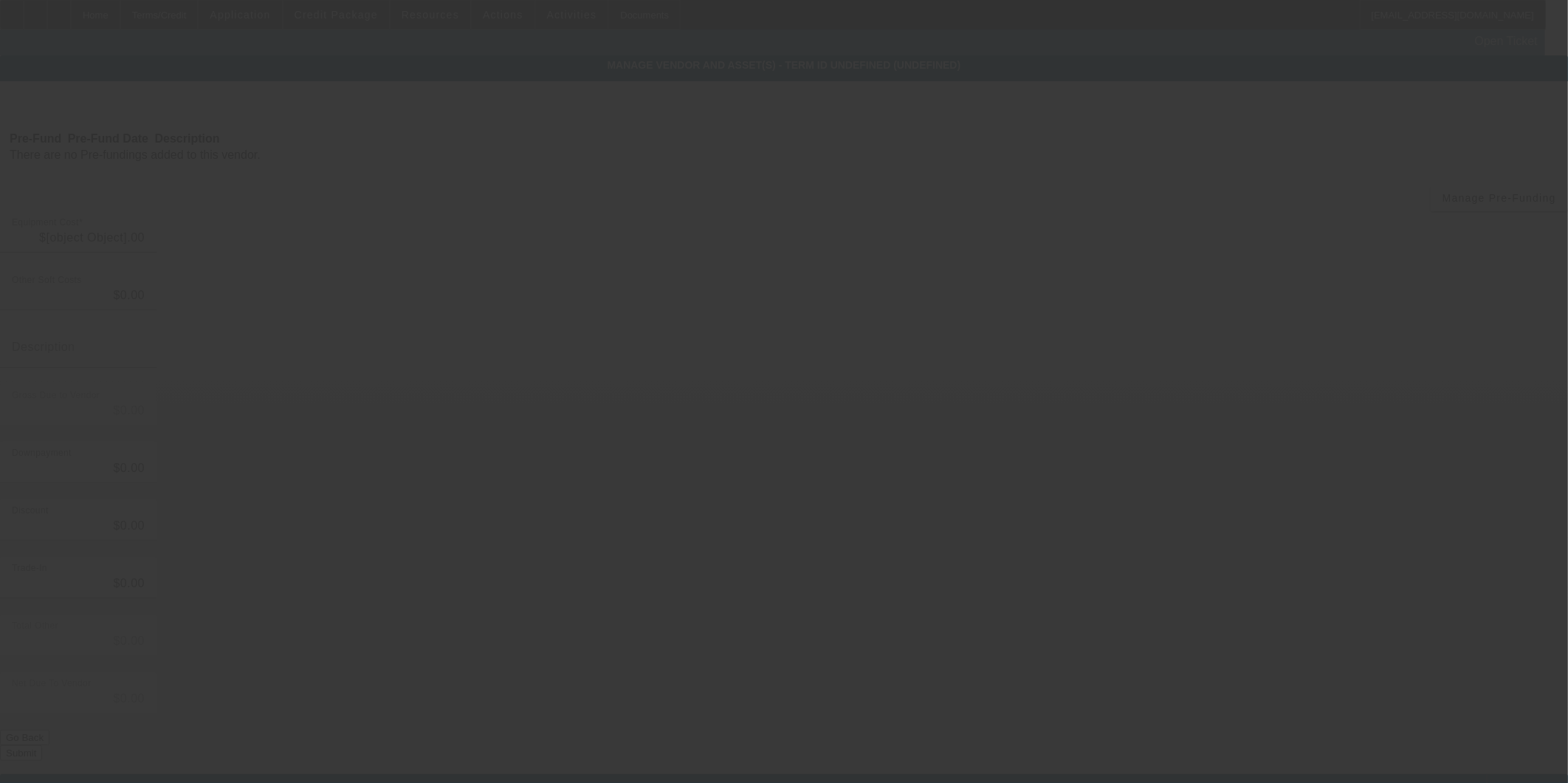
type input "$18,070.00"
type input "$159.00"
type input "$18,229.00"
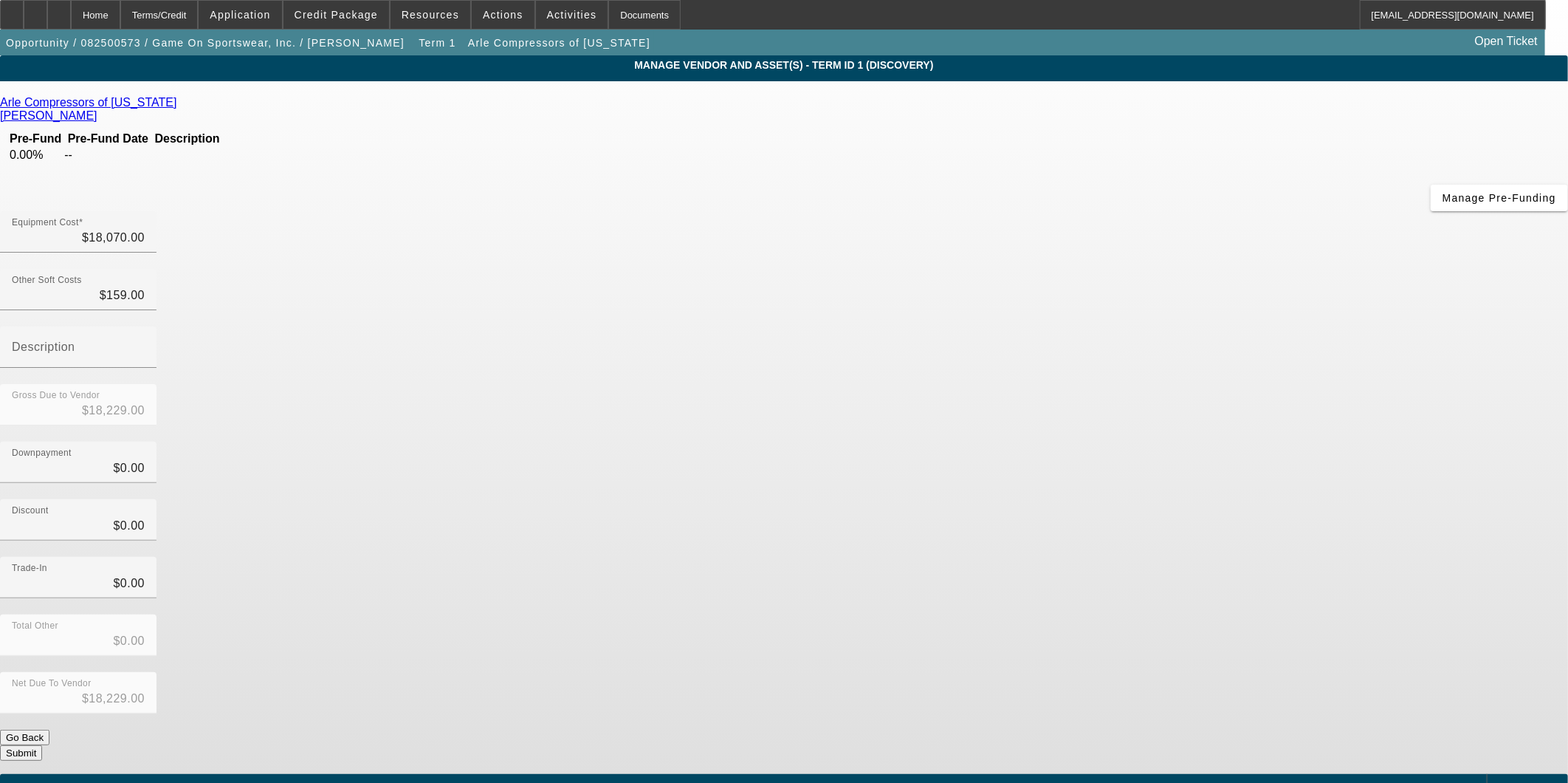
click at [495, 432] on div "Arle Compressors of Florida Alonso, Damiel Pre-Fund Pre-Fund Date Description 0…" at bounding box center [784, 428] width 1568 height 665
click at [42, 745] on button "Submit" at bounding box center [21, 753] width 42 height 16
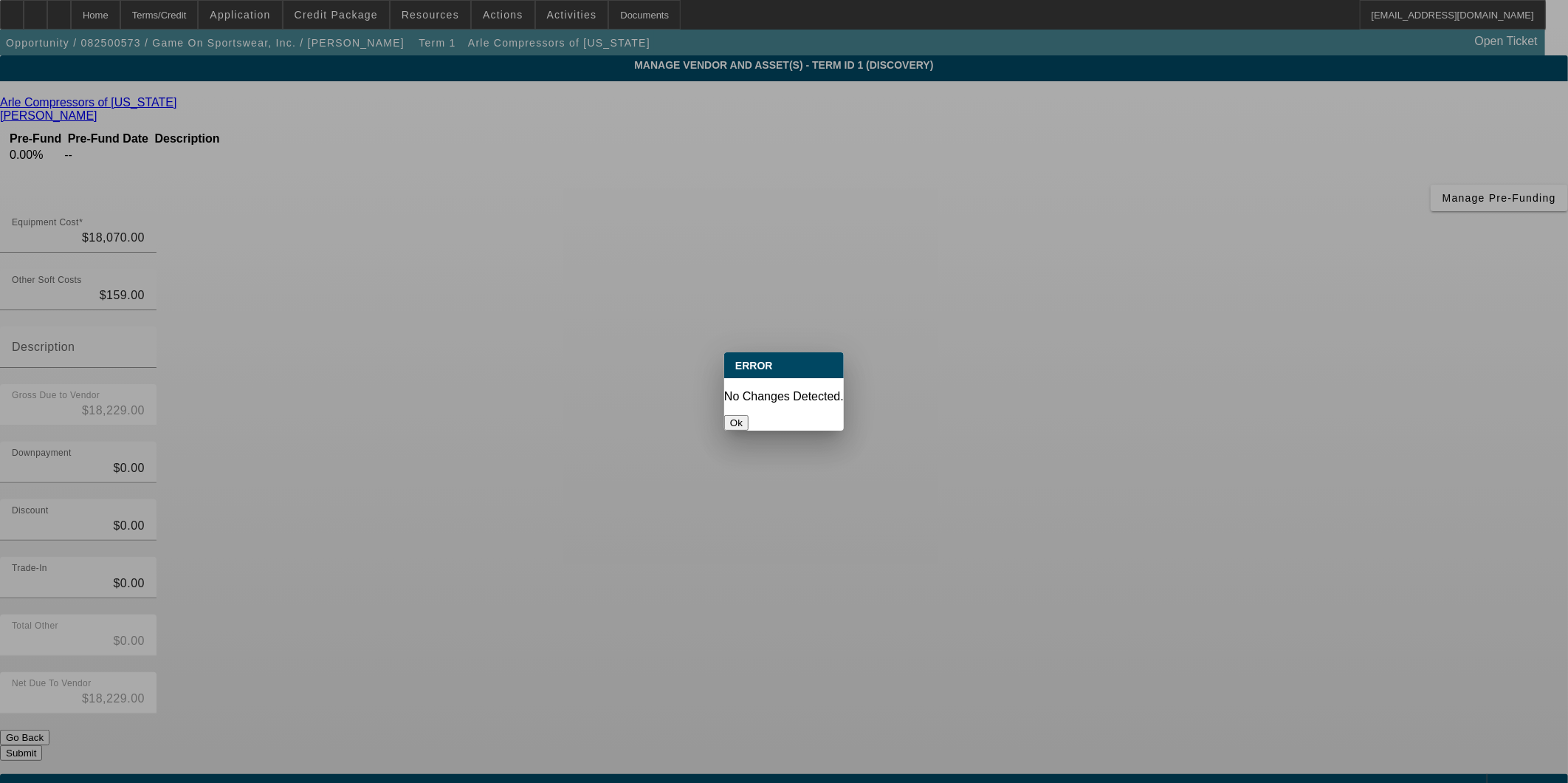
click at [748, 415] on button "Ok" at bounding box center [736, 422] width 24 height 16
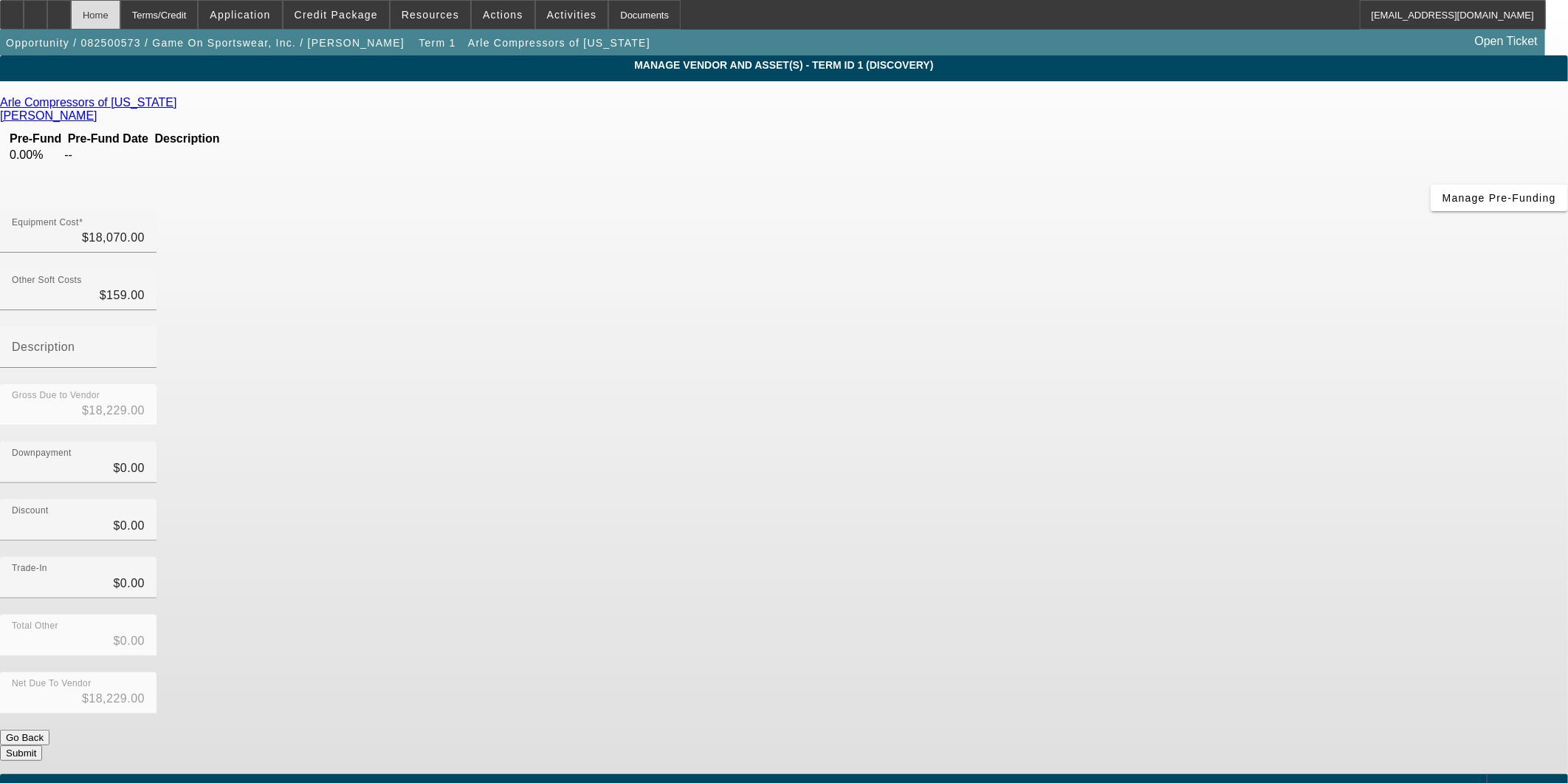
click at [120, 9] on div "Home" at bounding box center [96, 15] width 50 height 30
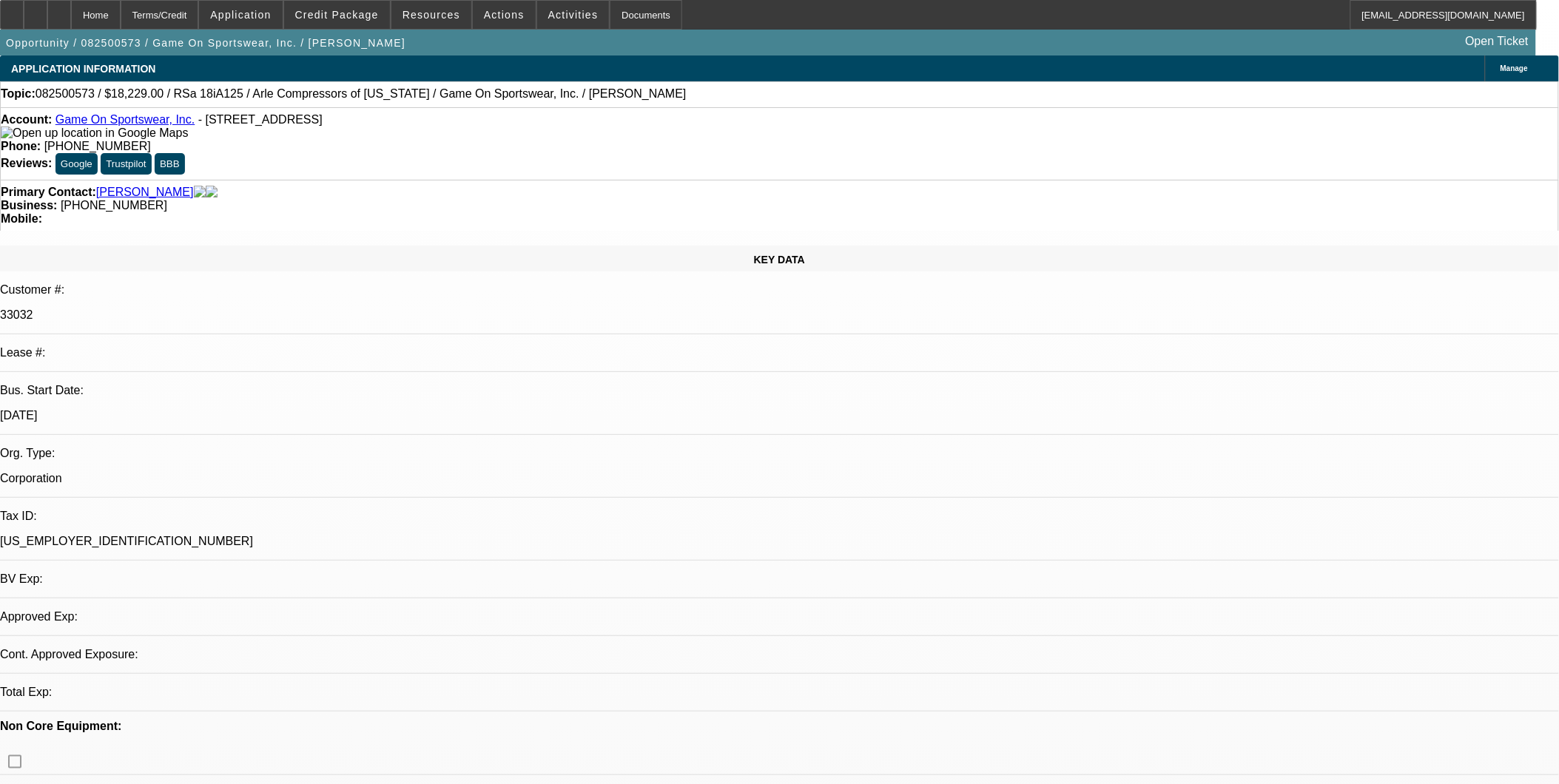
select select "0"
select select "2"
select select "0.1"
select select "4"
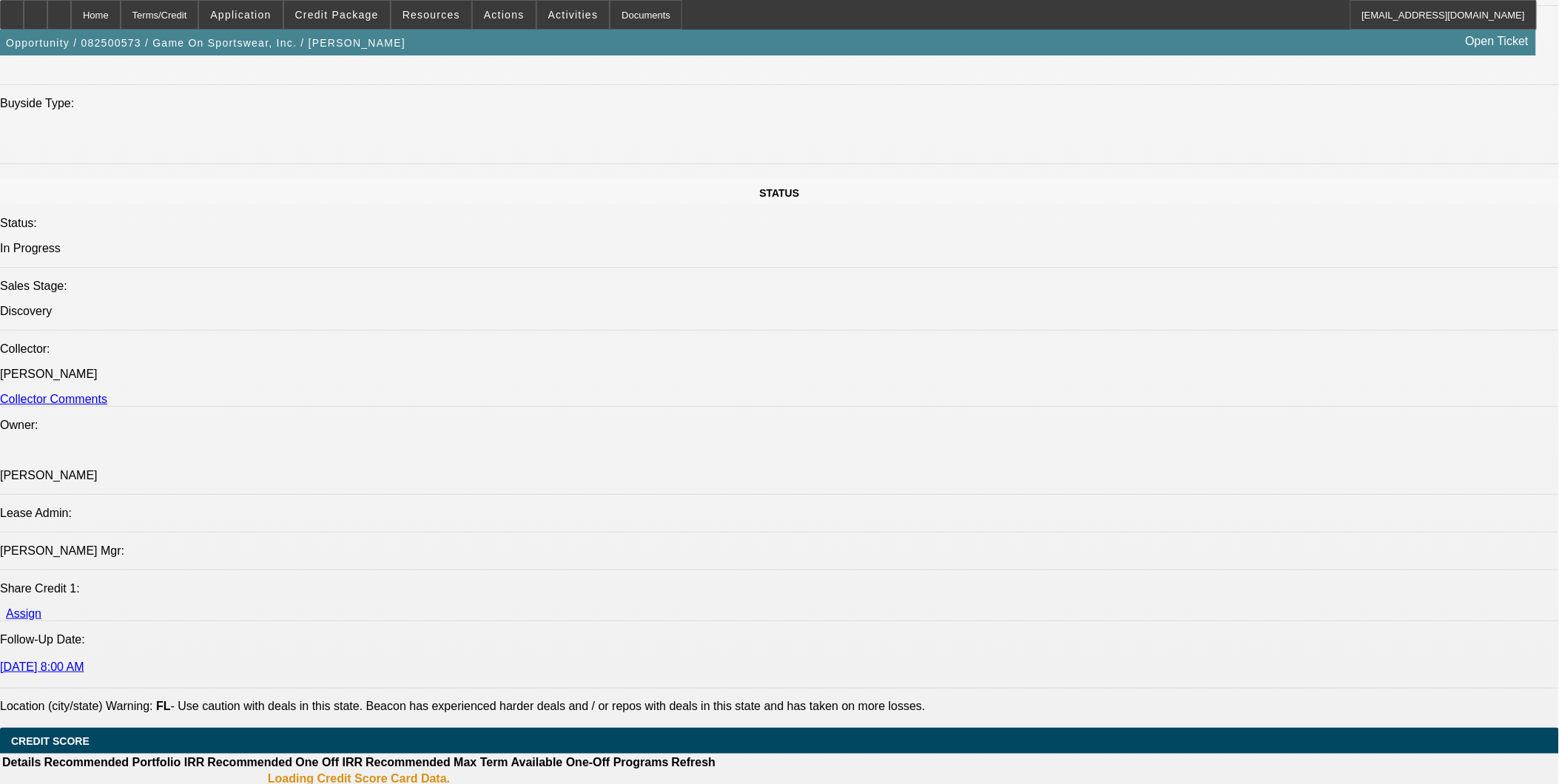
scroll to position [1885, 0]
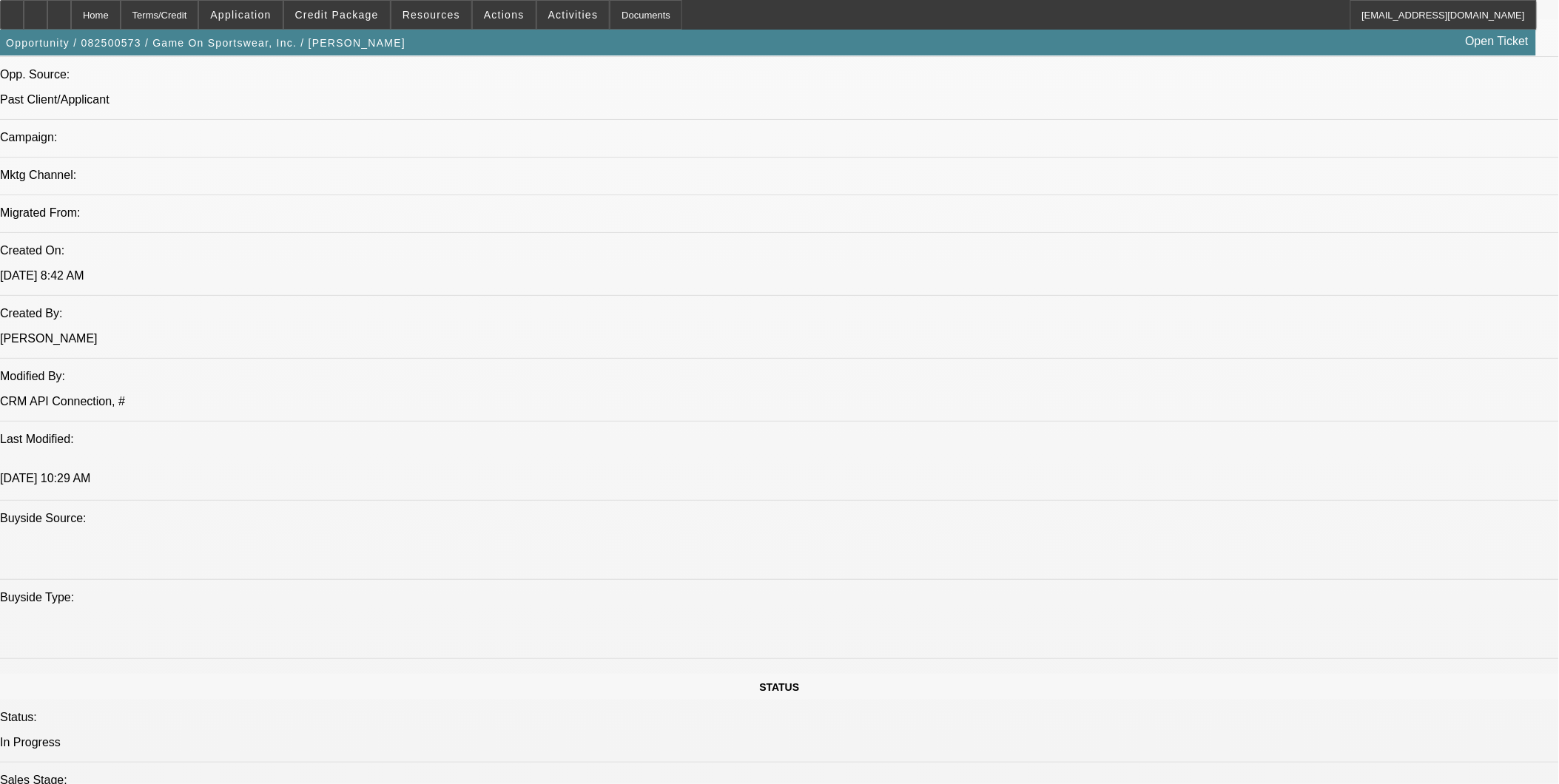
scroll to position [973, 0]
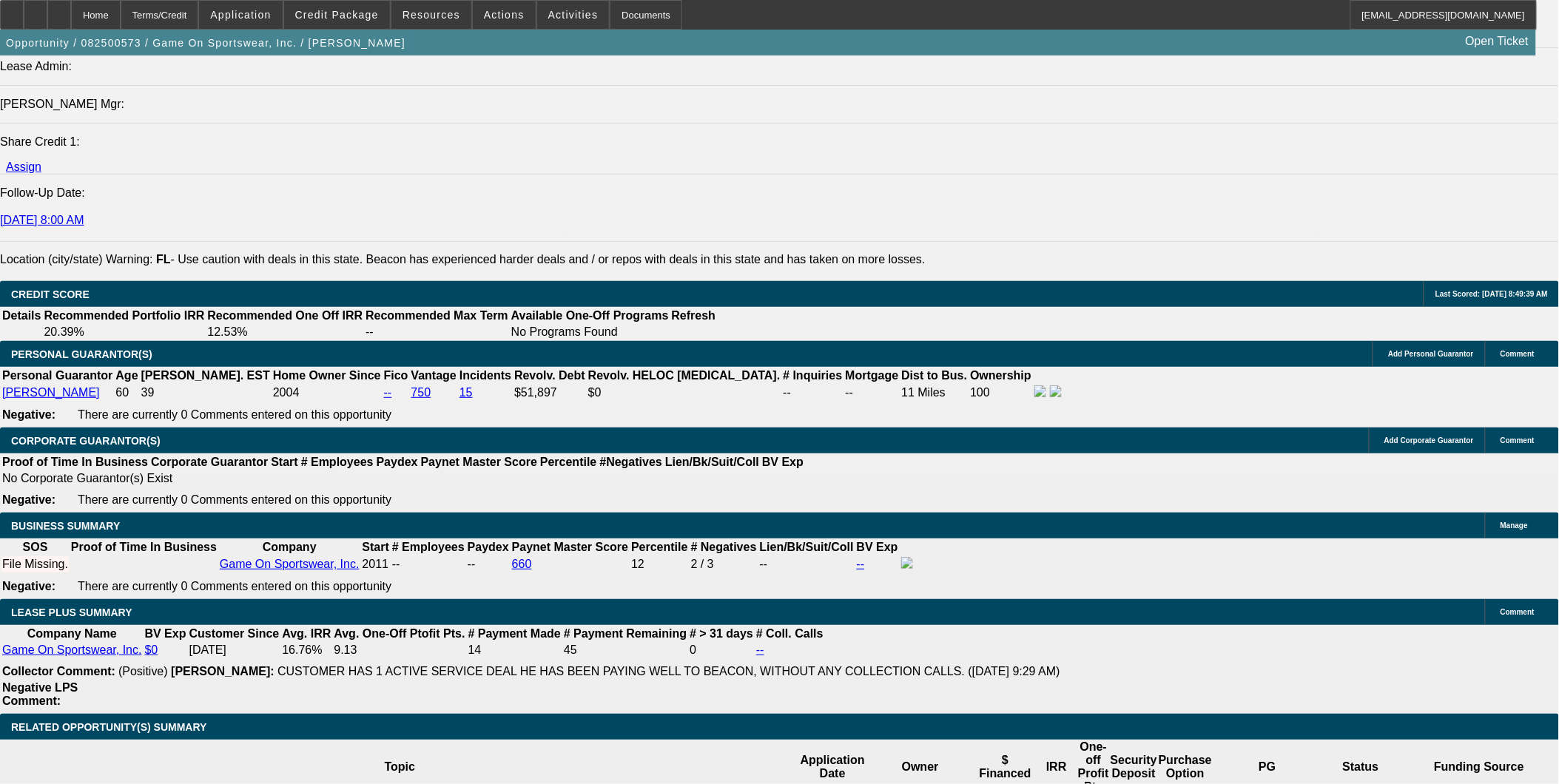
scroll to position [1960, 0]
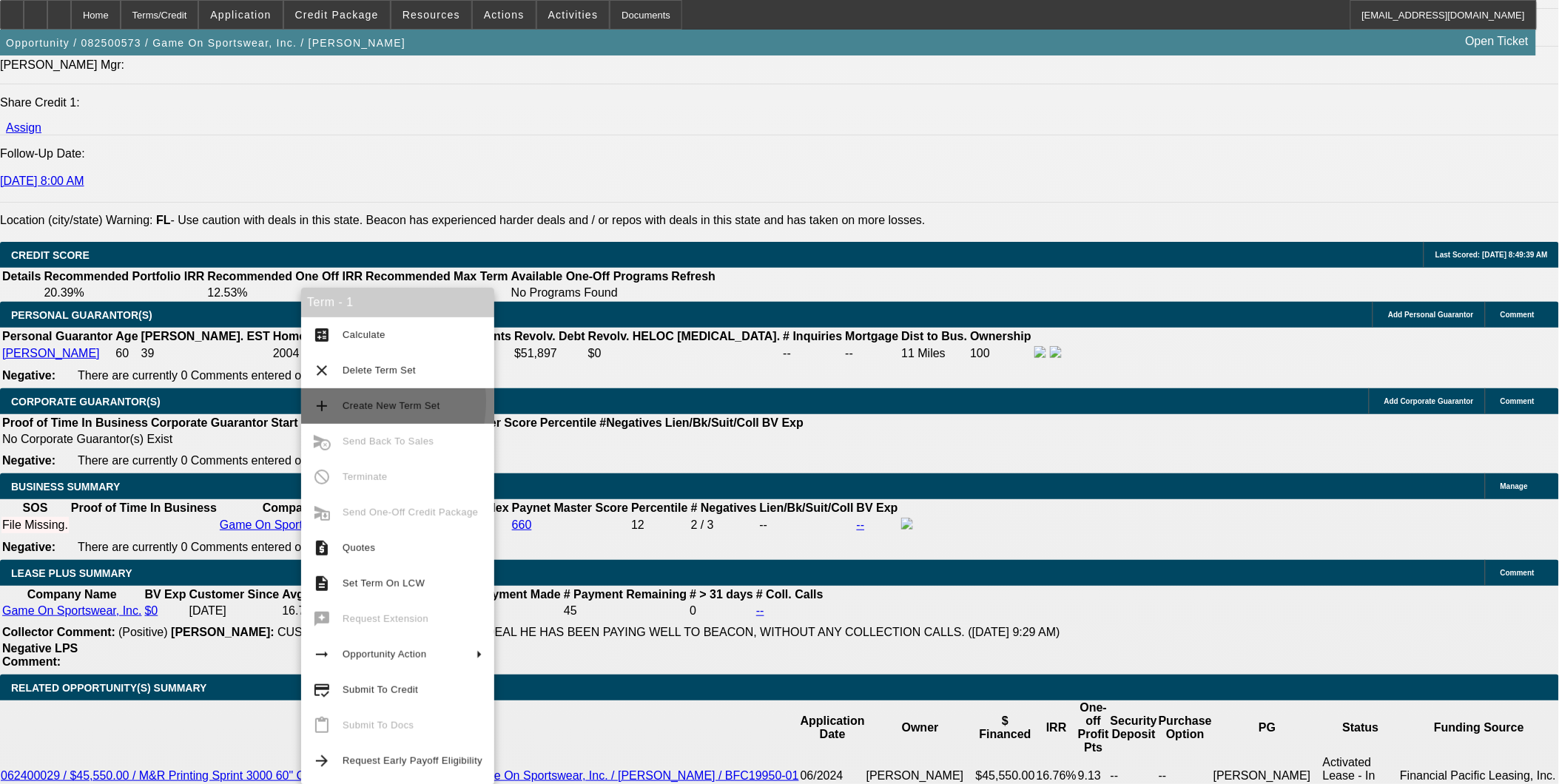
click at [345, 405] on span "Create New Term Set" at bounding box center [391, 406] width 97 height 11
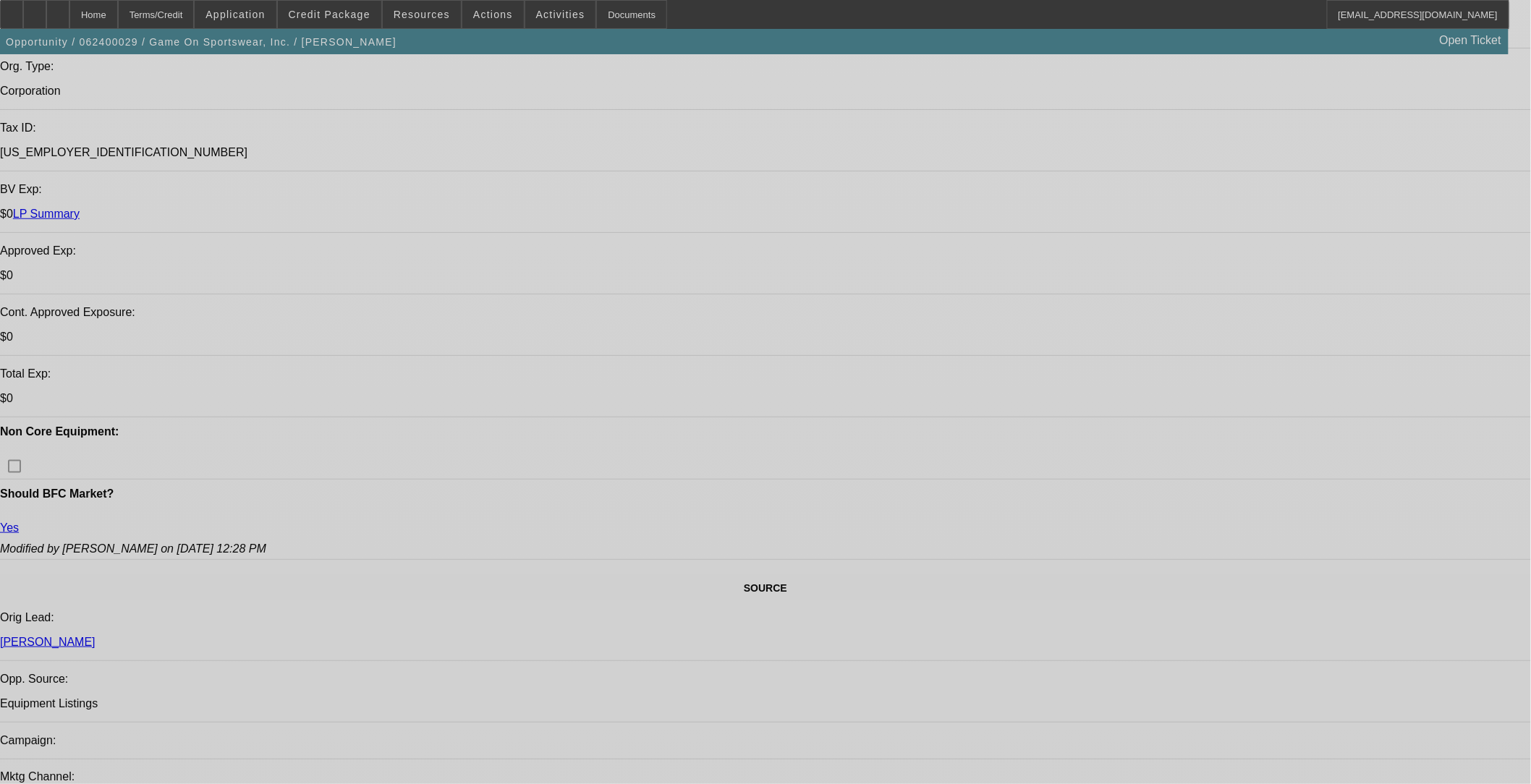
select select "0"
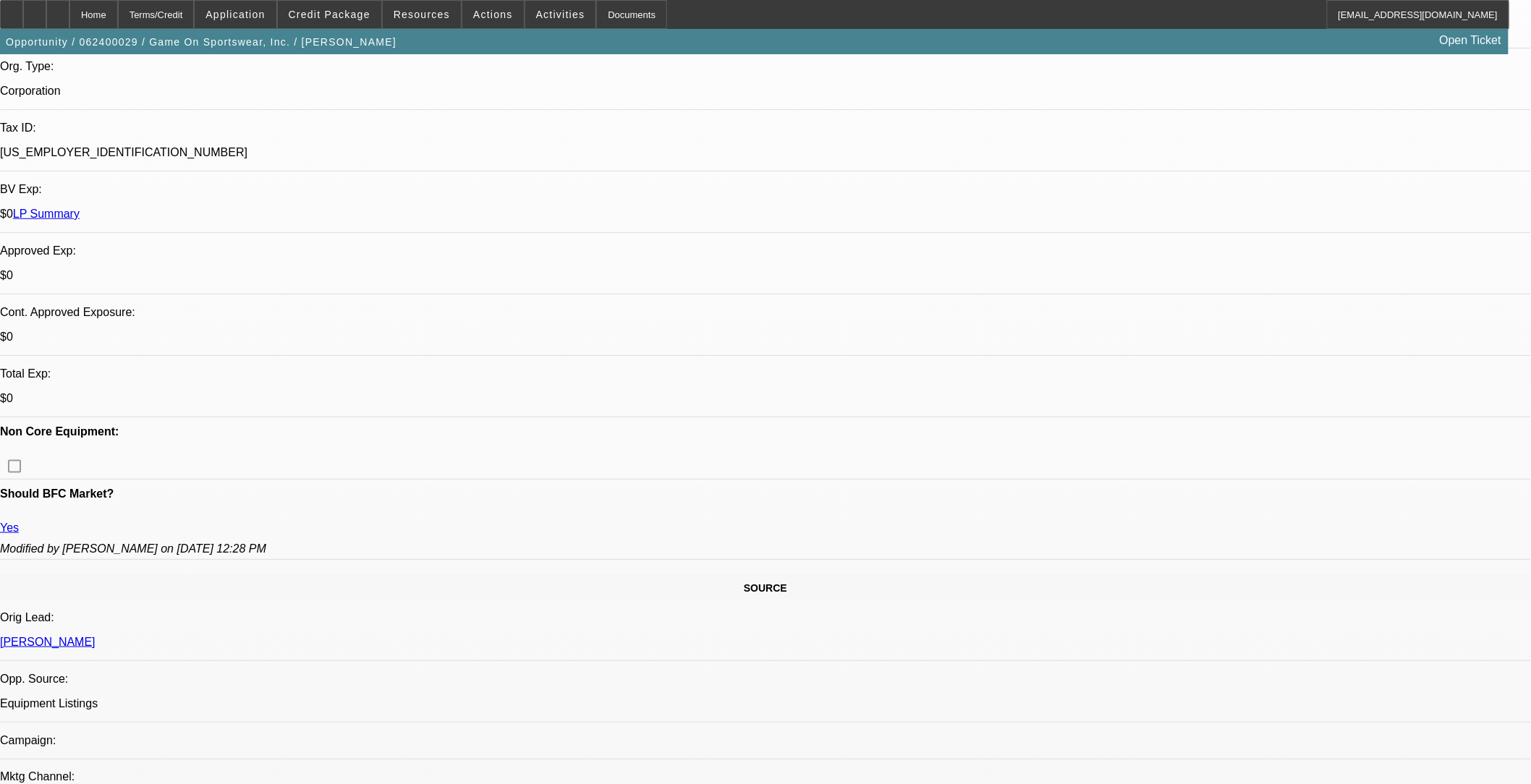
select select "0"
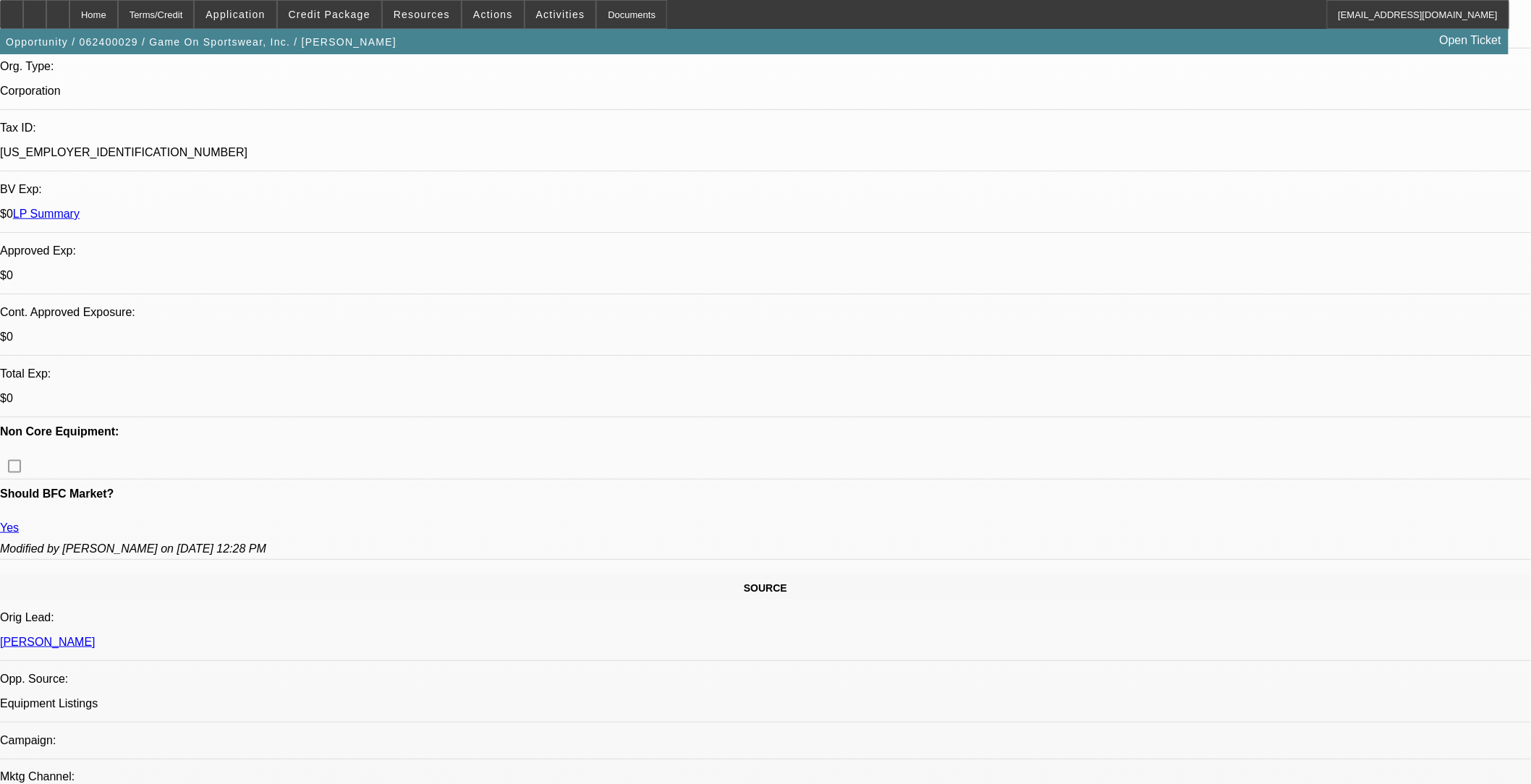
select select "0"
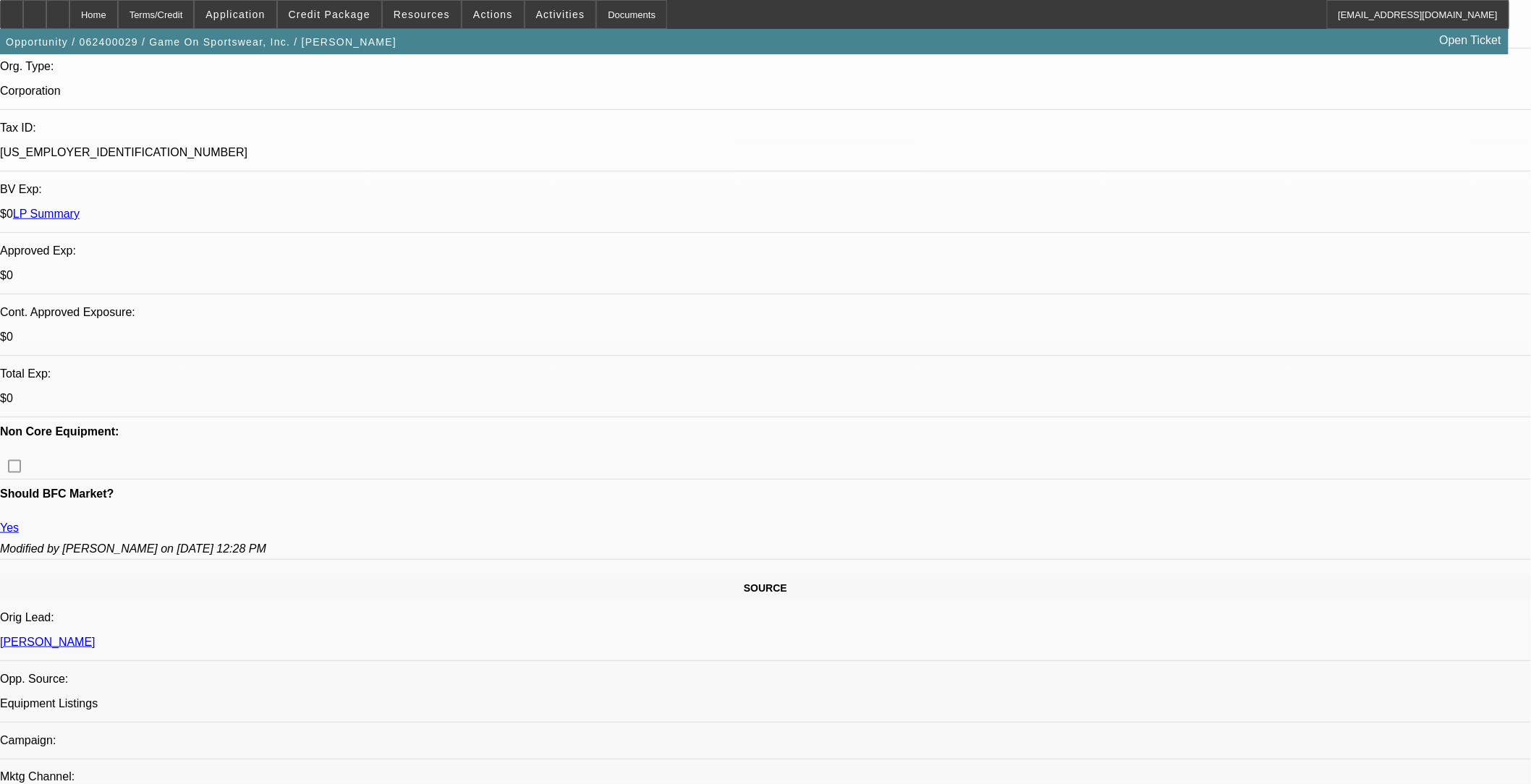
select select "0"
select select "1"
select select "6"
select select "1"
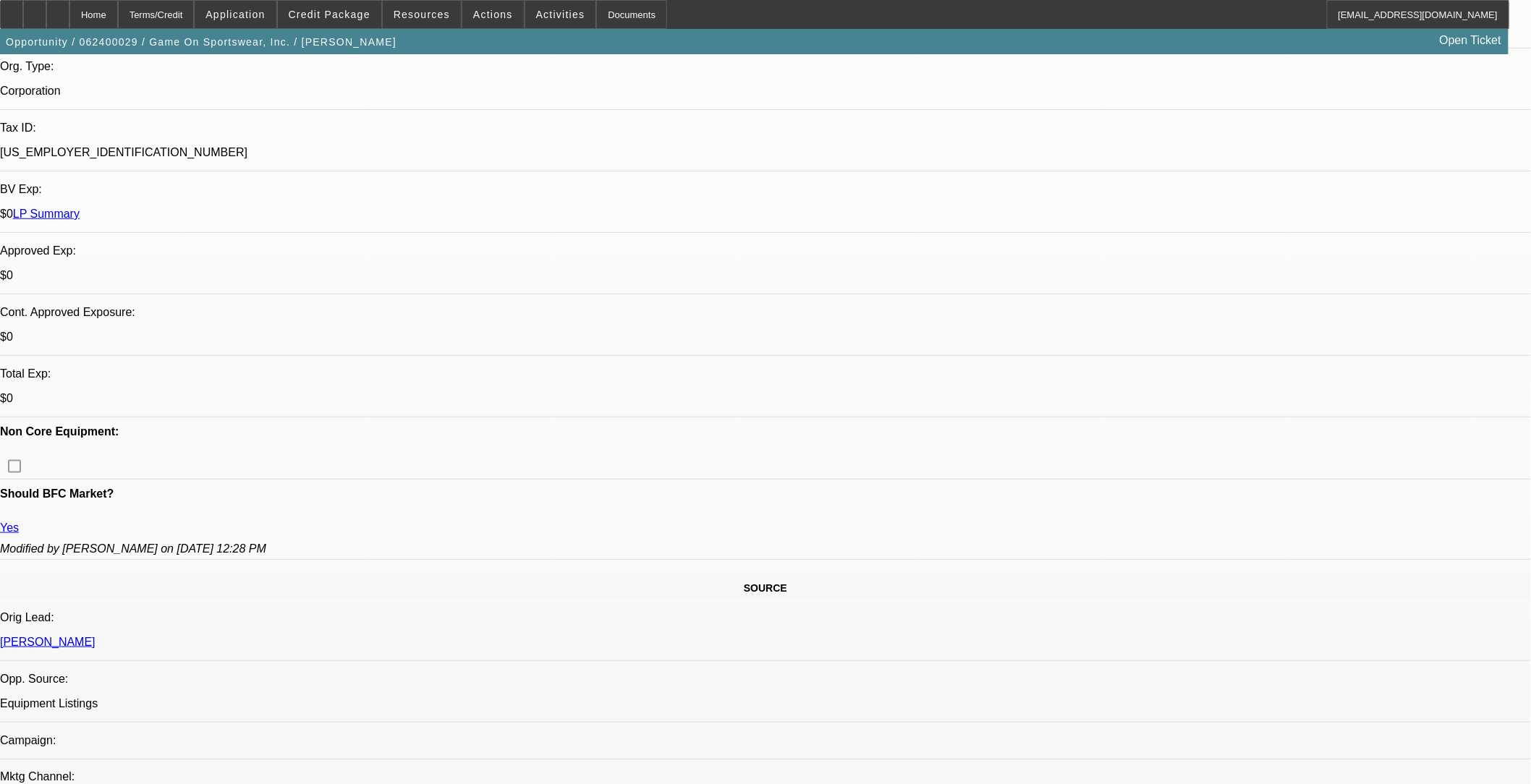
select select "1"
select select "6"
select select "1"
select select "6"
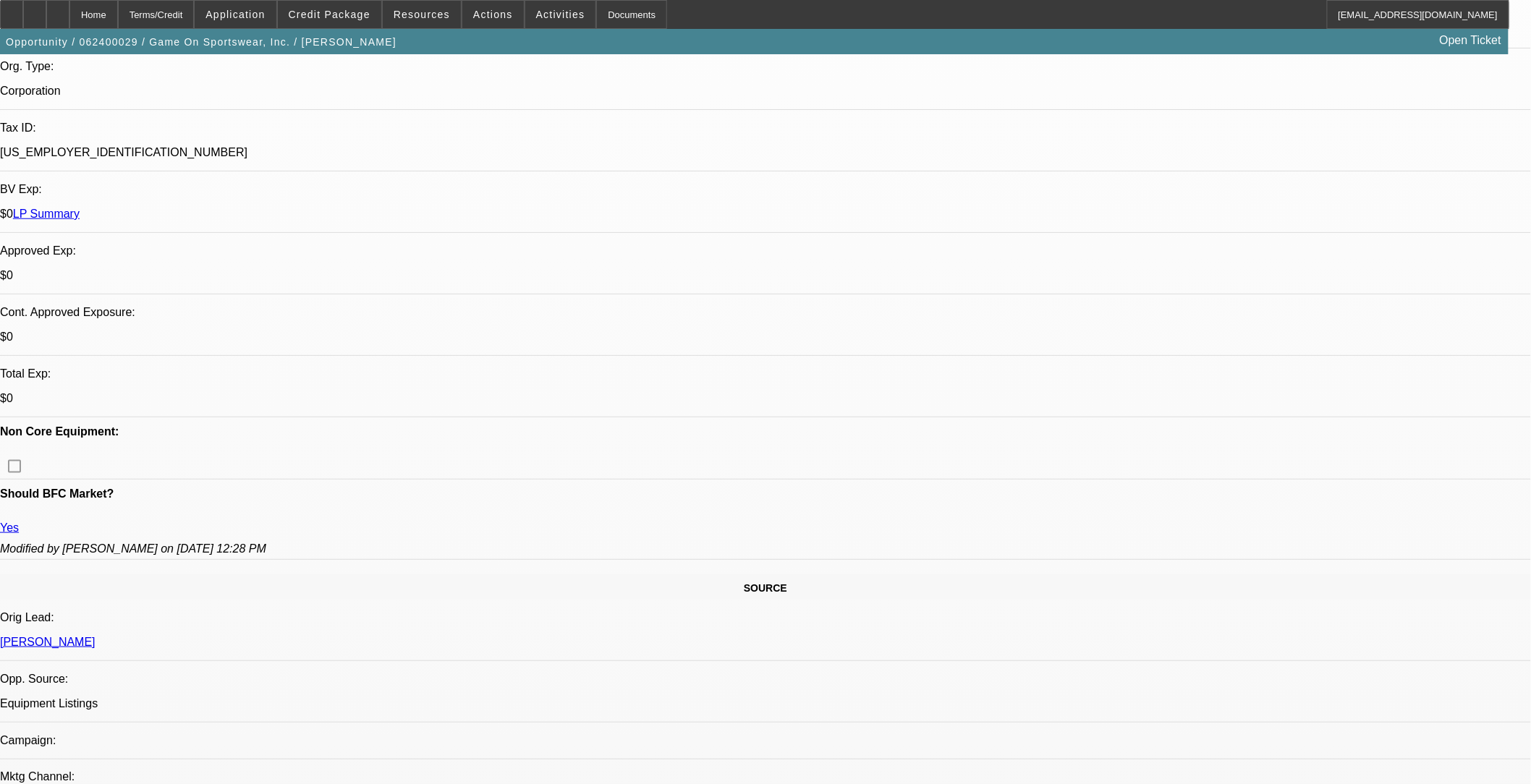
select select "1"
select select "6"
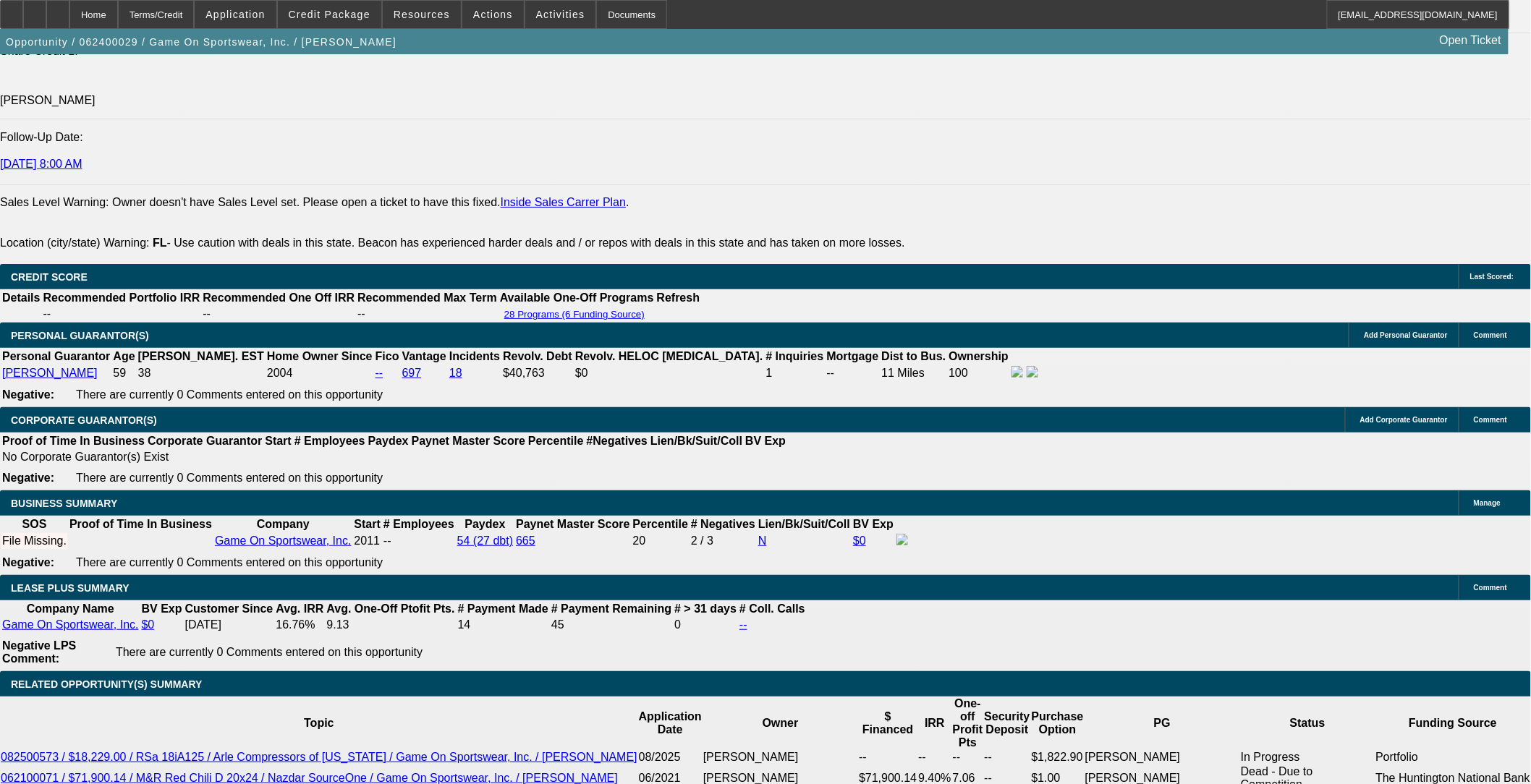
scroll to position [2117, 0]
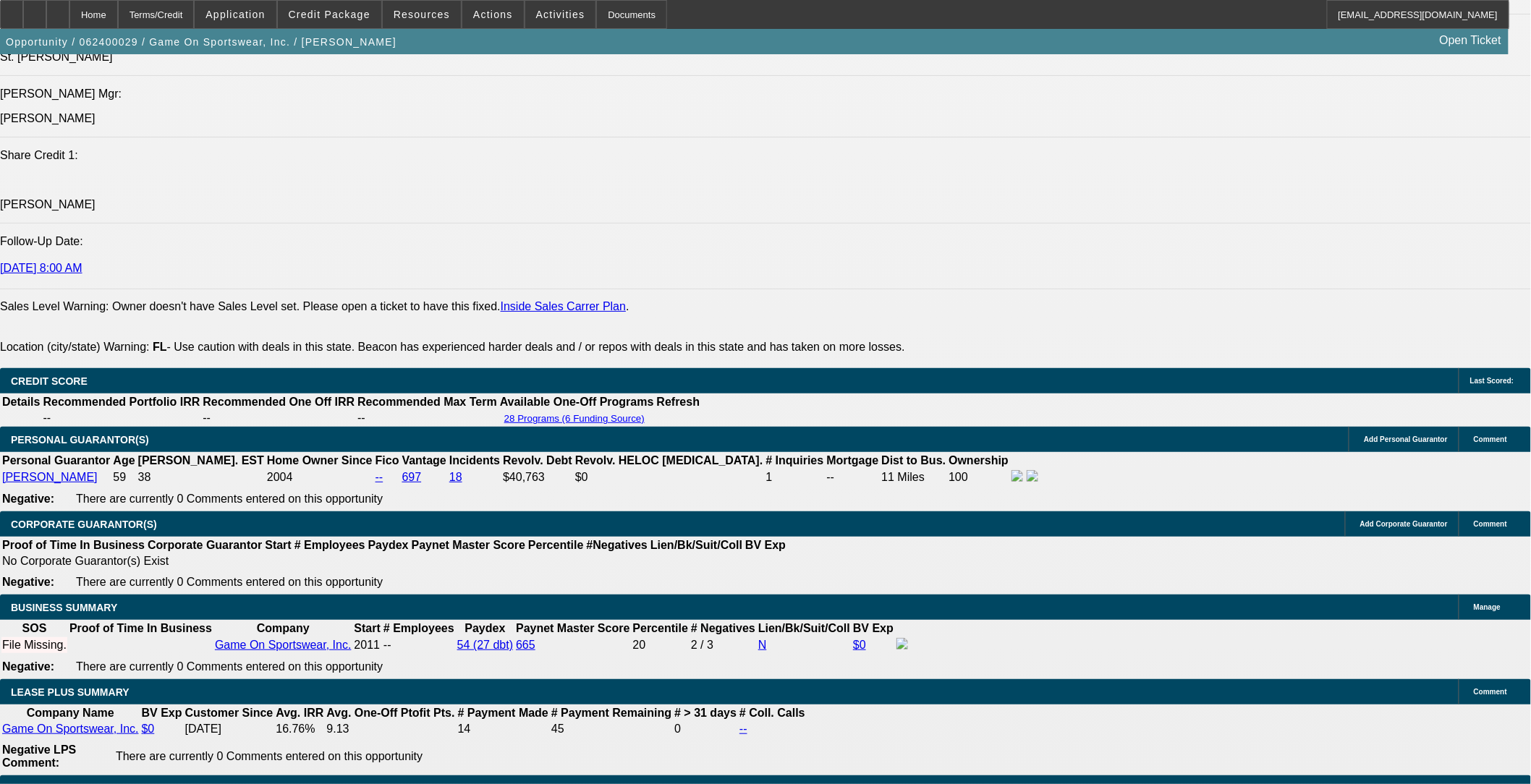
scroll to position [2008, 0]
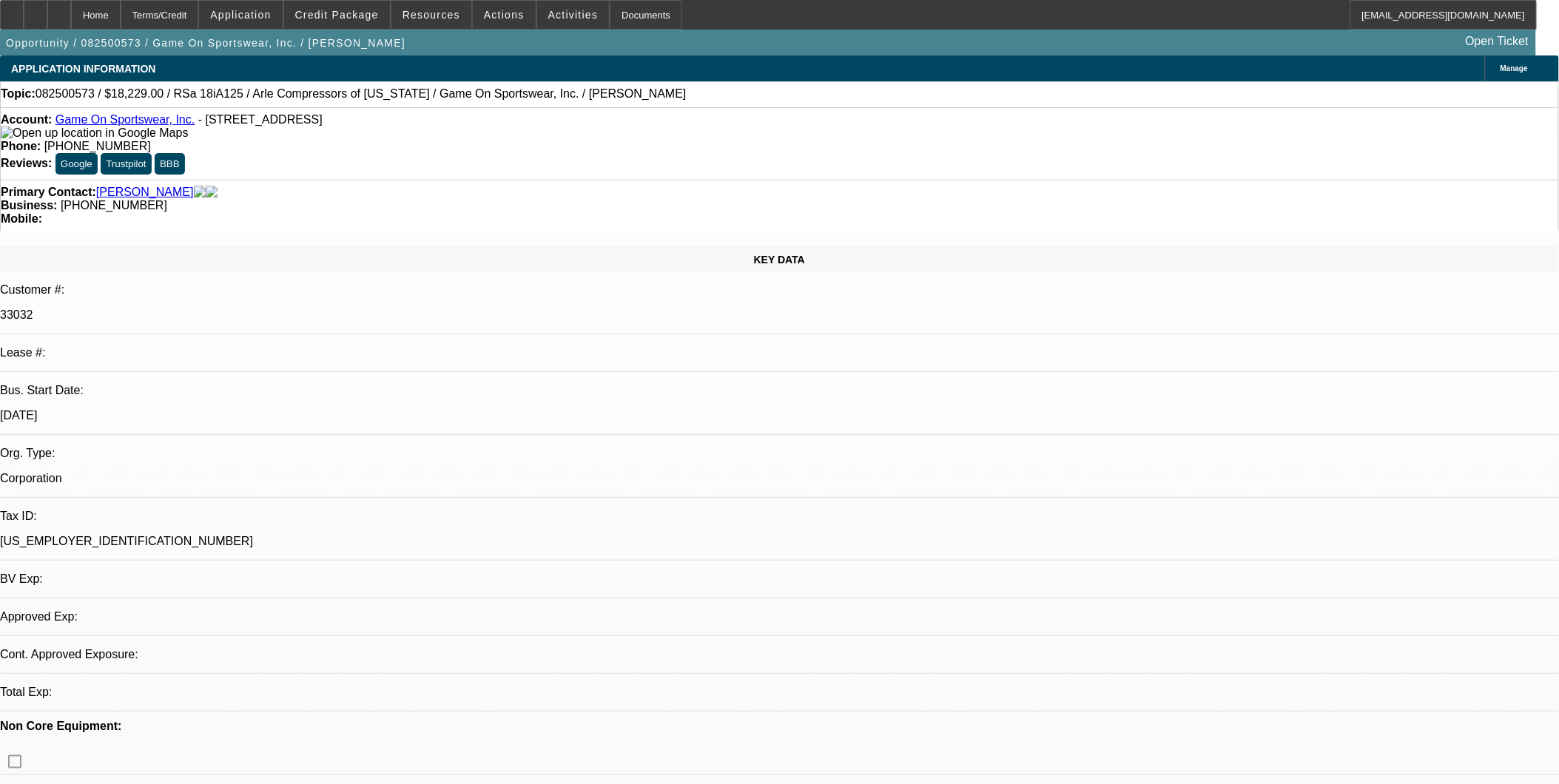
select select "0"
select select "2"
select select "0.1"
select select "0"
select select "2"
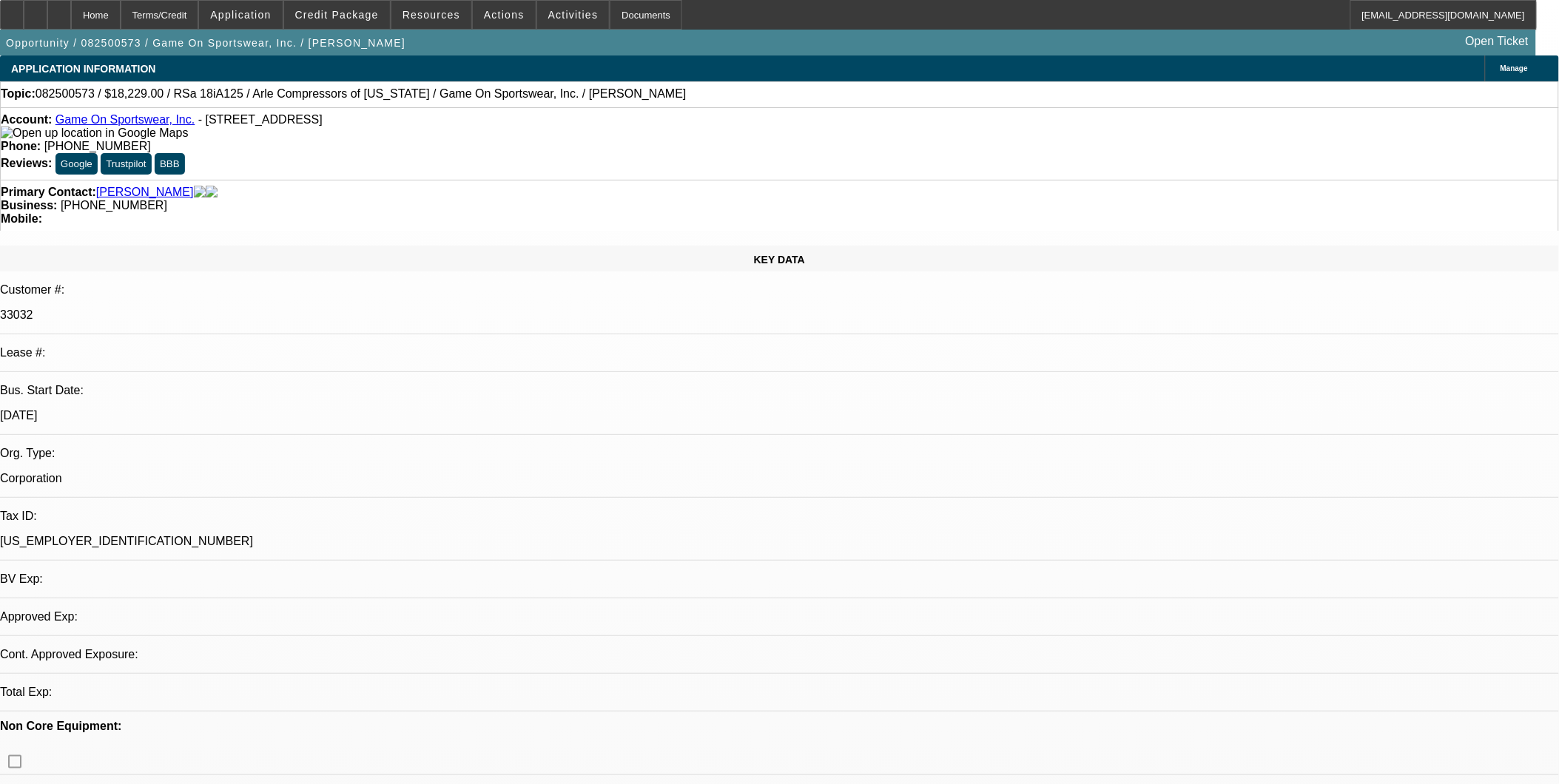
select select "0.1"
select select "1"
select select "2"
select select "4"
select select "1"
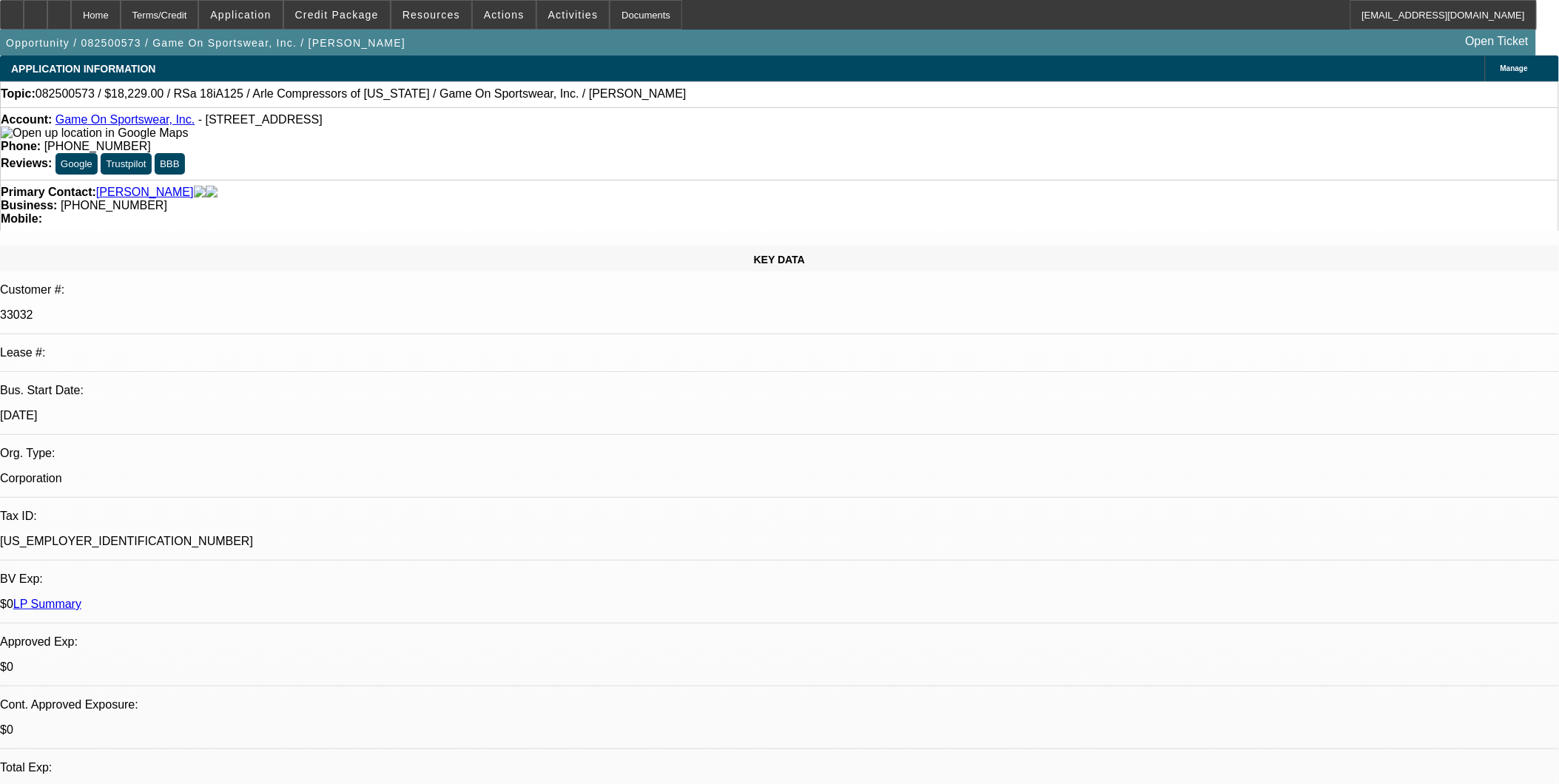
select select "2"
select select "4"
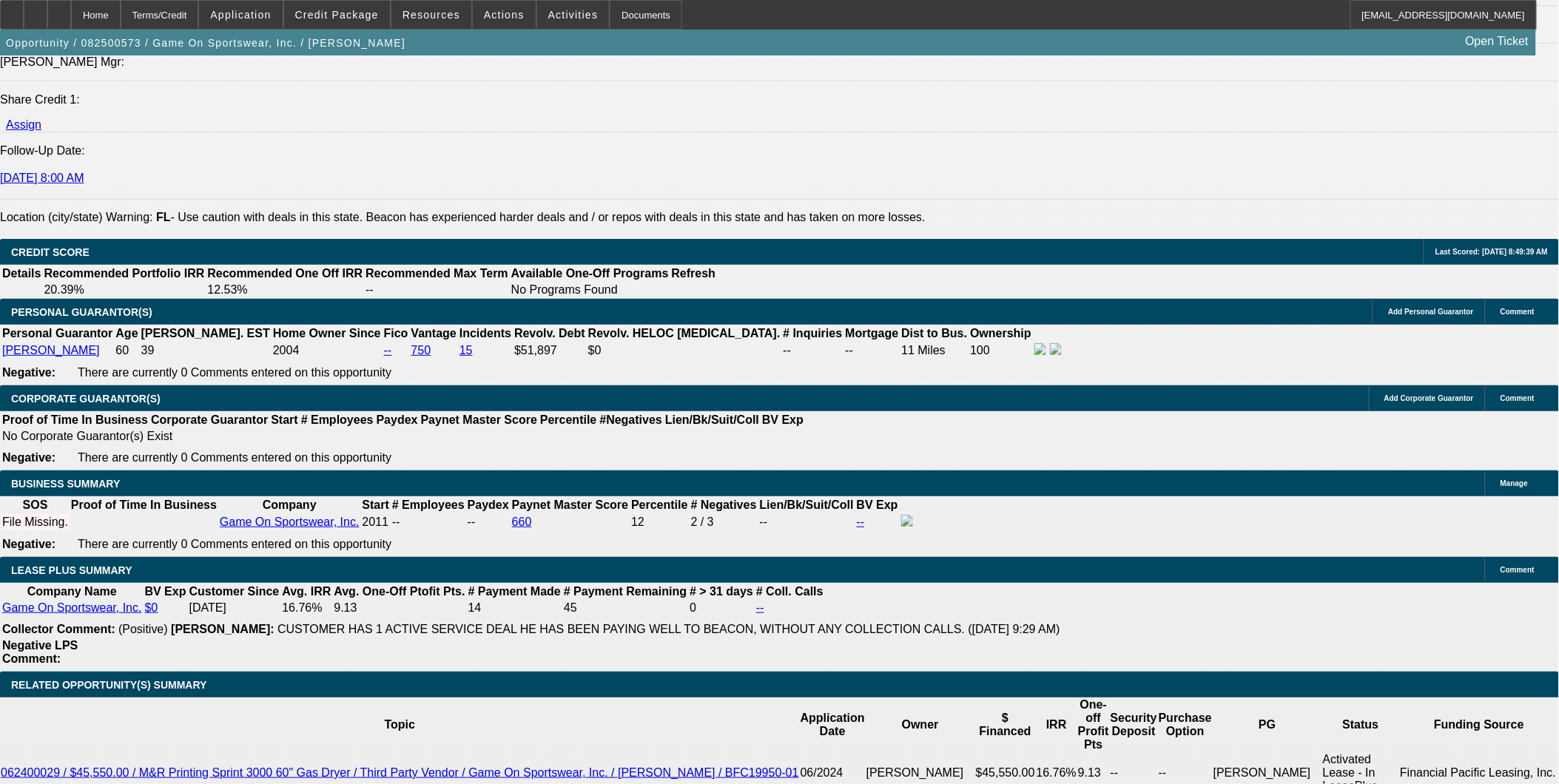
scroll to position [2054, 0]
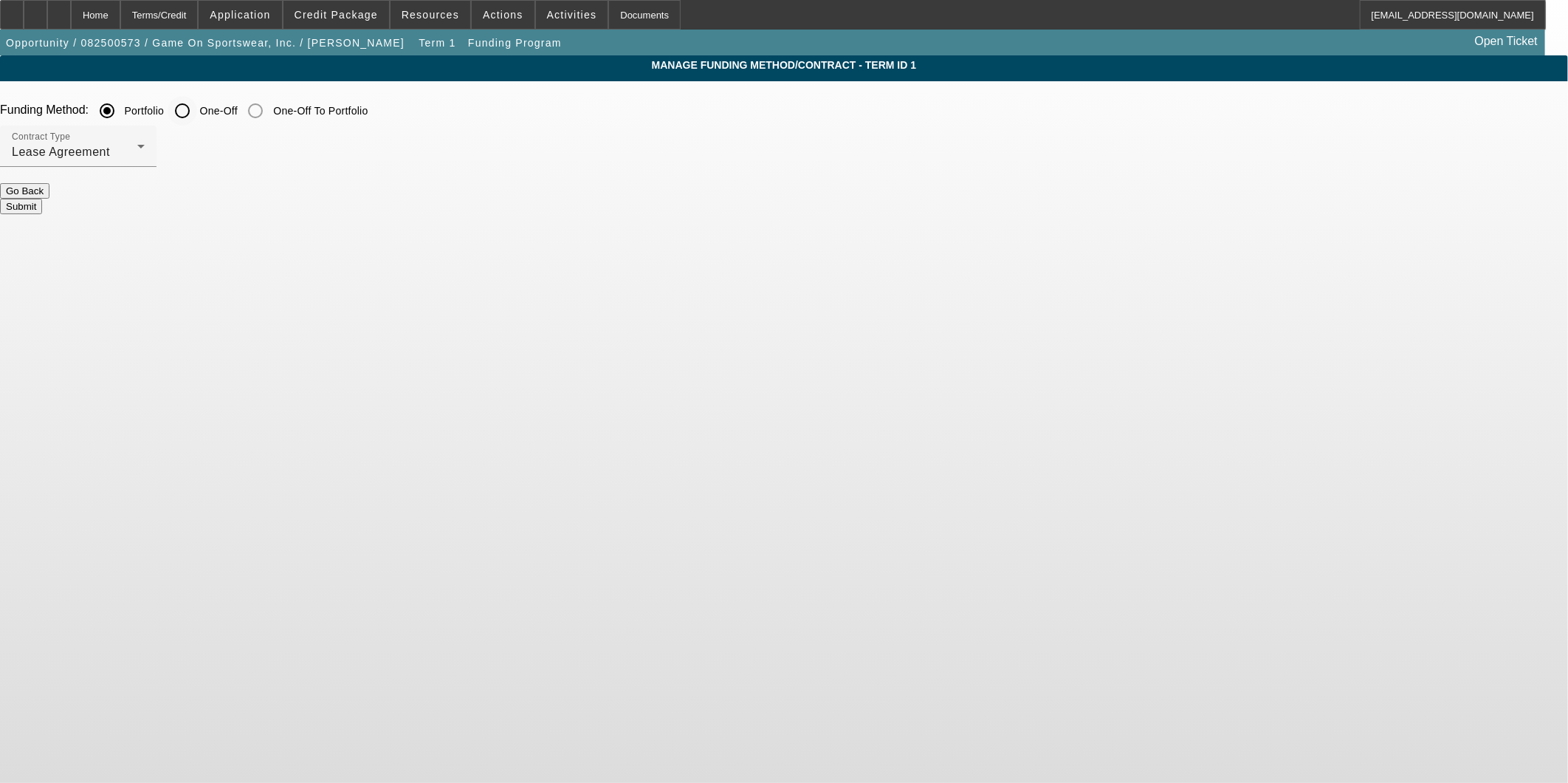
click at [197, 116] on input "One-Off" at bounding box center [182, 111] width 30 height 30
radio input "true"
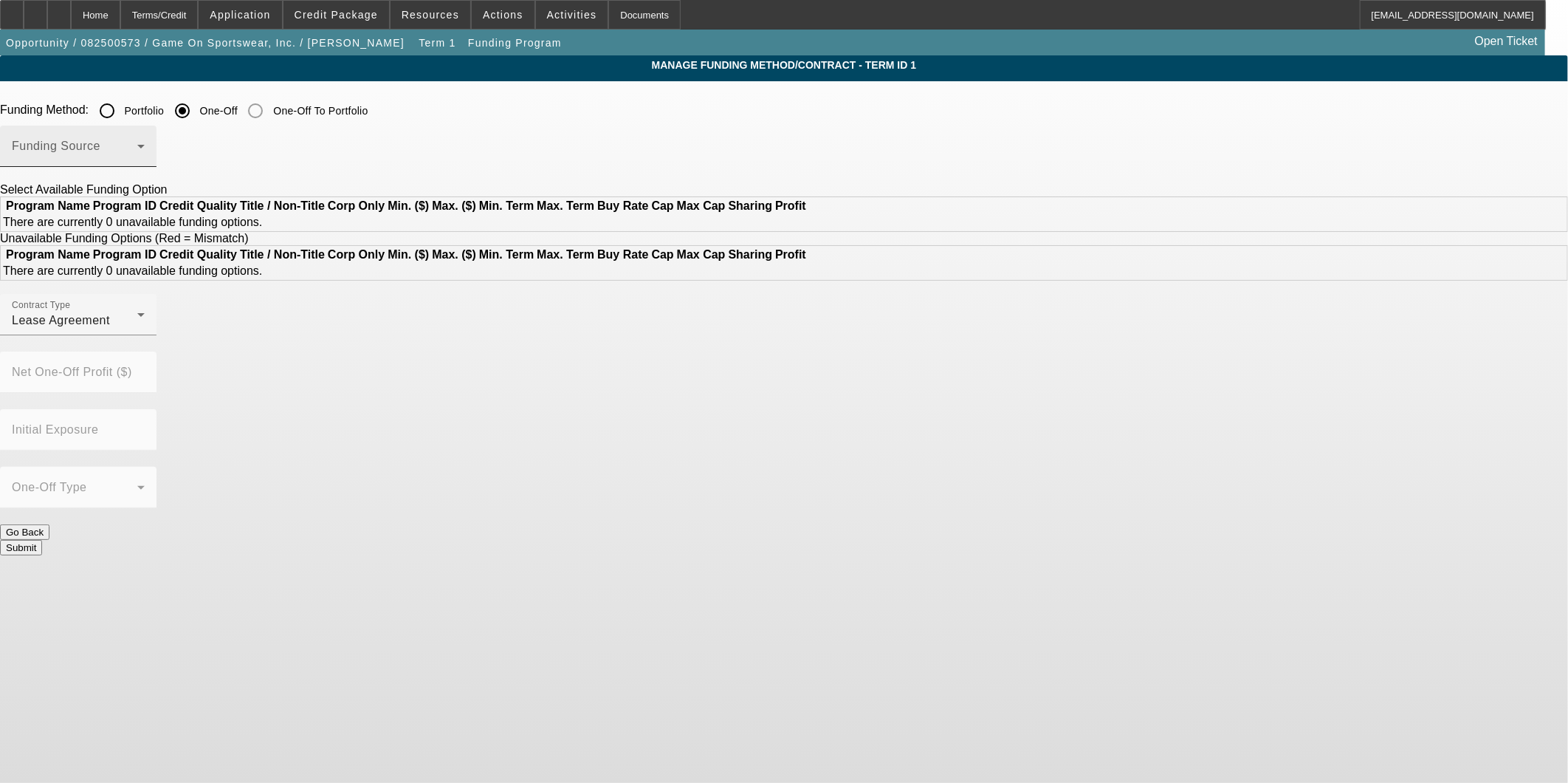
click at [137, 155] on span at bounding box center [74, 152] width 125 height 18
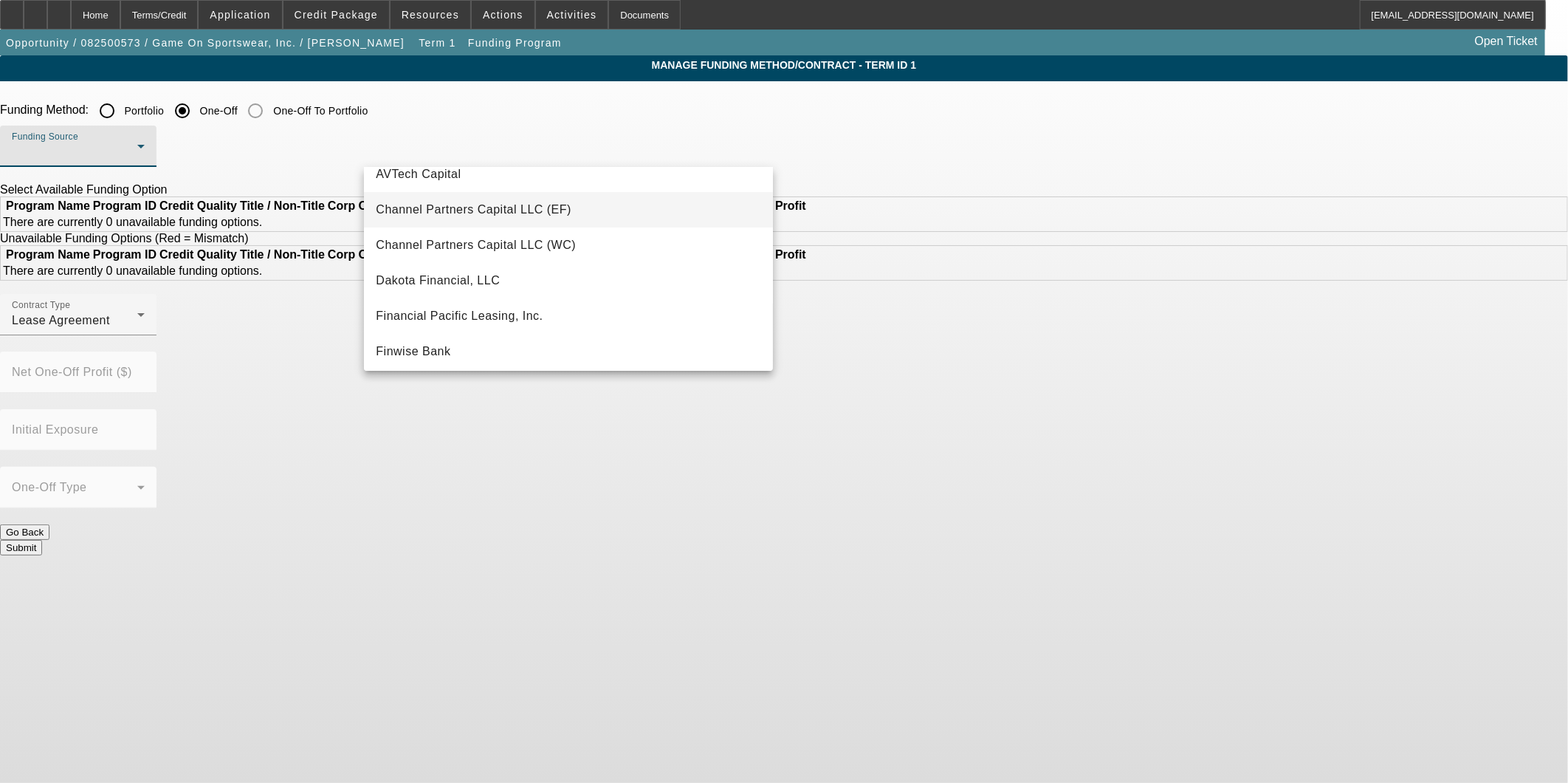
scroll to position [82, 0]
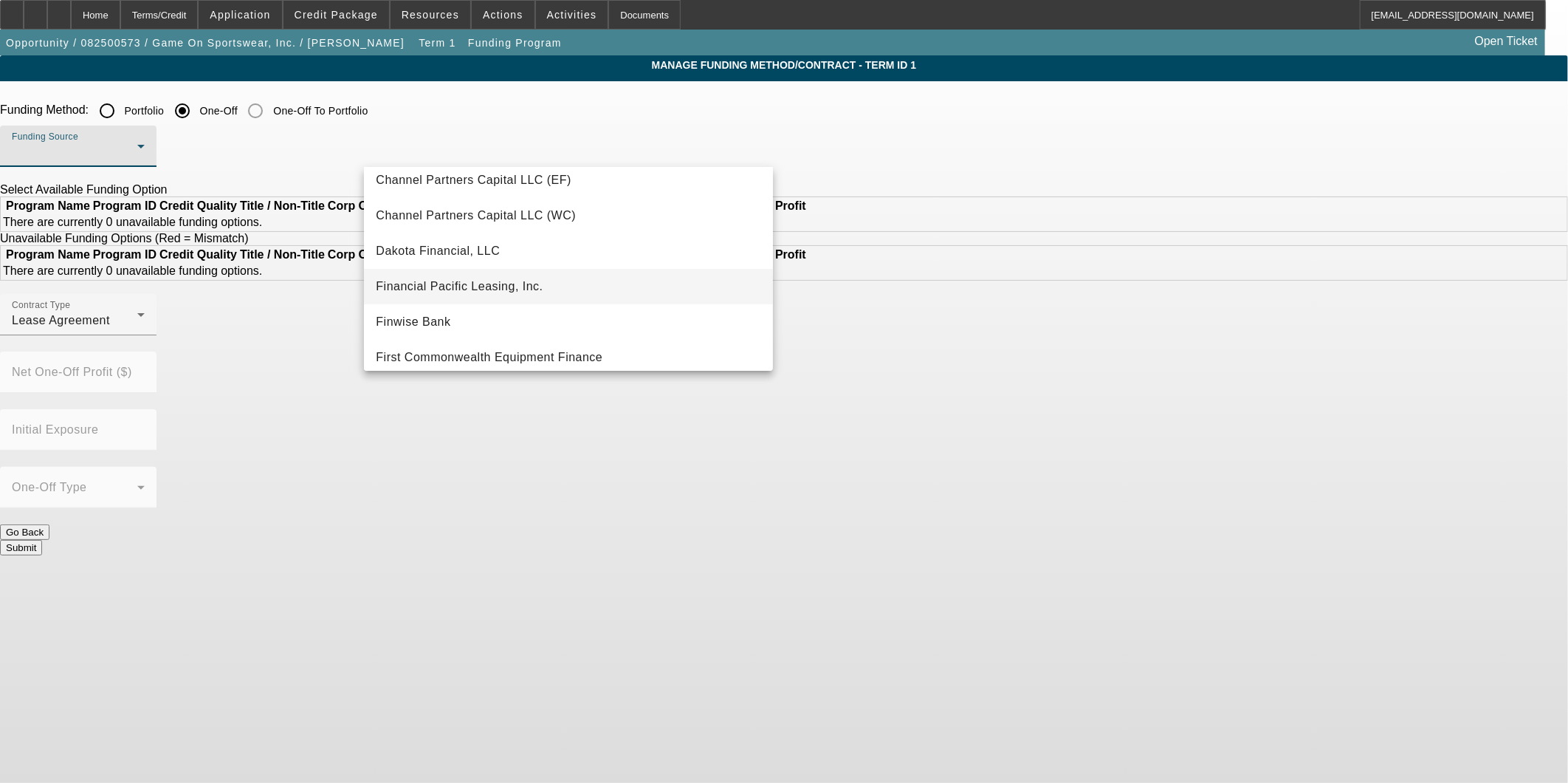
click at [508, 288] on span "Financial Pacific Leasing, Inc." at bounding box center [459, 286] width 167 height 18
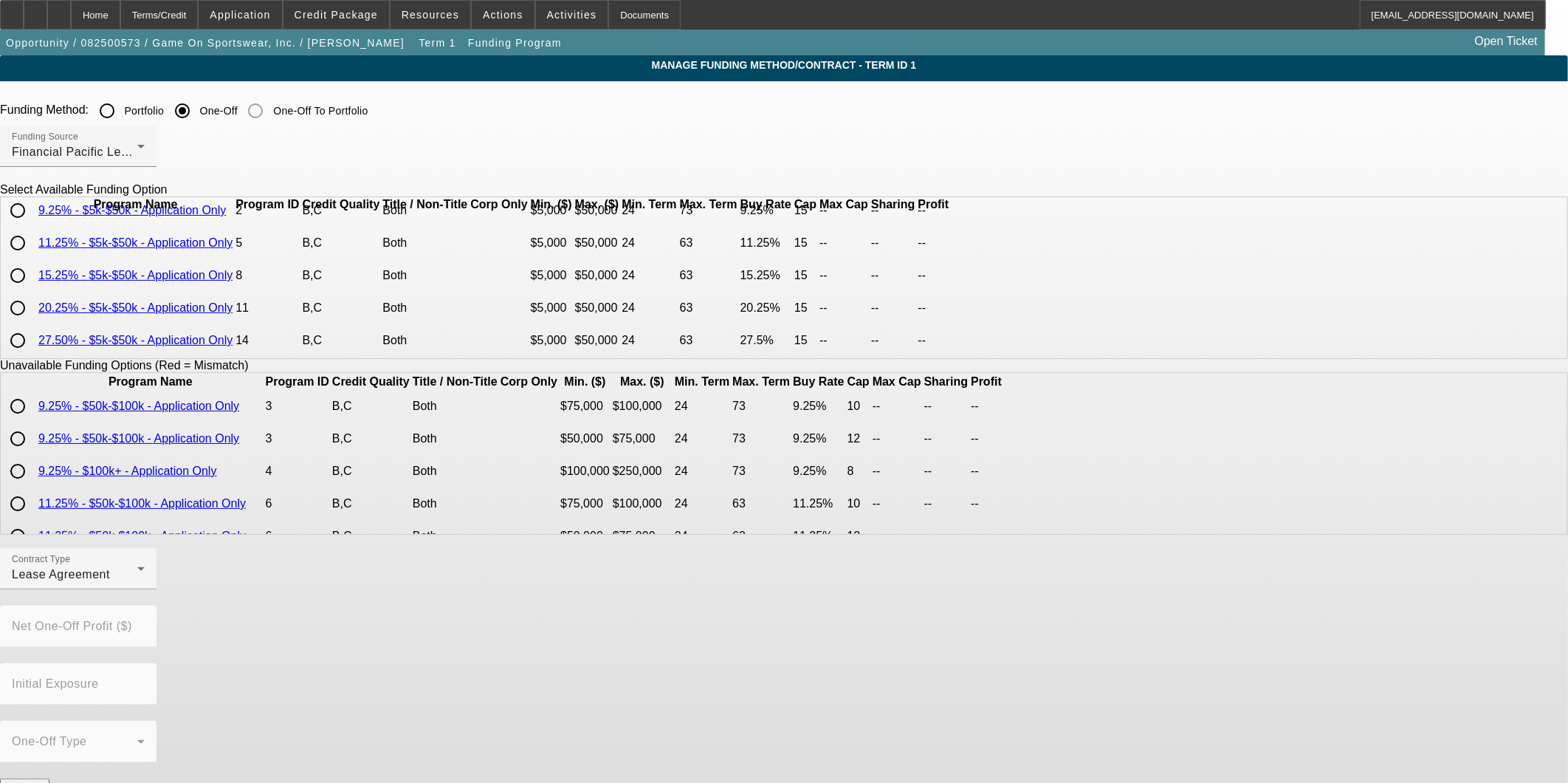
click at [33, 254] on input "radio" at bounding box center [18, 243] width 30 height 30
radio input "true"
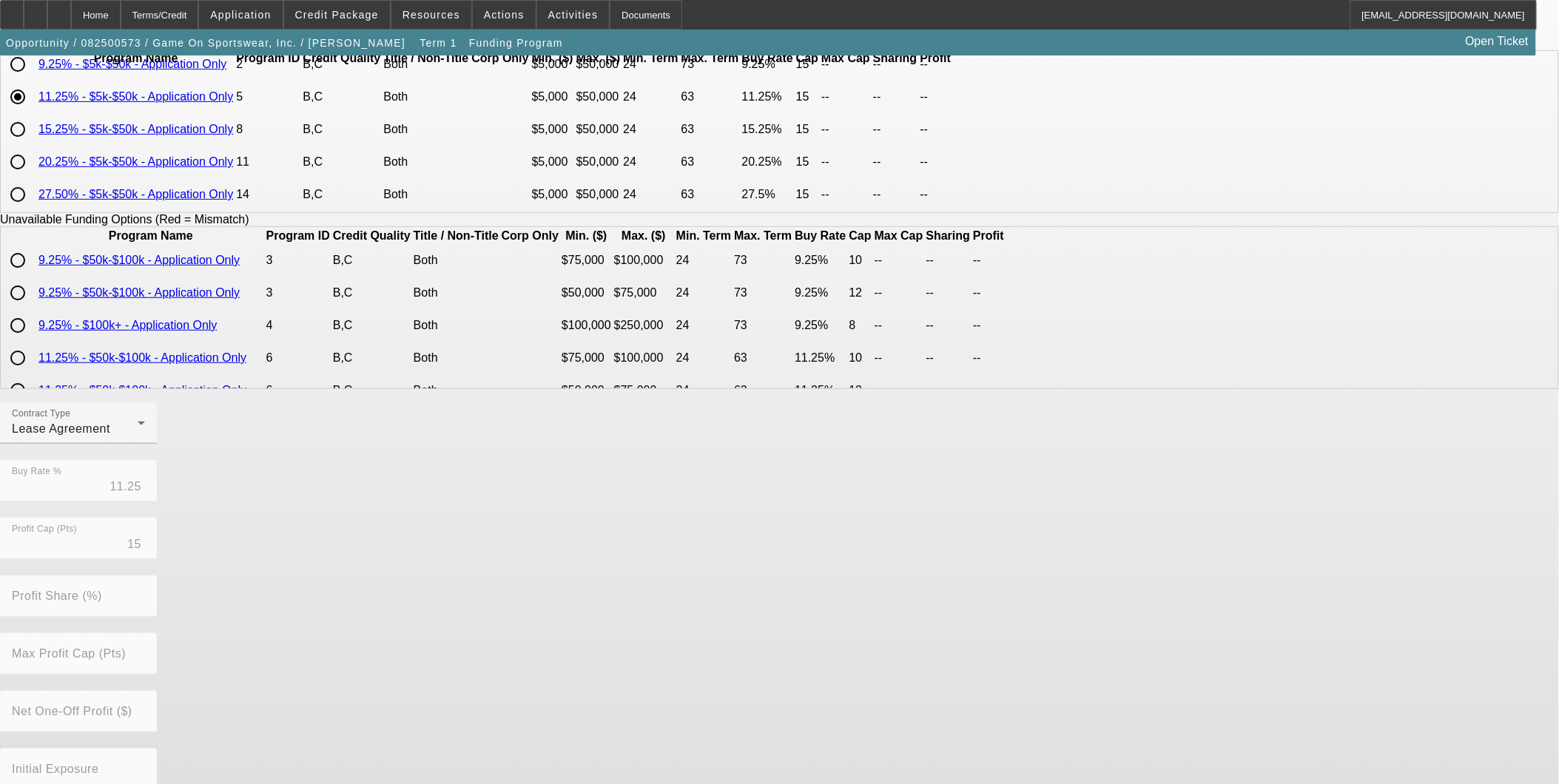
scroll to position [164, 0]
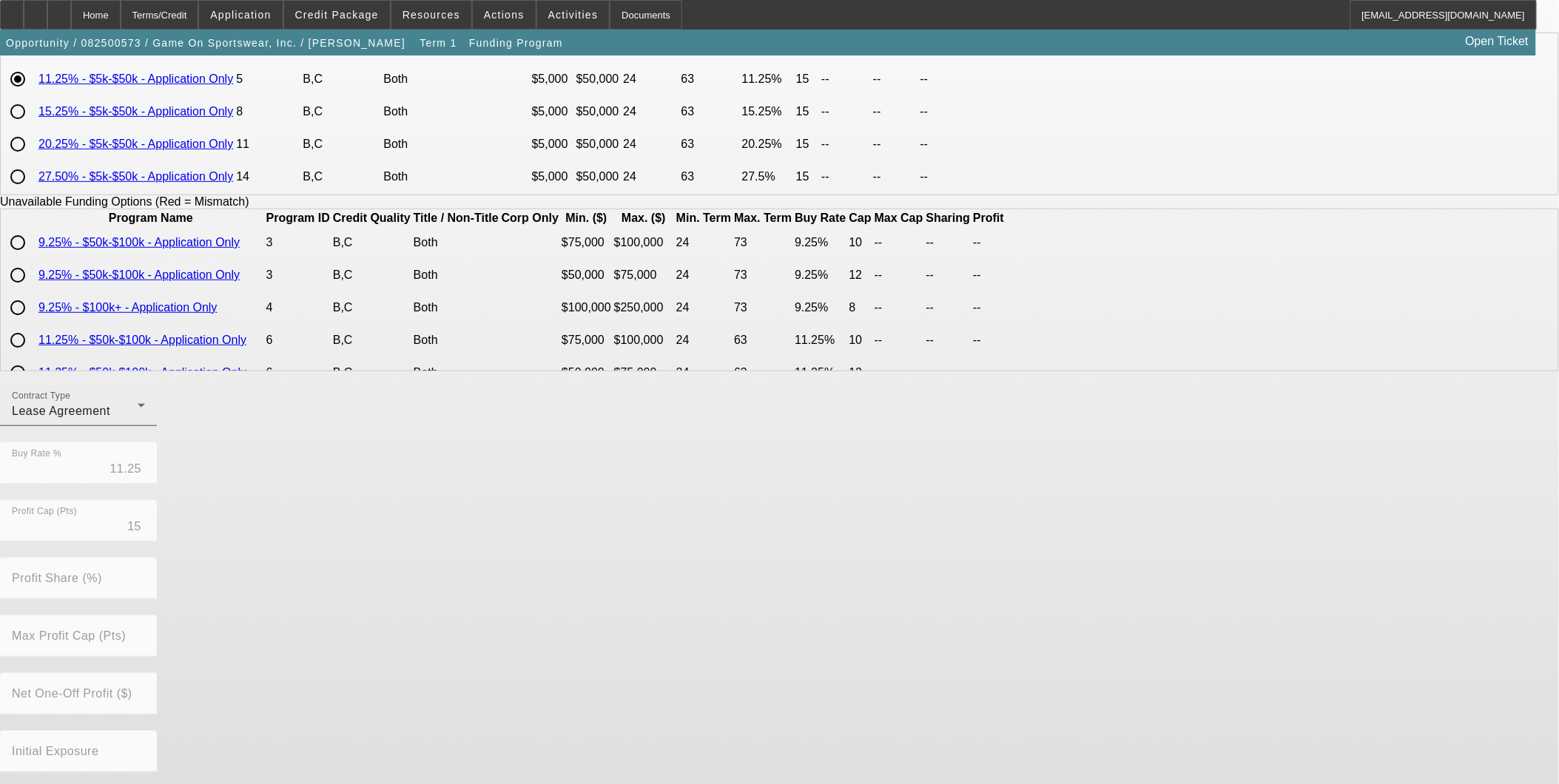
click at [145, 426] on div "Contract Type Lease Agreement" at bounding box center [78, 406] width 133 height 42
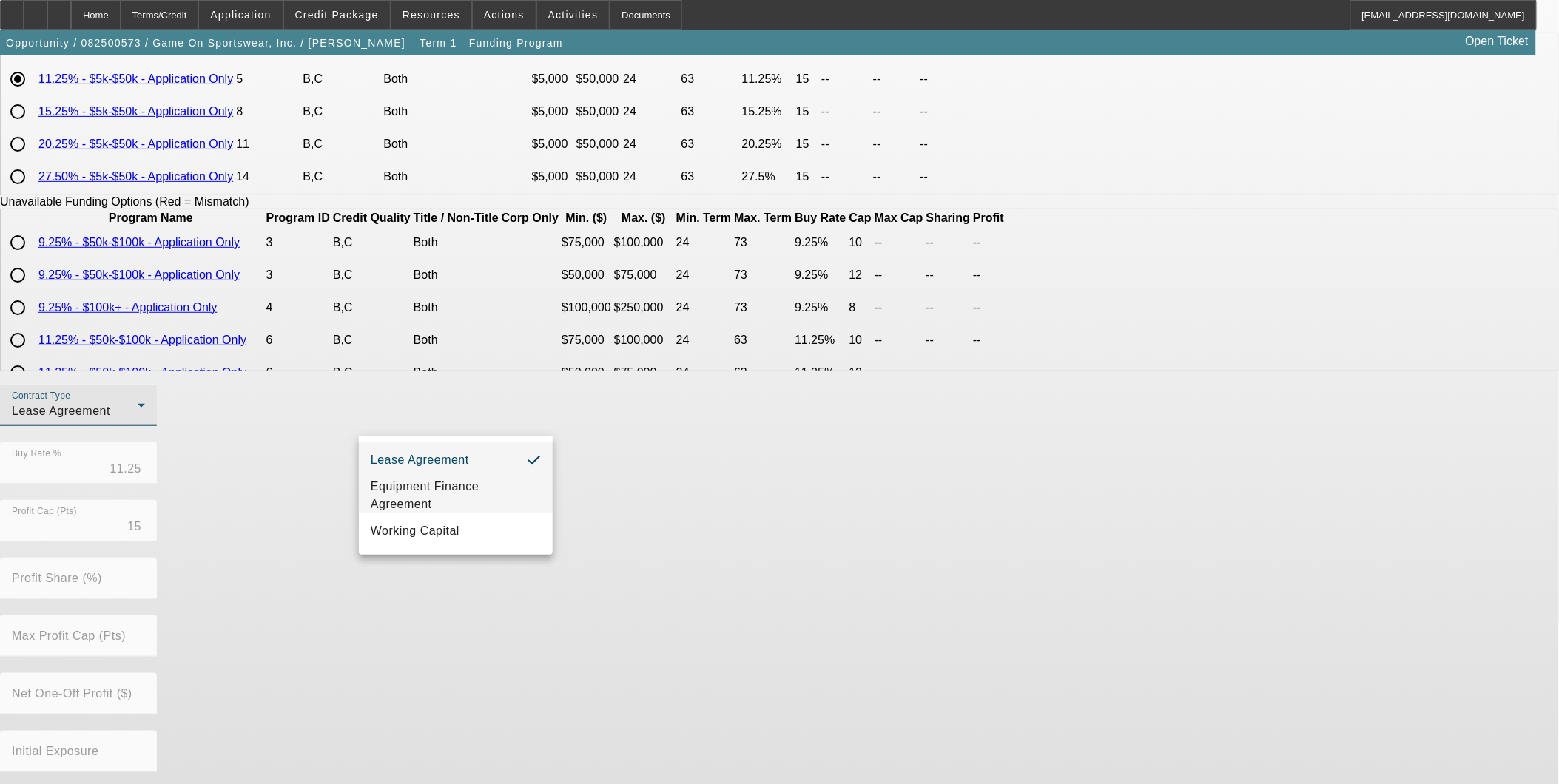
click at [438, 505] on span "Equipment Finance Agreement" at bounding box center [456, 496] width 170 height 36
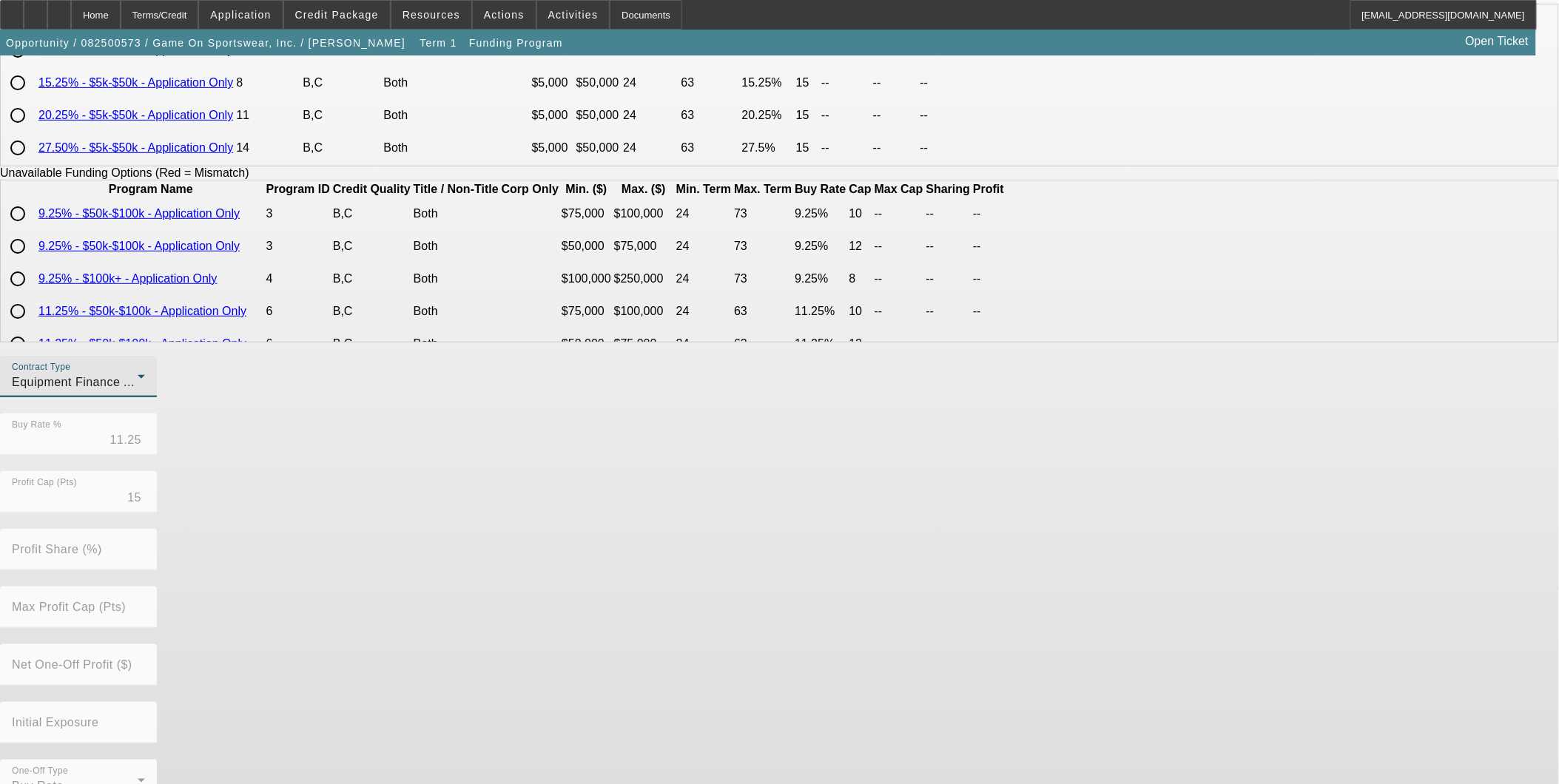
scroll to position [223, 0]
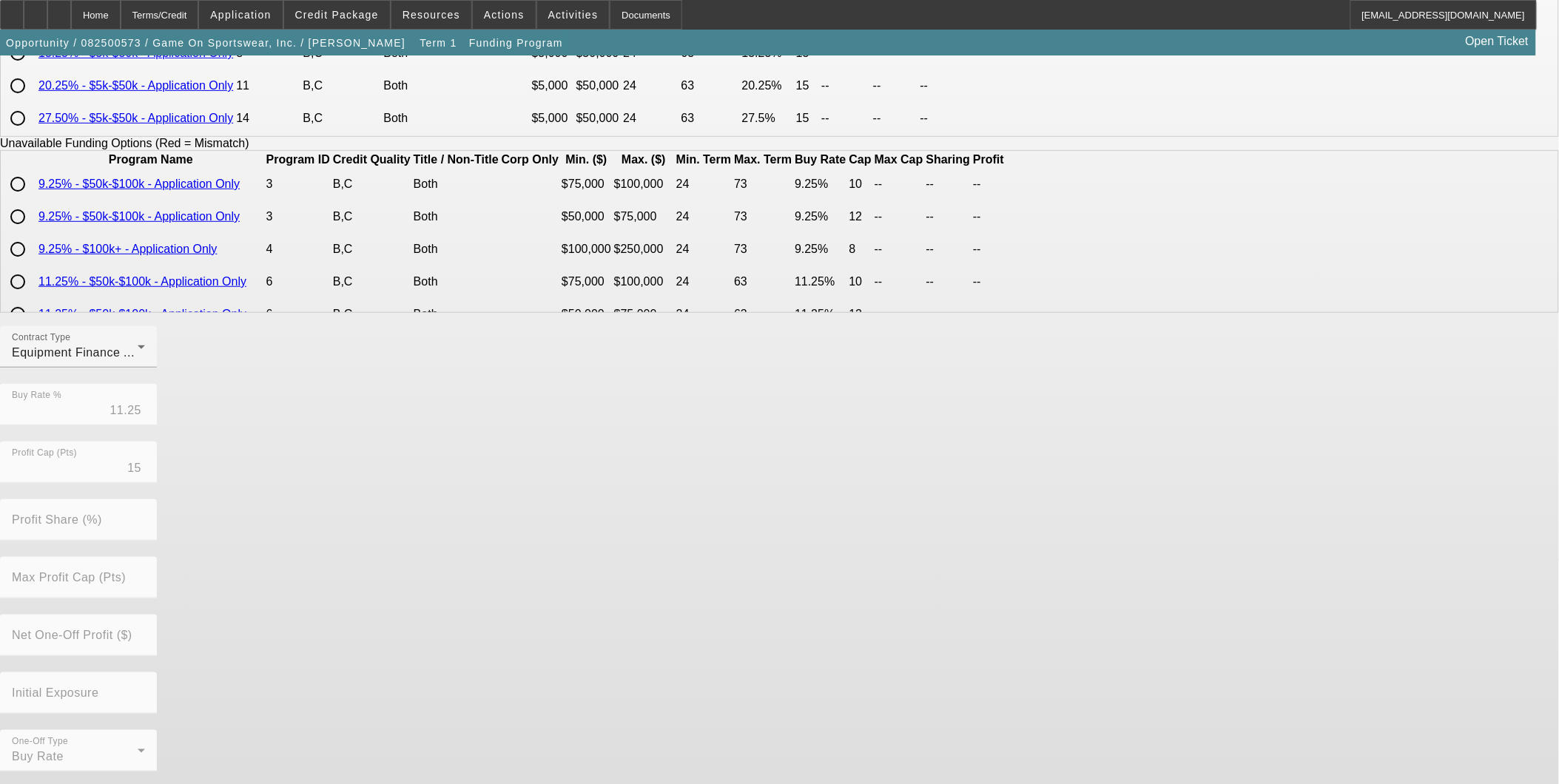
click at [737, 735] on div "Contract Type Equipment Finance Agreement Buy Rate % 11.25 Profit Cap (Pts) 15 …" at bounding box center [779, 557] width 1559 height 461
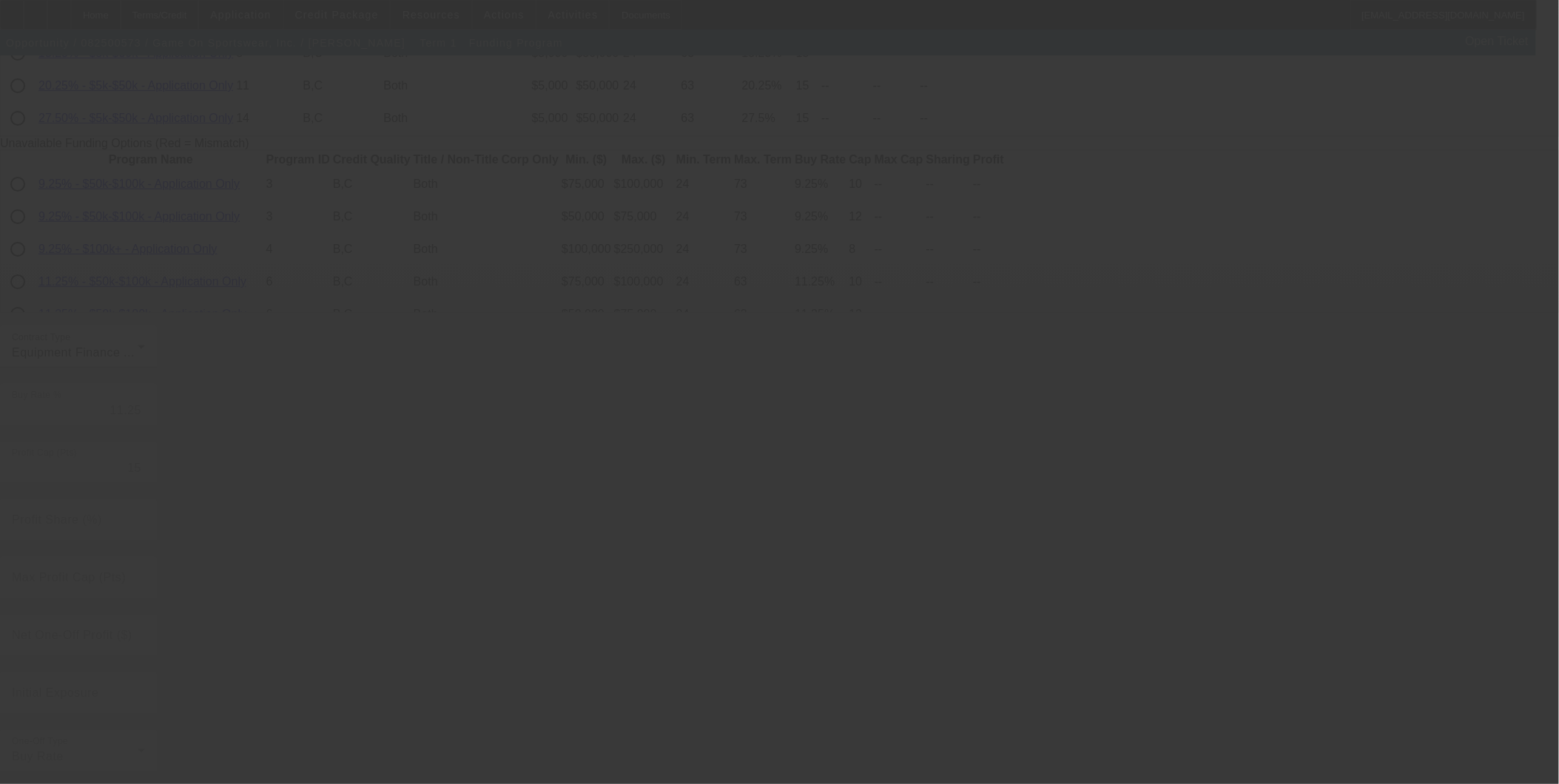
radio input "true"
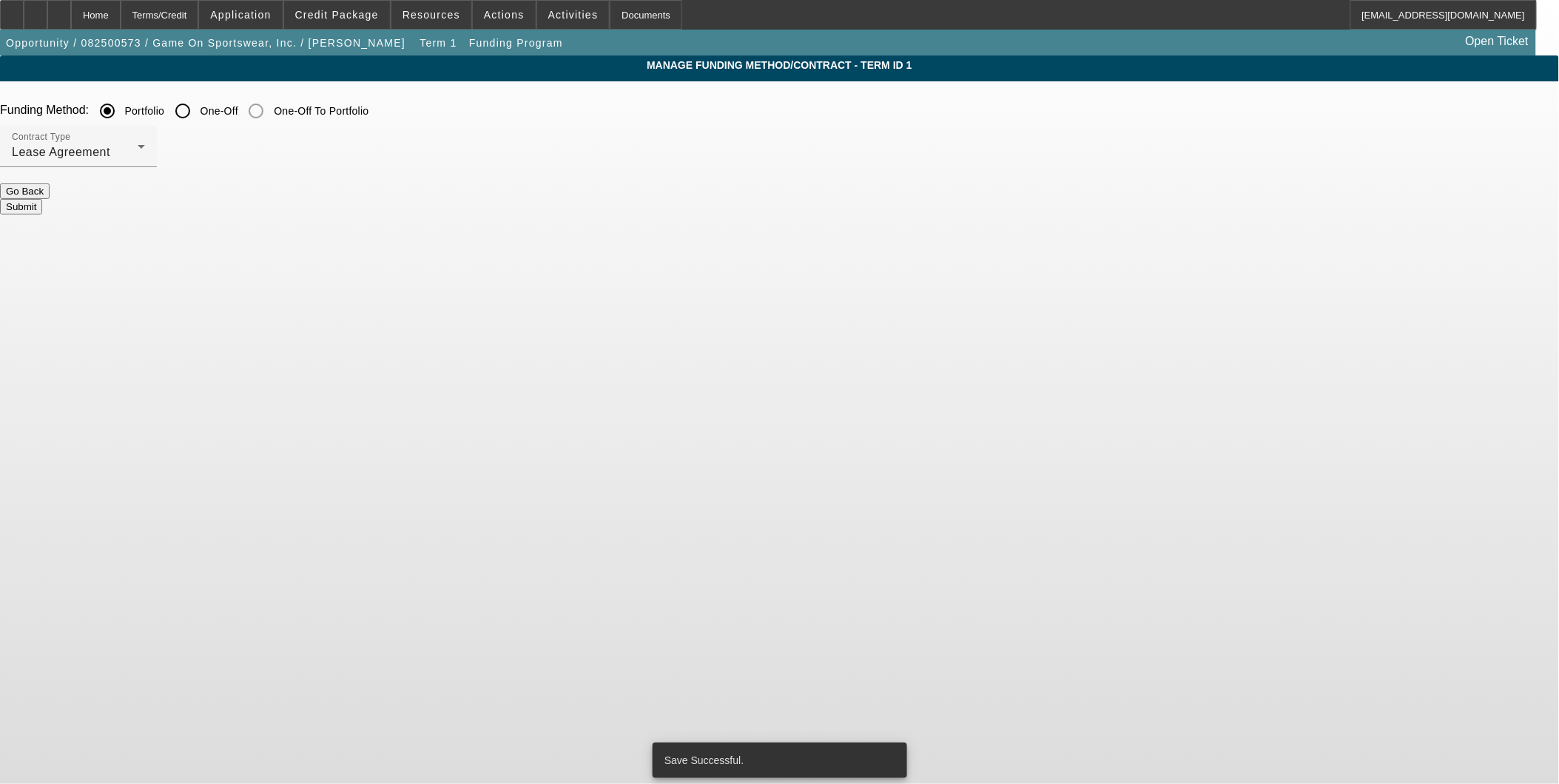
scroll to position [0, 0]
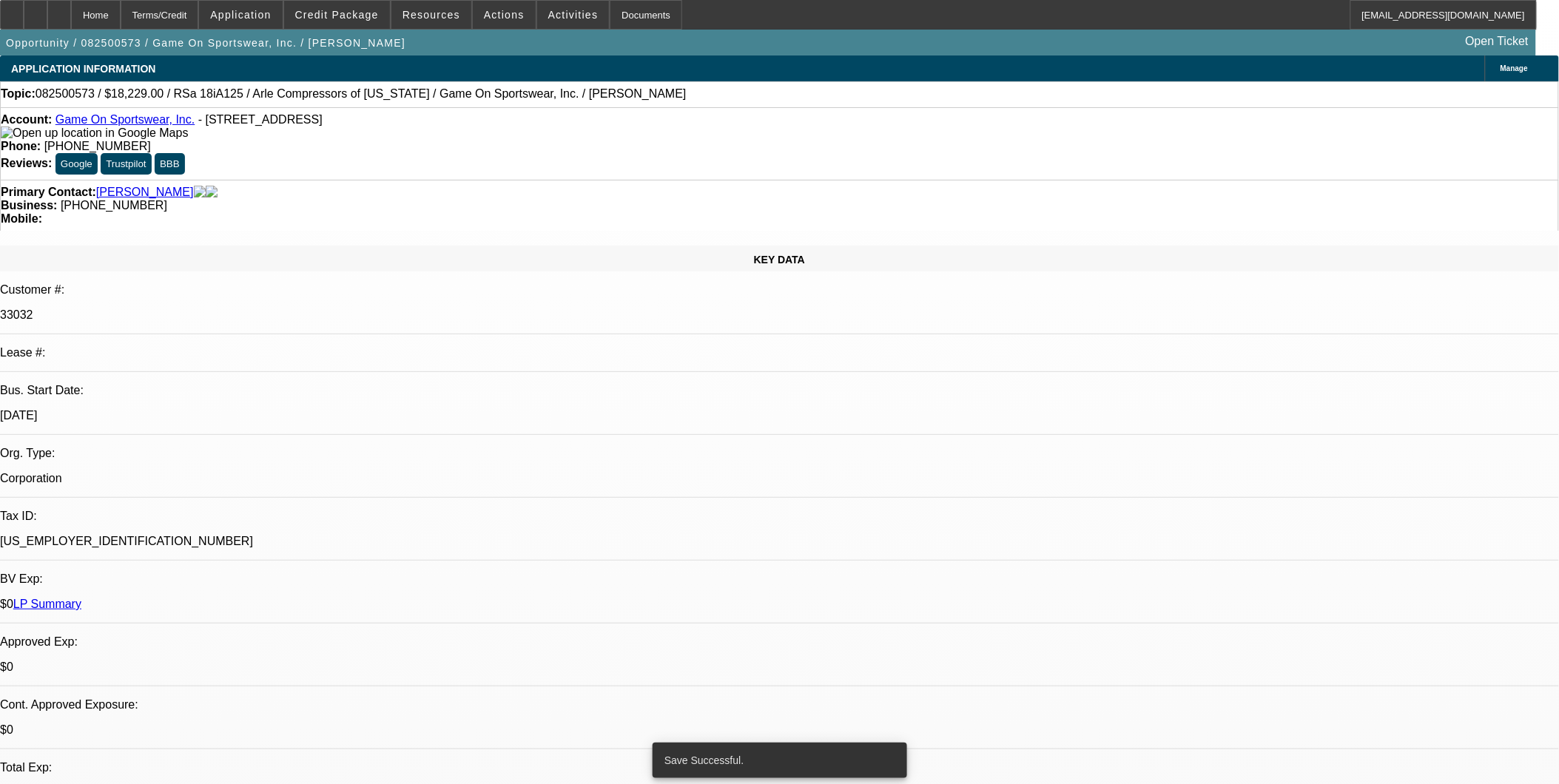
select select "0"
select select "2"
select select "0.1"
select select "4"
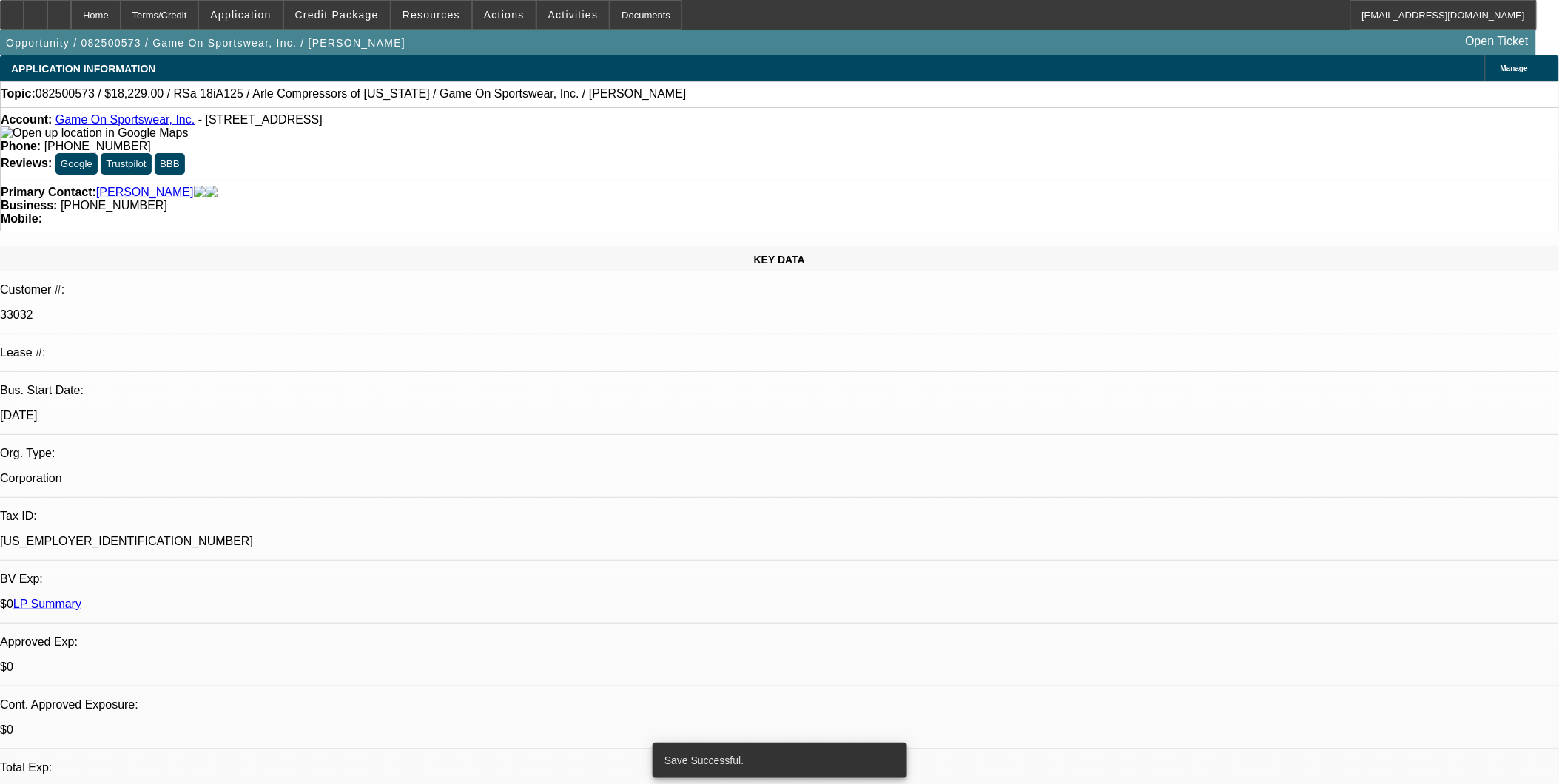
select select "0"
select select "2"
select select "0"
select select "6"
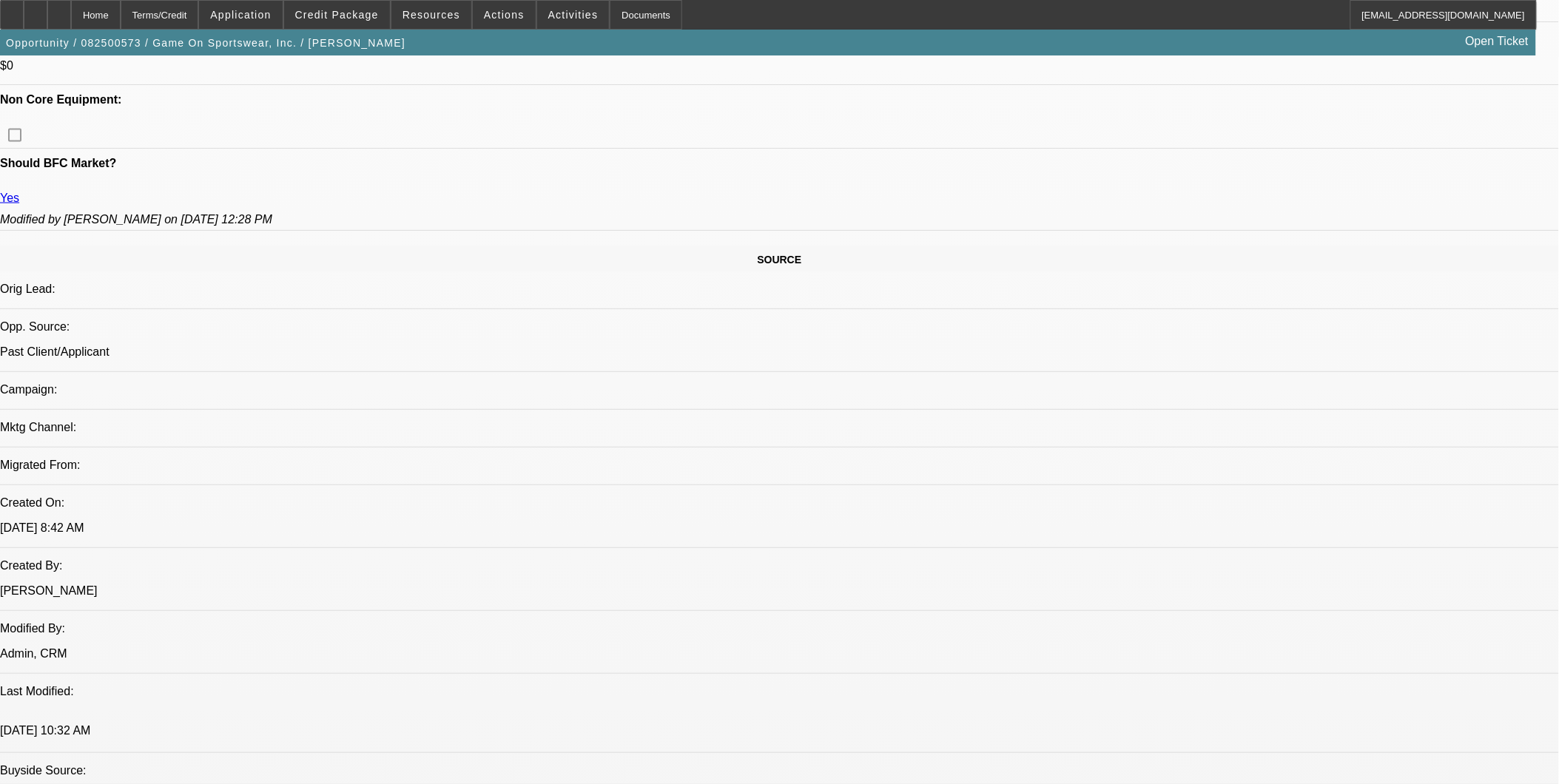
scroll to position [563, 0]
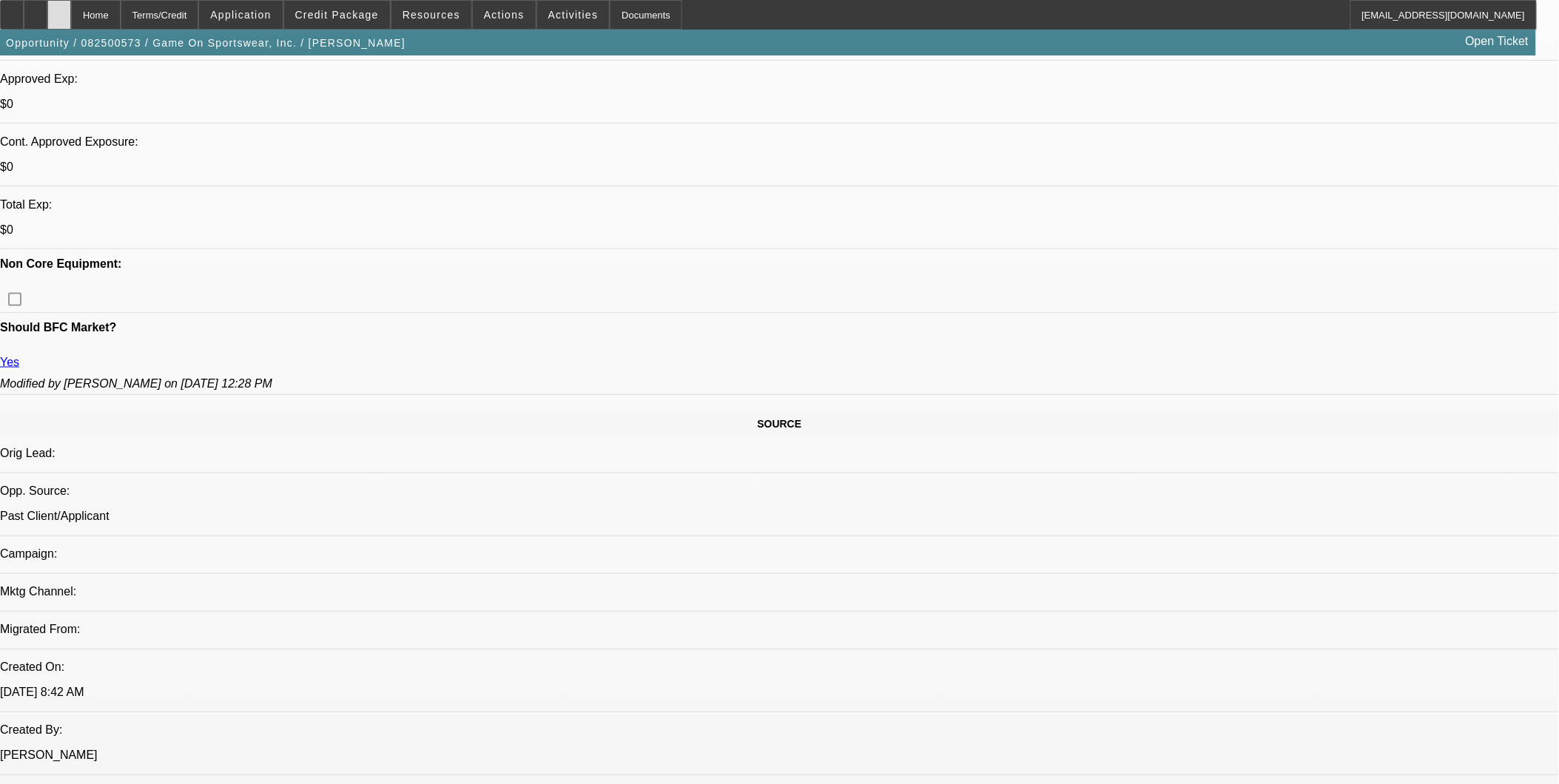
click at [71, 16] on div at bounding box center [59, 15] width 24 height 30
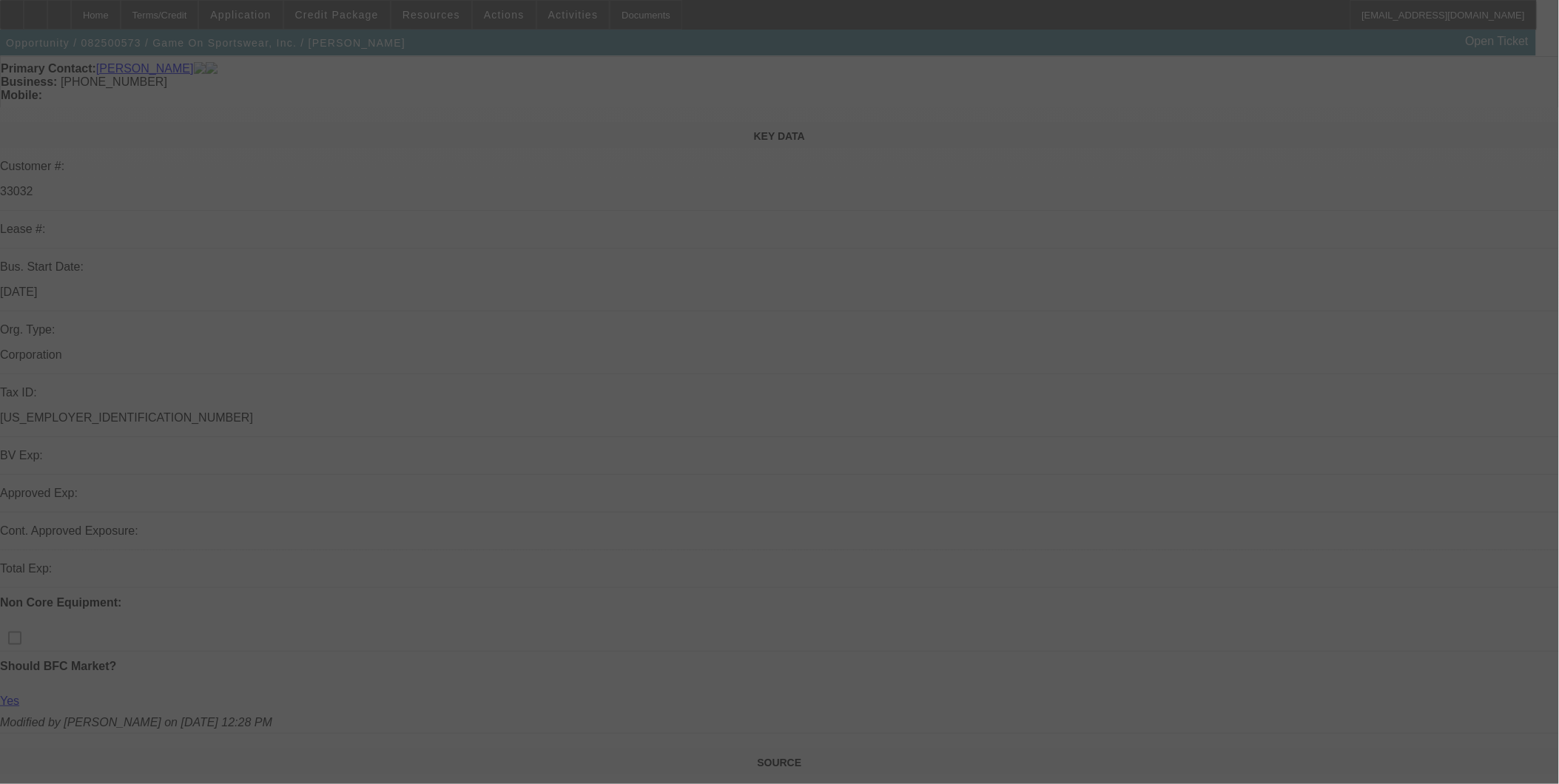
scroll to position [328, 0]
select select "0"
select select "2"
select select "0.1"
select select "0"
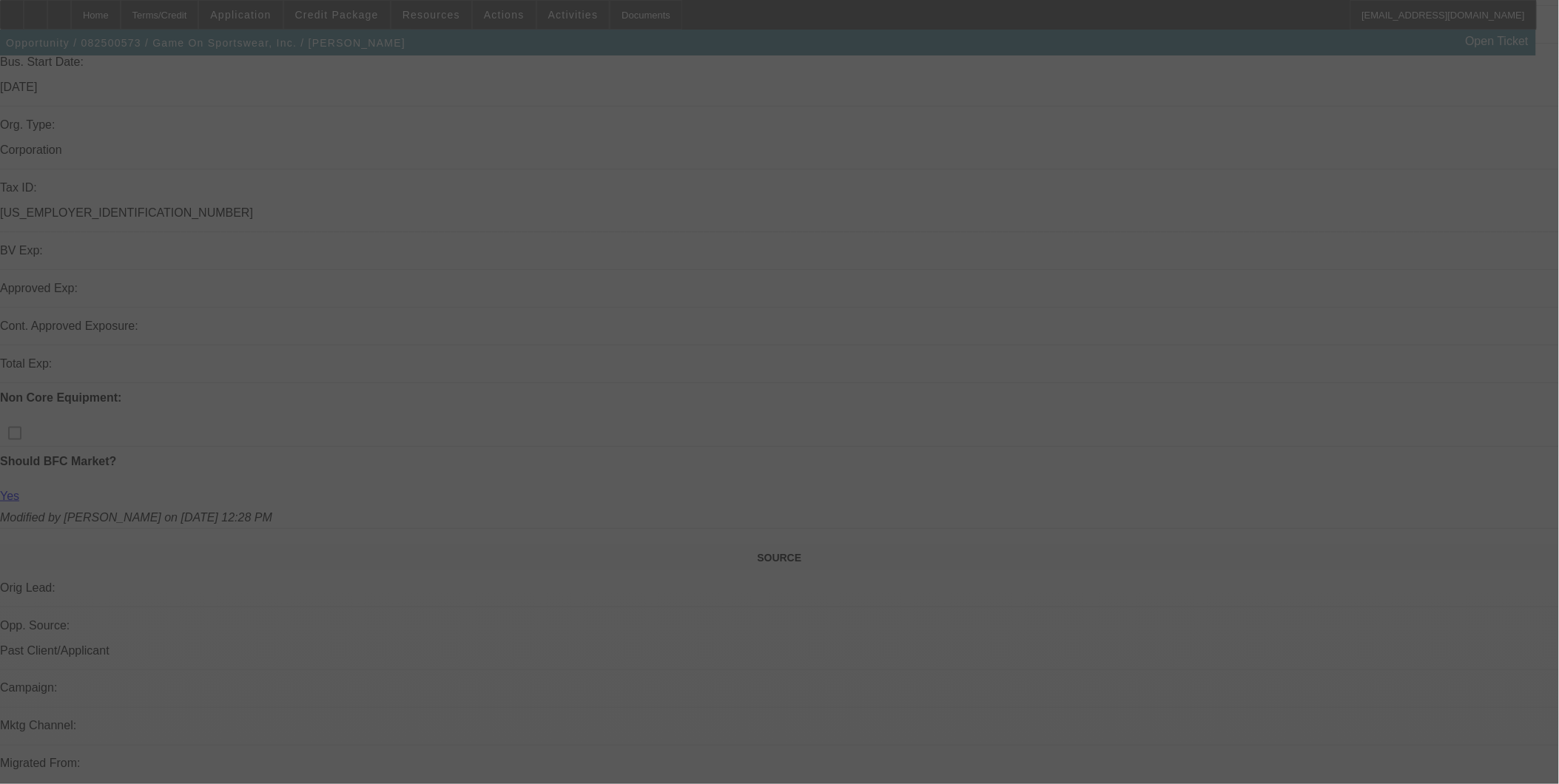
select select "2"
select select "0"
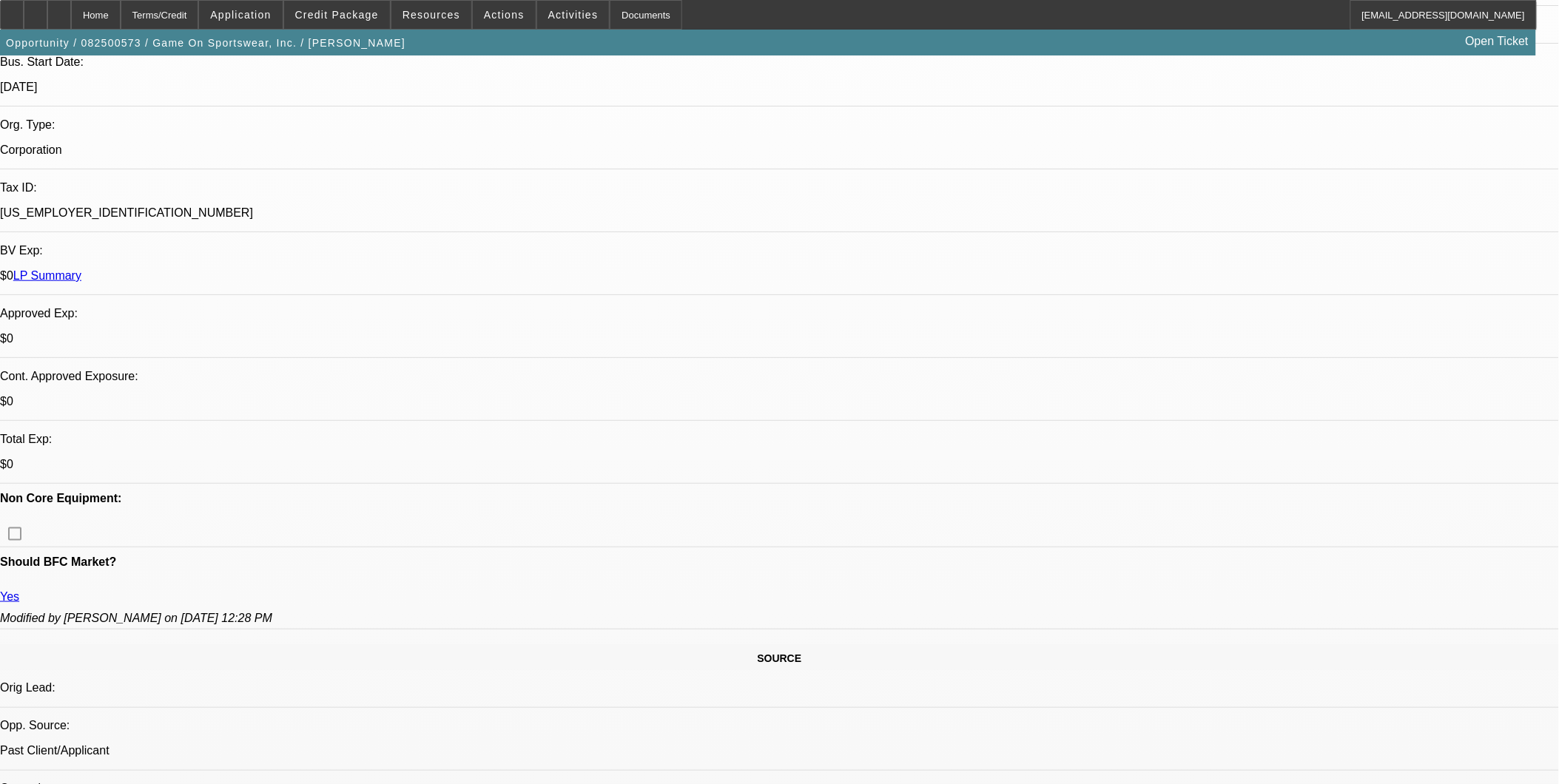
select select "1"
select select "2"
select select "4"
select select "1"
select select "2"
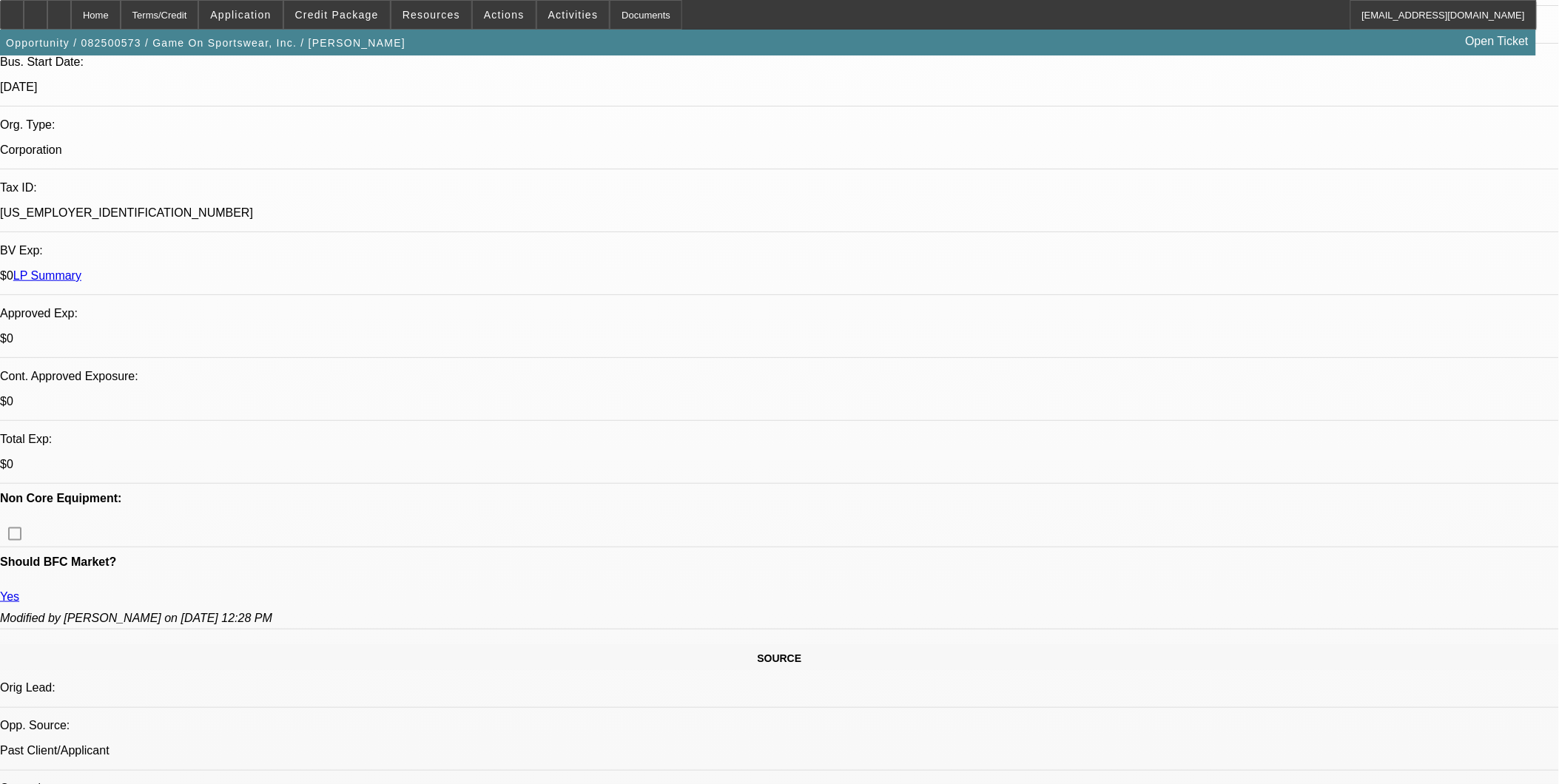
select select "6"
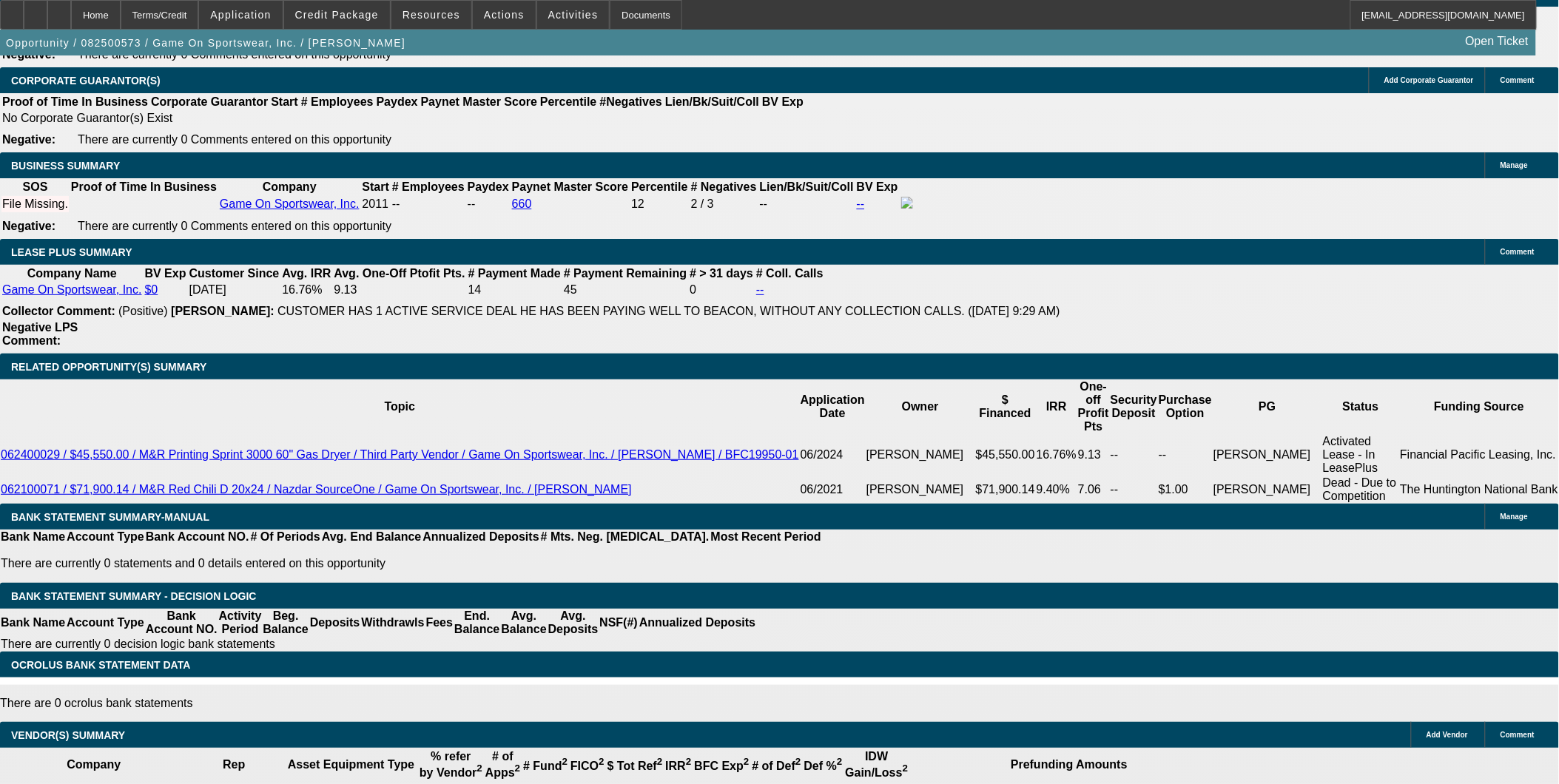
scroll to position [2042, 0]
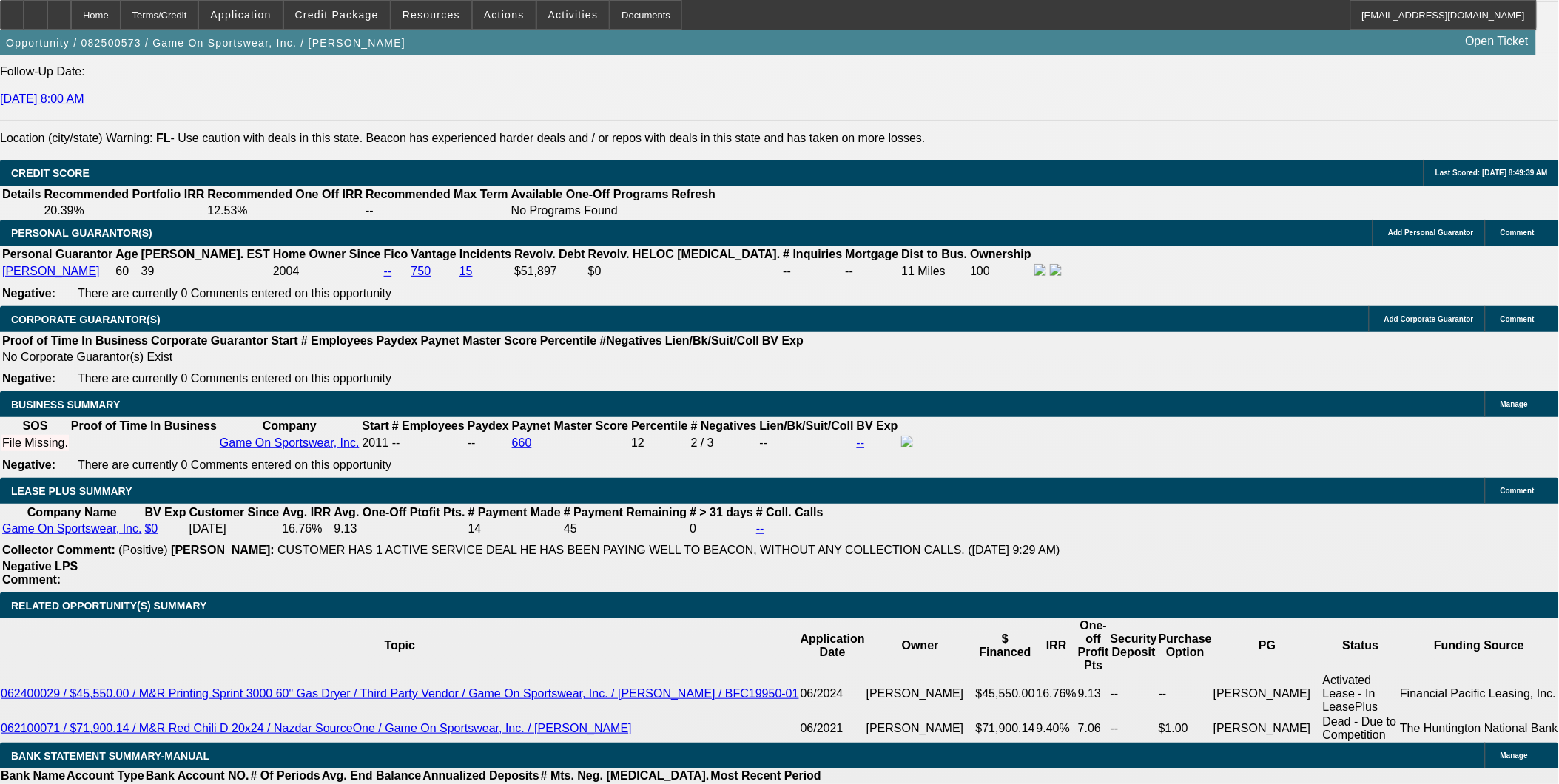
type input "60"
type input "1"
type input "$623.20"
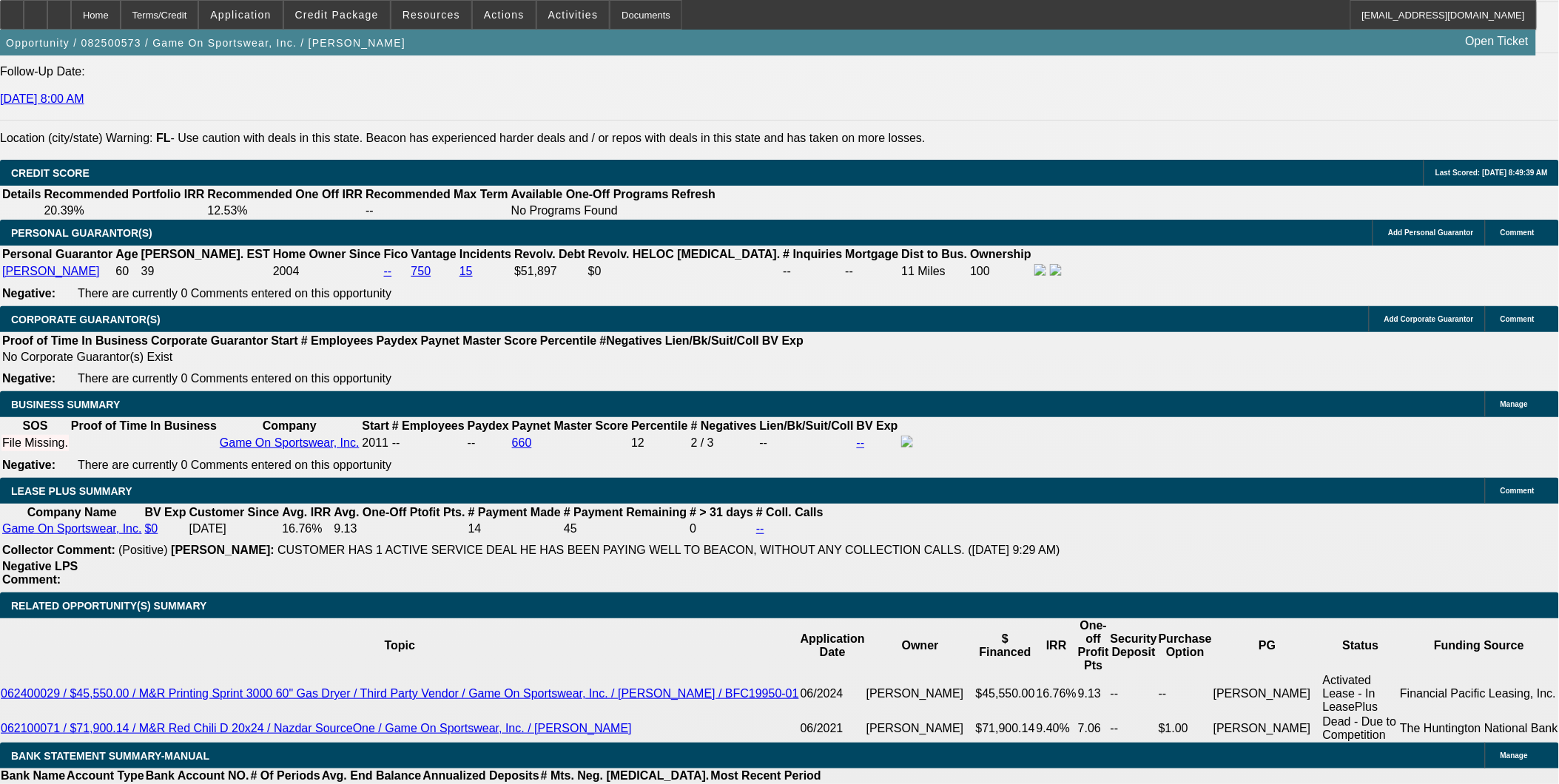
type input "$311.60"
type input "113"
type input "$792.68"
type input "$396.34"
type input "$3,448.72"
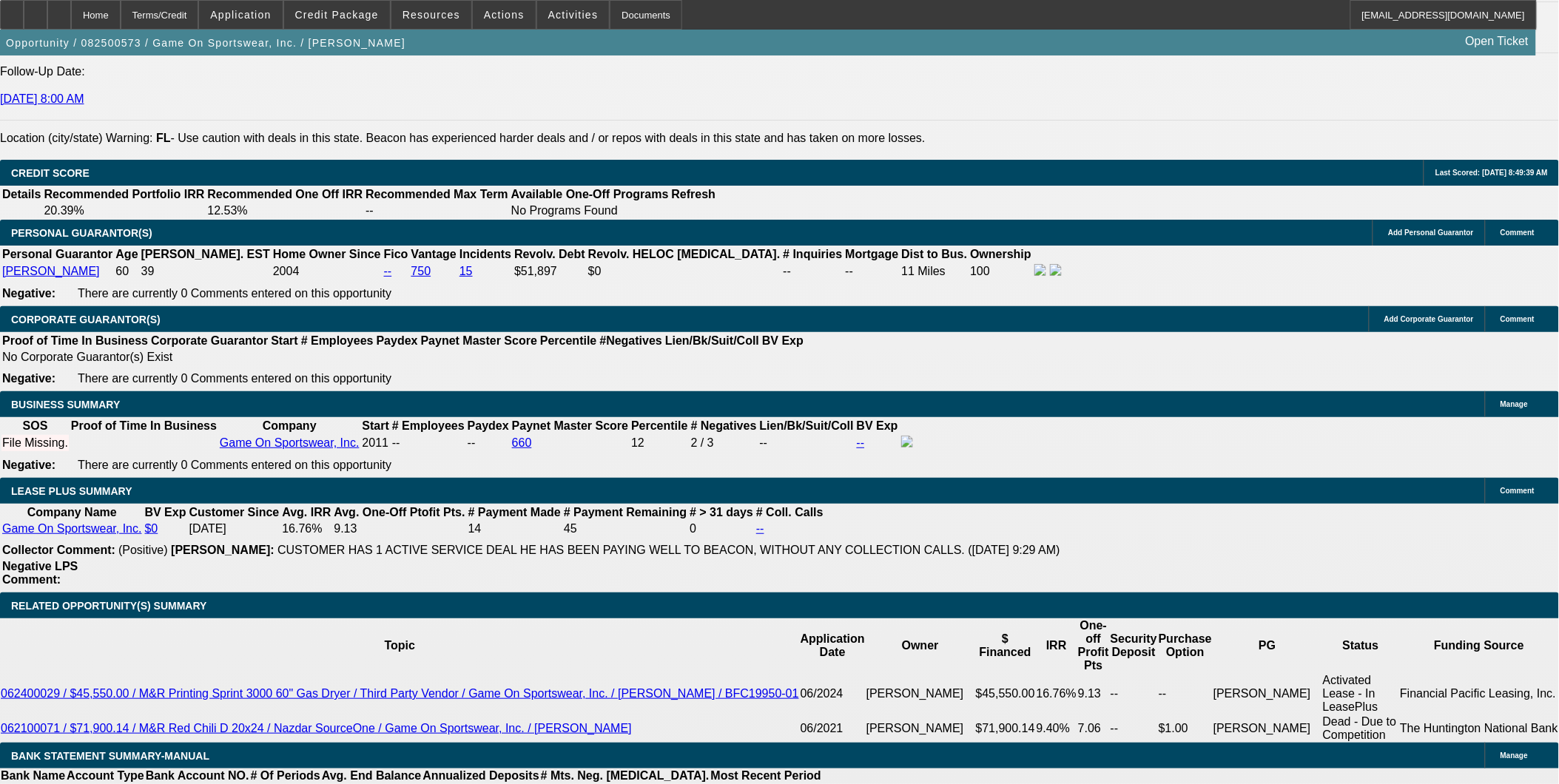
type input "$1,724.36"
type input "113"
type input "$0.00"
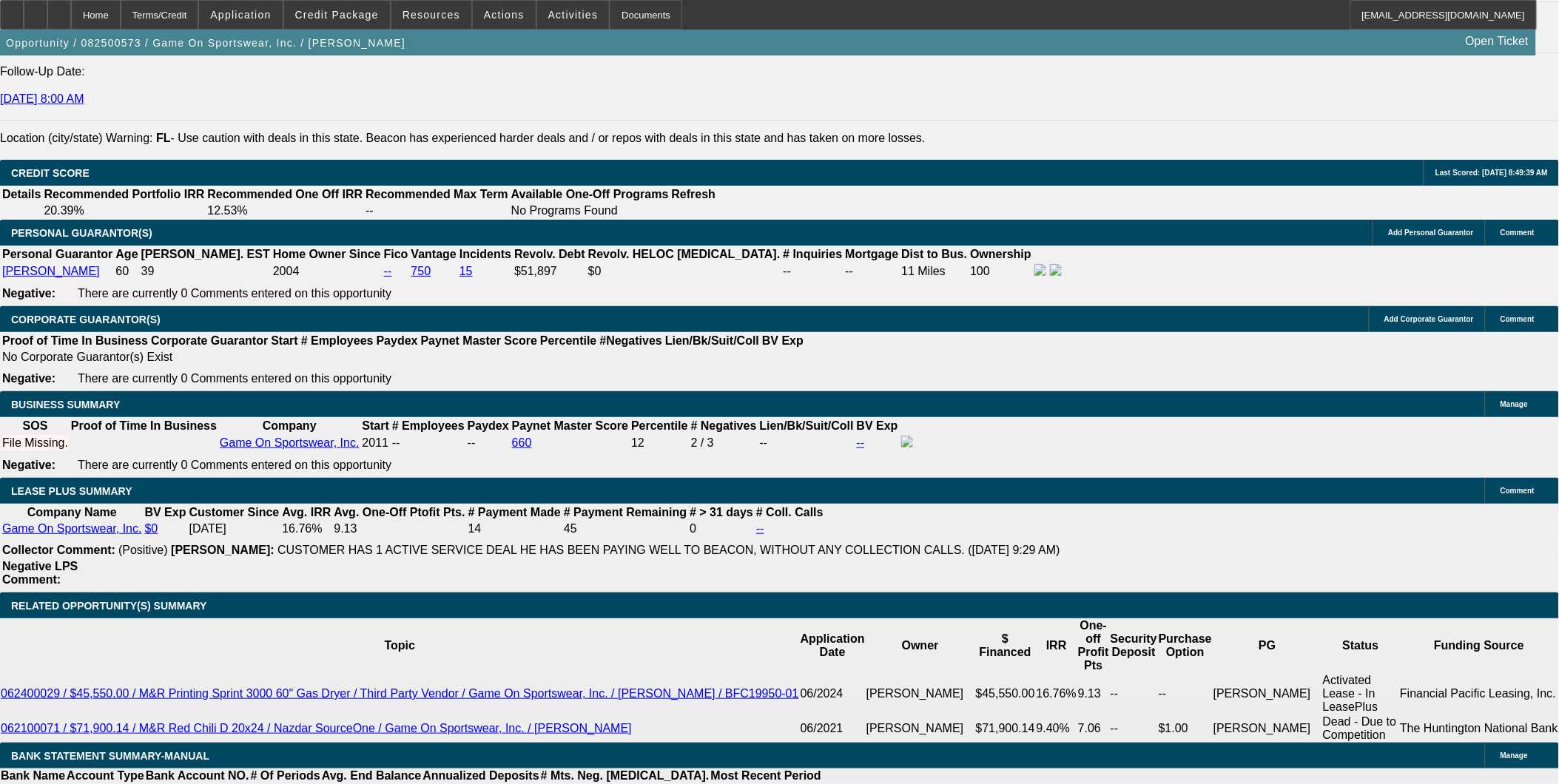
type input "13"
type input "$829.54"
type input "$414.77"
type input "13"
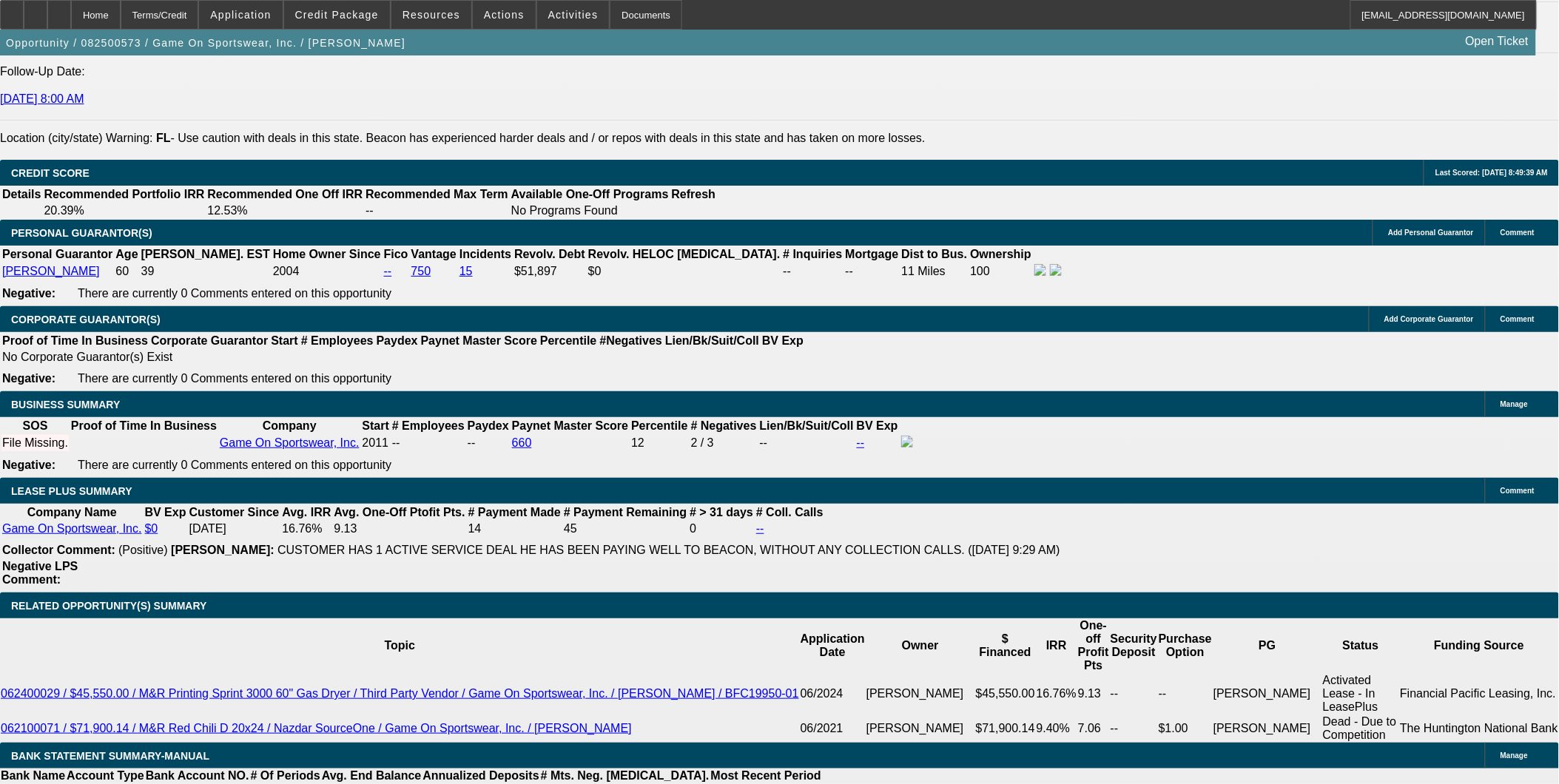
select select "0"
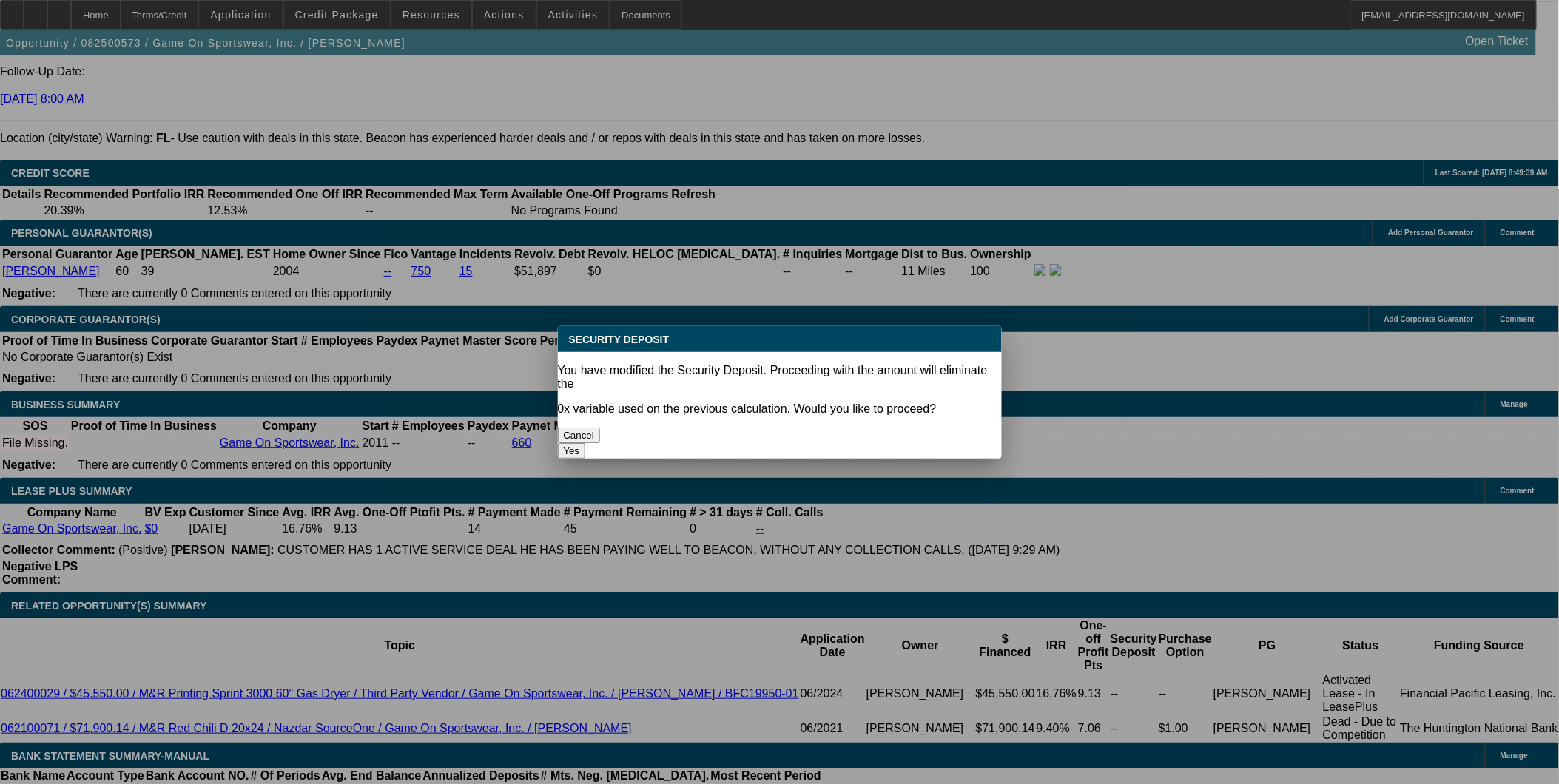
scroll to position [0, 0]
click at [586, 443] on button "Yes" at bounding box center [572, 450] width 28 height 16
type input "$0.00"
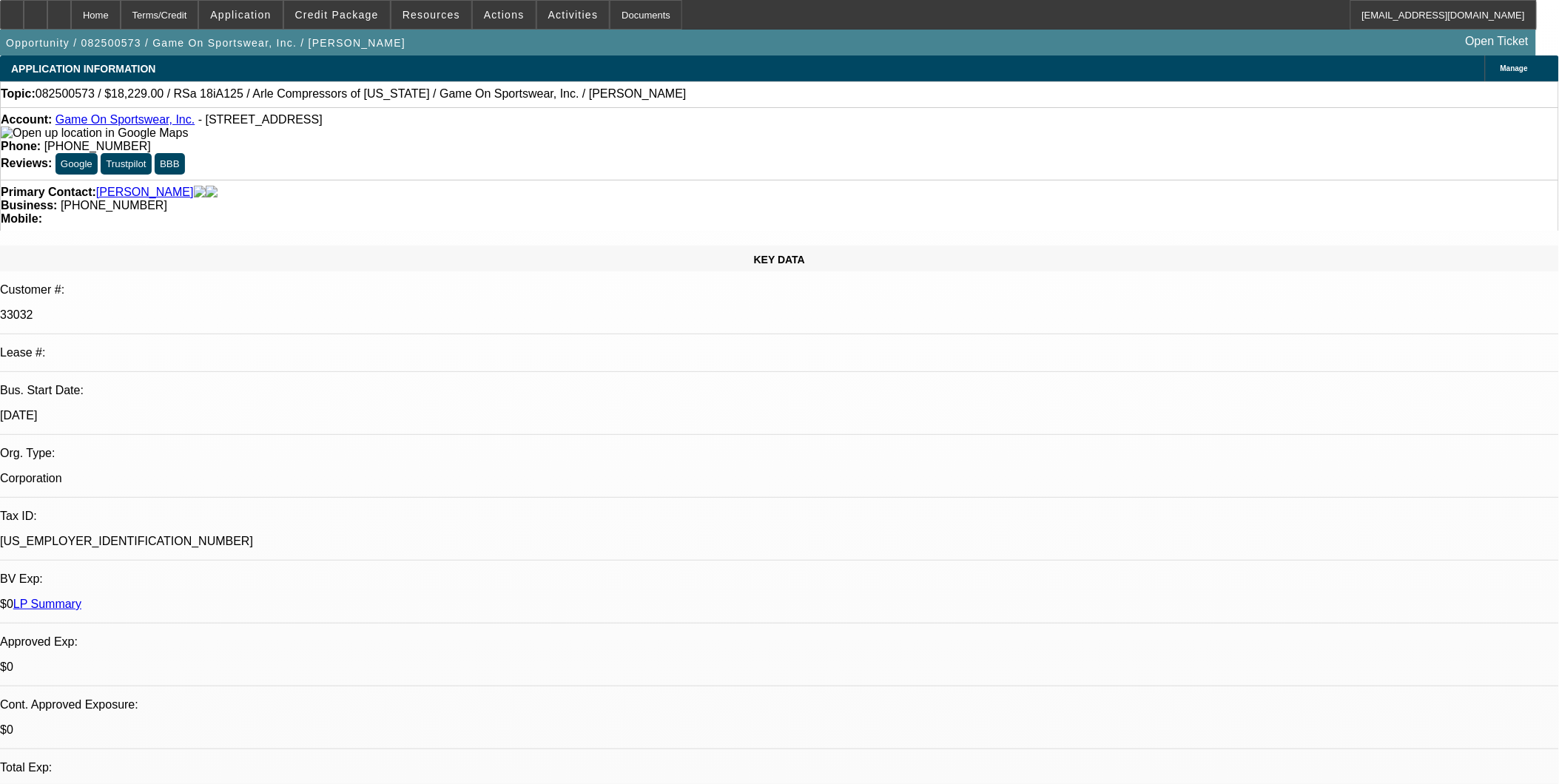
scroll to position [2042, 0]
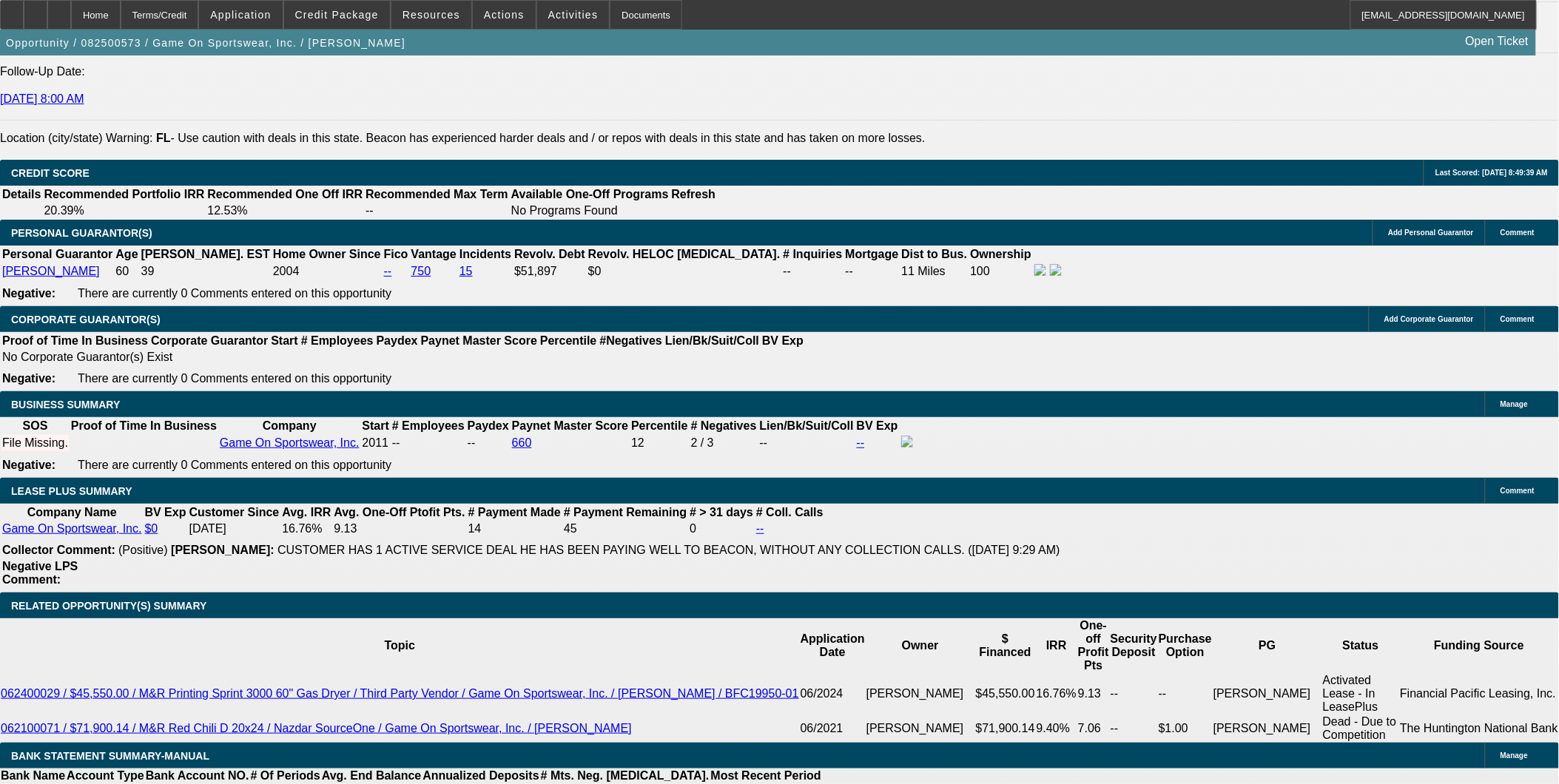
select select "1"
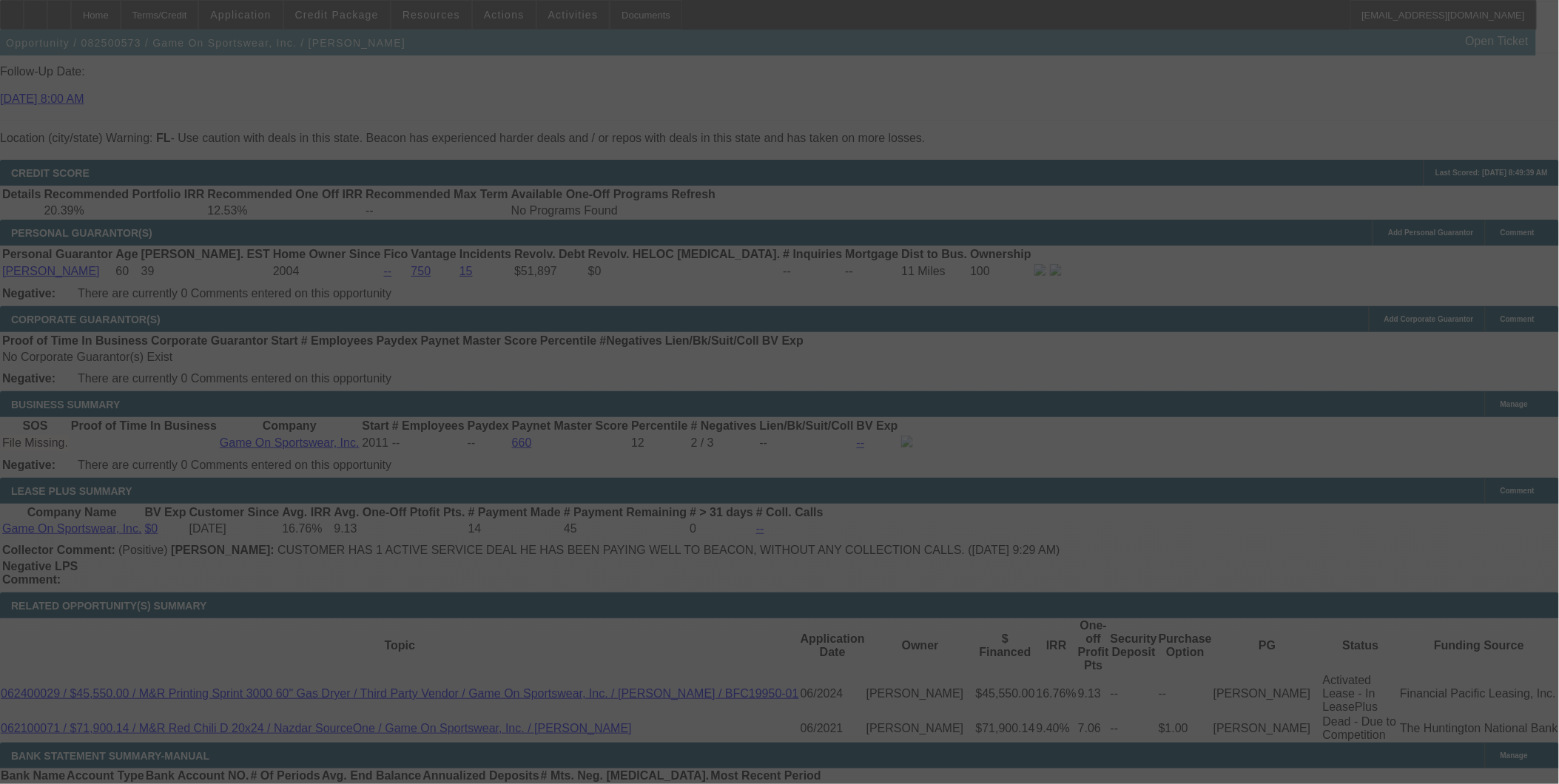
select select "0"
select select "6"
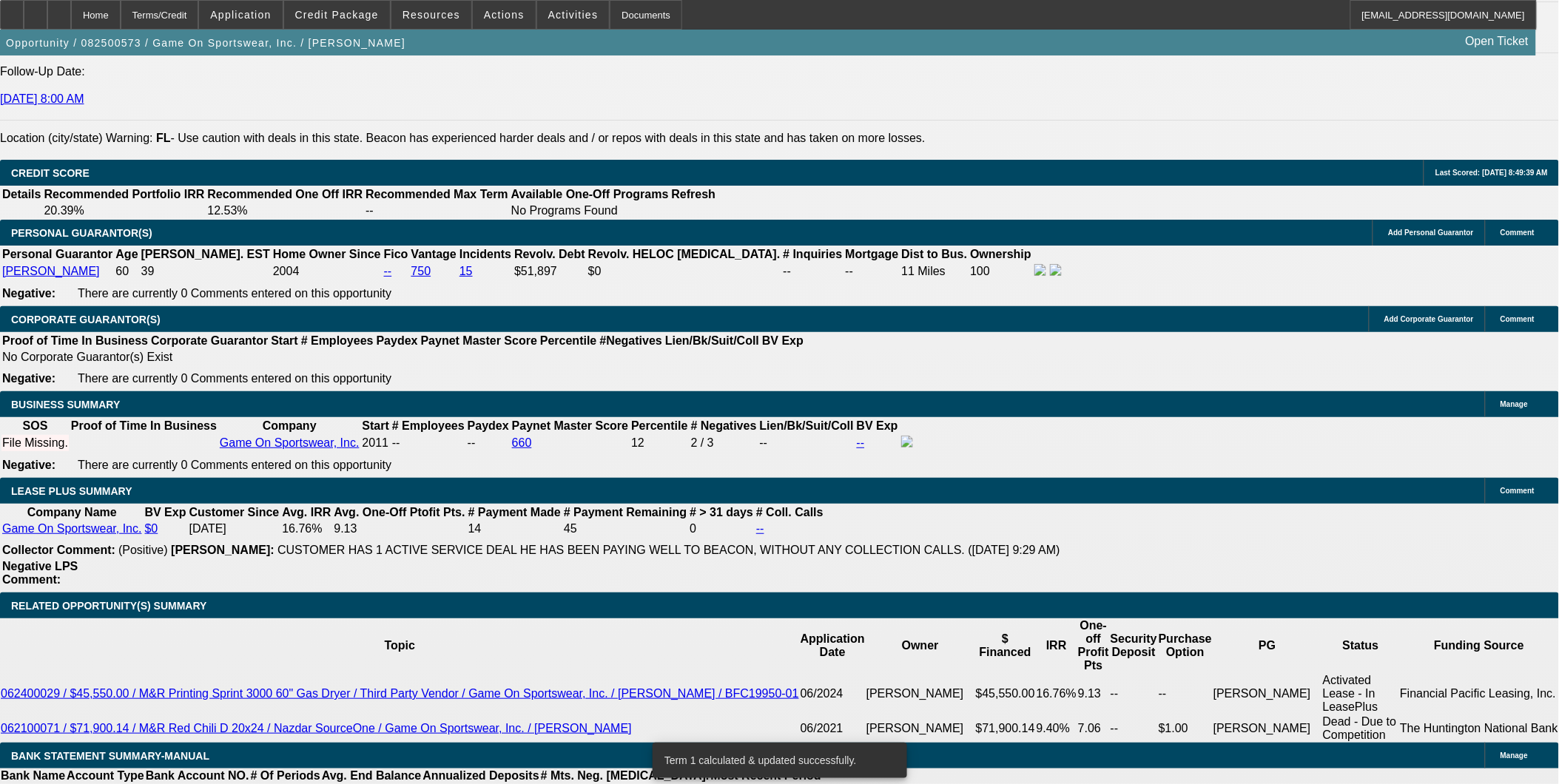
drag, startPoint x: 534, startPoint y: 456, endPoint x: 585, endPoint y: 461, distance: 51.2
type input "UNKNOWN"
type input "1"
type input "$311.60"
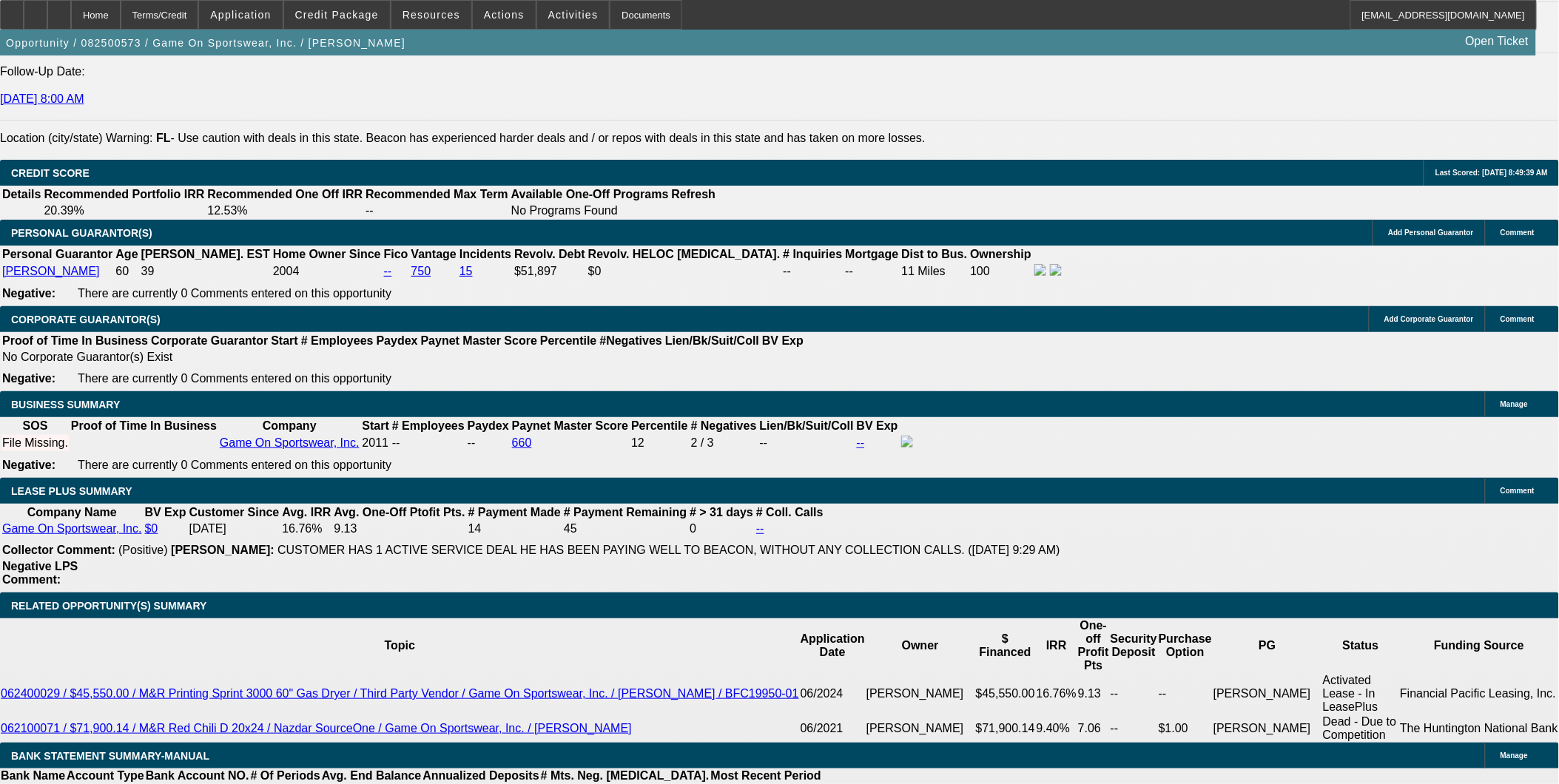
type input "16"
type input "$443.29"
type input "16"
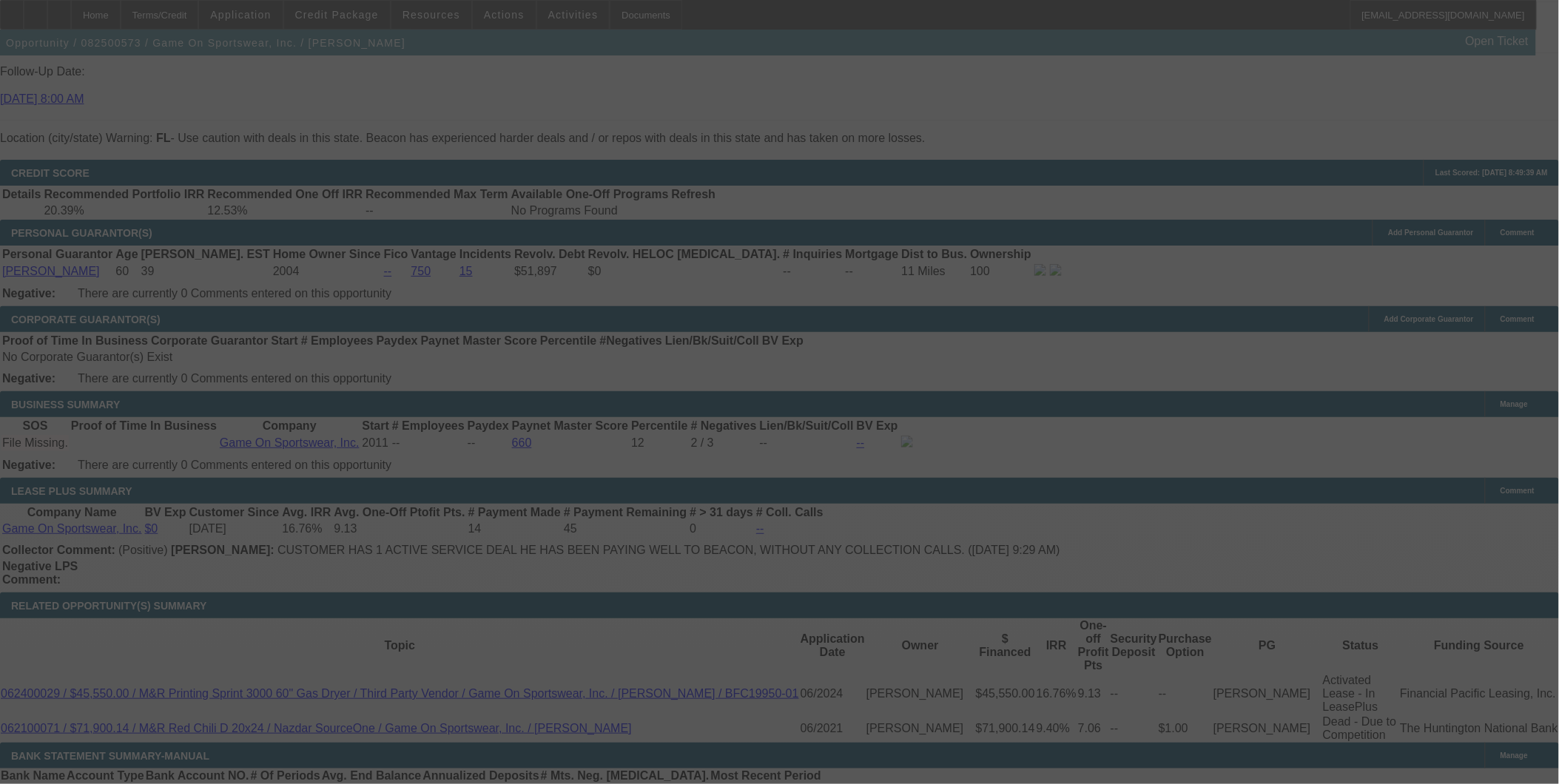
select select "0"
select select "6"
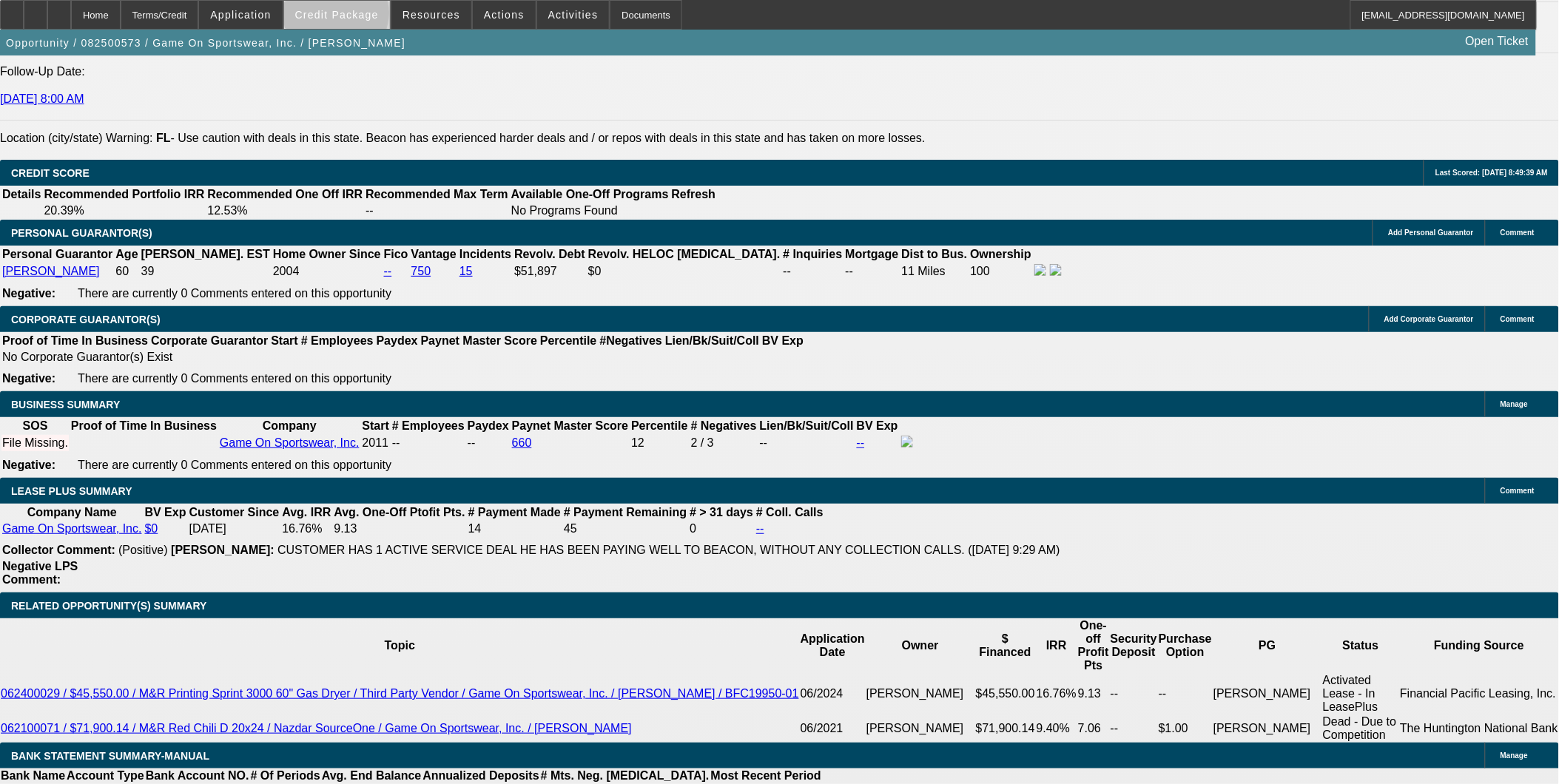
click at [361, 16] on span "Credit Package" at bounding box center [337, 15] width 83 height 12
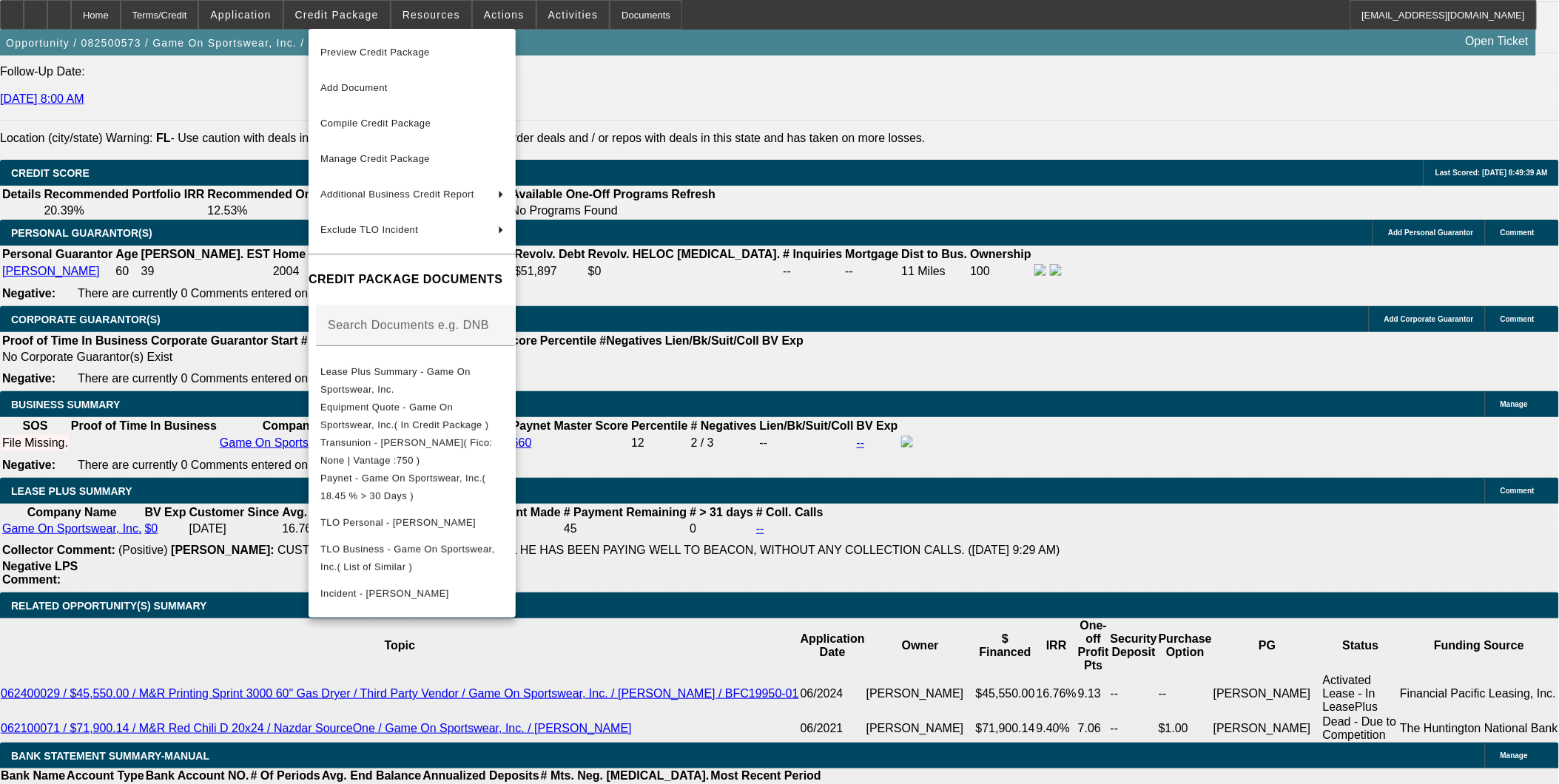
click at [866, 440] on div at bounding box center [779, 392] width 1559 height 784
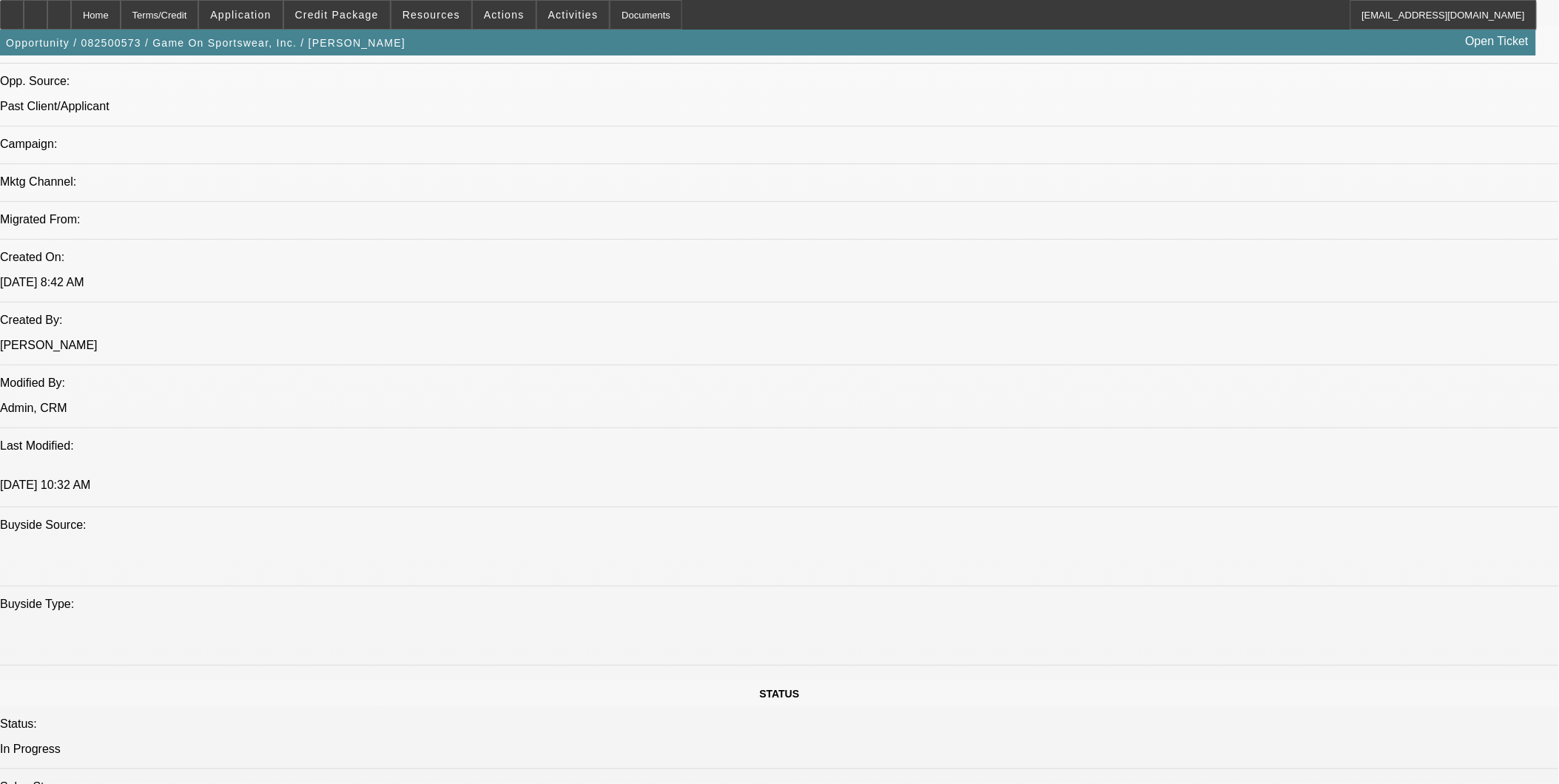
scroll to position [727, 0]
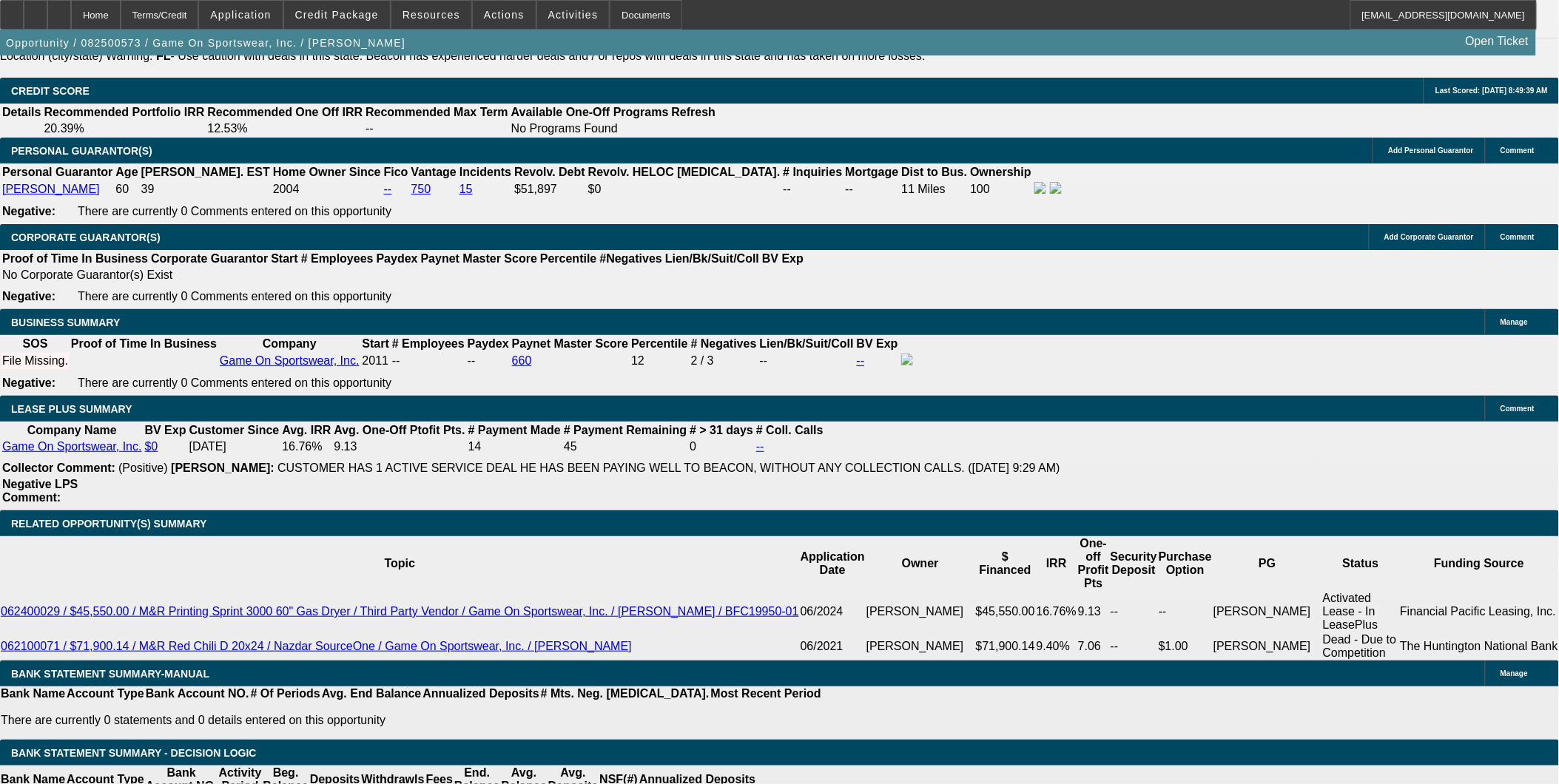
scroll to position [2289, 0]
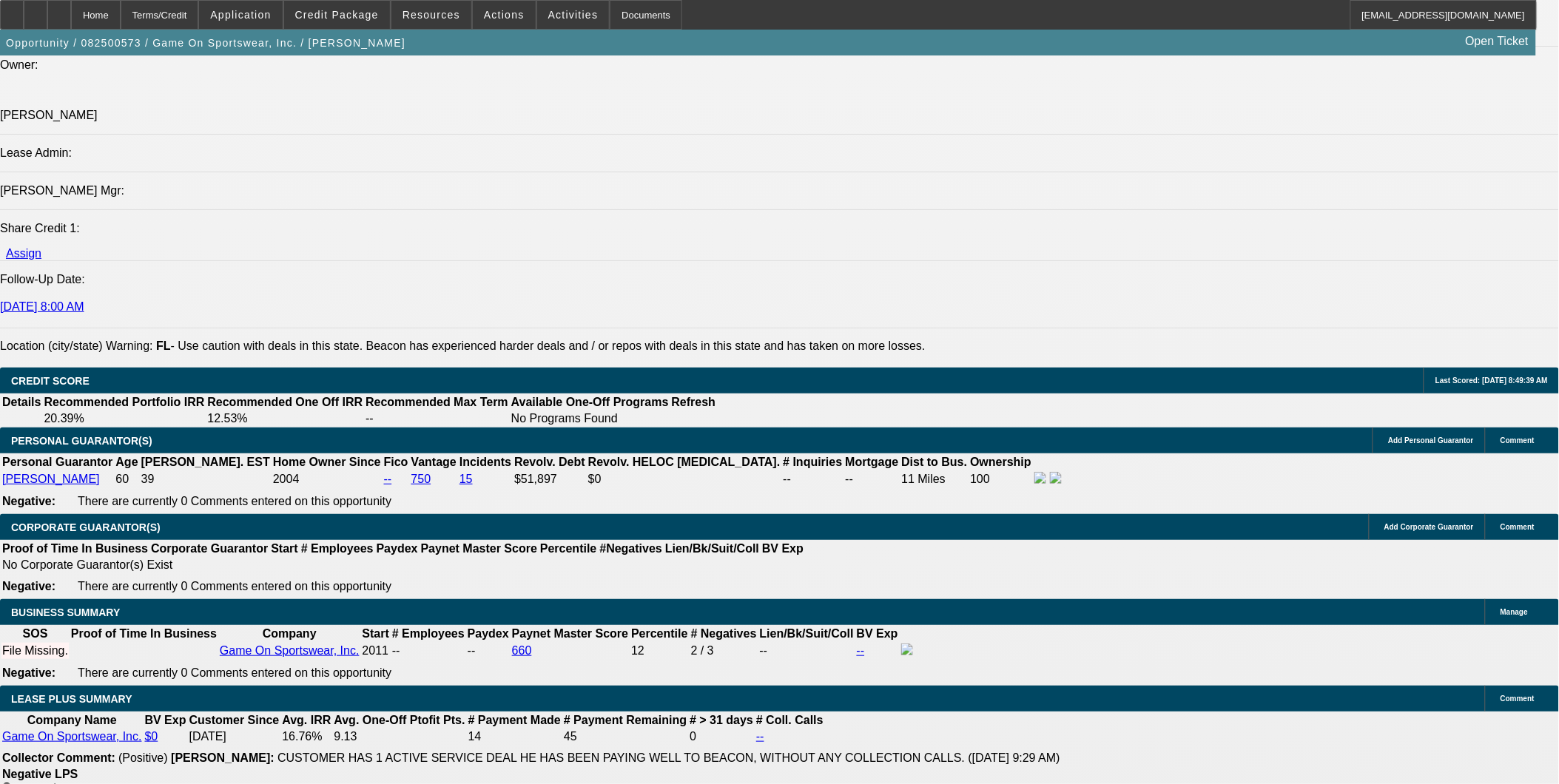
scroll to position [1795, 0]
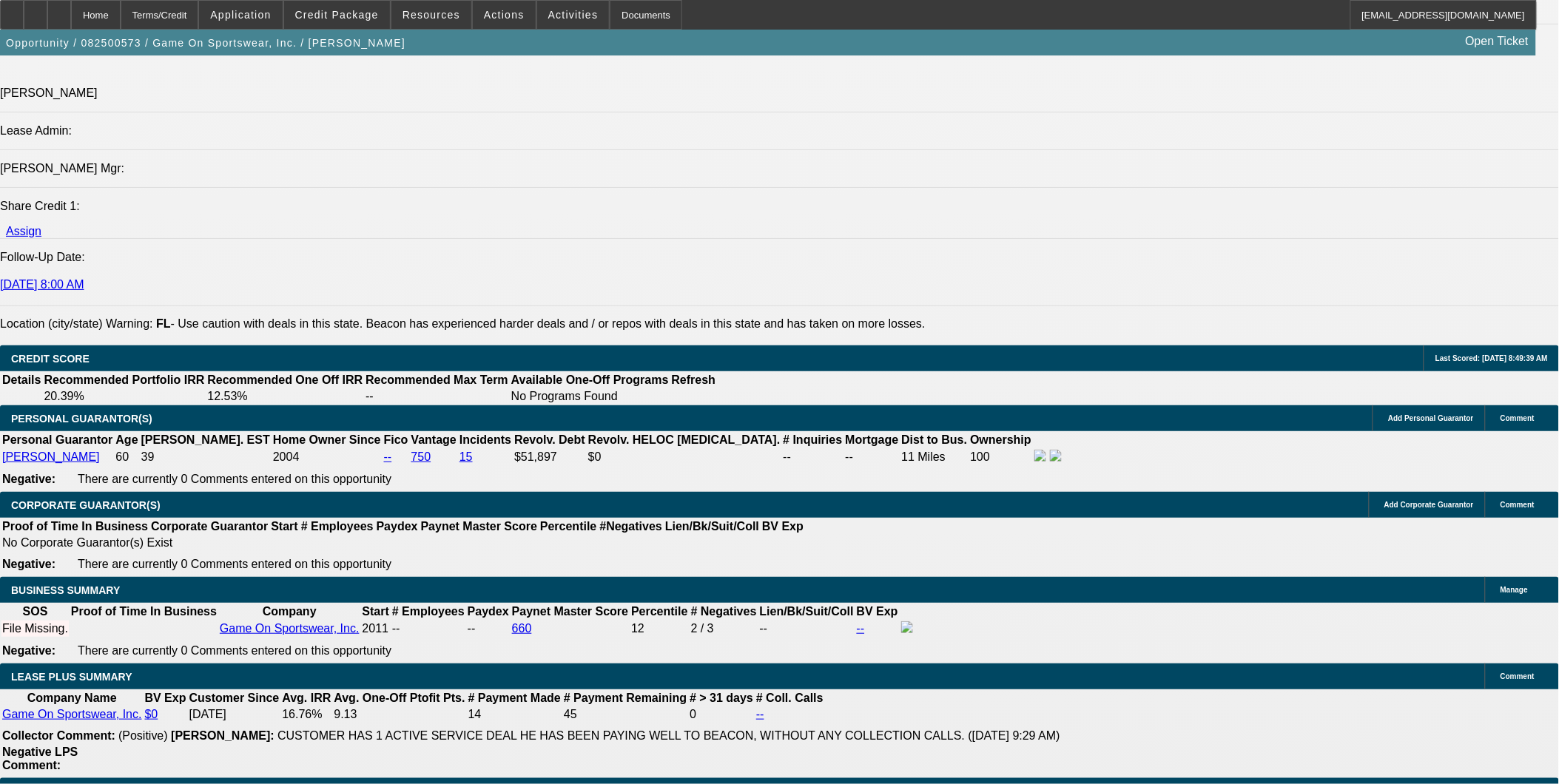
scroll to position [1960, 0]
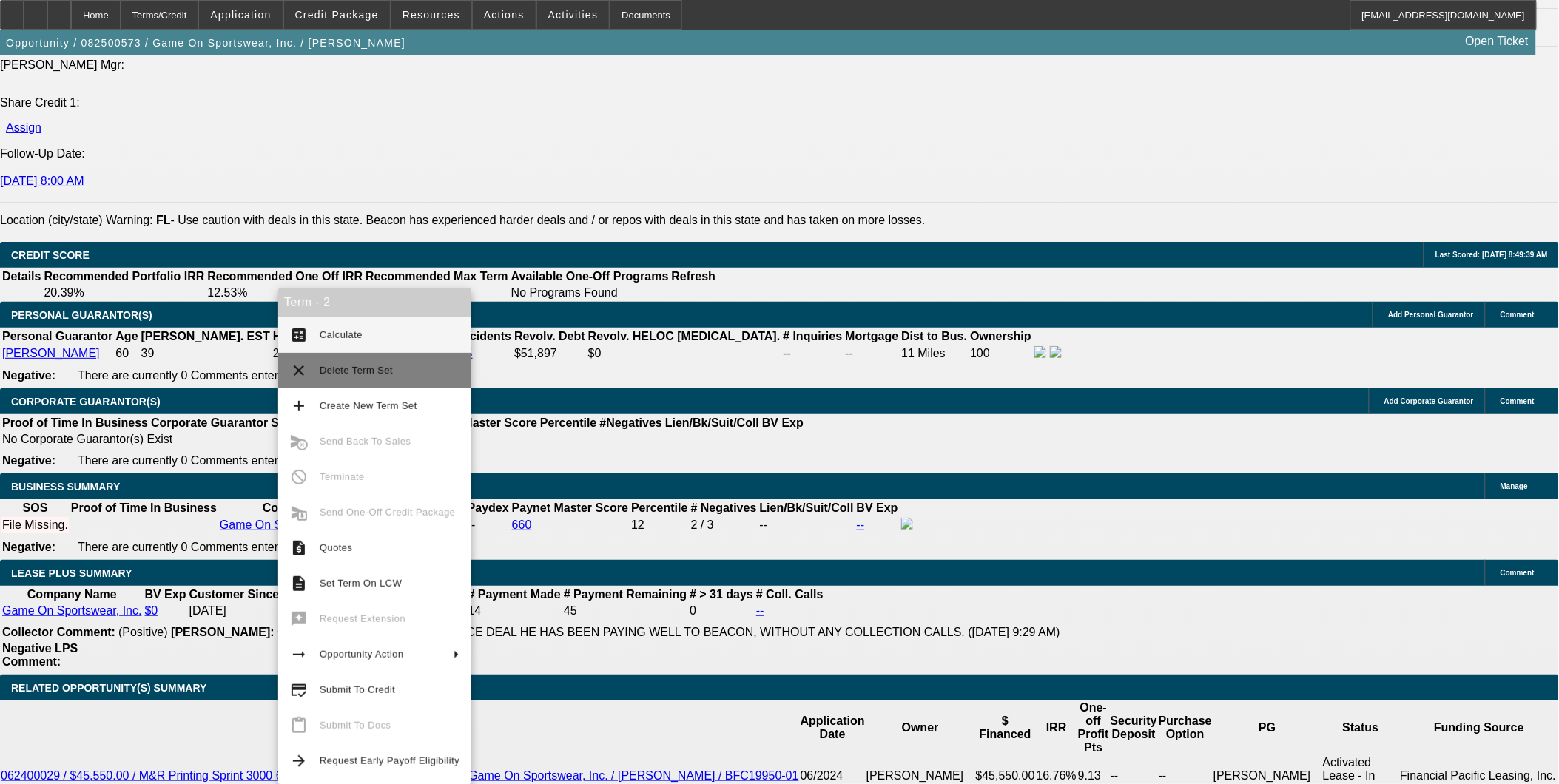
click at [312, 361] on button "clear Delete Term Set" at bounding box center [375, 371] width 193 height 36
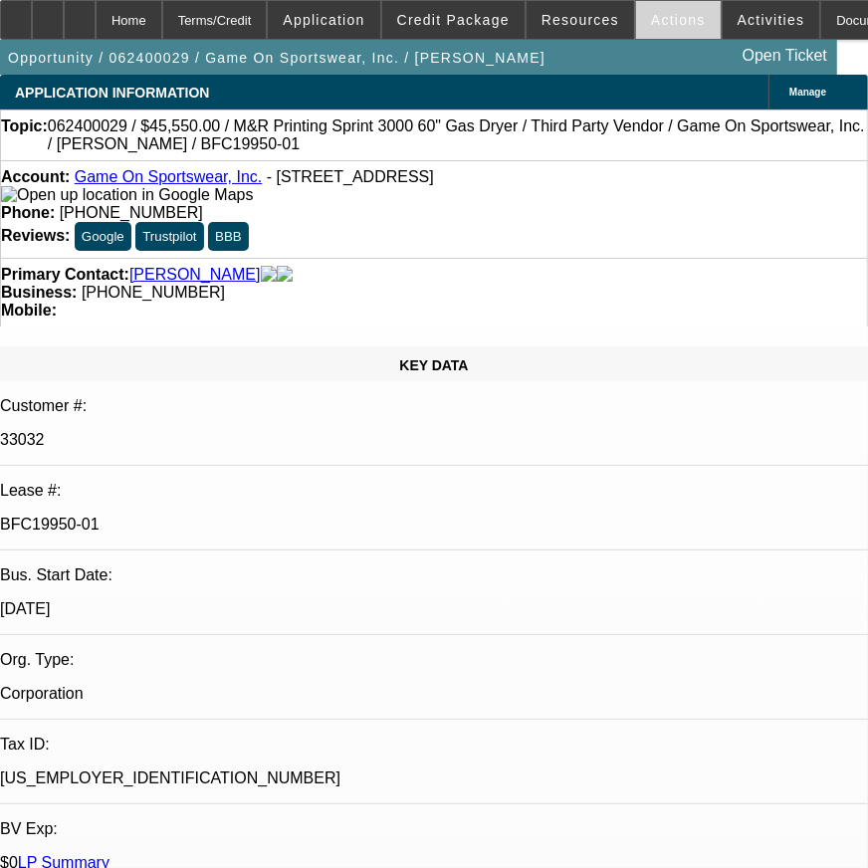
select select "0"
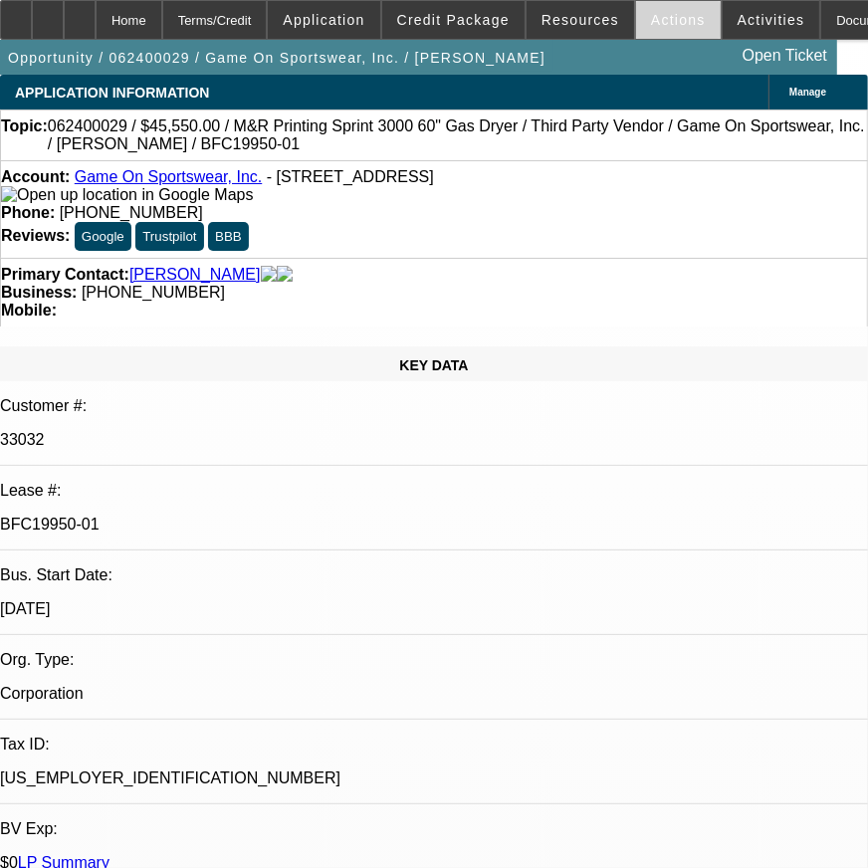
select select "0"
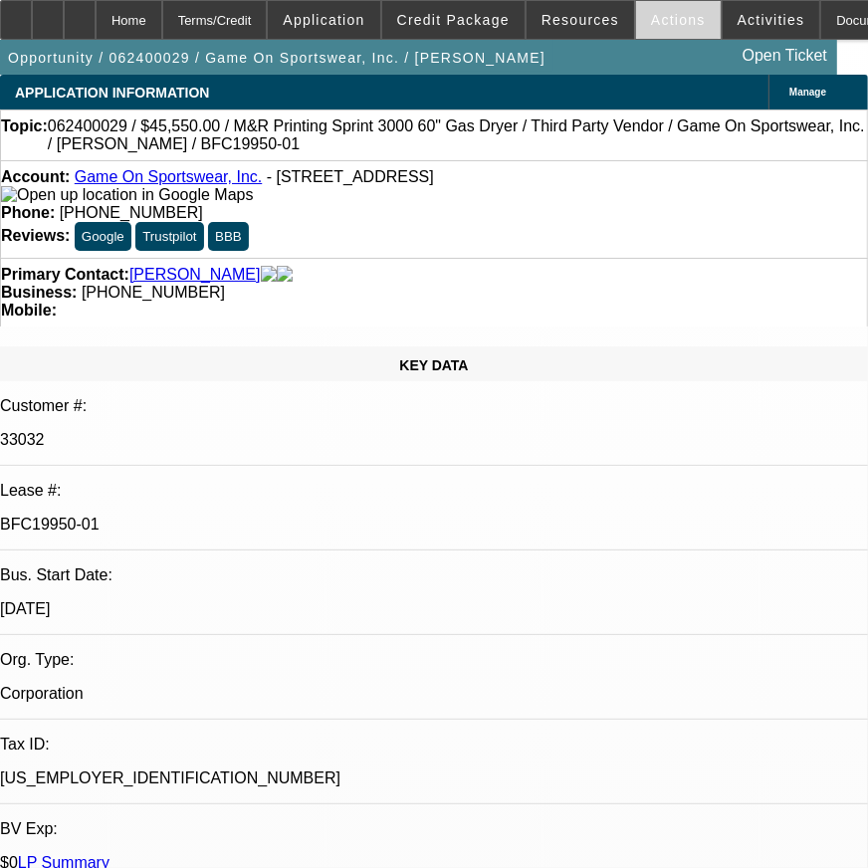
select select "0"
select select "1"
select select "6"
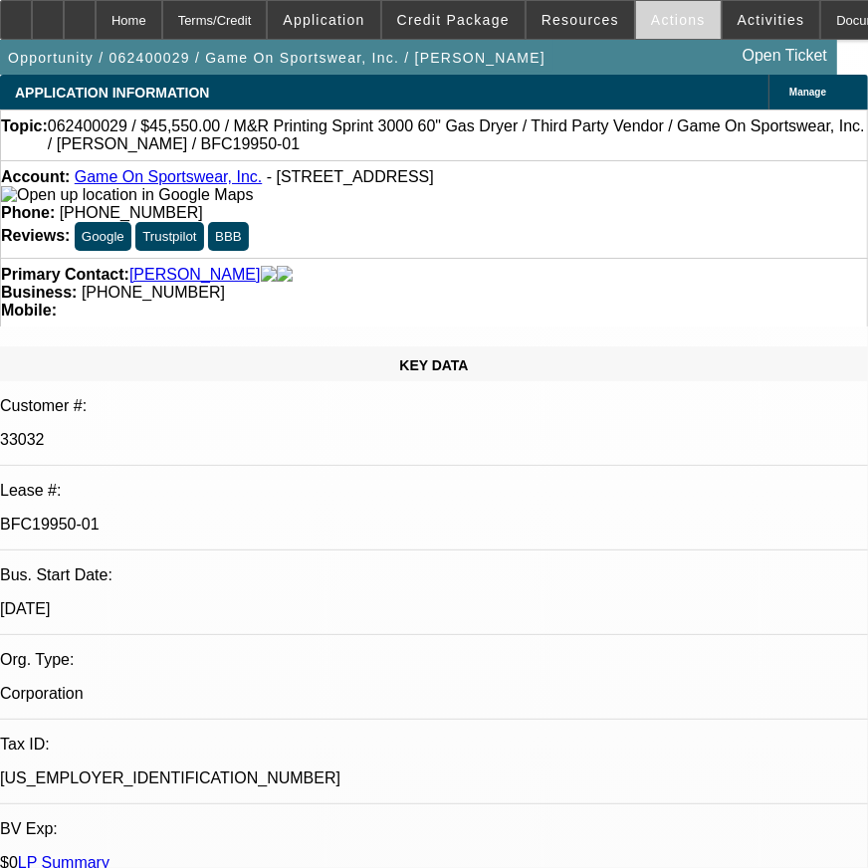
select select "1"
select select "6"
select select "1"
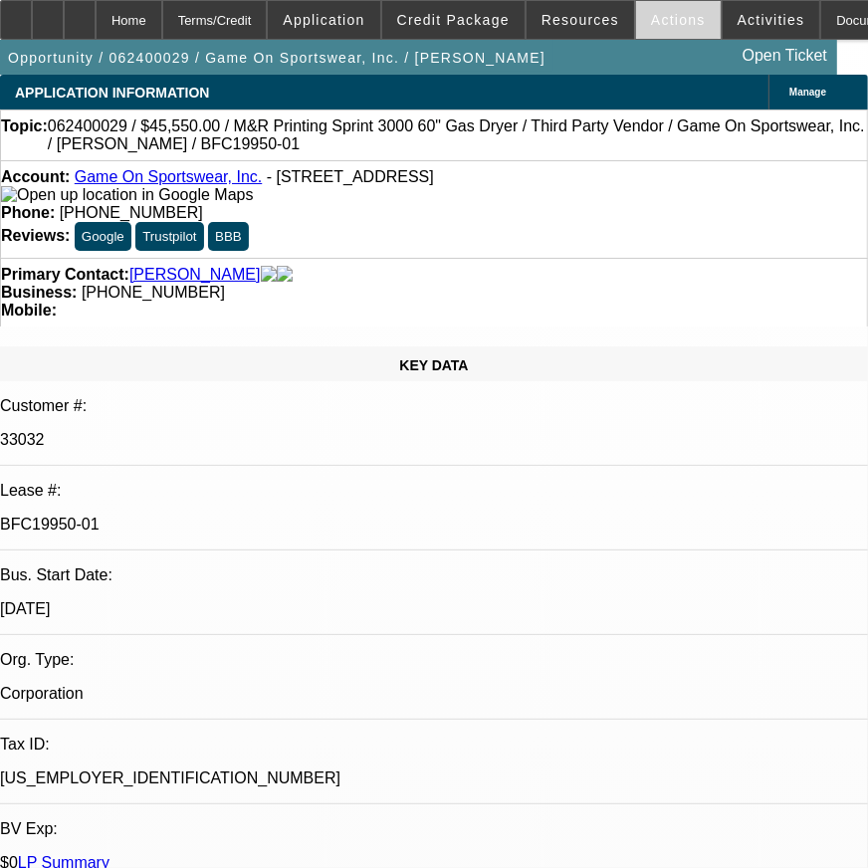
select select "6"
select select "1"
select select "6"
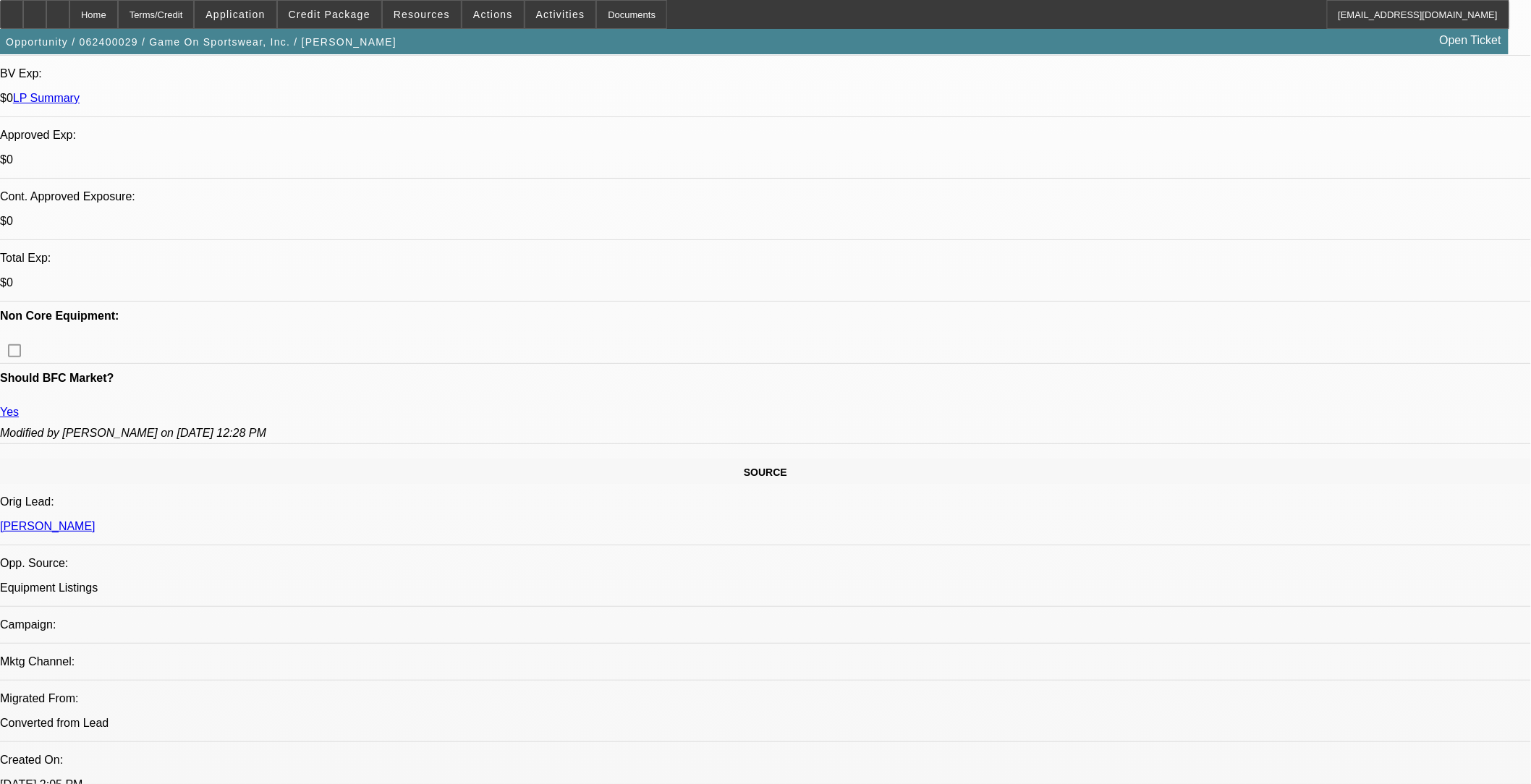
scroll to position [562, 0]
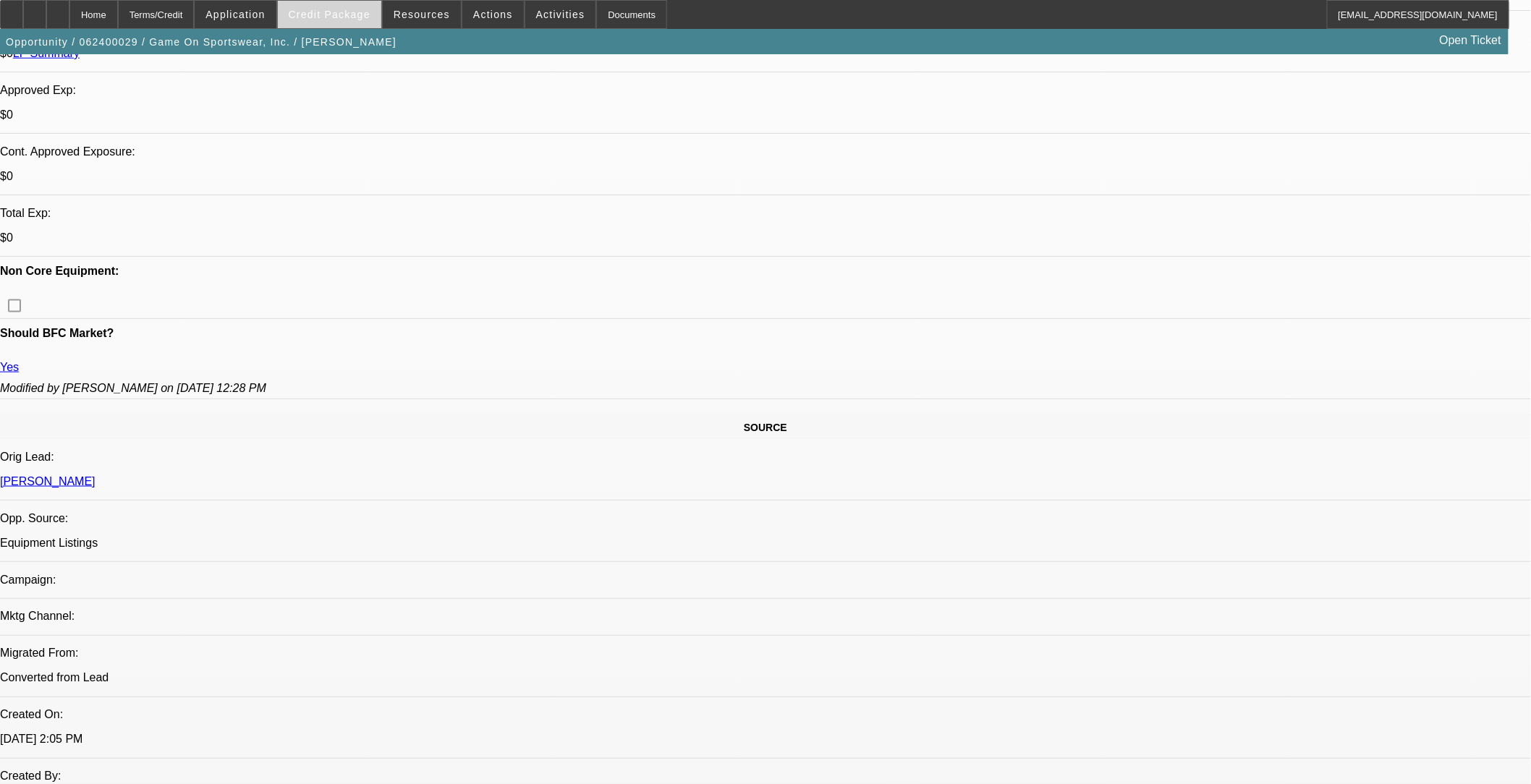
click at [342, 9] on span "Credit Package" at bounding box center [329, 15] width 81 height 12
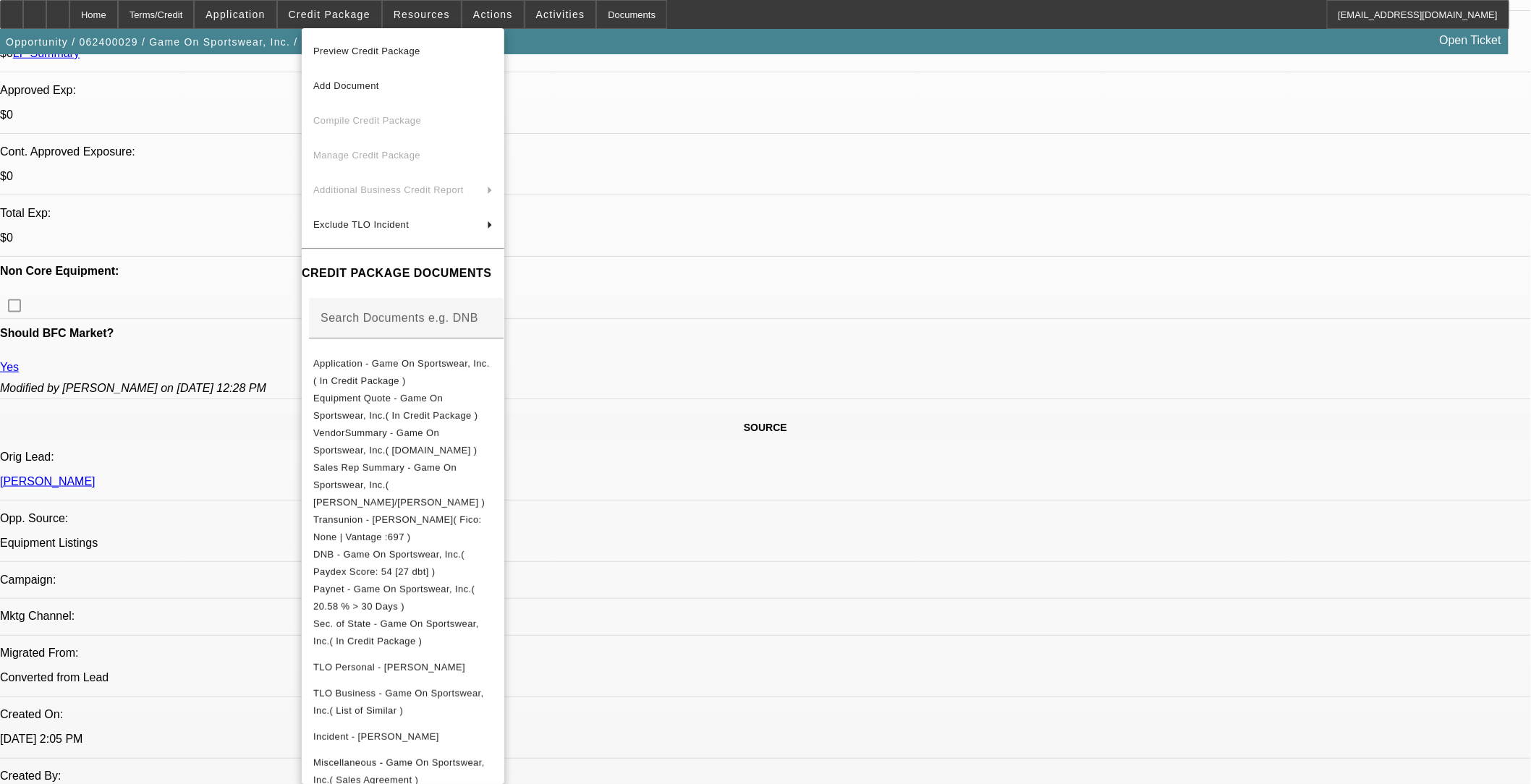
click at [350, 53] on span "Preview Credit Package" at bounding box center [366, 51] width 107 height 11
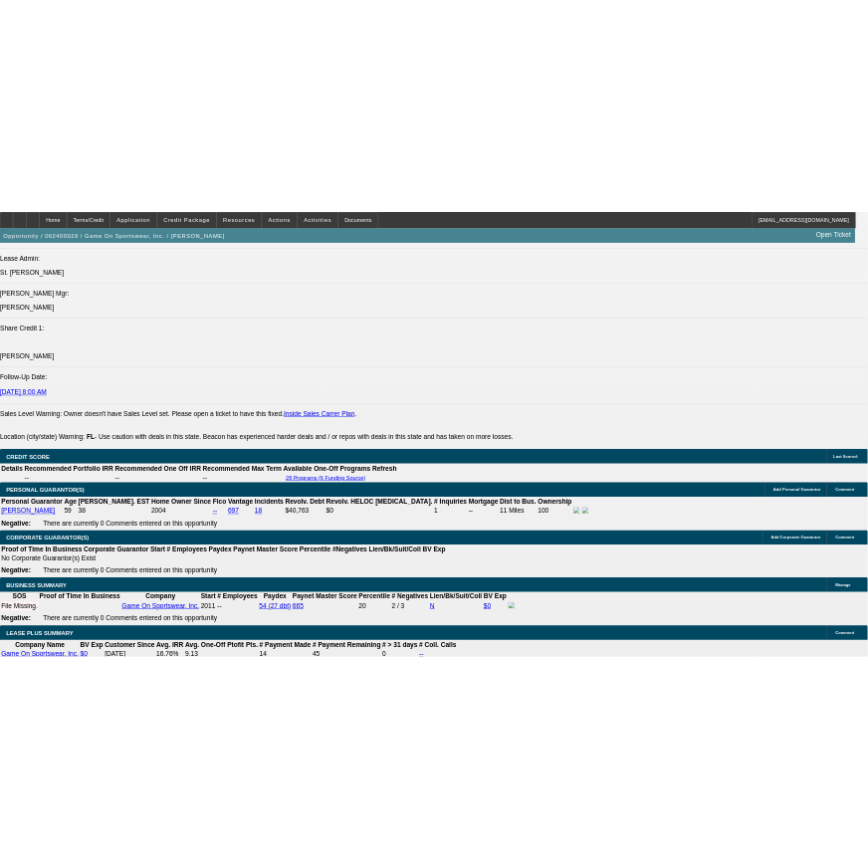
scroll to position [2986, 0]
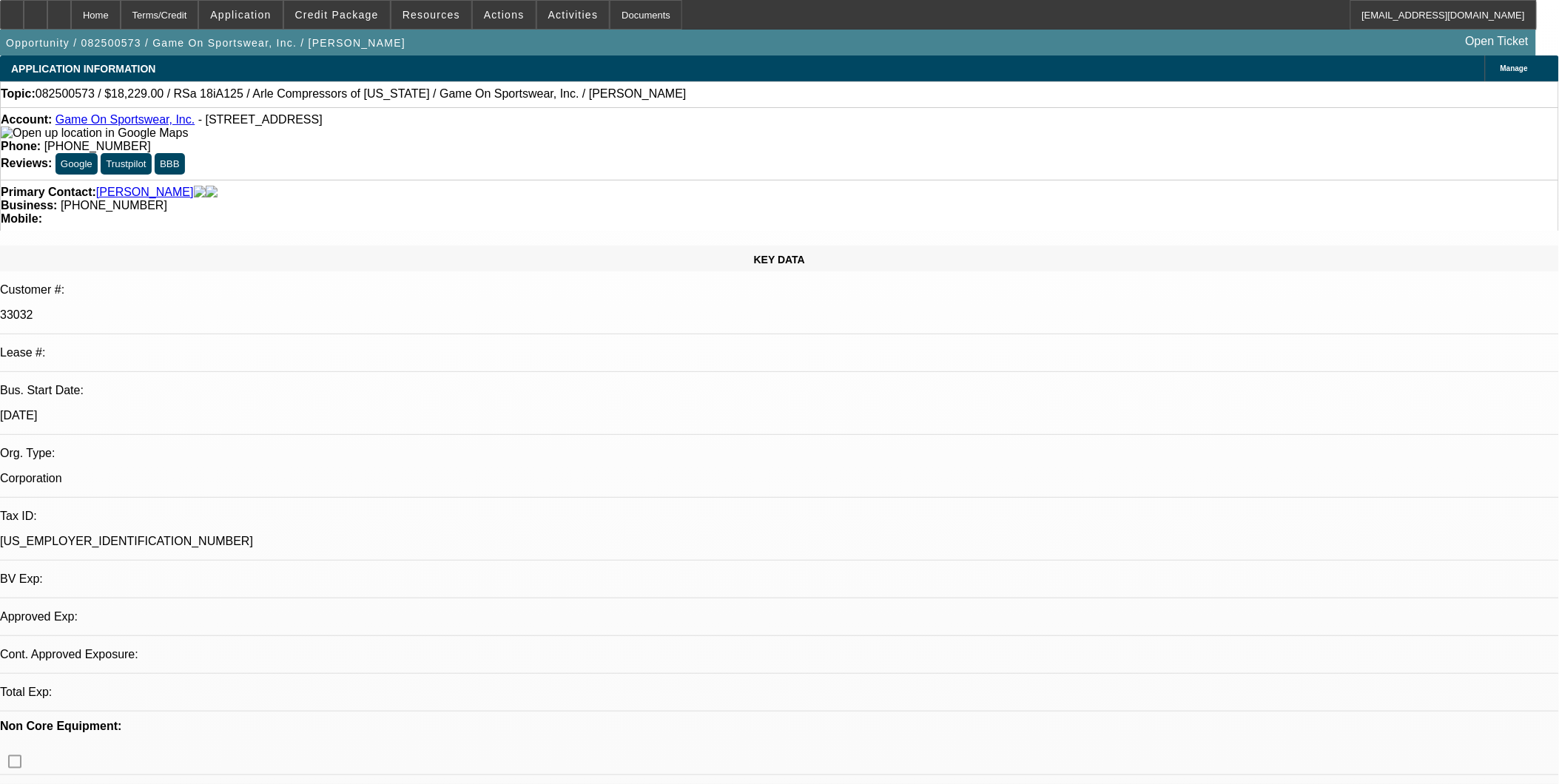
select select "0"
select select "1"
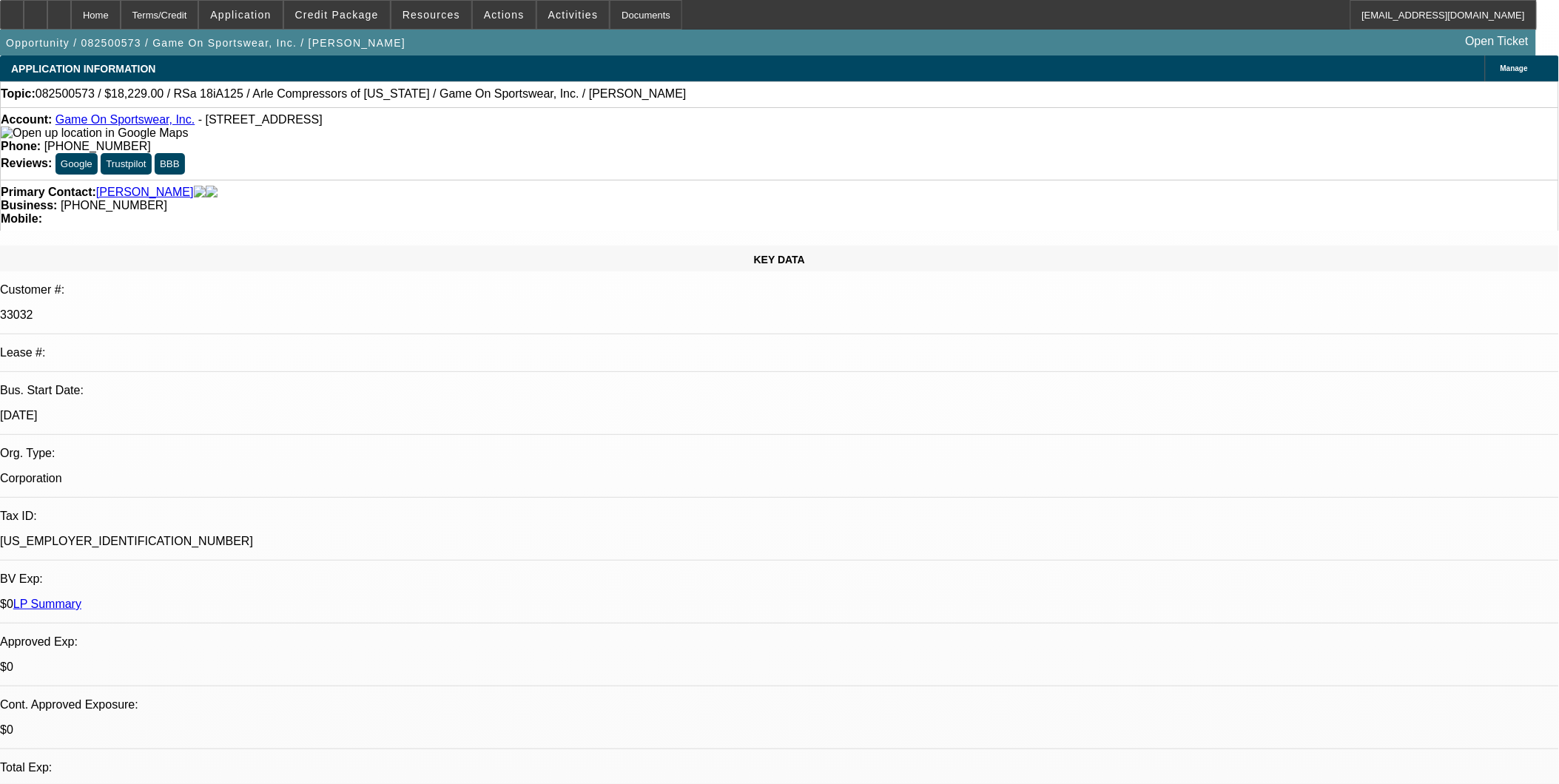
select select "6"
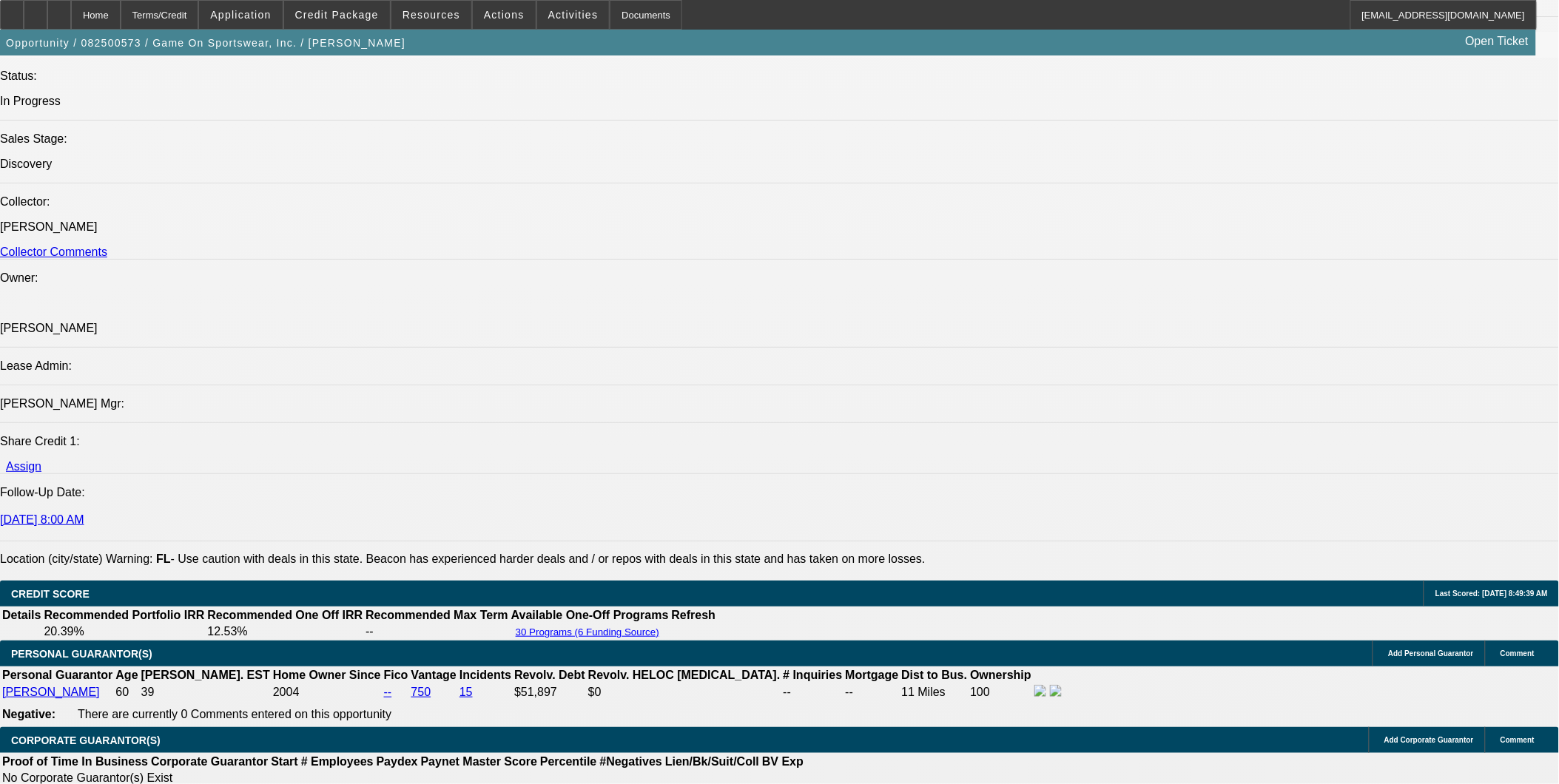
scroll to position [1859, 0]
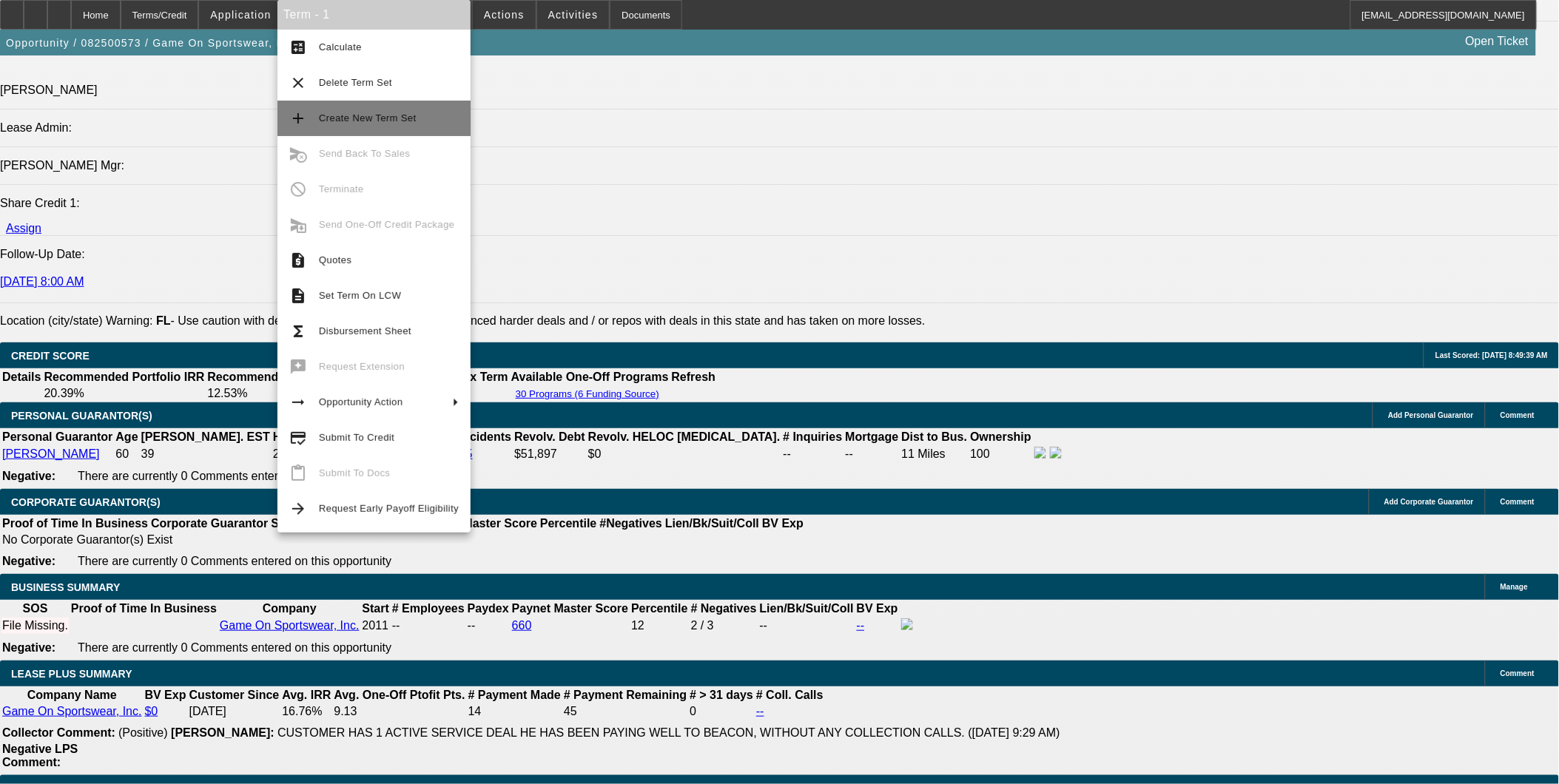
click at [343, 118] on span "Create New Term Set" at bounding box center [367, 117] width 97 height 11
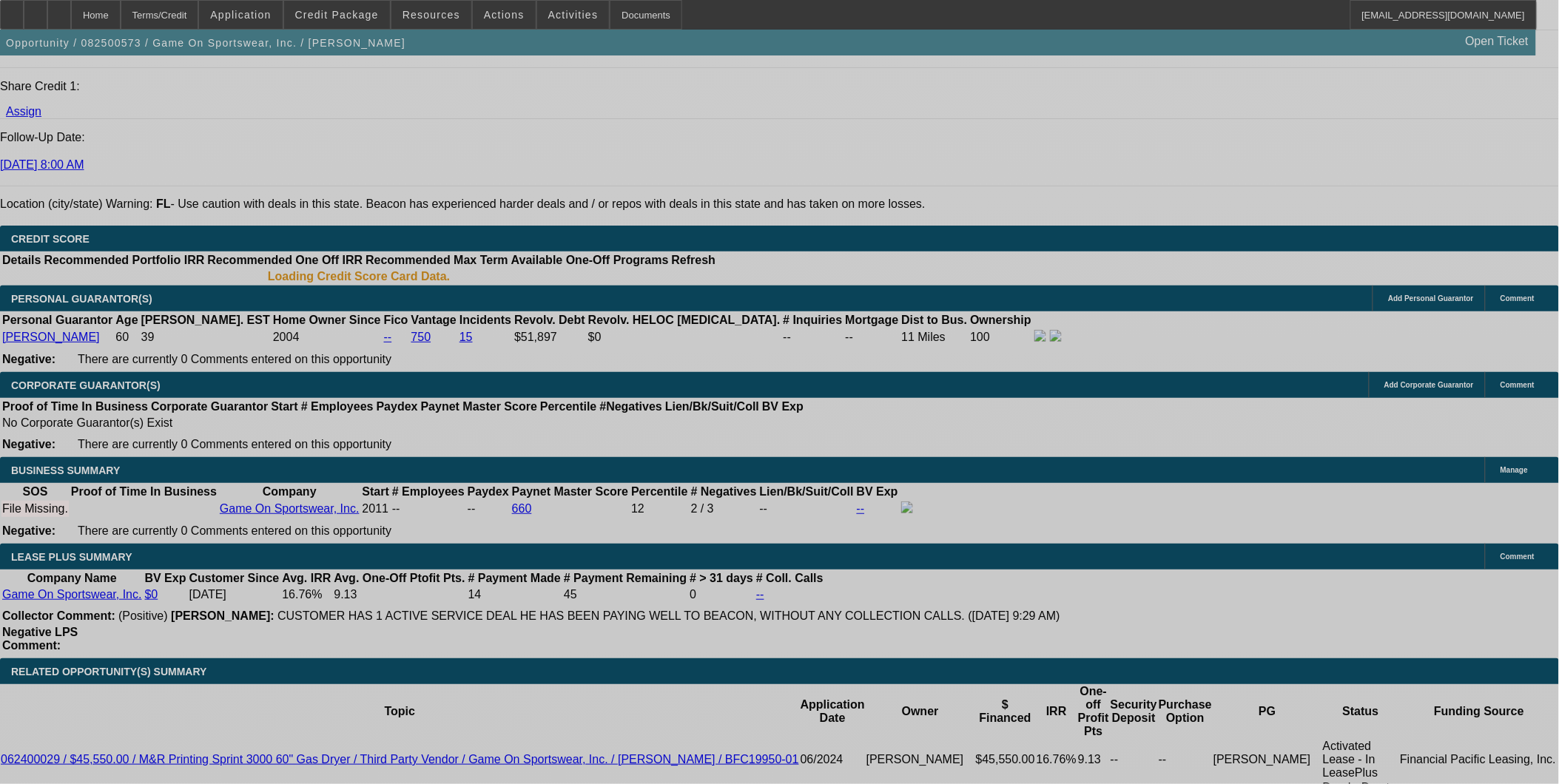
select select "0"
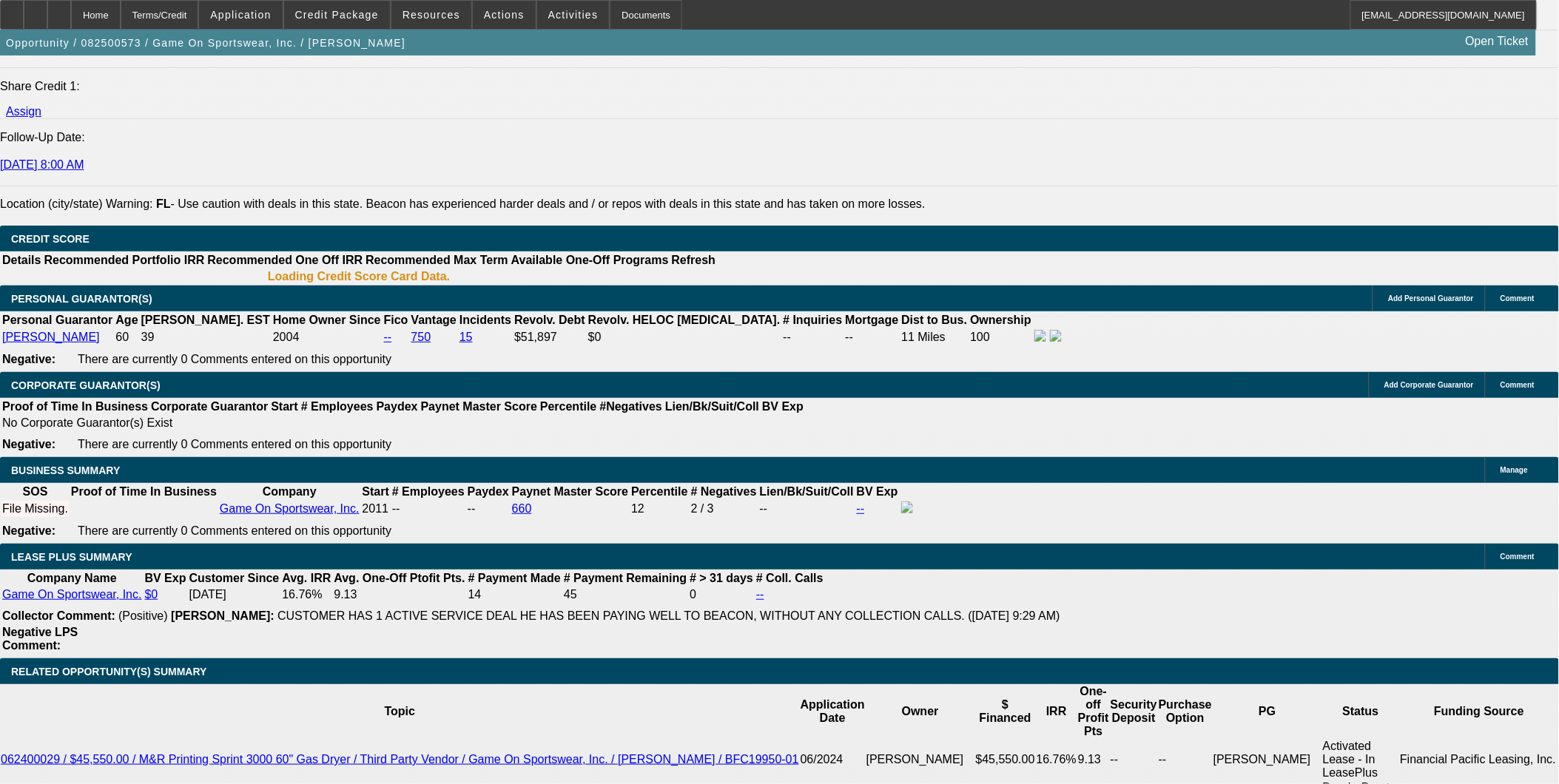
select select "0"
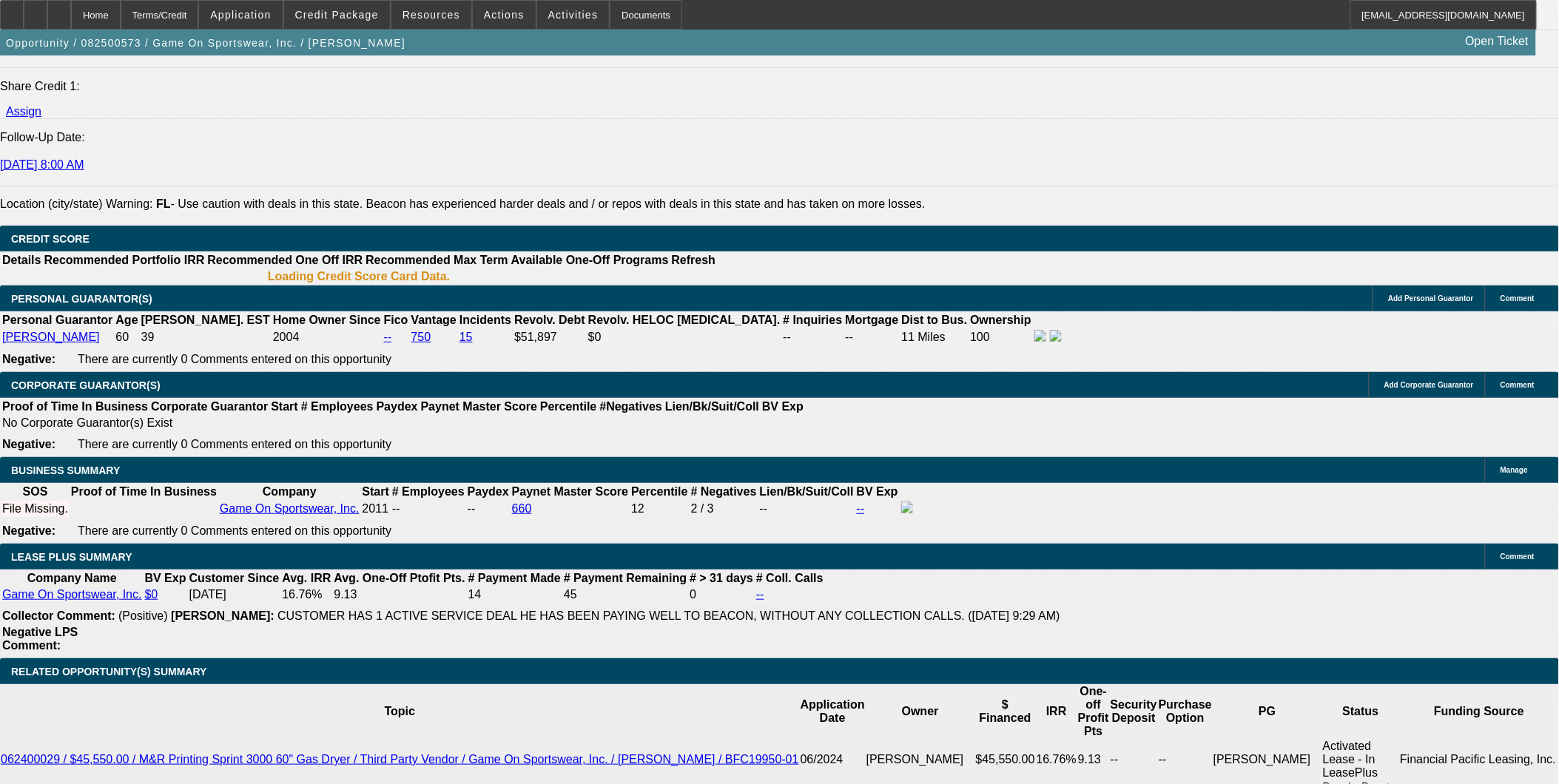
select select "1"
select select "6"
select select "1"
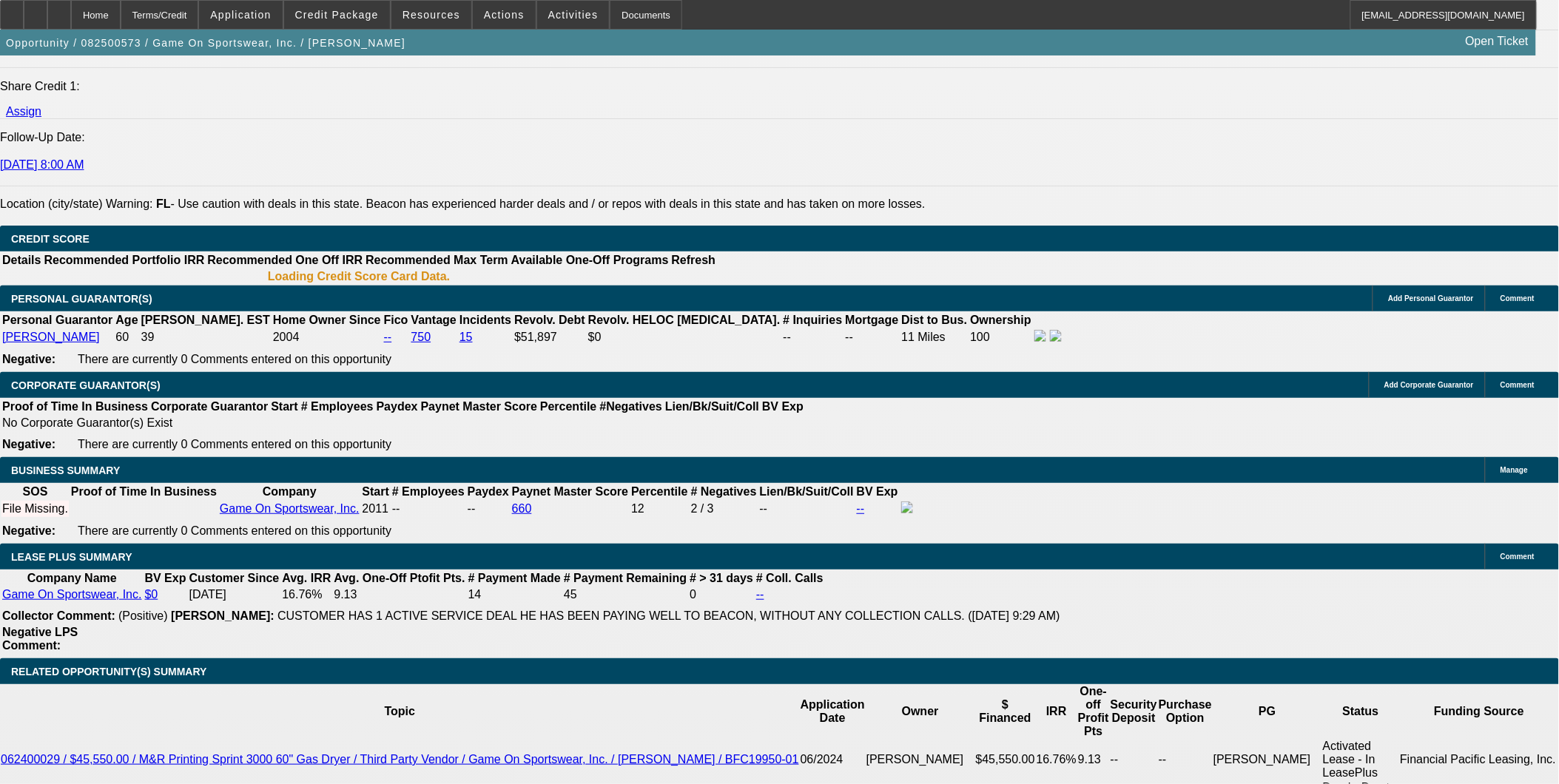
select select "6"
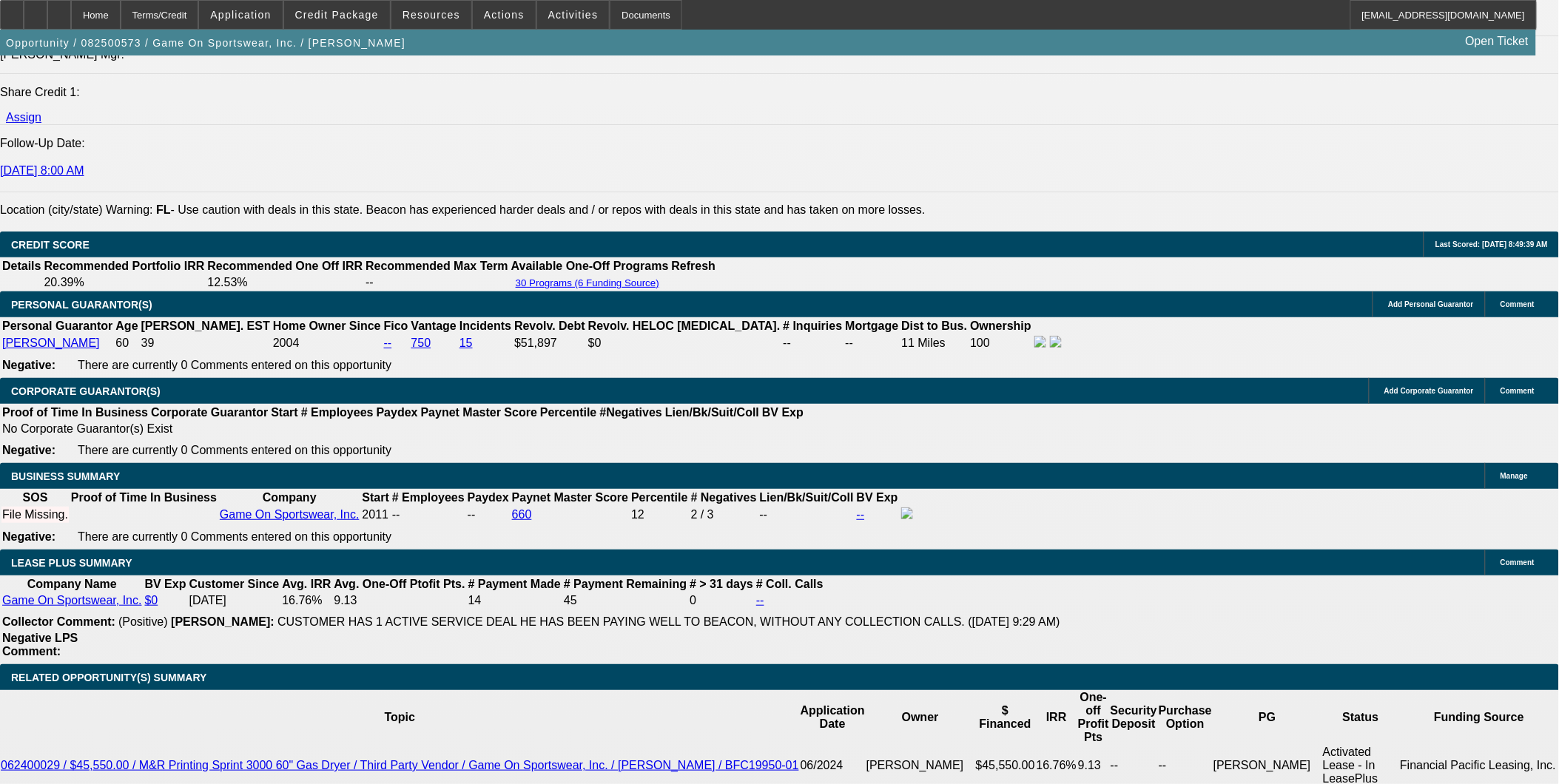
drag, startPoint x: 307, startPoint y: 533, endPoint x: 476, endPoint y: 575, distance: 174.1
type input "UNKNOWN"
type input "36"
type input "$640.88"
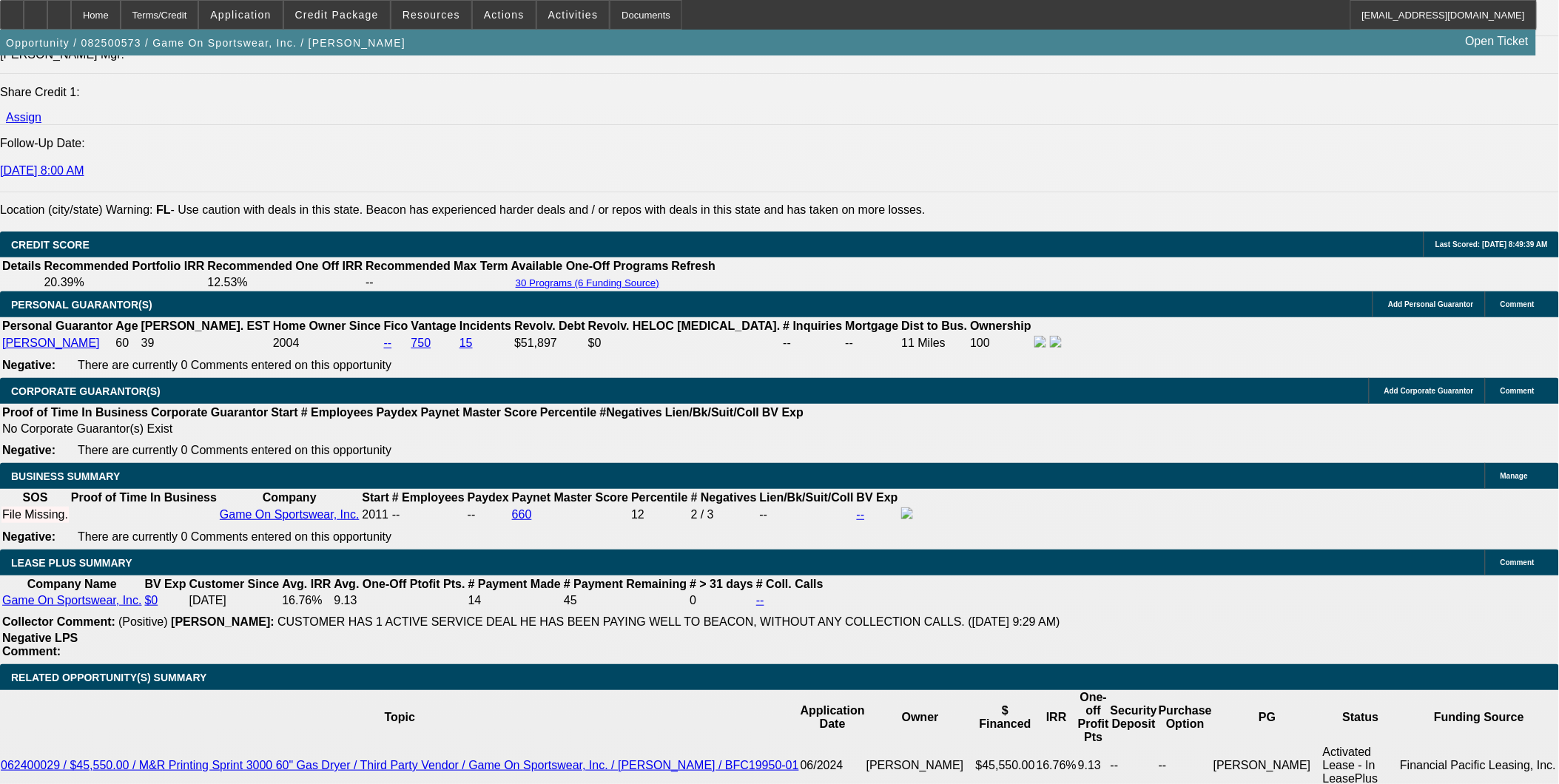
type input "36"
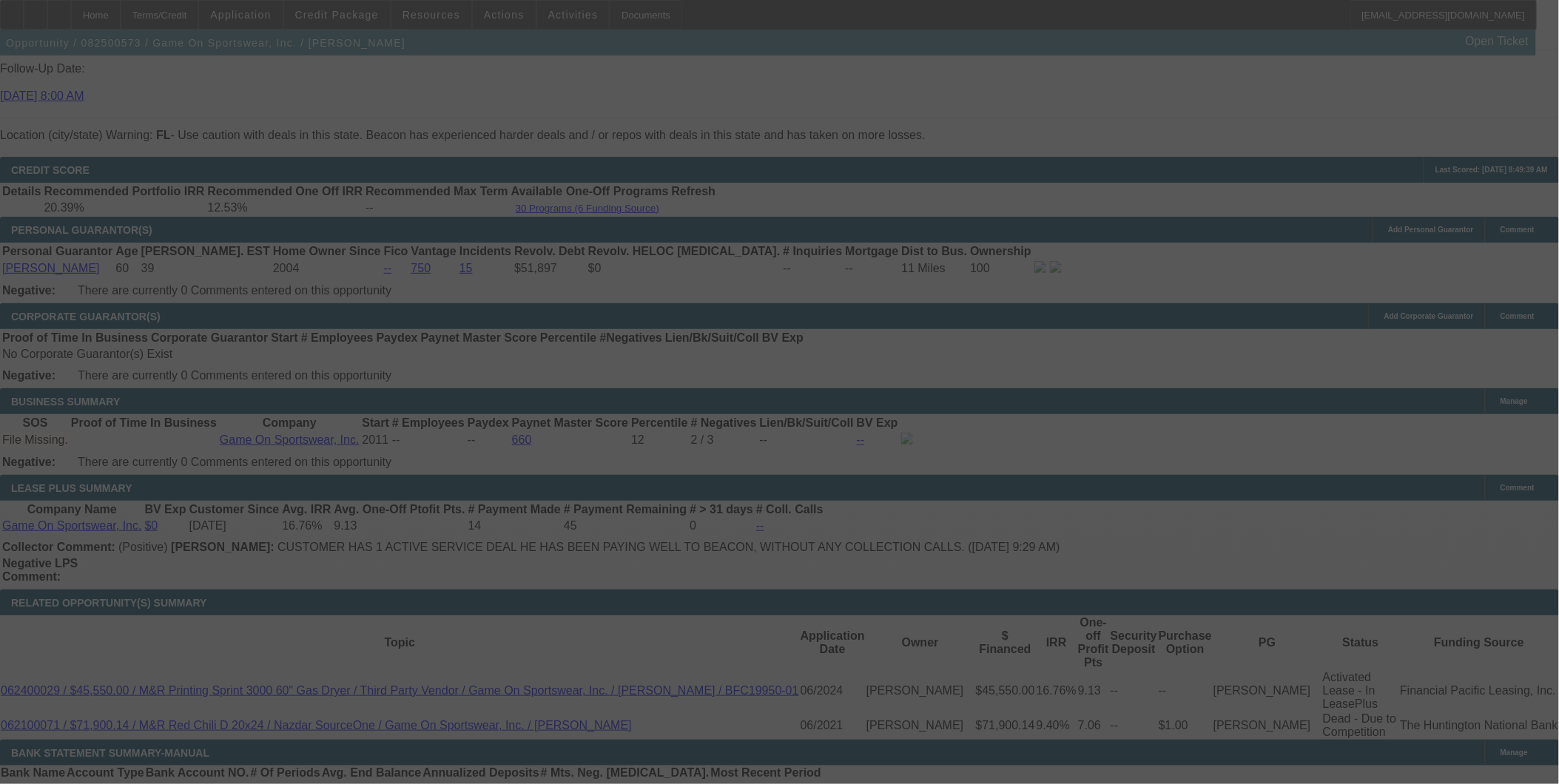
scroll to position [2135, 0]
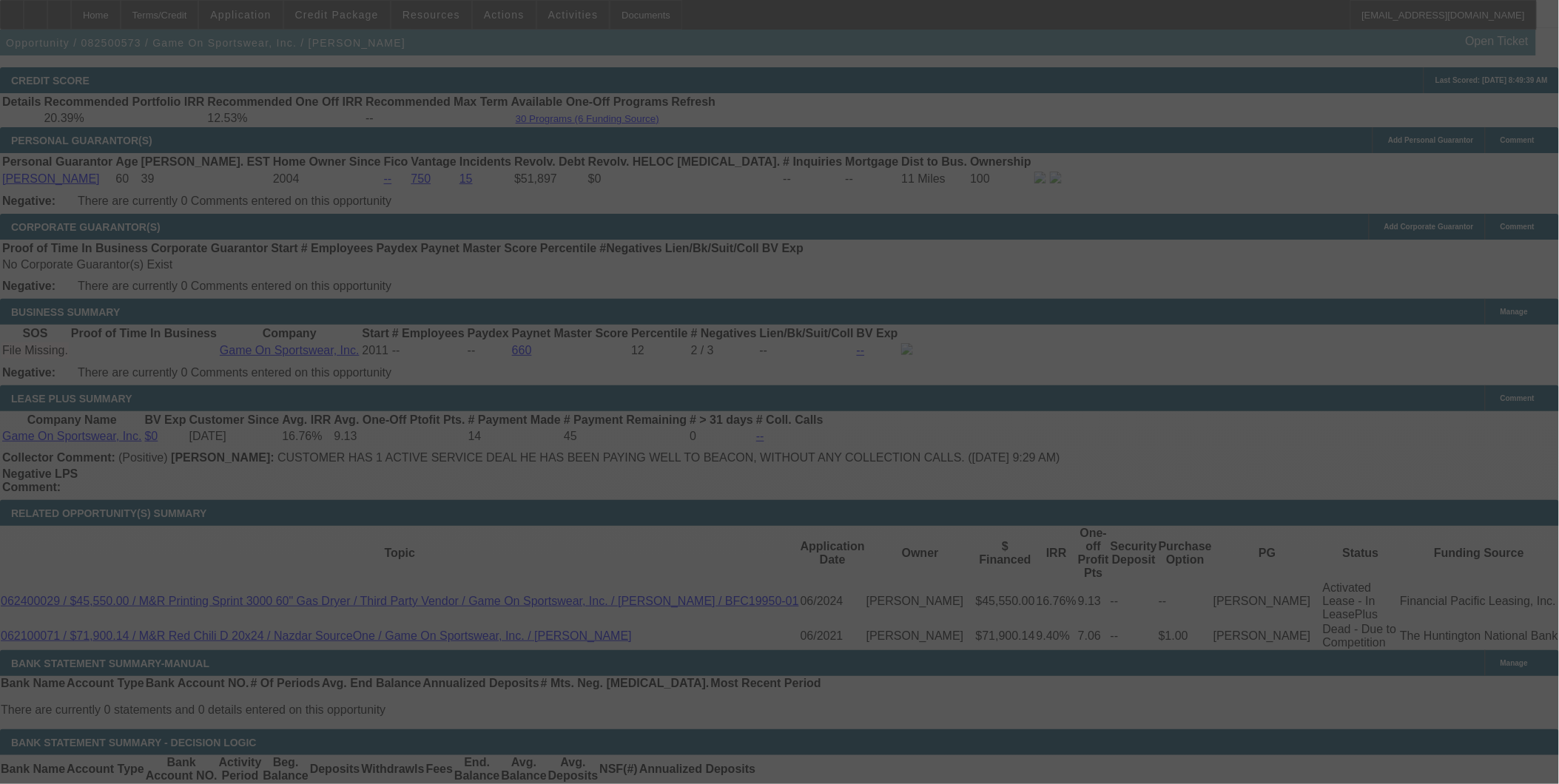
select select "0"
select select "6"
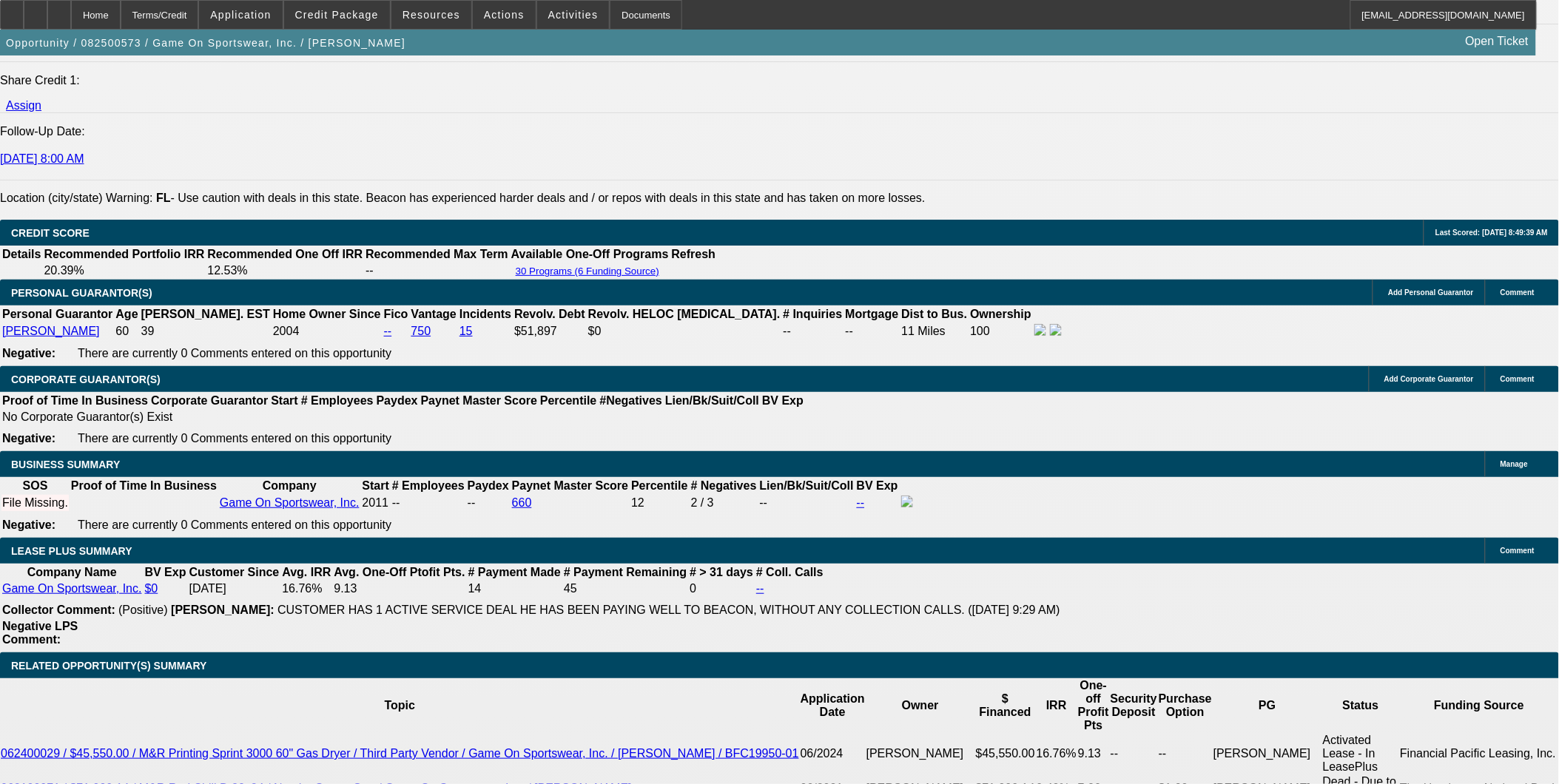
scroll to position [1954, 0]
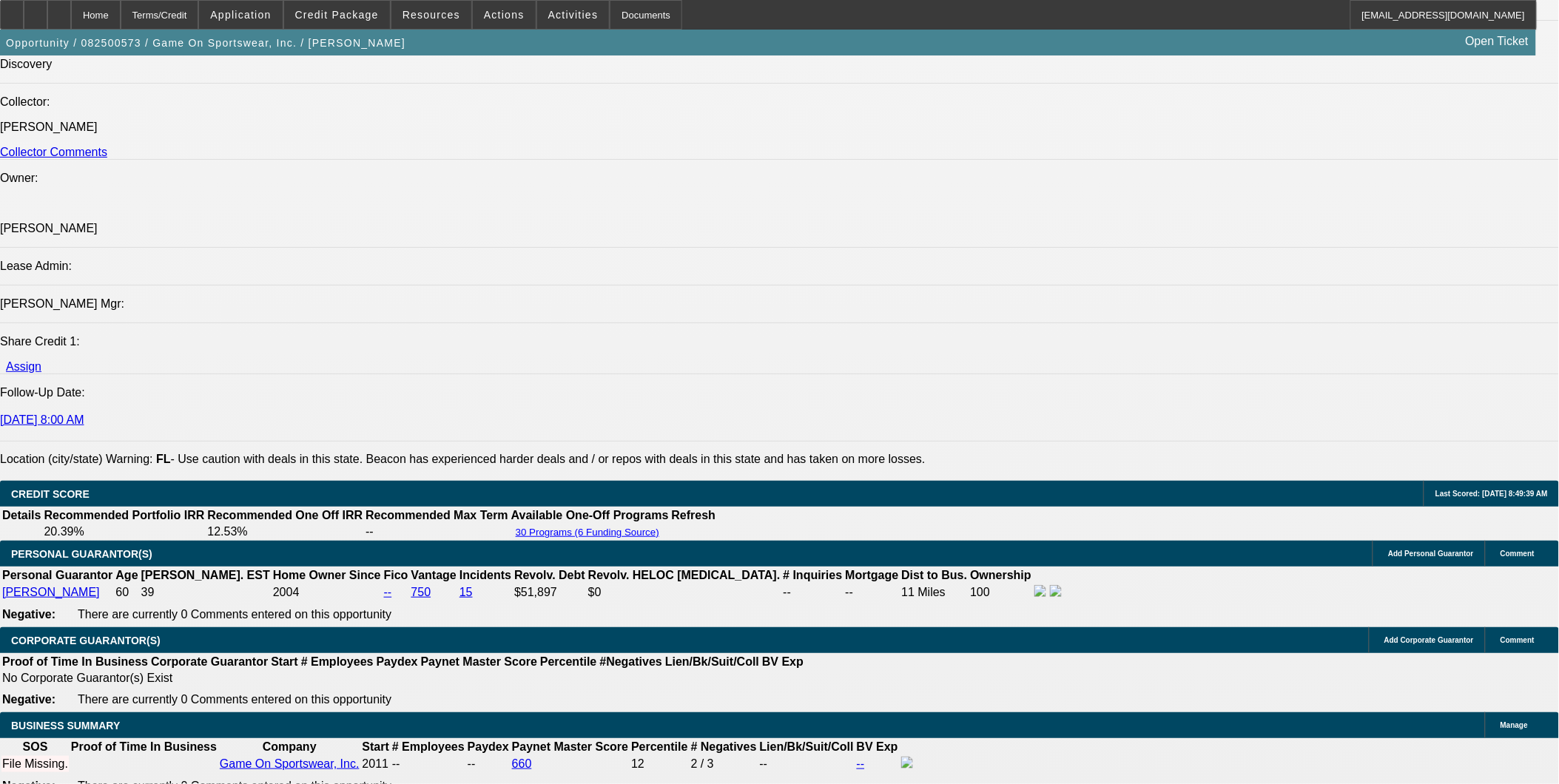
scroll to position [1808, 0]
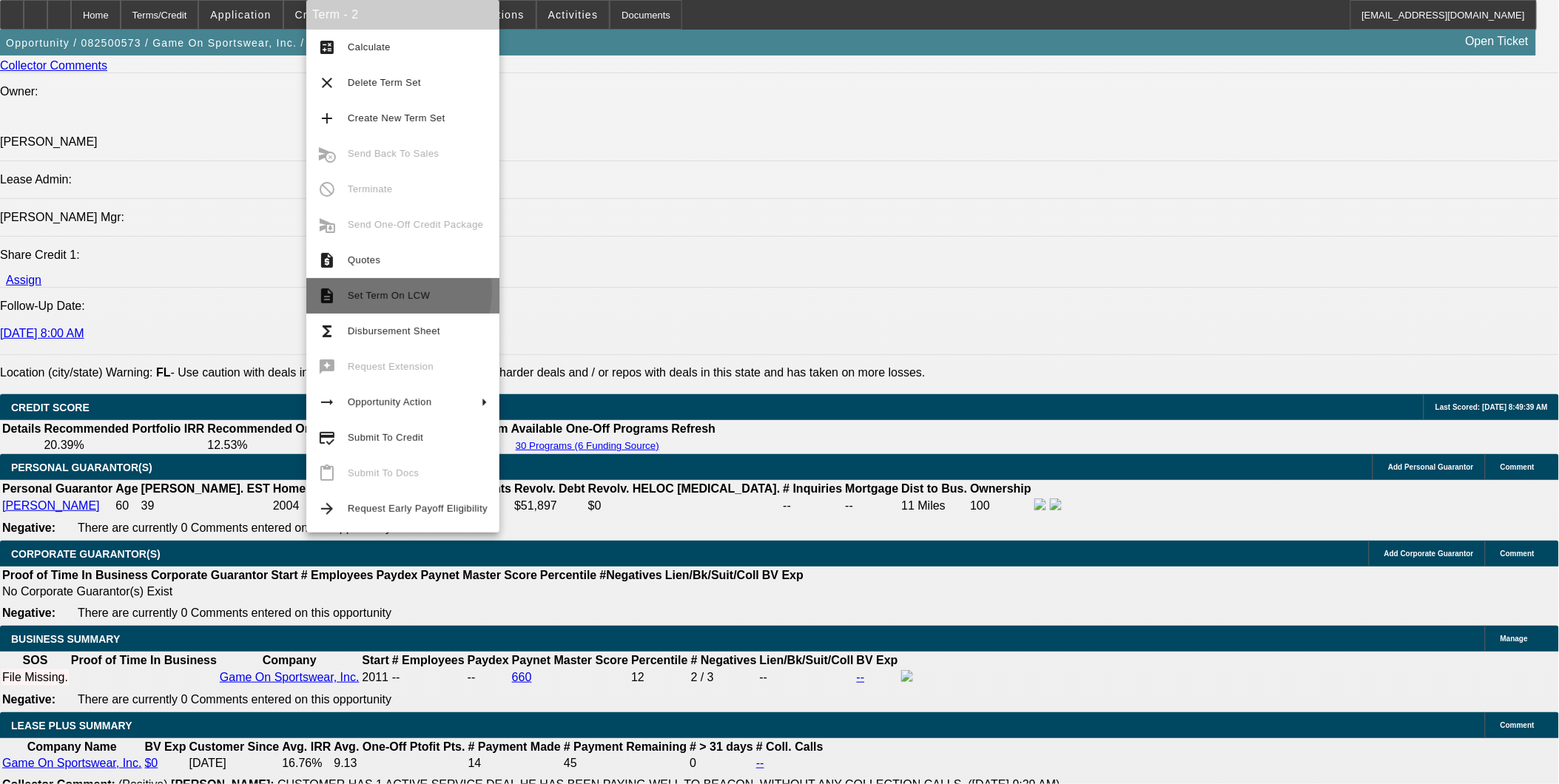
click at [383, 290] on span "Set Term On LCW" at bounding box center [389, 295] width 82 height 11
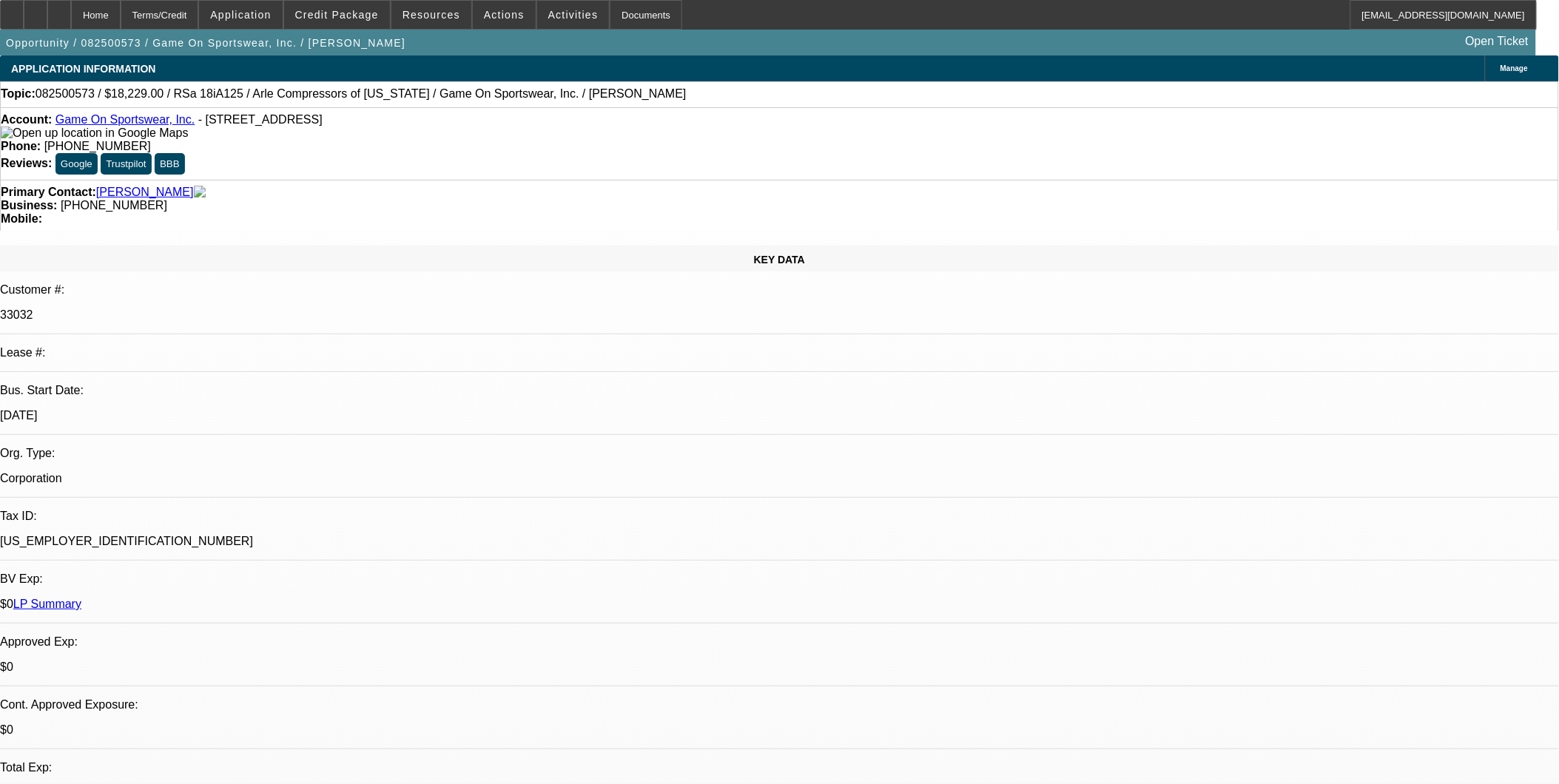
select select "0"
select select "6"
select select "0"
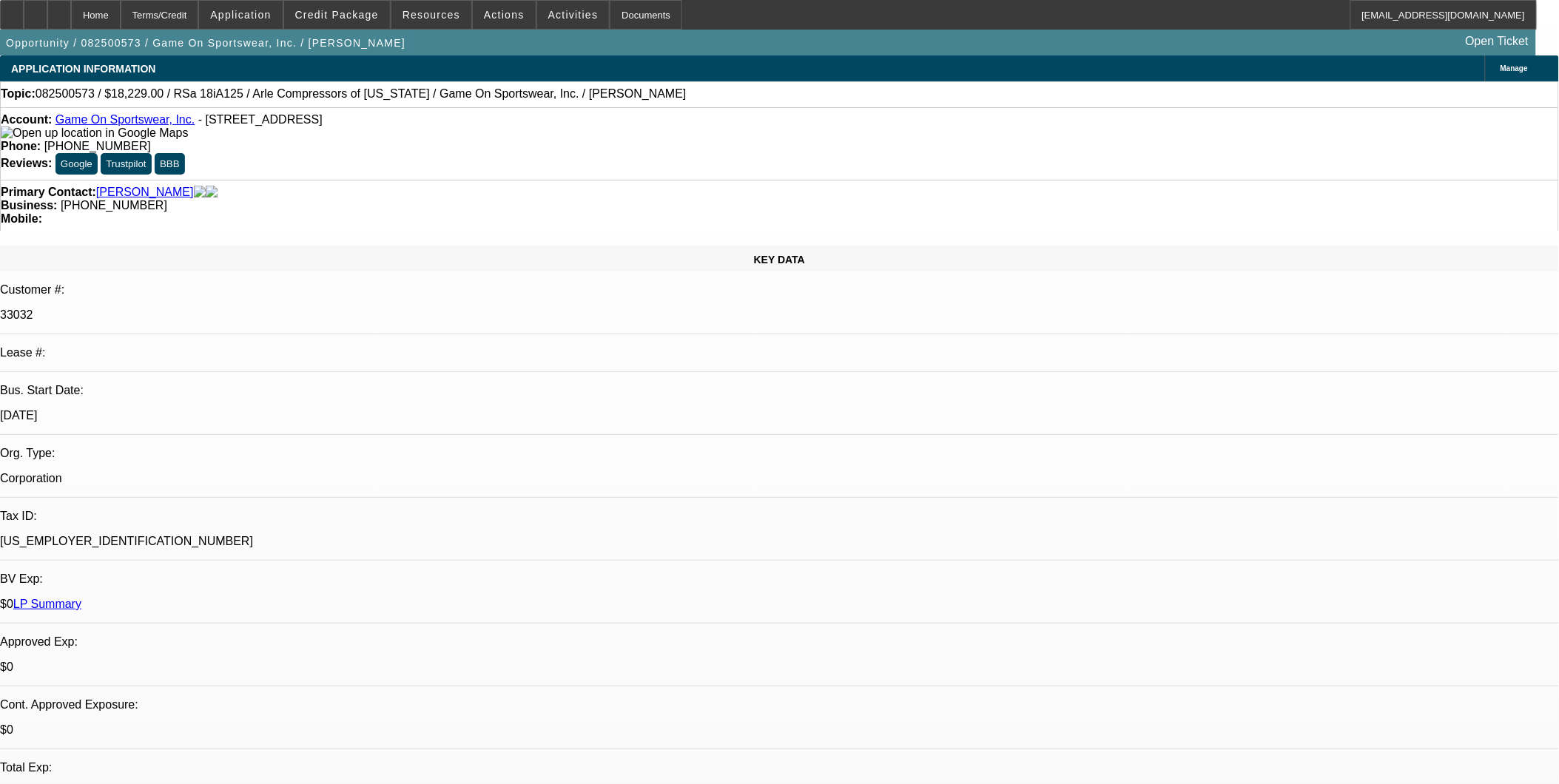
select select "0"
select select "6"
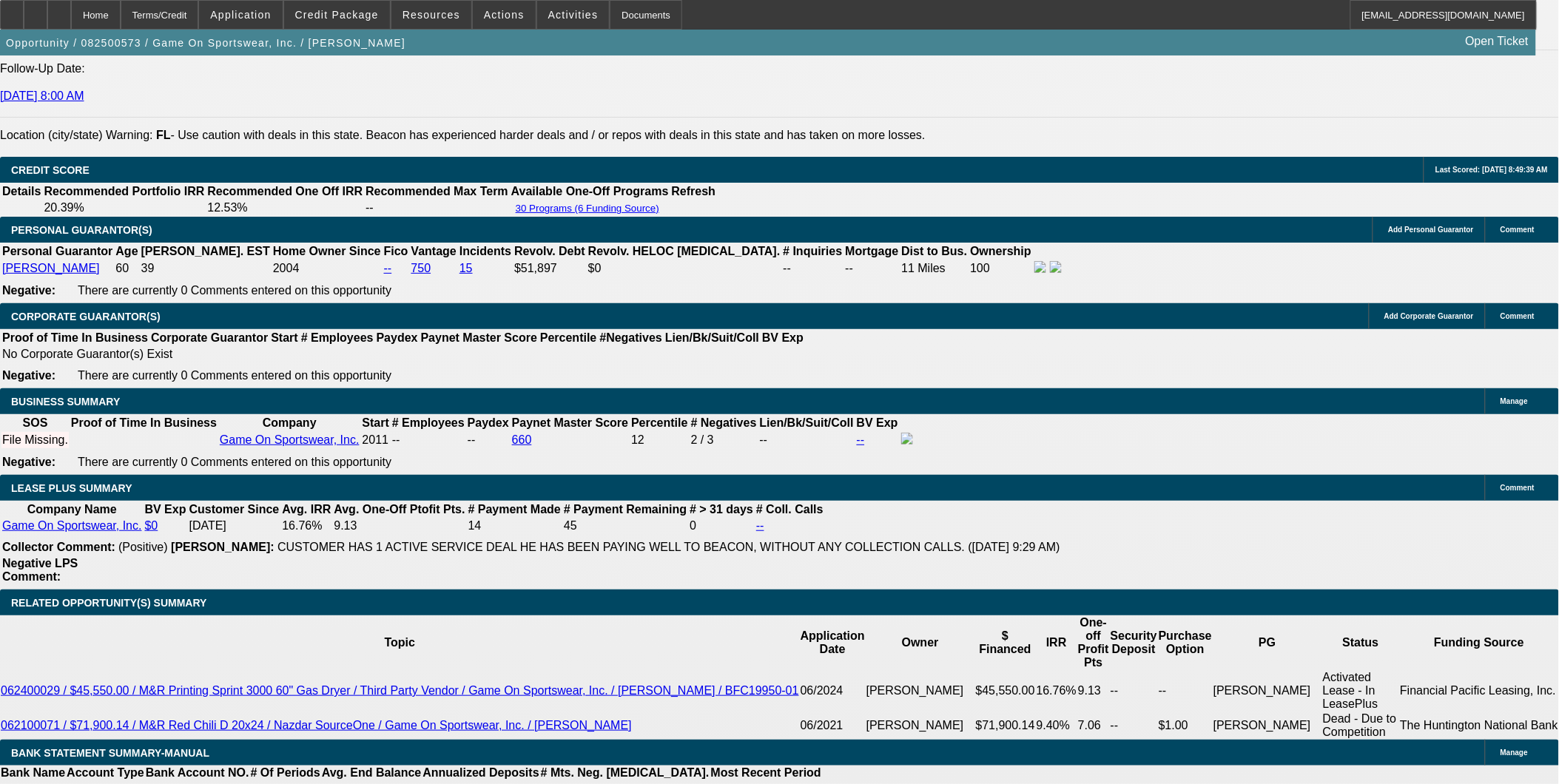
scroll to position [2044, 0]
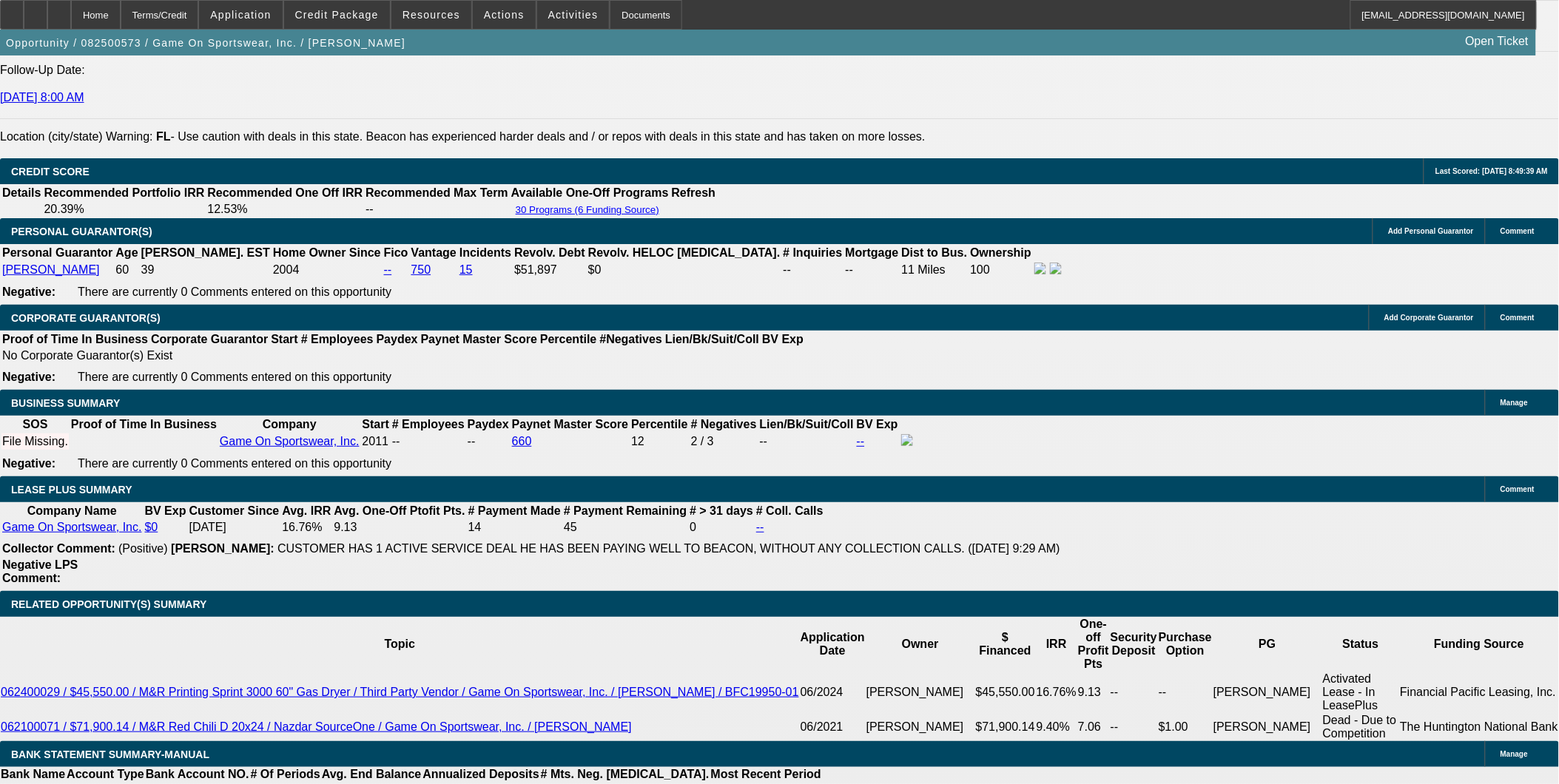
click at [369, 30] on div "Opportunity / 082500573 / Game On Sportswear, Inc. / [PERSON_NAME] Open Ticket" at bounding box center [768, 42] width 1536 height 26
click at [369, 21] on span at bounding box center [337, 15] width 106 height 36
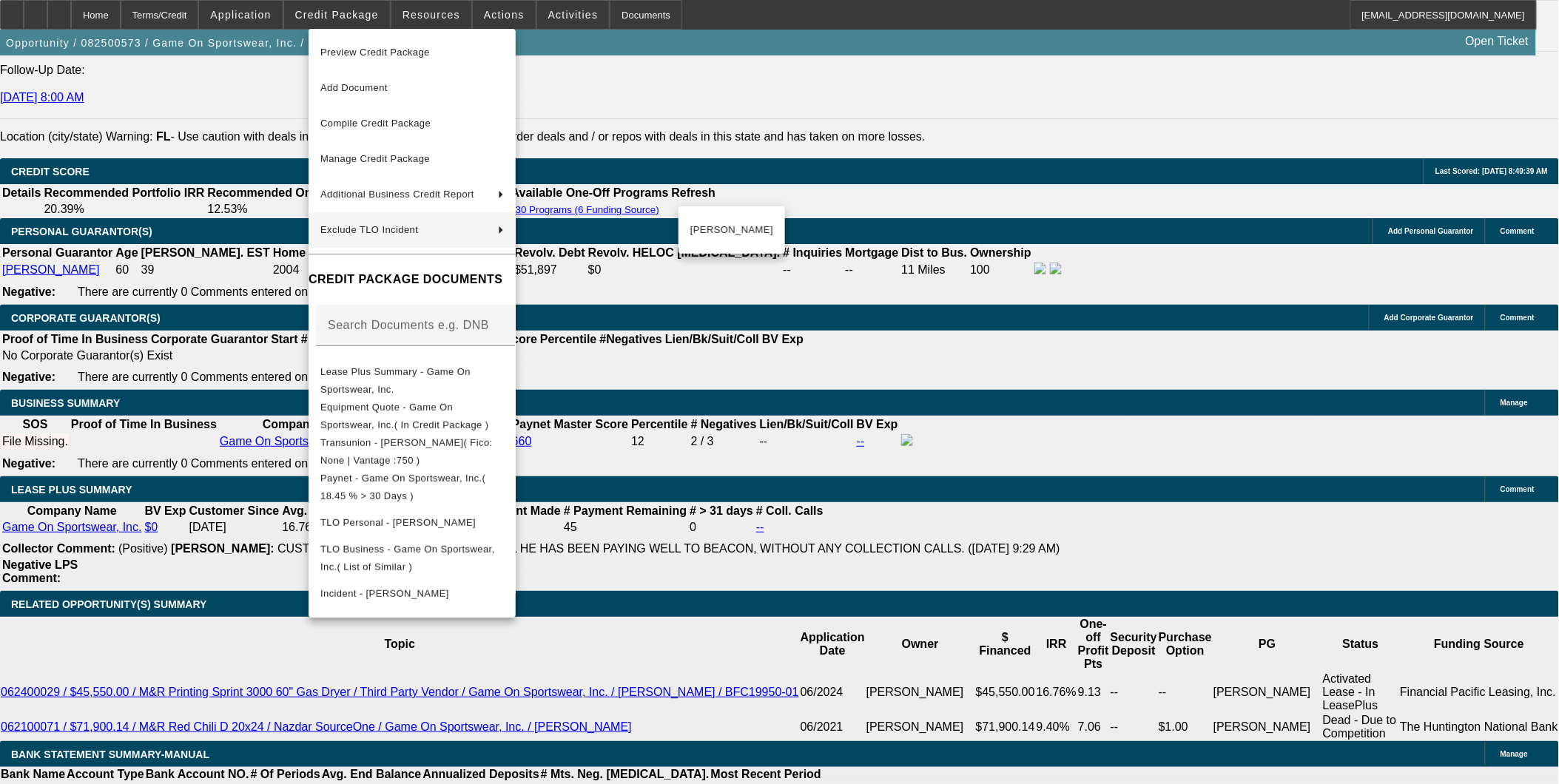
click at [842, 449] on div at bounding box center [779, 392] width 1559 height 784
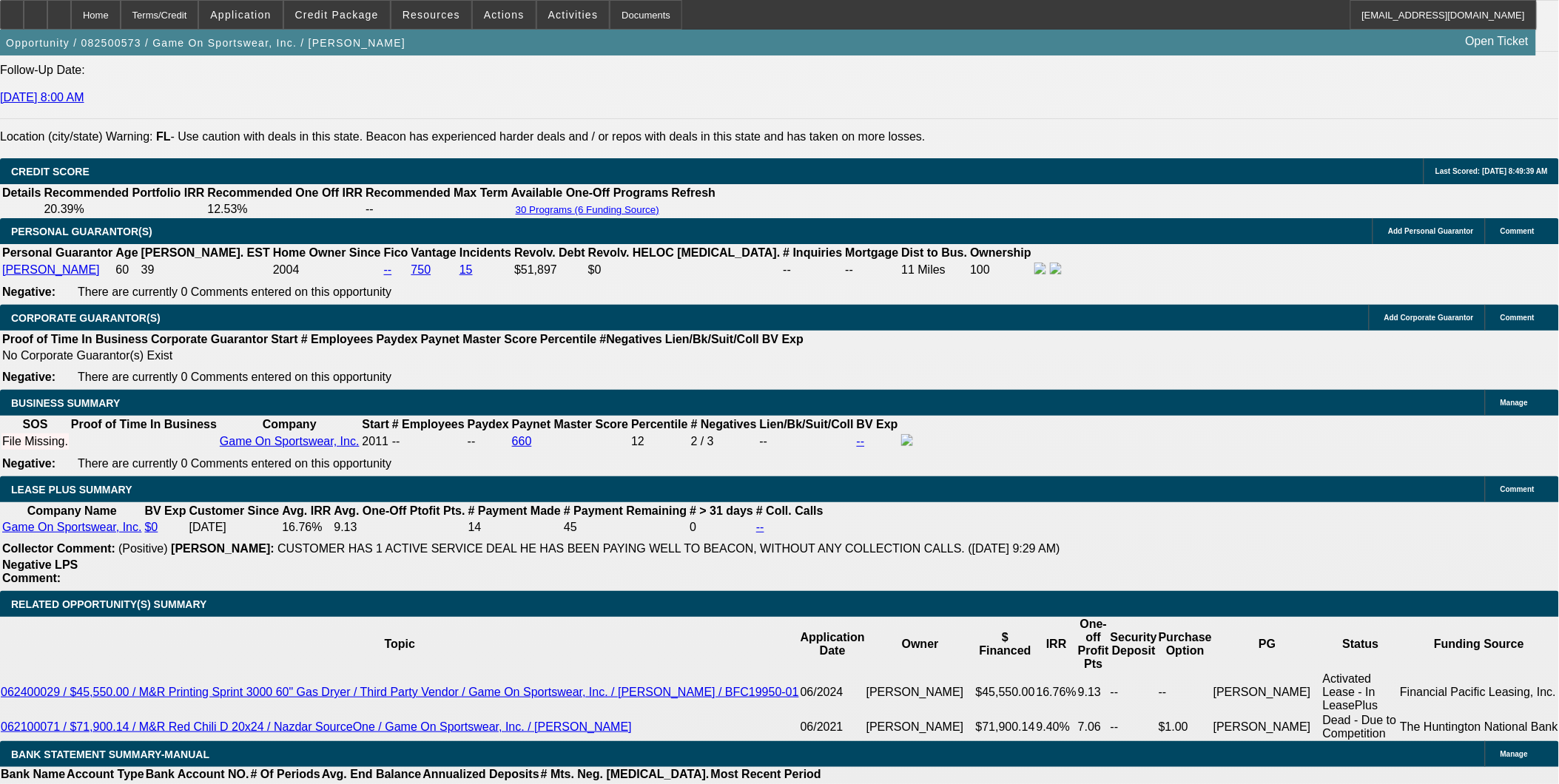
type input "UNKNOWN"
type input "1"
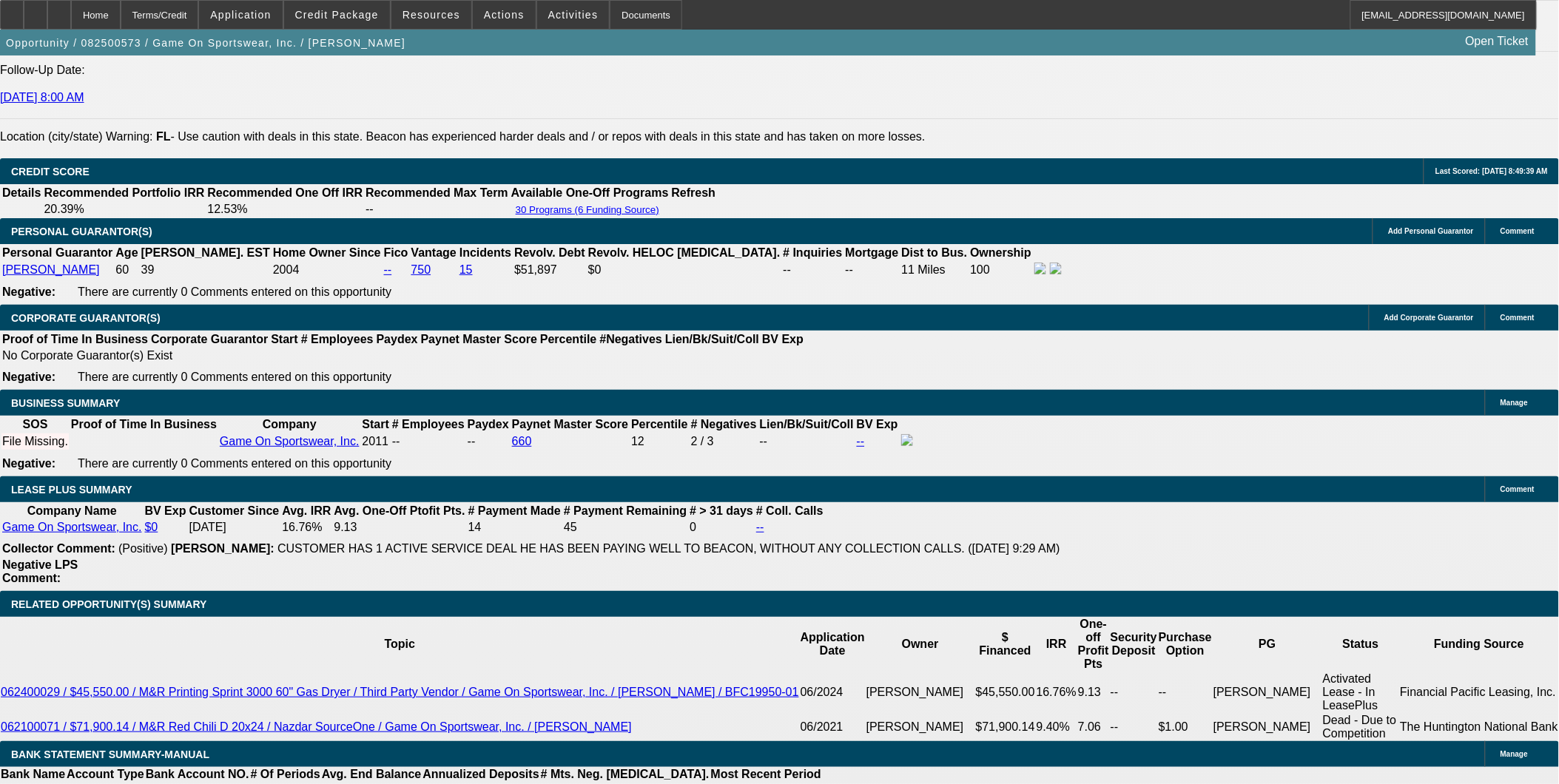
type input "$311.60"
type input "14"
type input "$424.16"
type input "14"
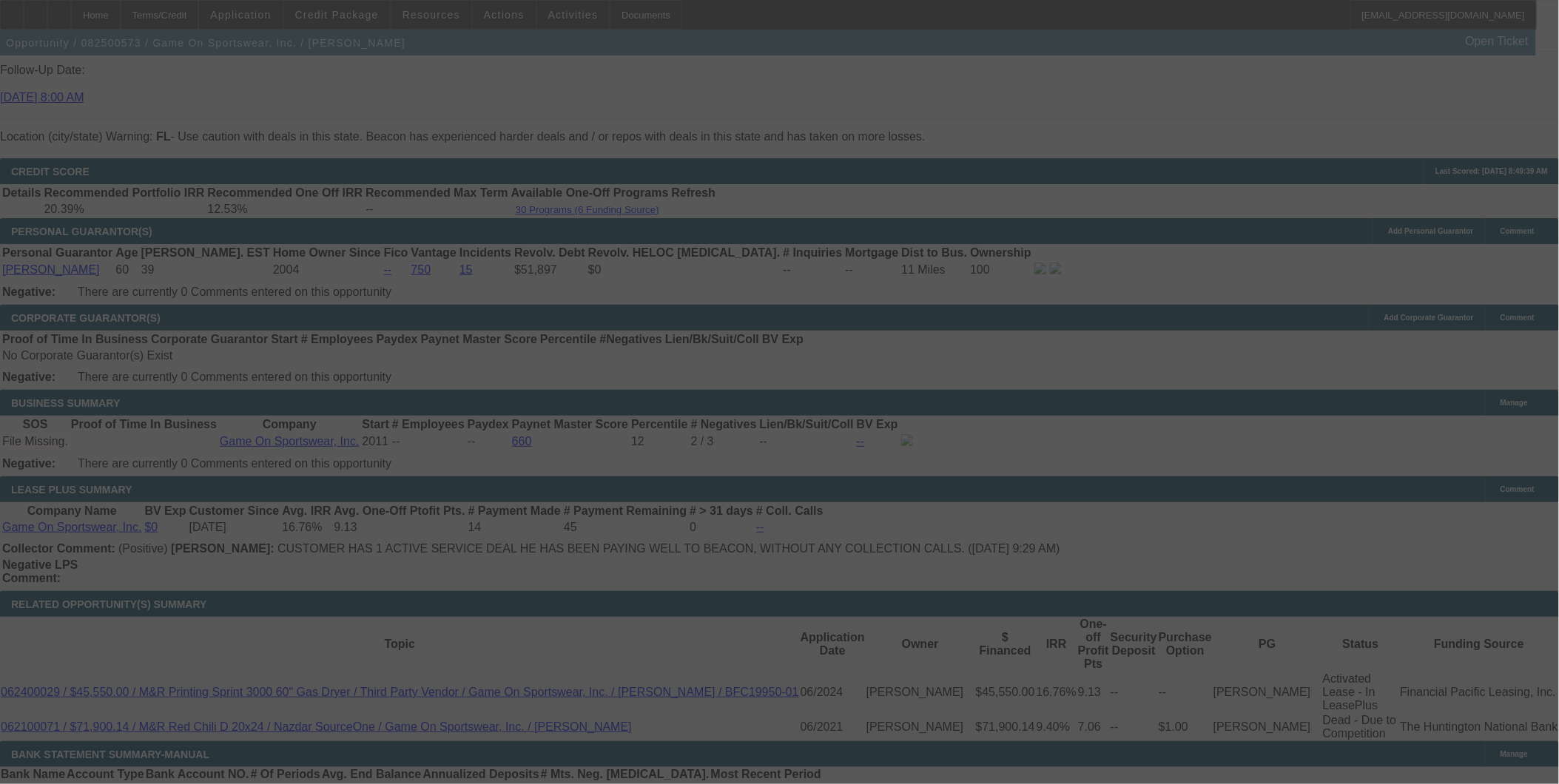
select select "0"
select select "6"
